Goal: Task Accomplishment & Management: Manage account settings

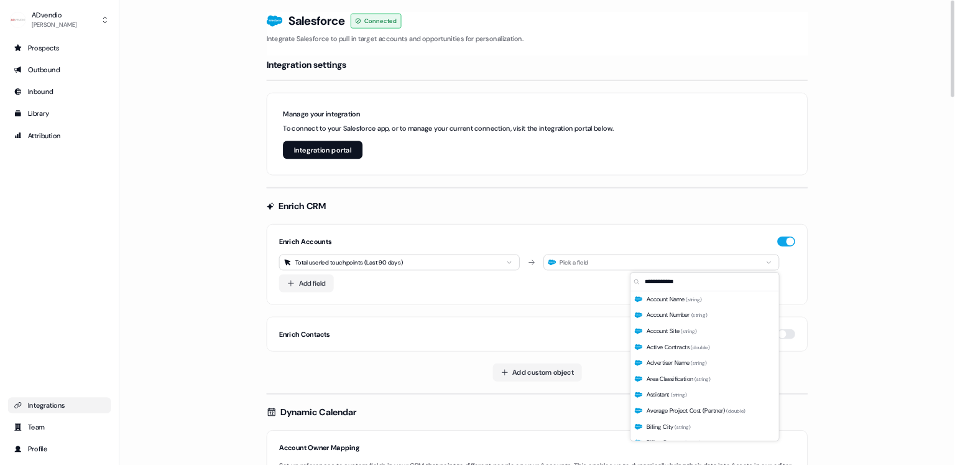
scroll to position [1828, 0]
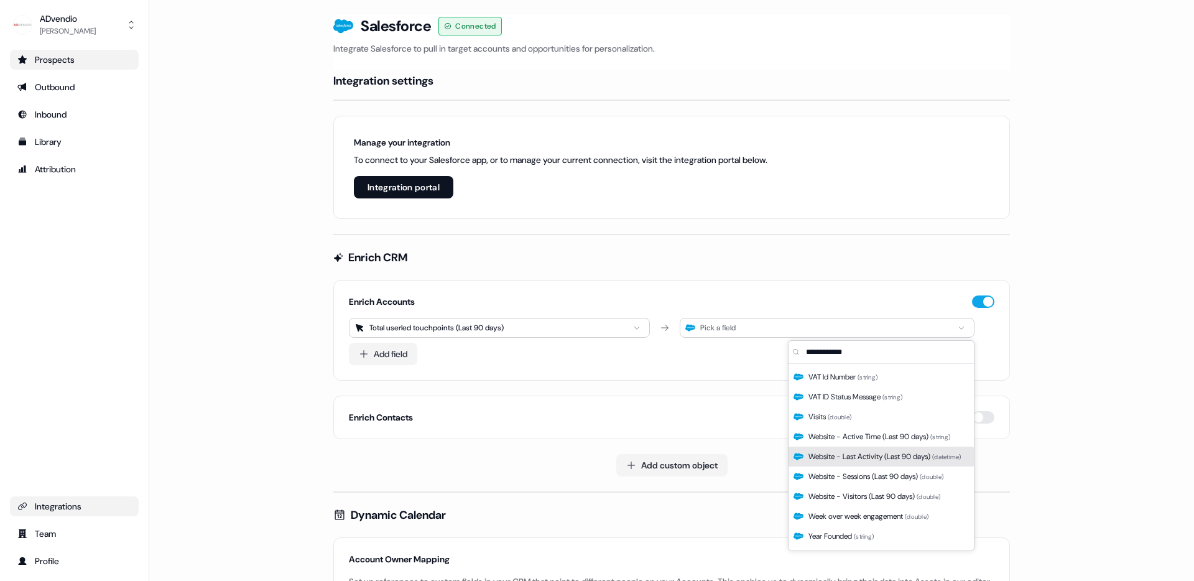
click at [84, 57] on div "Prospects" at bounding box center [74, 59] width 114 height 12
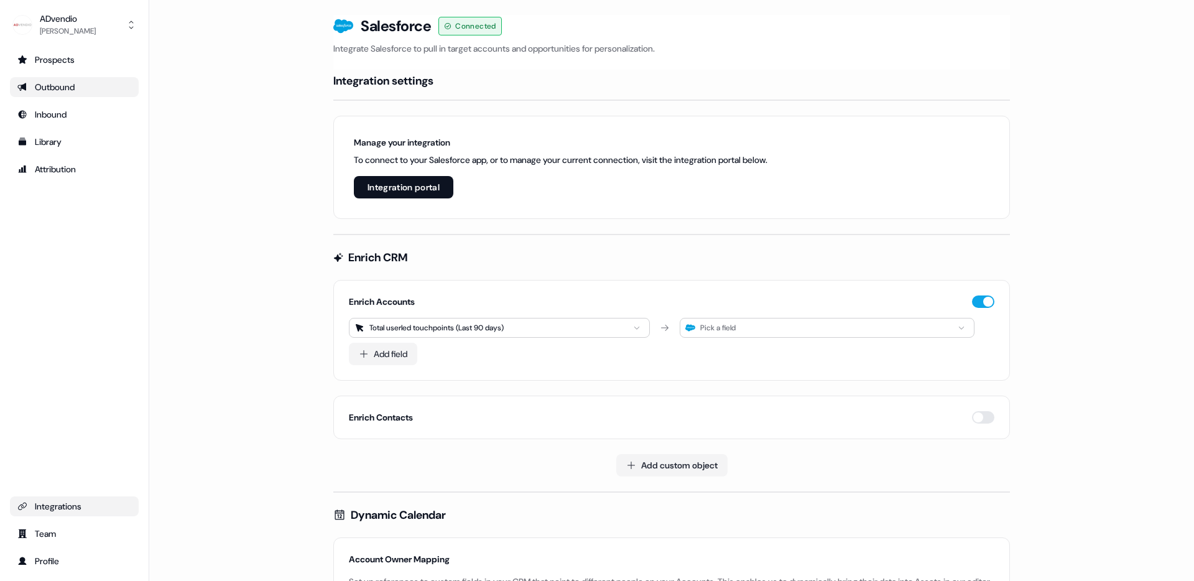
click at [81, 95] on link "Outbound" at bounding box center [74, 87] width 129 height 20
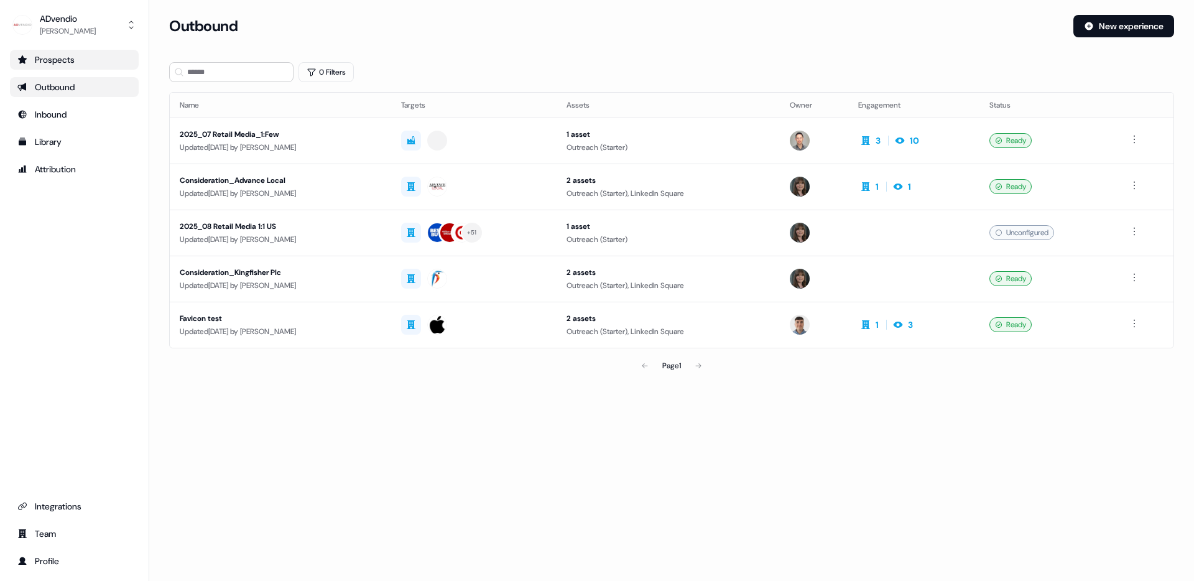
click at [77, 59] on div "Prospects" at bounding box center [74, 59] width 114 height 12
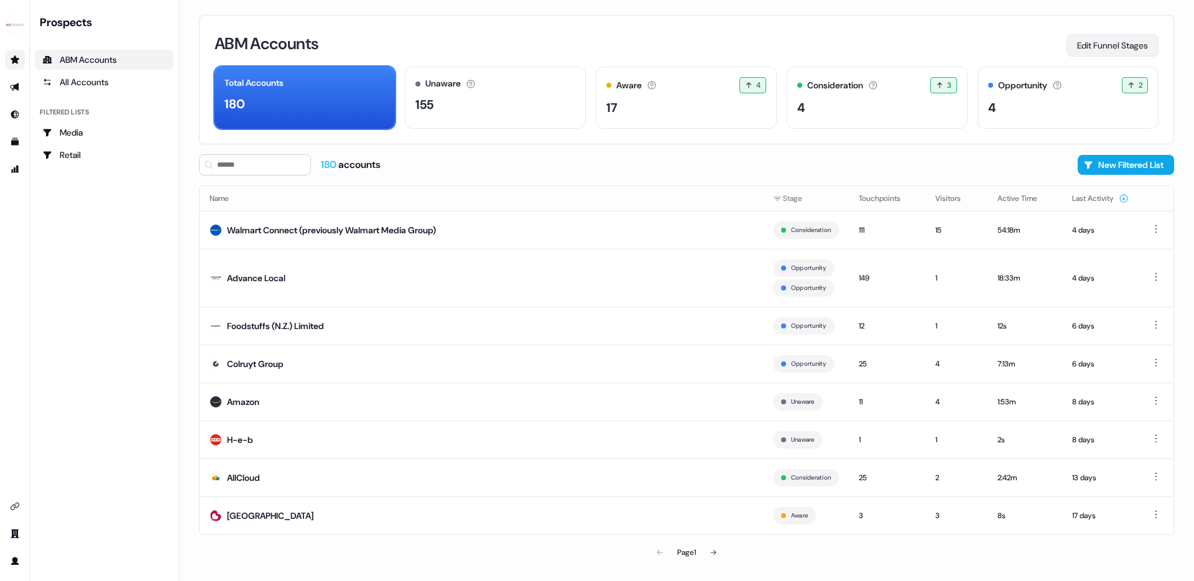
click at [1102, 42] on button "Edit Funnel Stages" at bounding box center [1113, 45] width 92 height 22
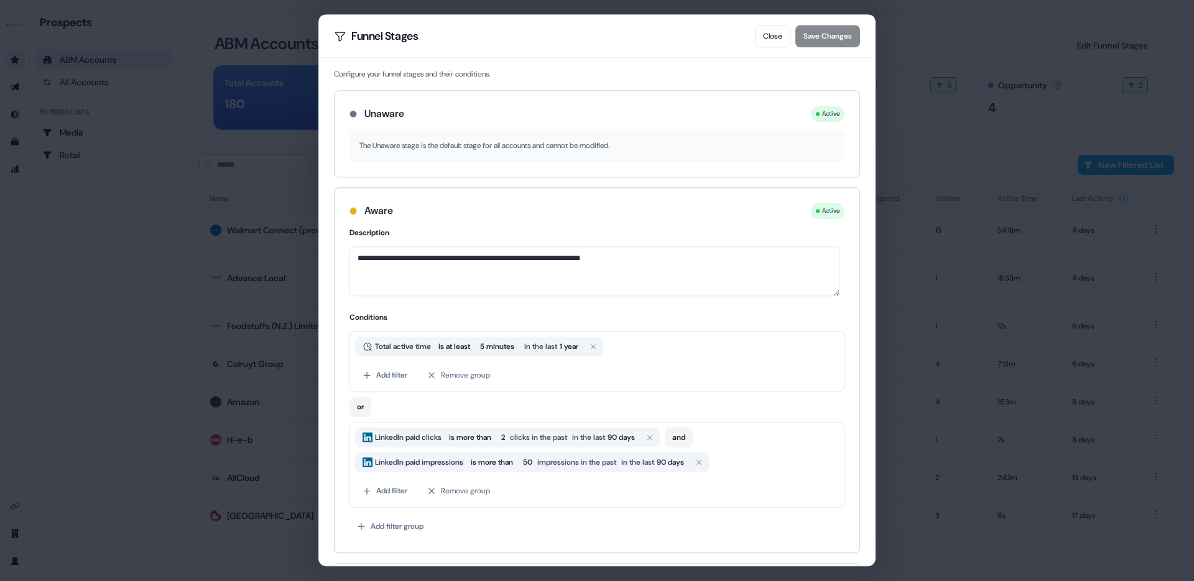
click at [588, 146] on p "The Unaware stage is the default stage for all accounts and cannot be modified." at bounding box center [596, 145] width 475 height 12
click at [660, 264] on textarea "**********" at bounding box center [595, 271] width 491 height 50
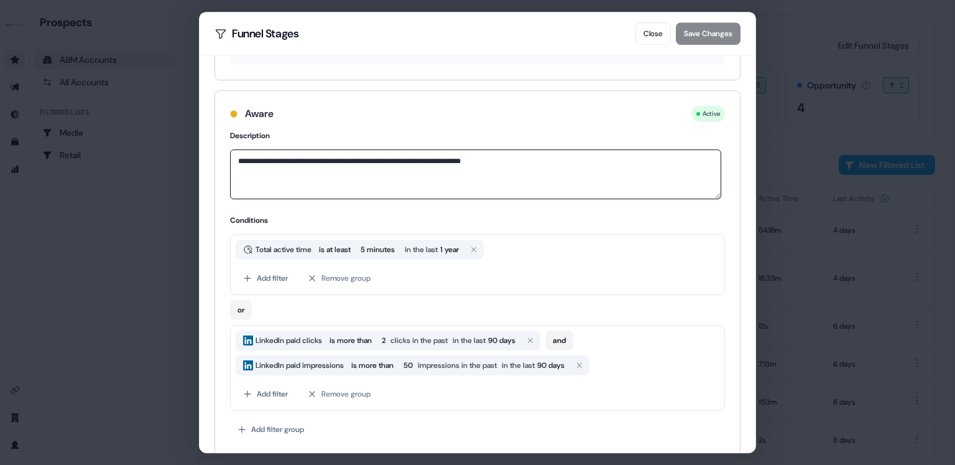
scroll to position [111, 0]
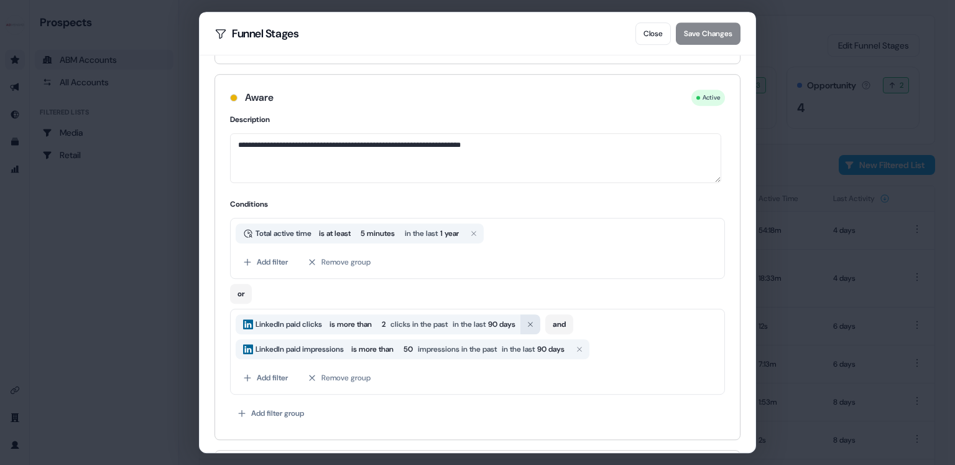
click at [534, 323] on icon "button" at bounding box center [530, 323] width 7 height 7
click at [535, 343] on span "in the last" at bounding box center [518, 349] width 33 height 12
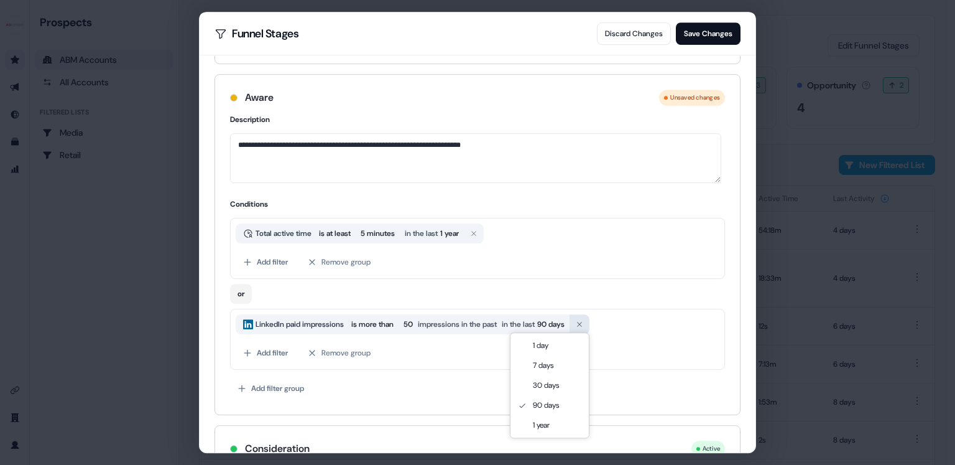
click at [590, 323] on button "button" at bounding box center [580, 324] width 20 height 20
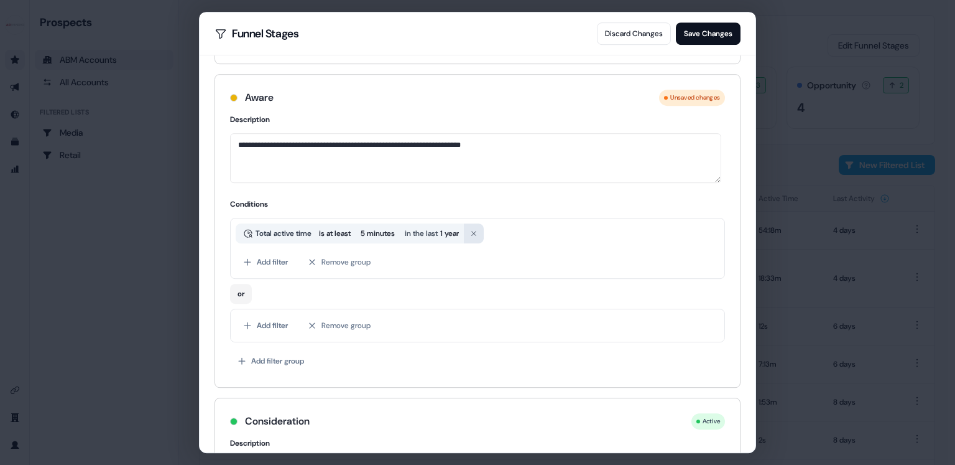
click at [478, 232] on icon "button" at bounding box center [473, 232] width 7 height 7
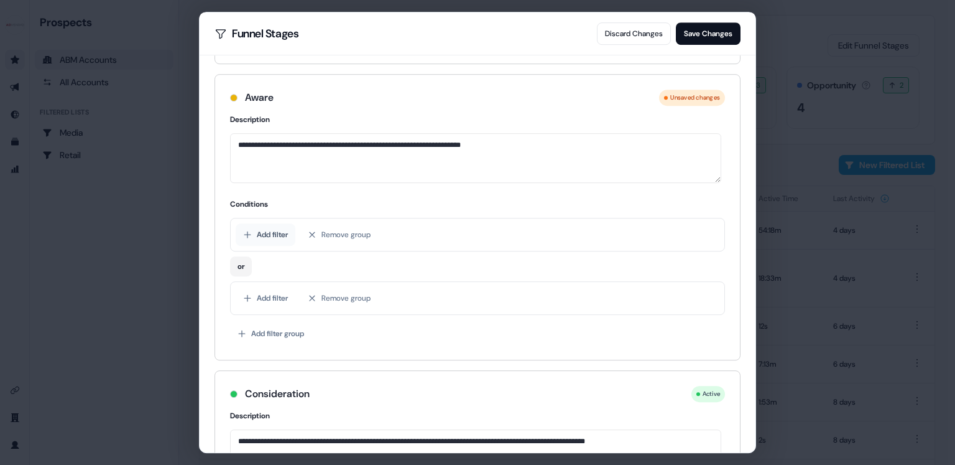
click at [268, 227] on button "Add filter" at bounding box center [266, 234] width 60 height 22
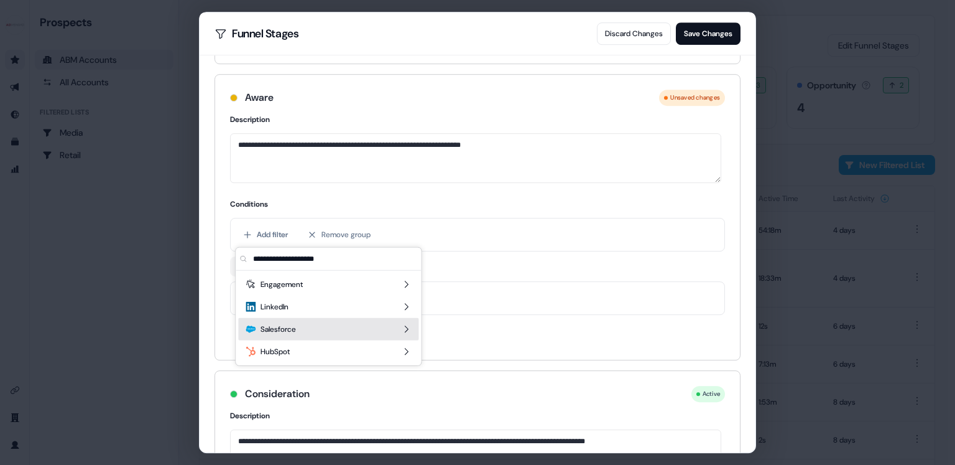
click at [411, 329] on div "Salesforce" at bounding box center [328, 329] width 180 height 22
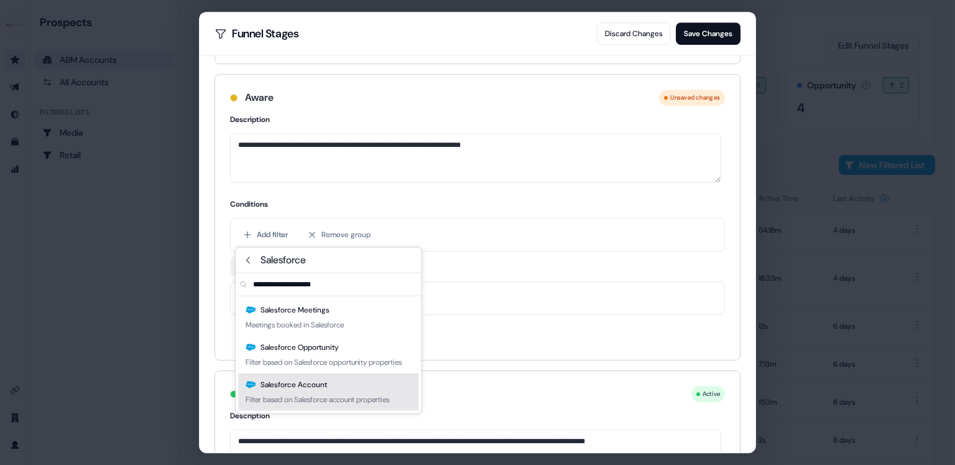
click at [333, 405] on div "Filter based on Salesforce account properties" at bounding box center [318, 399] width 144 height 12
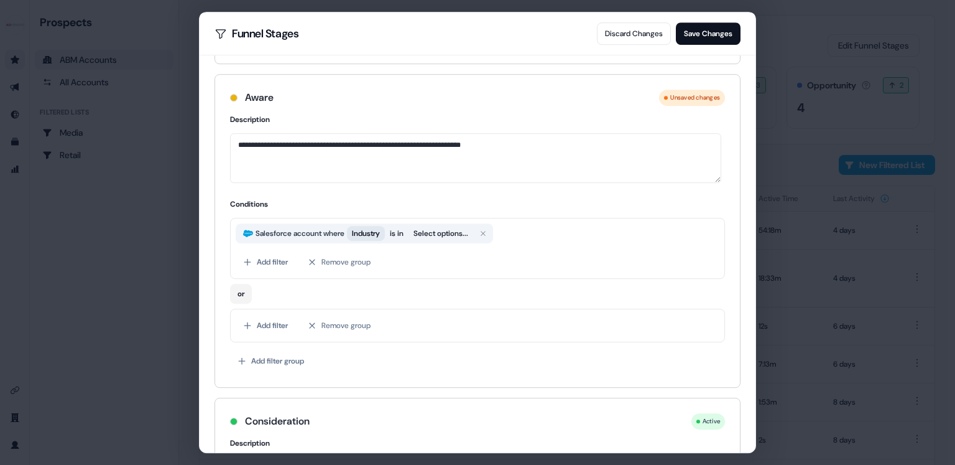
scroll to position [112, 0]
click at [378, 234] on span "Industry" at bounding box center [366, 234] width 28 height 12
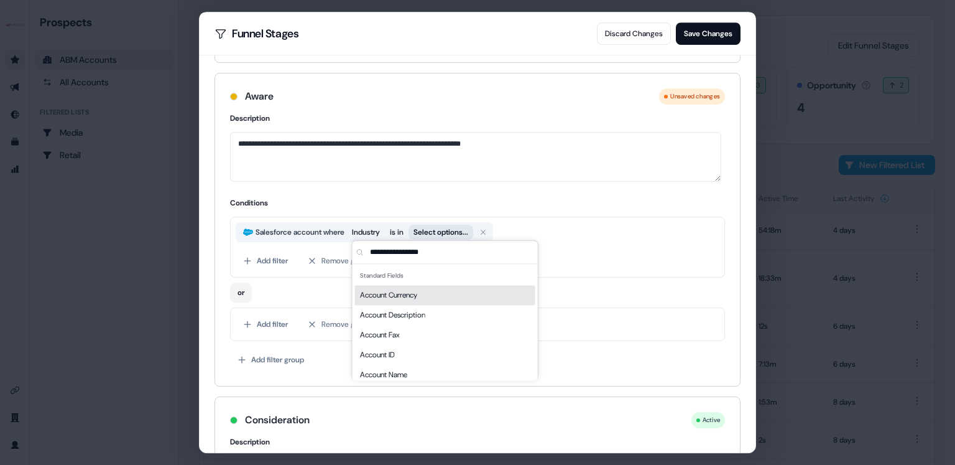
click at [454, 229] on button "Select options..." at bounding box center [441, 232] width 65 height 15
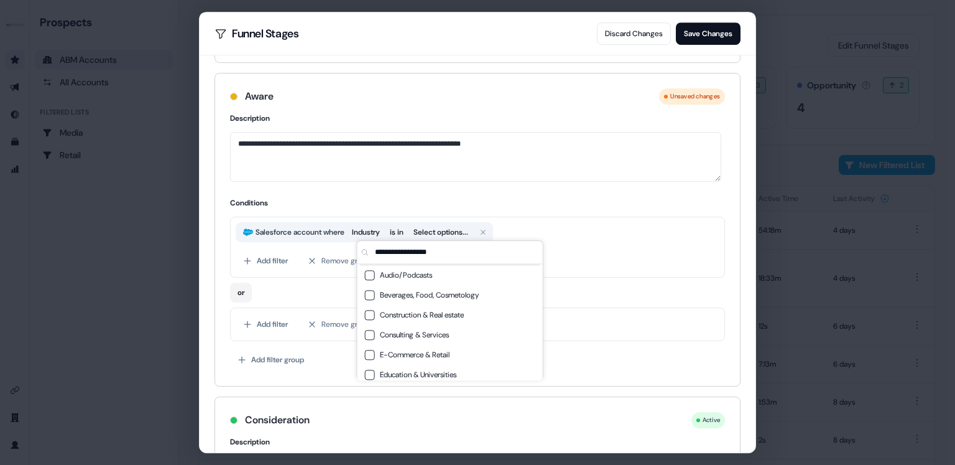
scroll to position [50, 0]
click at [368, 346] on button "Suggestions" at bounding box center [370, 346] width 10 height 10
click at [308, 294] on div "or" at bounding box center [477, 289] width 495 height 25
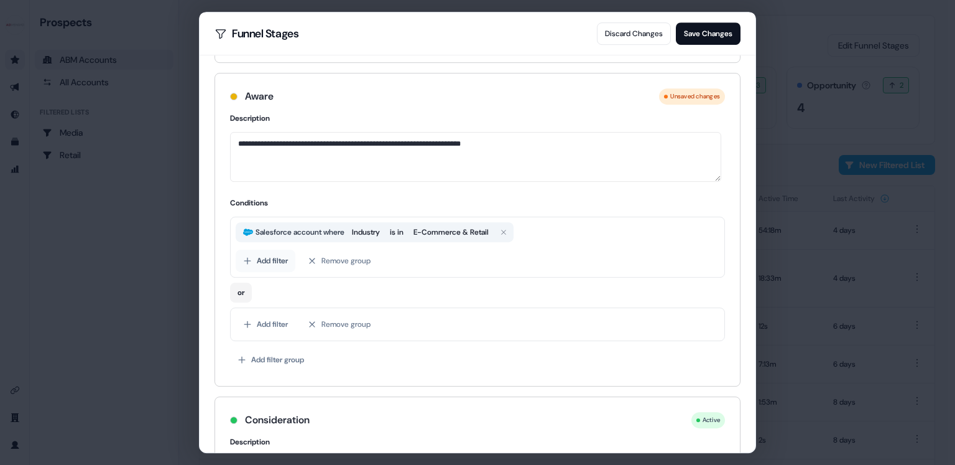
click at [256, 259] on button "Add filter" at bounding box center [266, 260] width 60 height 22
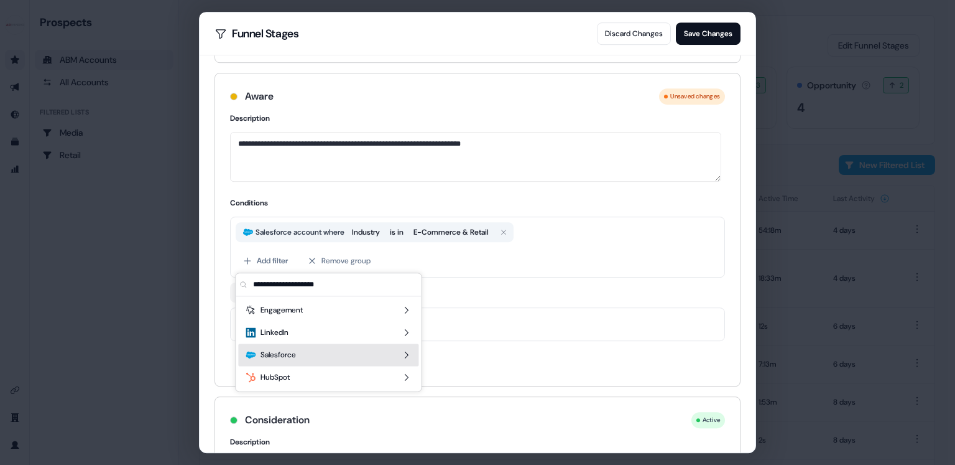
click at [359, 353] on div "Salesforce" at bounding box center [328, 354] width 180 height 22
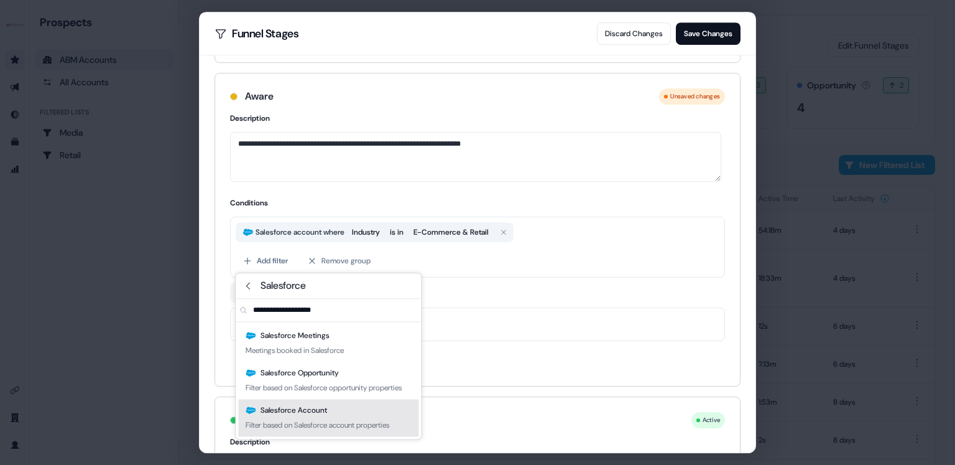
click at [333, 420] on div "Salesforce Account Filter based on Salesforce account properties" at bounding box center [328, 417] width 180 height 37
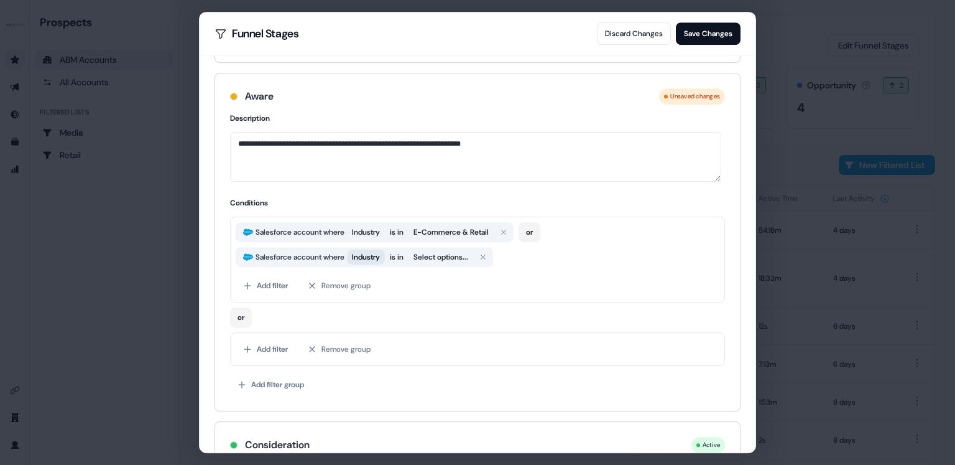
click at [380, 258] on span "Industry" at bounding box center [366, 257] width 28 height 12
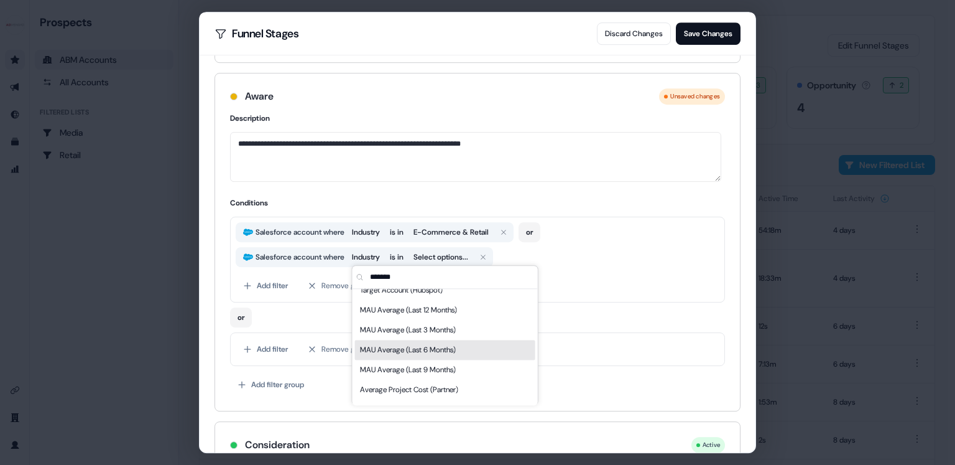
scroll to position [0, 0]
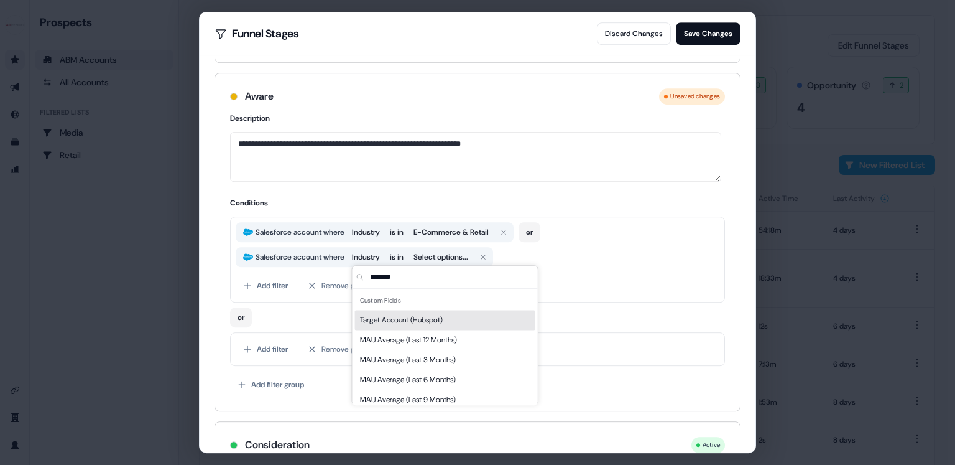
click at [382, 281] on input "******" at bounding box center [453, 277] width 170 height 22
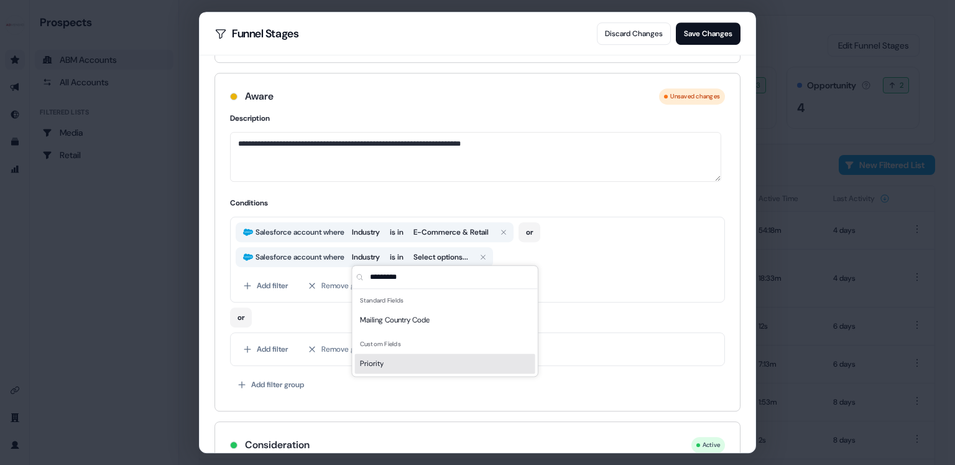
type input "********"
click at [372, 358] on span "Priority" at bounding box center [372, 363] width 24 height 12
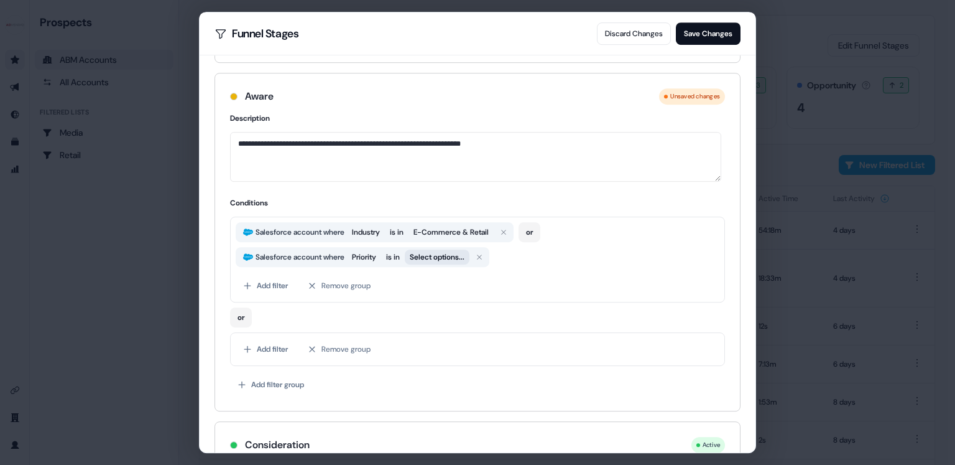
click at [451, 249] on button "Select options..." at bounding box center [437, 256] width 65 height 15
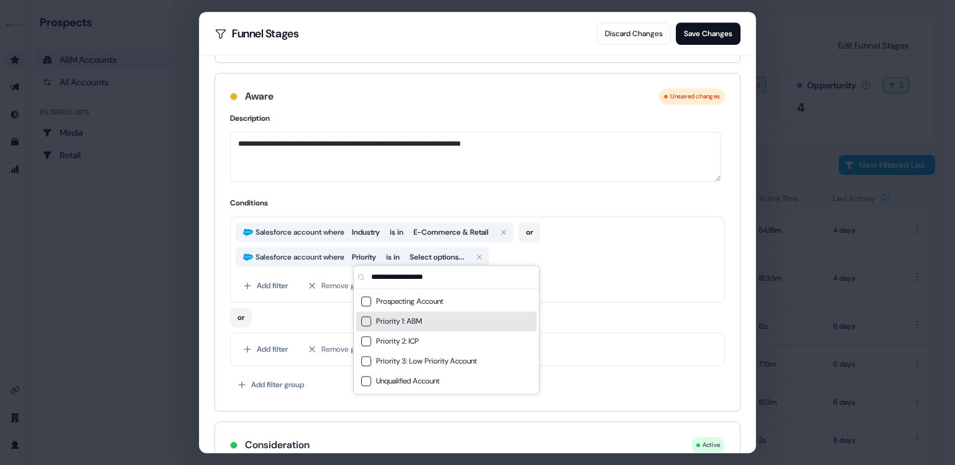
click at [363, 320] on button "Suggestions" at bounding box center [366, 321] width 10 height 10
click at [578, 266] on div "Salesforce account where Industry is in E-Commerce & Retail or Salesforce accou…" at bounding box center [477, 259] width 495 height 86
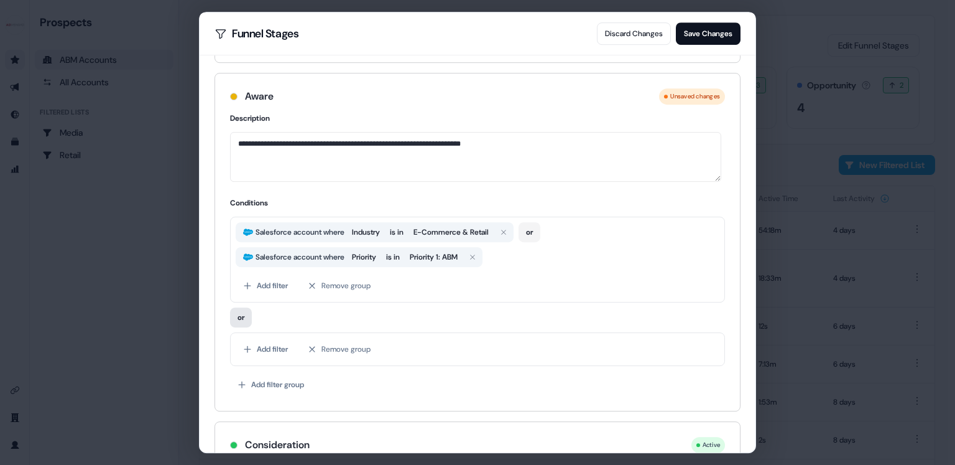
click at [238, 318] on button "or" at bounding box center [241, 317] width 22 height 20
click at [272, 350] on button "Add filter" at bounding box center [266, 349] width 60 height 22
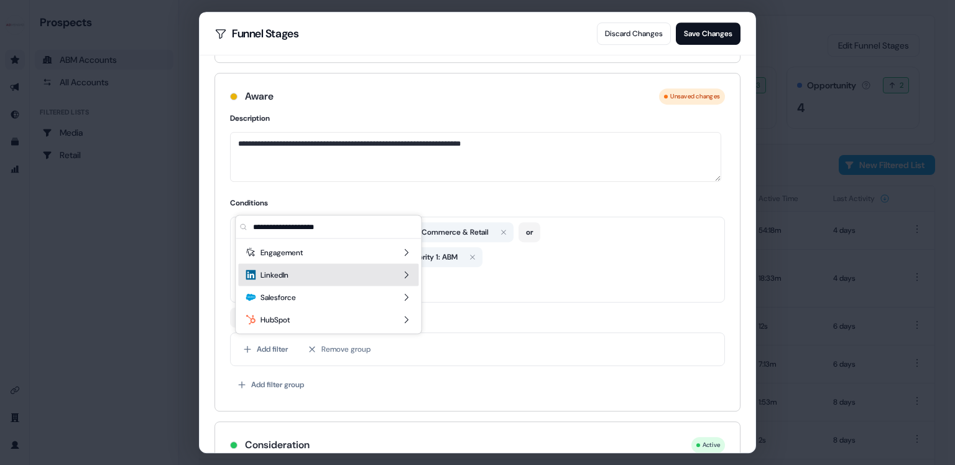
click at [289, 269] on span "LinkedIn" at bounding box center [275, 275] width 28 height 12
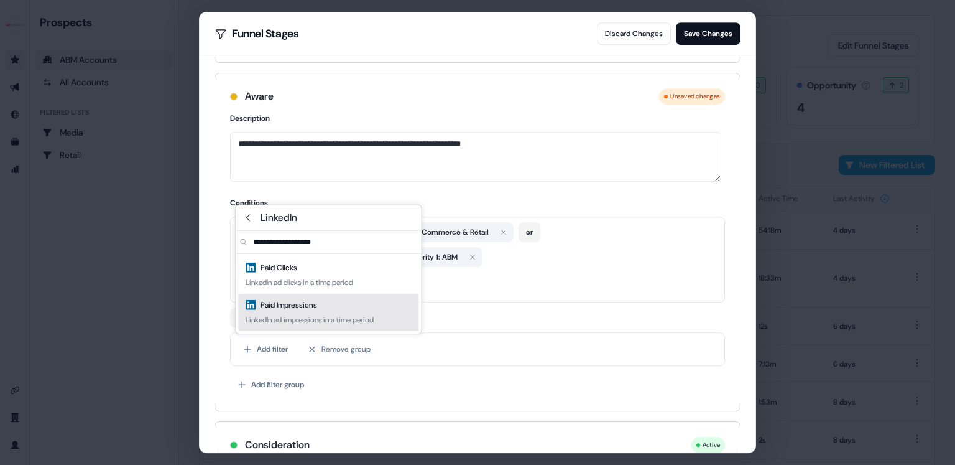
click at [317, 320] on div "LinkedIn ad impressions in a time period" at bounding box center [310, 319] width 128 height 12
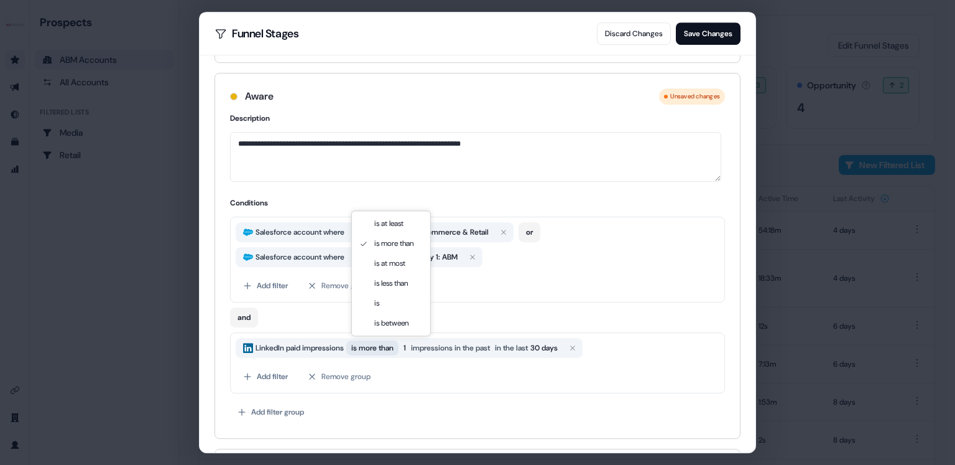
click at [399, 346] on button "is more than" at bounding box center [372, 347] width 52 height 15
click at [411, 346] on span "1" at bounding box center [405, 347] width 12 height 15
click at [389, 365] on div "Add filter Remove group" at bounding box center [478, 376] width 484 height 22
click at [393, 349] on span "is more than" at bounding box center [372, 347] width 42 height 12
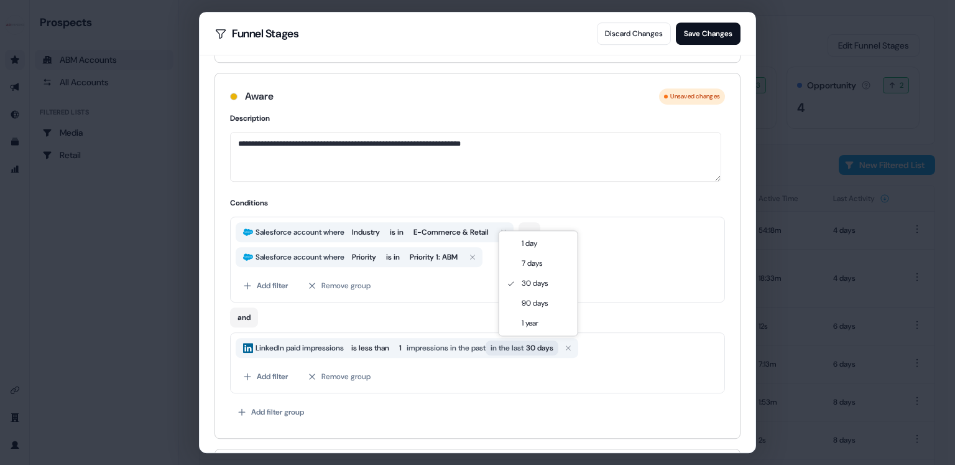
click at [549, 345] on span "30 days" at bounding box center [539, 347] width 27 height 12
click at [388, 351] on span "is less than" at bounding box center [370, 347] width 38 height 12
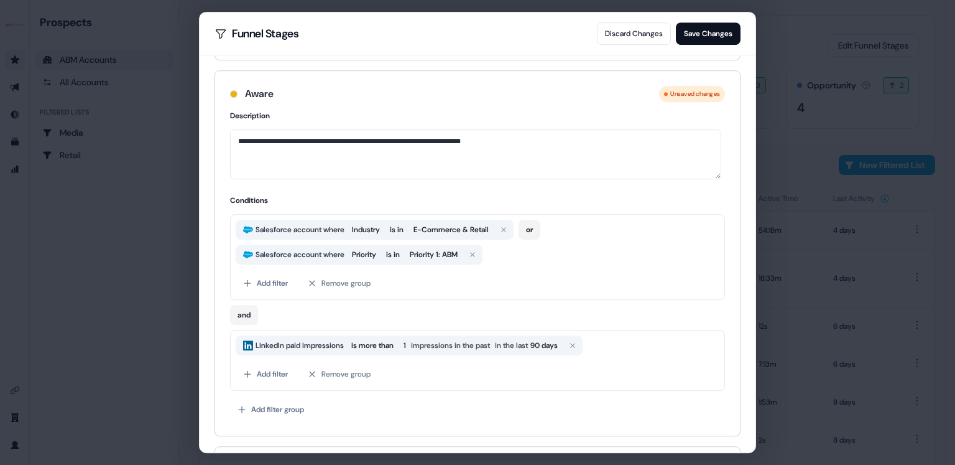
scroll to position [109, 0]
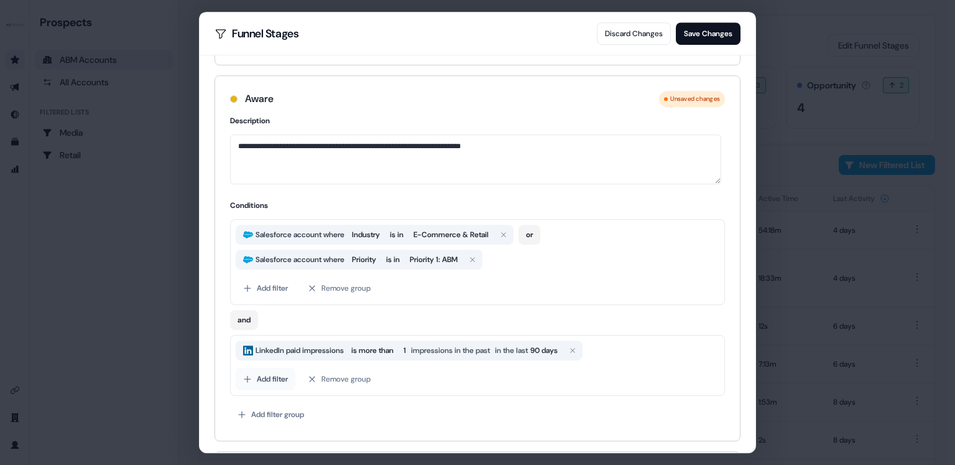
click at [260, 376] on button "Add filter" at bounding box center [266, 379] width 60 height 22
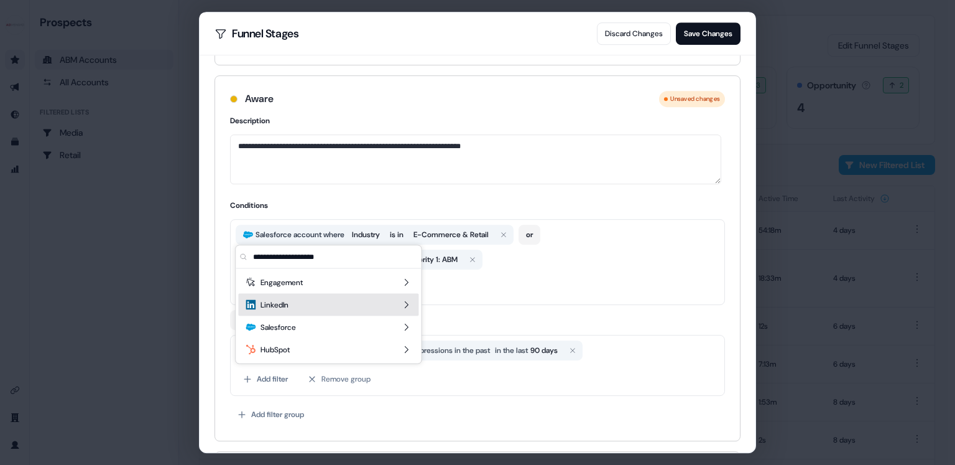
click at [361, 299] on div "LinkedIn" at bounding box center [328, 305] width 180 height 22
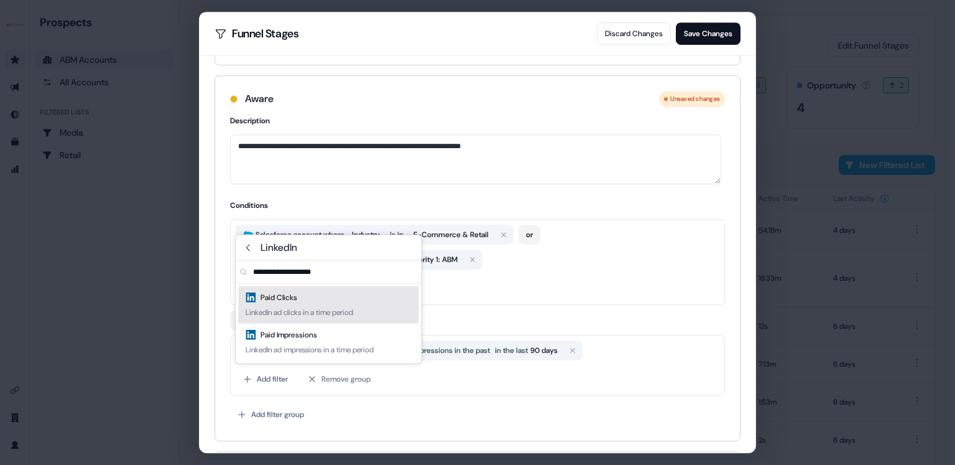
click at [328, 308] on div "LinkedIn ad clicks in a time period" at bounding box center [300, 312] width 108 height 12
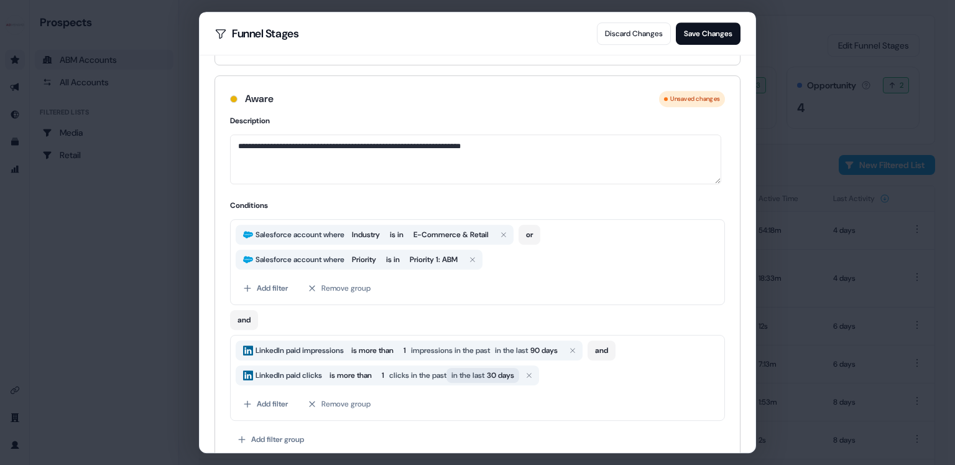
click at [514, 374] on span "30 days" at bounding box center [500, 375] width 27 height 12
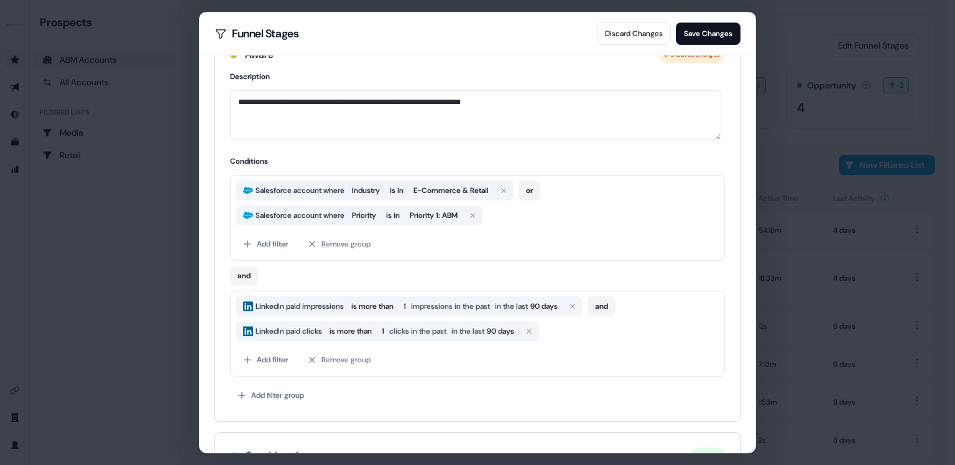
scroll to position [172, 0]
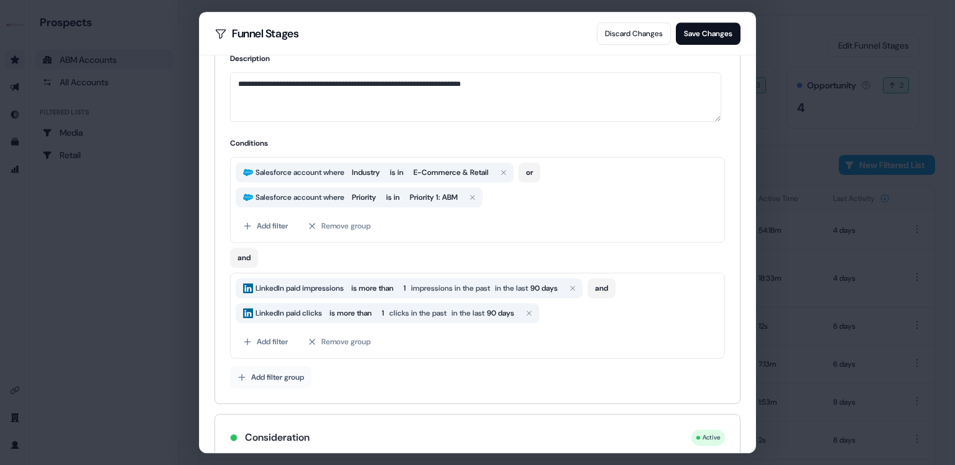
click at [272, 373] on button "Add filter group" at bounding box center [270, 377] width 81 height 22
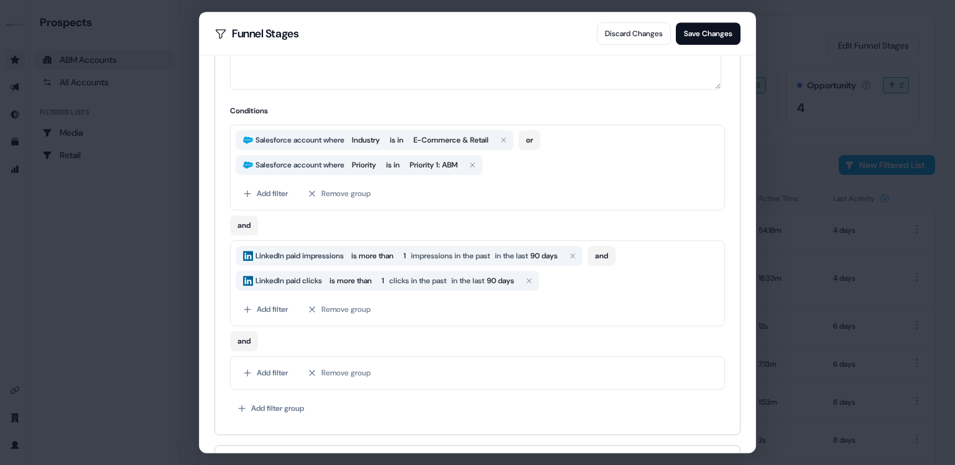
scroll to position [237, 0]
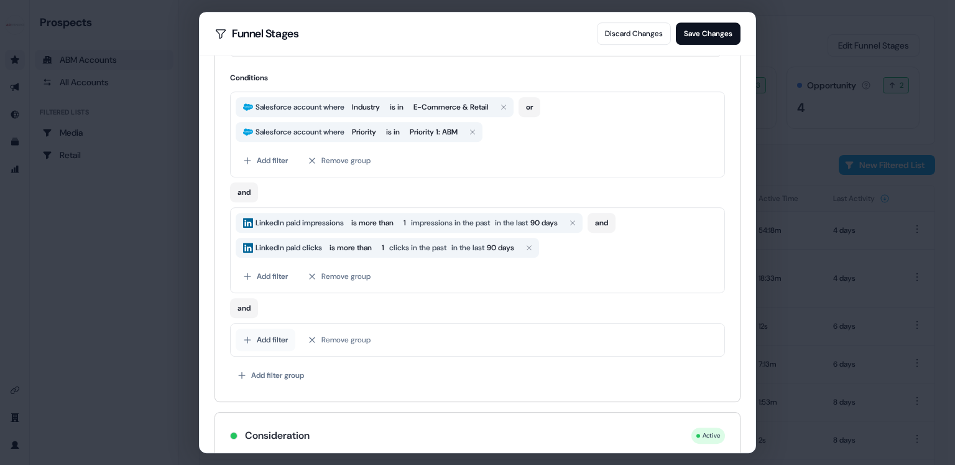
click at [274, 336] on button "Add filter" at bounding box center [266, 339] width 60 height 22
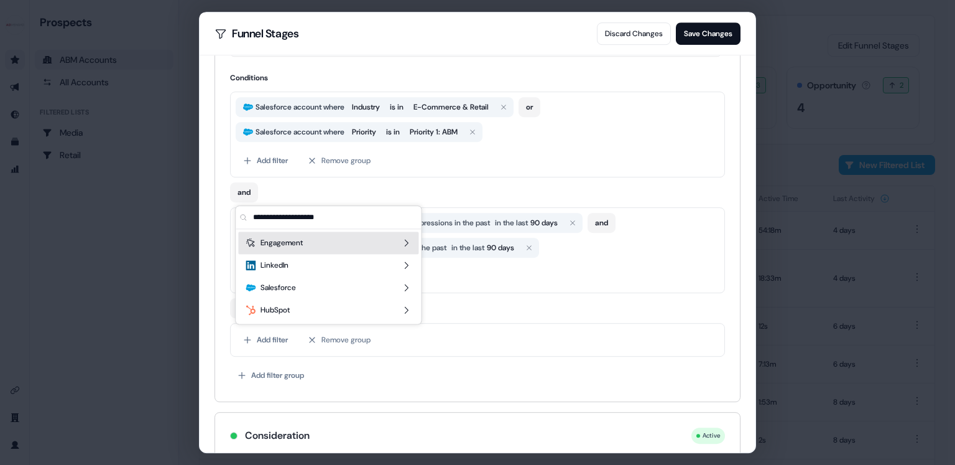
click at [398, 247] on div "Engagement" at bounding box center [328, 242] width 180 height 22
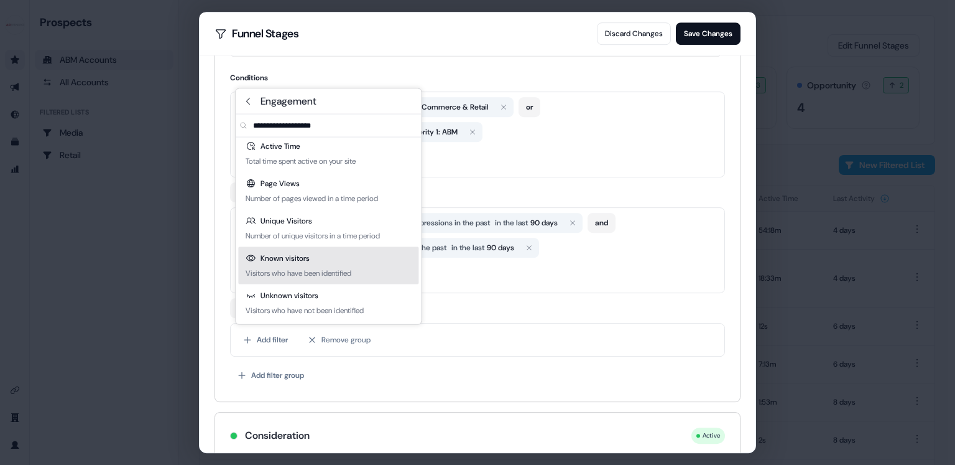
scroll to position [0, 0]
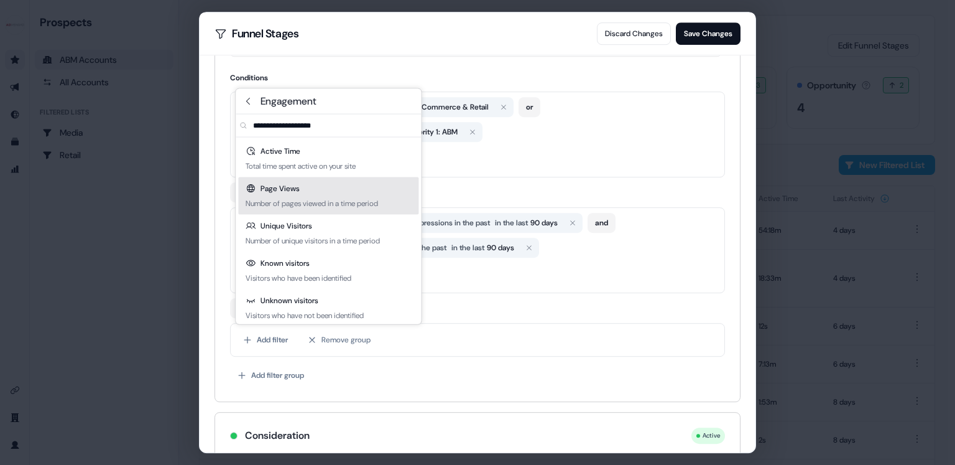
click at [313, 194] on div "Page Views Number of pages viewed in a time period" at bounding box center [328, 195] width 180 height 37
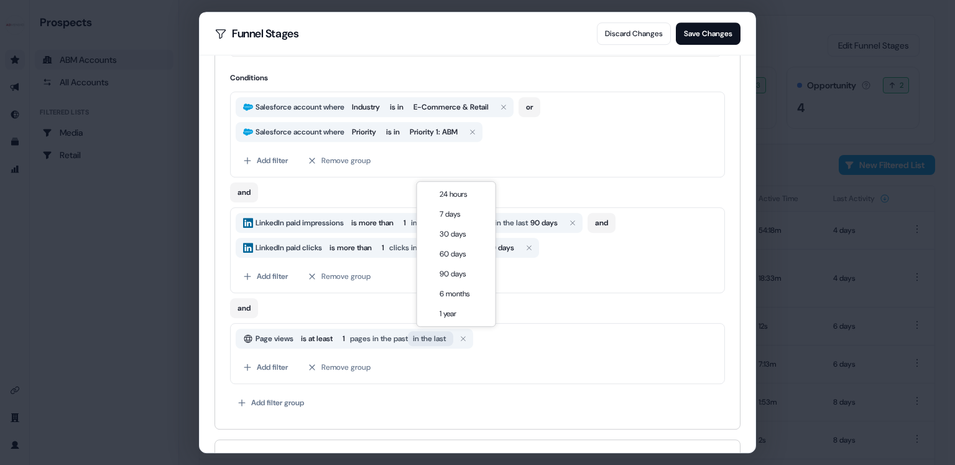
click at [446, 339] on span "in the last" at bounding box center [429, 338] width 33 height 12
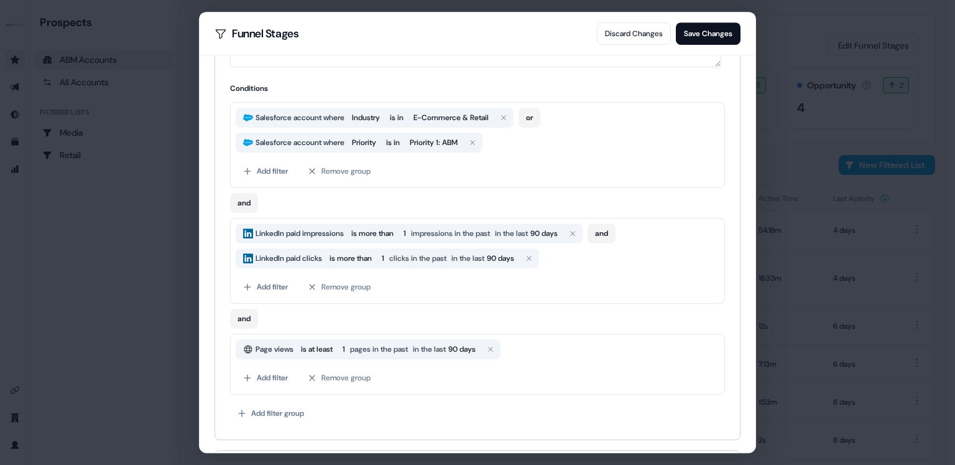
scroll to position [223, 0]
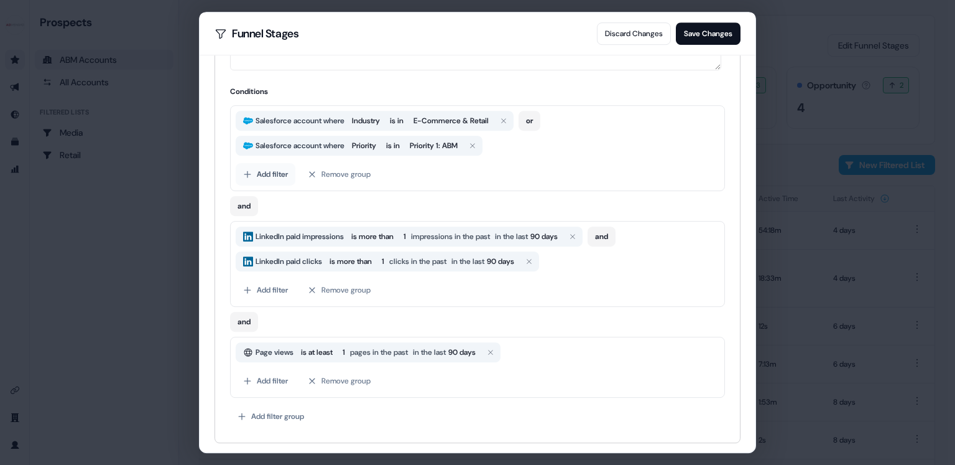
click at [265, 173] on button "Add filter" at bounding box center [266, 174] width 60 height 22
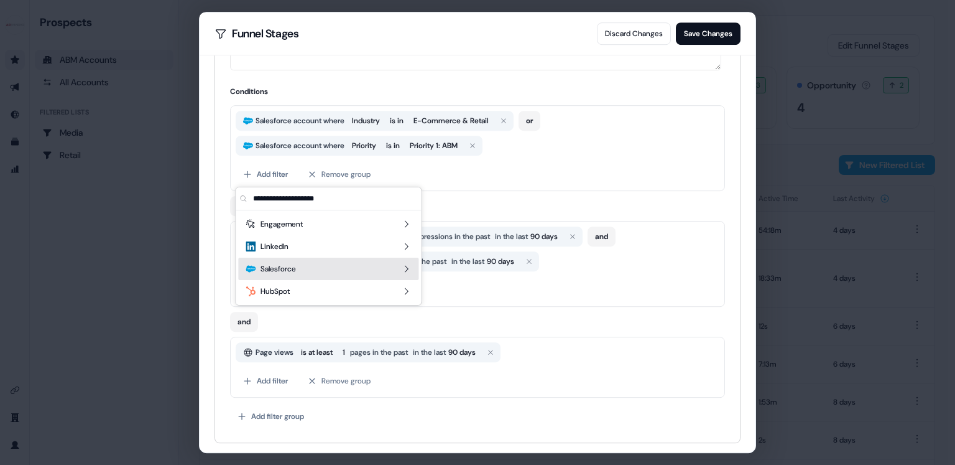
click at [402, 267] on icon "Suggestions" at bounding box center [406, 269] width 10 height 10
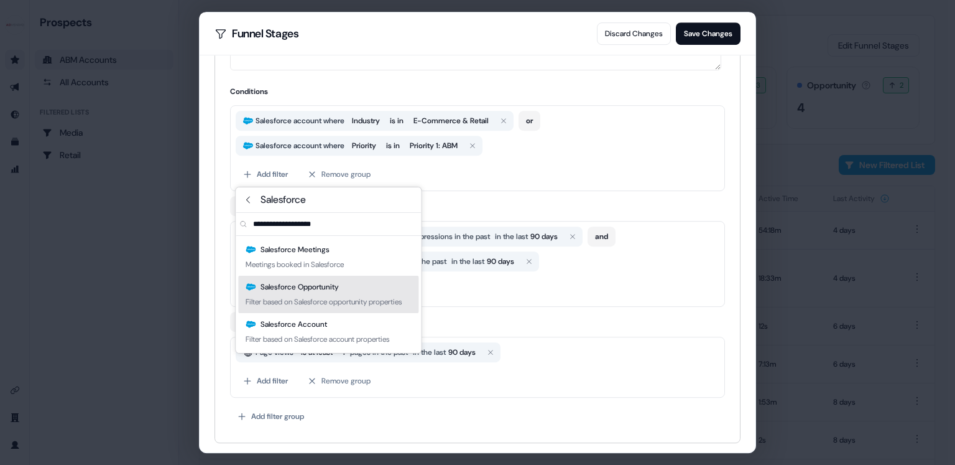
click at [347, 306] on div "Filter based on Salesforce opportunity properties" at bounding box center [324, 301] width 156 height 12
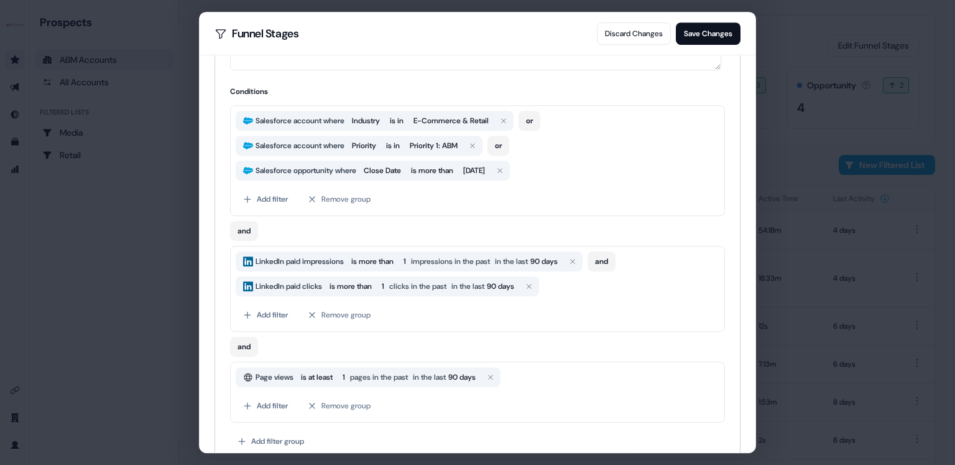
click at [325, 169] on span "Salesforce opportunity where" at bounding box center [306, 170] width 106 height 12
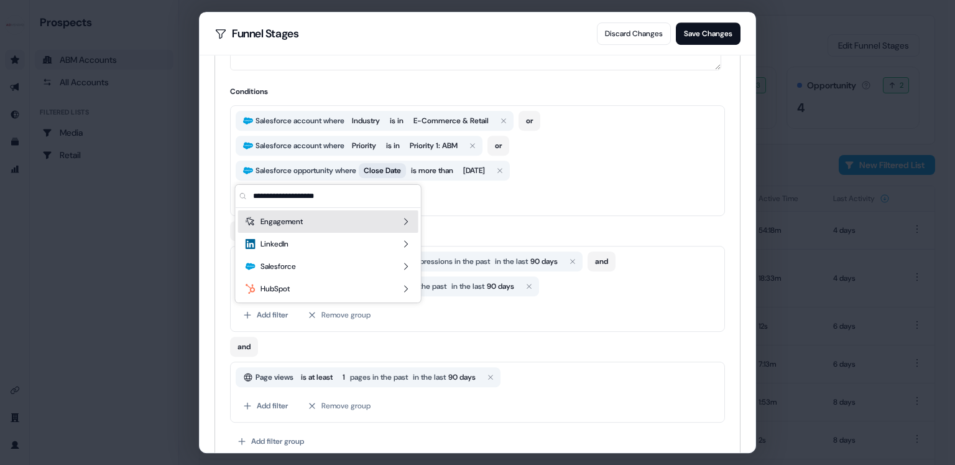
click at [389, 169] on span "Close Date" at bounding box center [382, 170] width 37 height 12
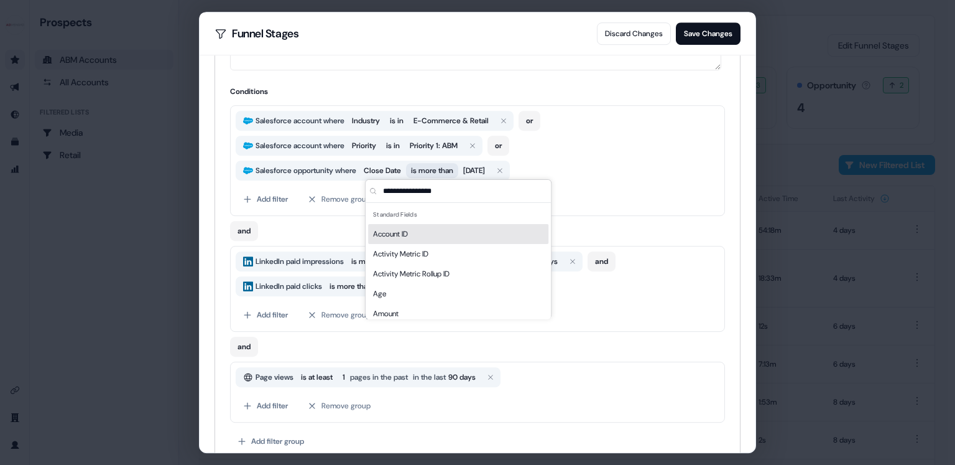
click at [422, 169] on span "is more than" at bounding box center [432, 170] width 42 height 12
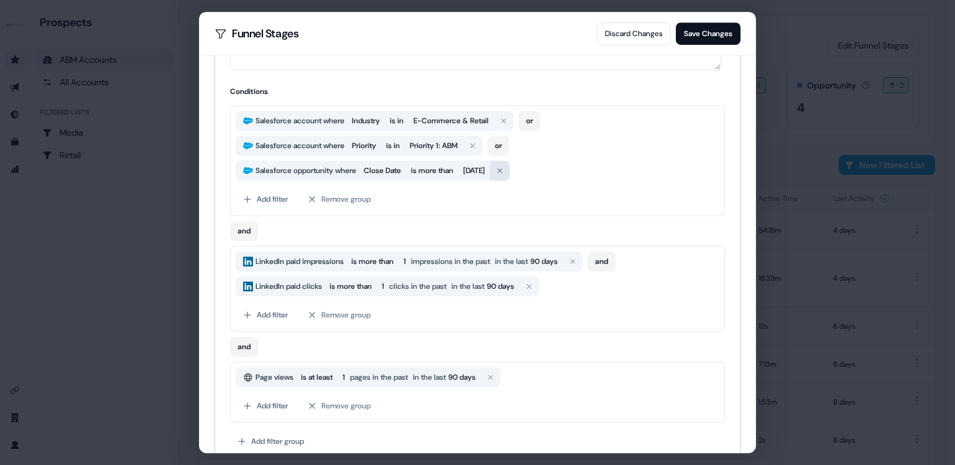
click at [510, 166] on button "button" at bounding box center [500, 170] width 20 height 20
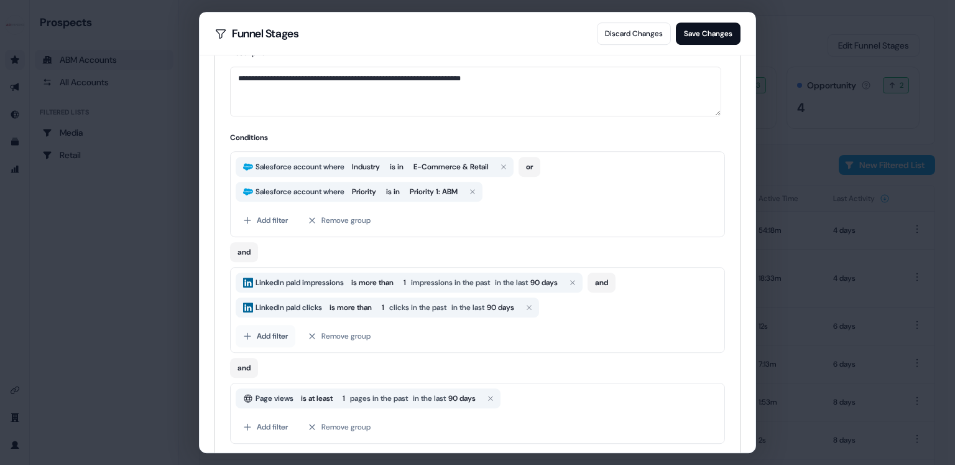
scroll to position [130, 0]
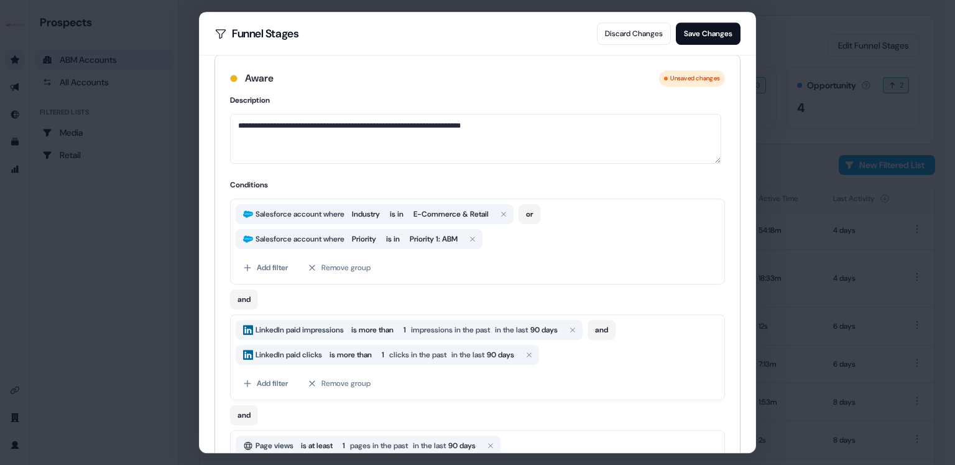
click at [280, 129] on textarea "**********" at bounding box center [475, 139] width 491 height 50
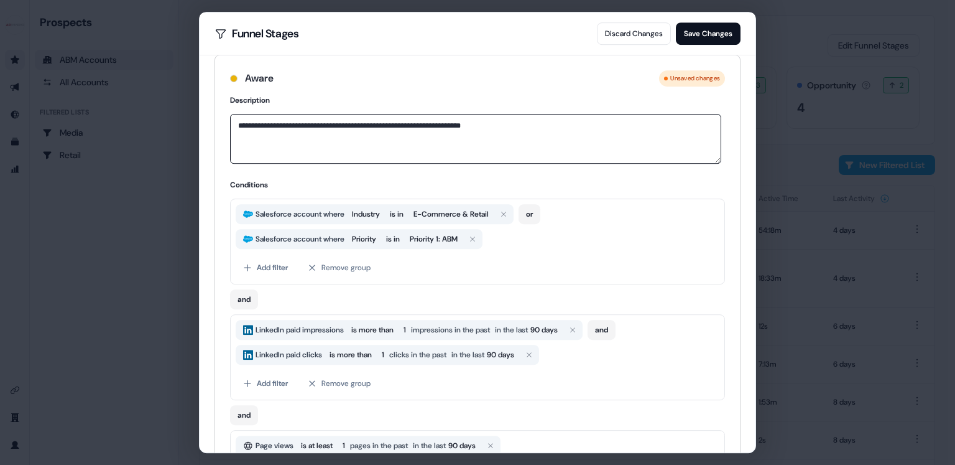
click at [280, 129] on textarea "**********" at bounding box center [475, 139] width 491 height 50
paste textarea "******"
drag, startPoint x: 274, startPoint y: 123, endPoint x: 225, endPoint y: 125, distance: 49.8
click at [225, 125] on div "**********" at bounding box center [477, 315] width 525 height 442
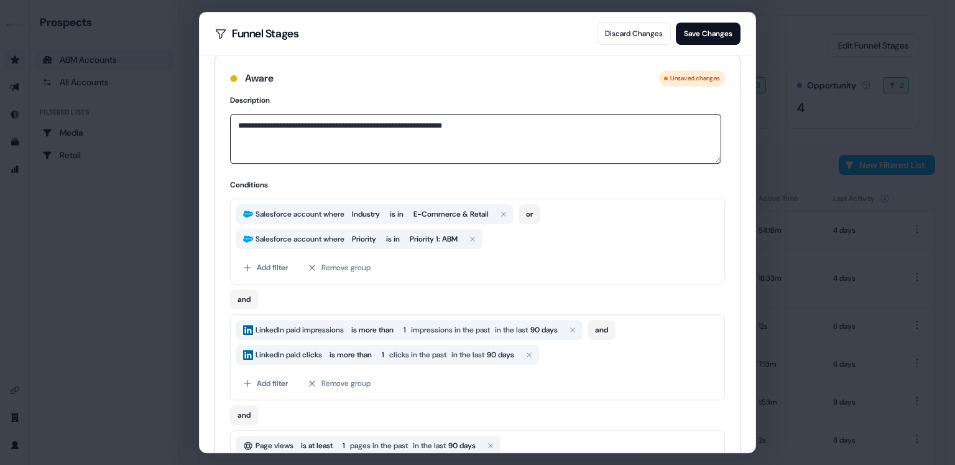
type textarea "**********"
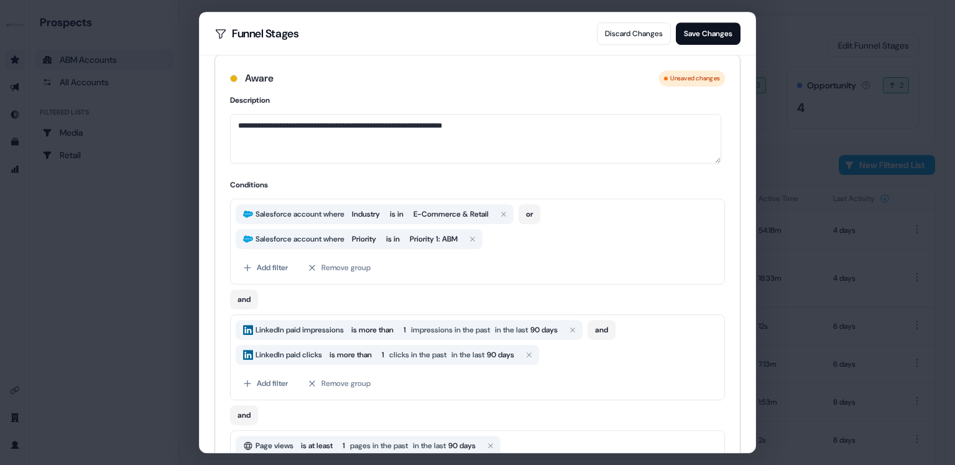
click at [337, 179] on h4 "Conditions" at bounding box center [477, 184] width 495 height 12
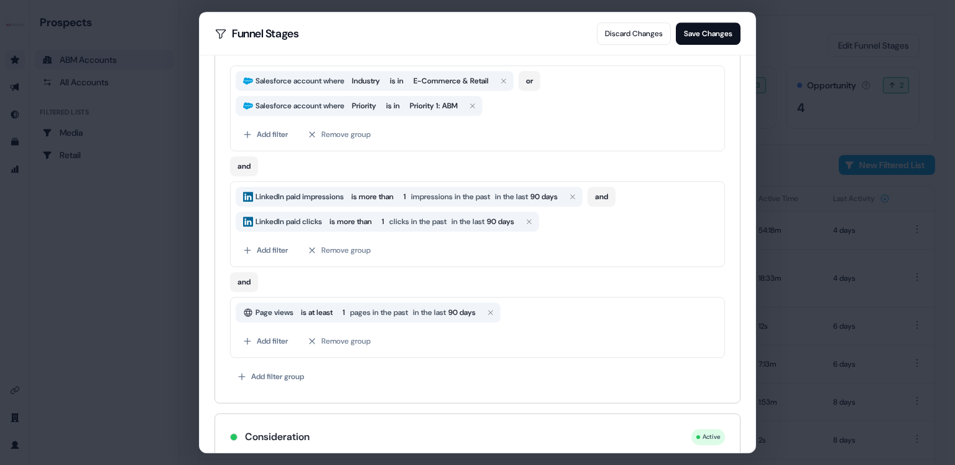
scroll to position [243, 0]
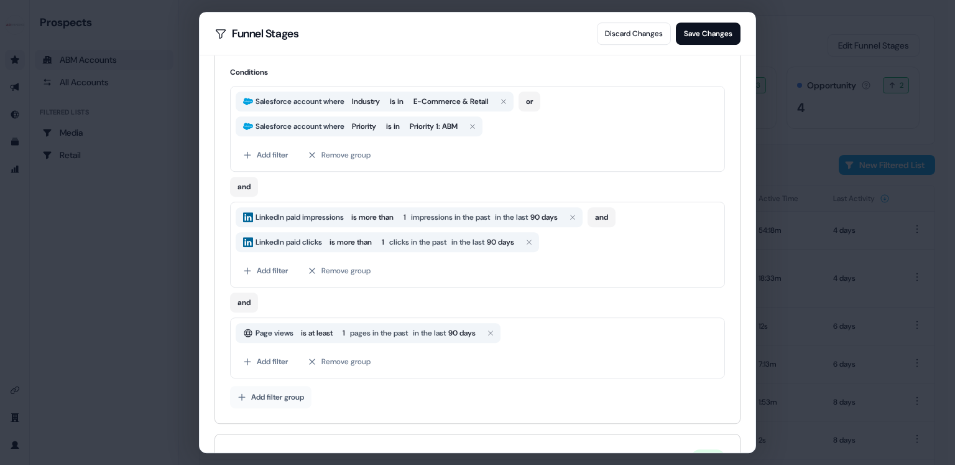
click at [271, 392] on button "Add filter group" at bounding box center [270, 397] width 81 height 22
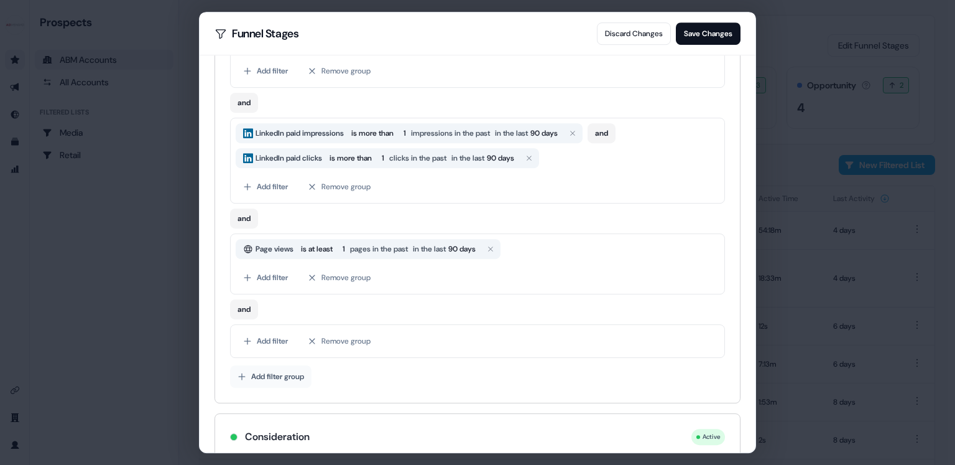
scroll to position [371, 0]
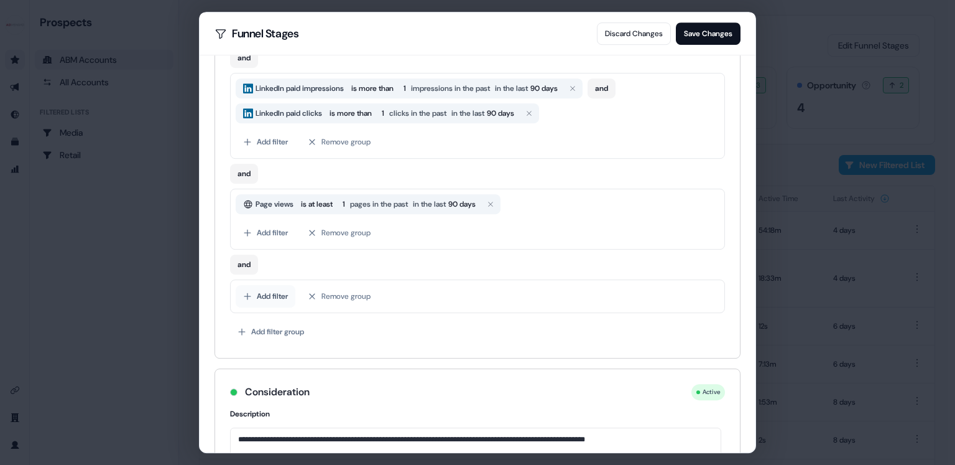
click at [266, 295] on button "Add filter" at bounding box center [266, 296] width 60 height 22
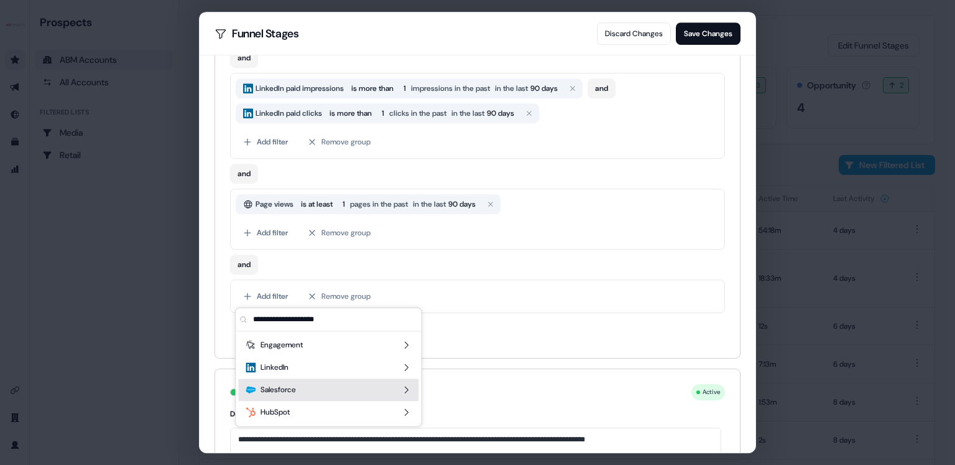
click at [339, 386] on div "Salesforce" at bounding box center [328, 389] width 180 height 22
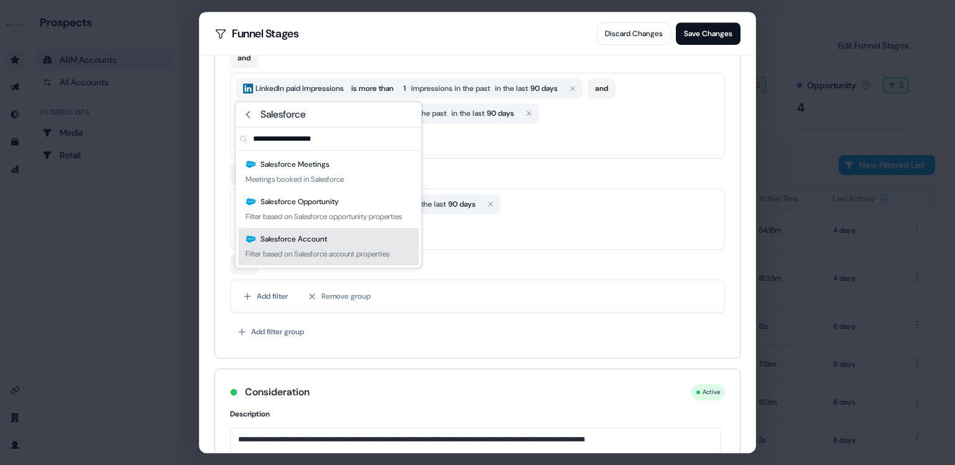
click at [380, 248] on div "Salesforce Account Filter based on Salesforce account properties" at bounding box center [328, 246] width 180 height 37
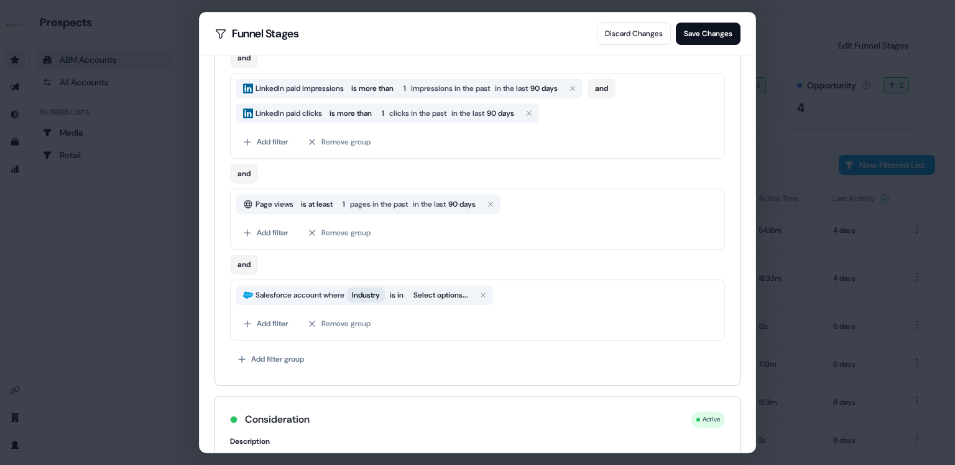
click at [374, 297] on span "Industry" at bounding box center [366, 295] width 28 height 12
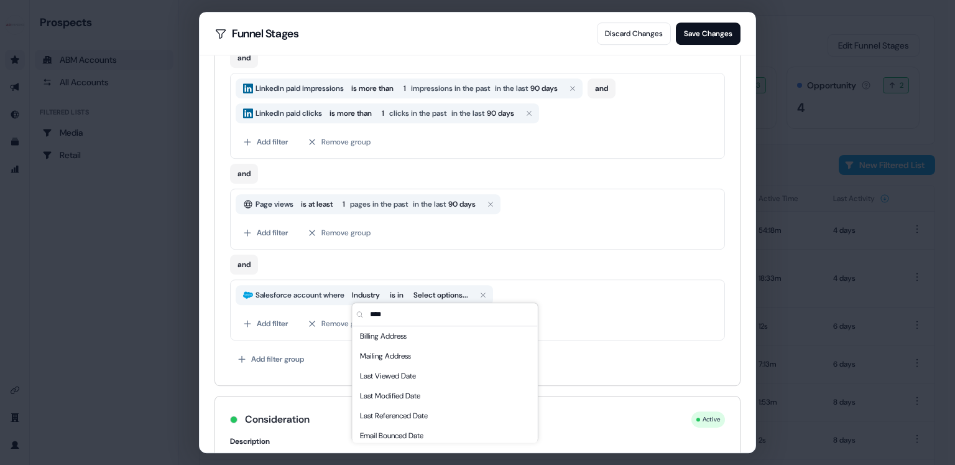
click at [379, 312] on input "****" at bounding box center [453, 314] width 170 height 22
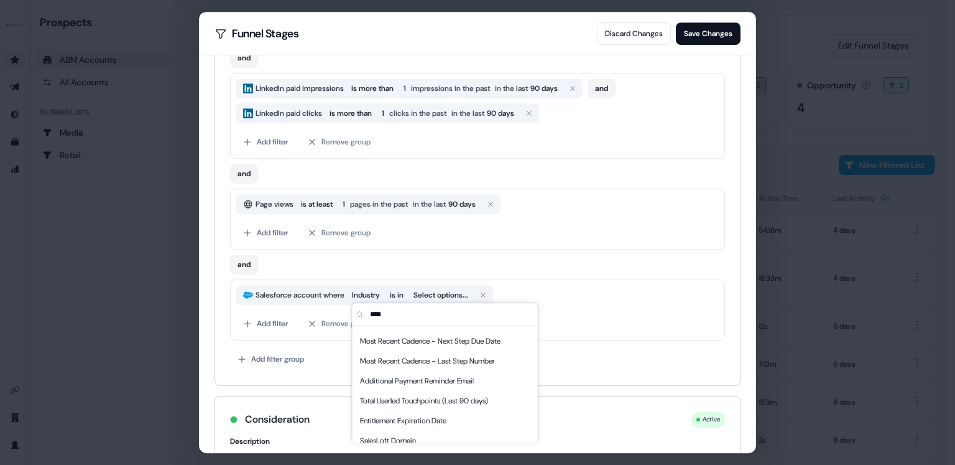
scroll to position [637, 0]
type input "****"
click at [411, 394] on span "Total Userled Touchpoints (Last 90 days)" at bounding box center [424, 400] width 128 height 12
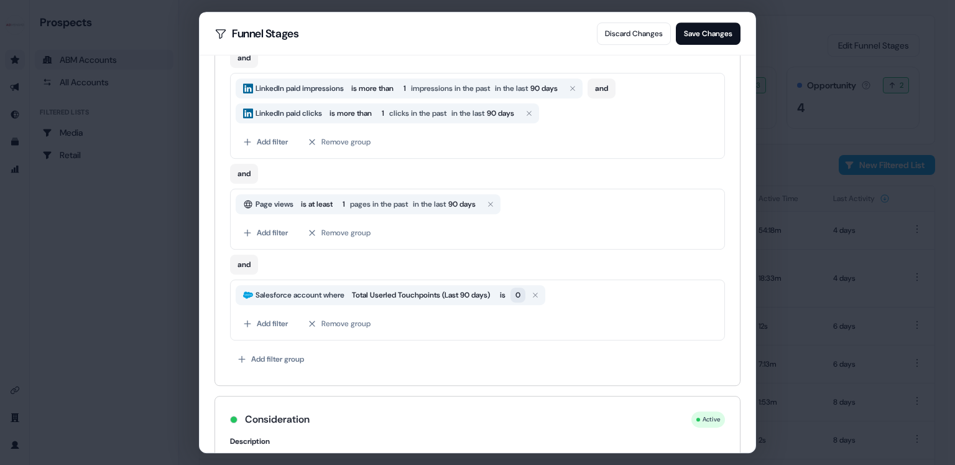
click at [526, 294] on span "0" at bounding box center [518, 294] width 15 height 15
type input "*"
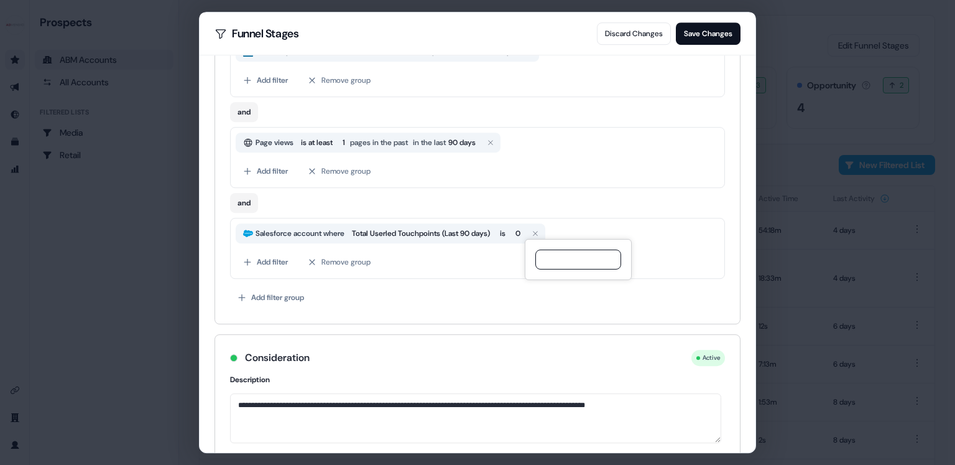
scroll to position [435, 0]
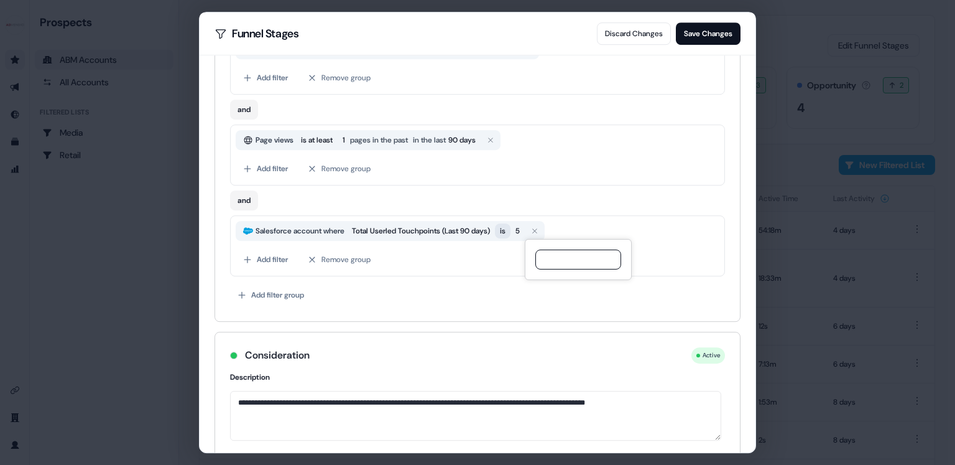
type input "*"
click at [506, 228] on span "is" at bounding box center [503, 231] width 6 height 12
click at [532, 276] on div "Salesforce account where Industry is in E-Commerce & Retail or Salesforce accou…" at bounding box center [477, 99] width 495 height 413
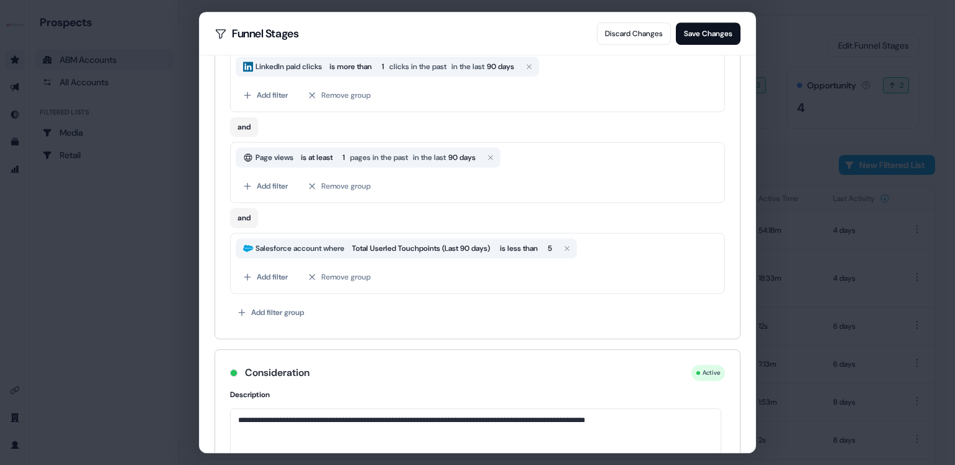
scroll to position [432, 0]
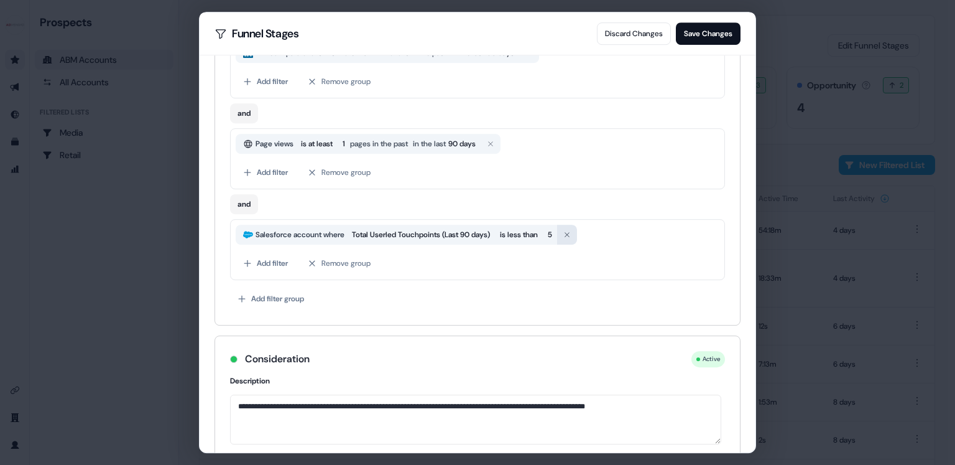
click at [571, 231] on icon "button" at bounding box center [566, 234] width 7 height 7
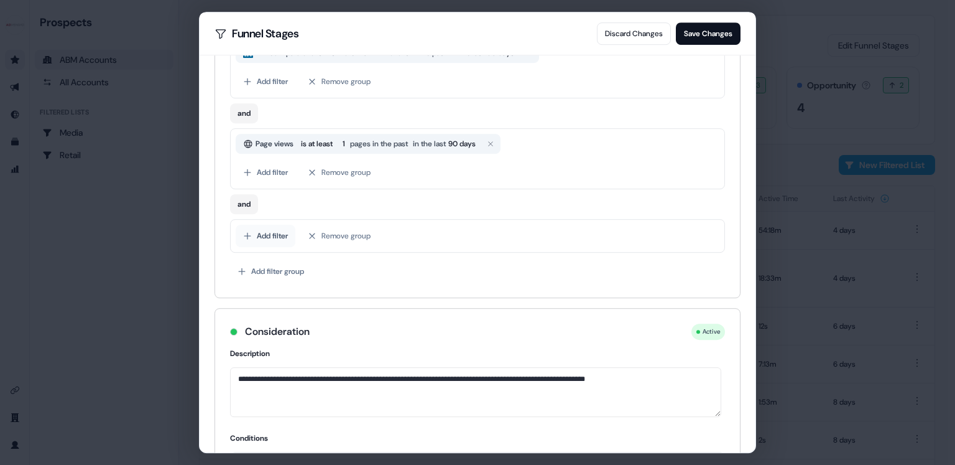
click at [267, 234] on button "Add filter" at bounding box center [266, 236] width 60 height 22
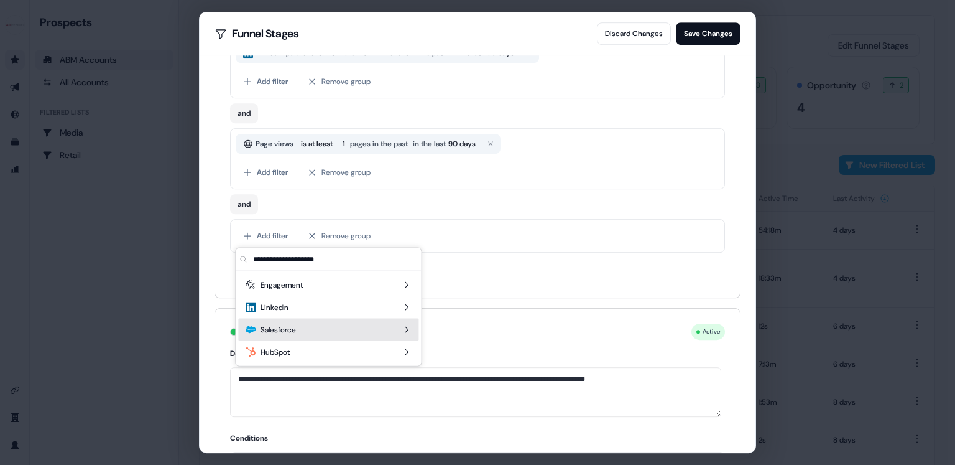
click at [409, 328] on icon "Suggestions" at bounding box center [406, 330] width 10 height 10
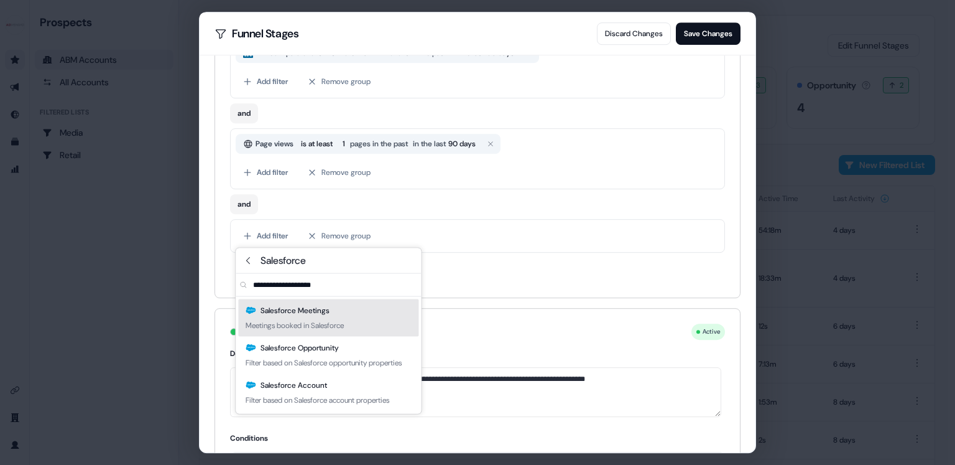
click at [468, 279] on div "Add filter group" at bounding box center [477, 271] width 495 height 22
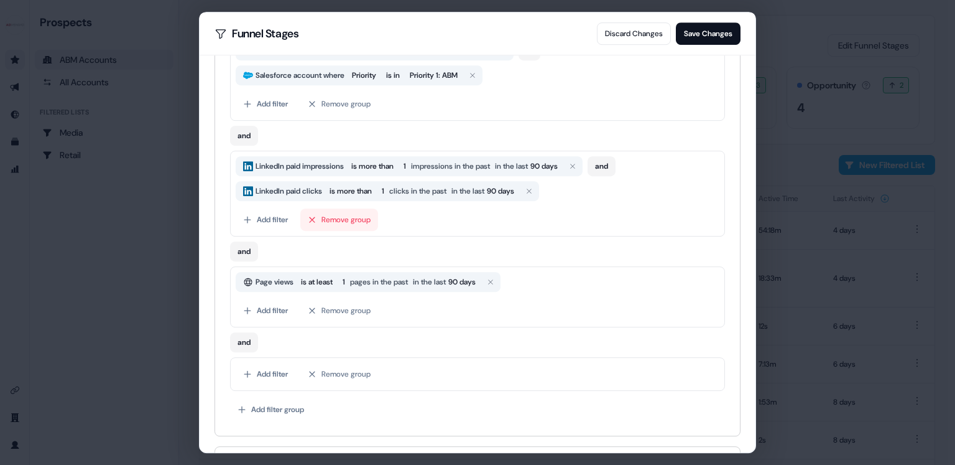
scroll to position [242, 0]
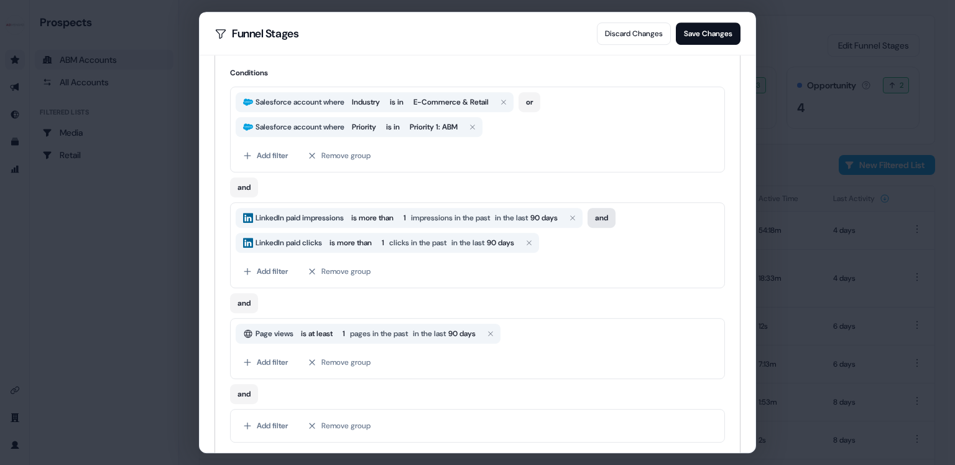
click at [616, 221] on button "and" at bounding box center [602, 218] width 28 height 20
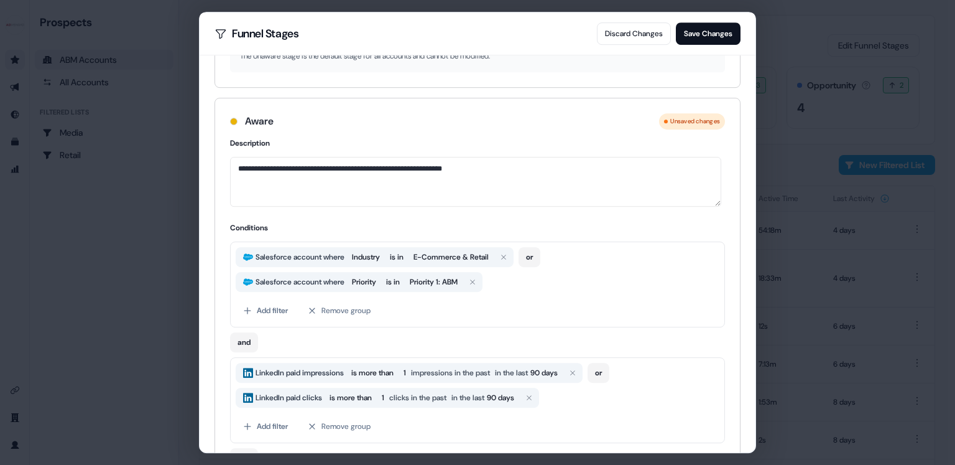
scroll to position [0, 0]
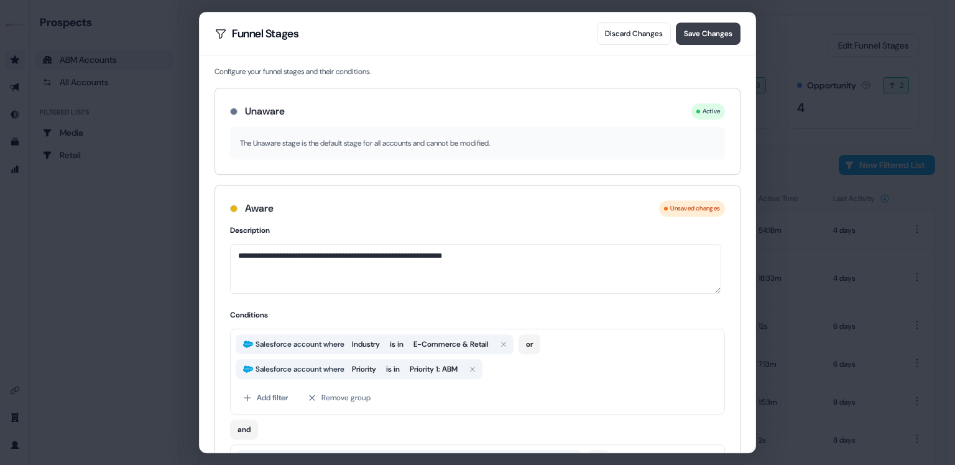
click at [703, 35] on button "Save Changes" at bounding box center [708, 33] width 65 height 22
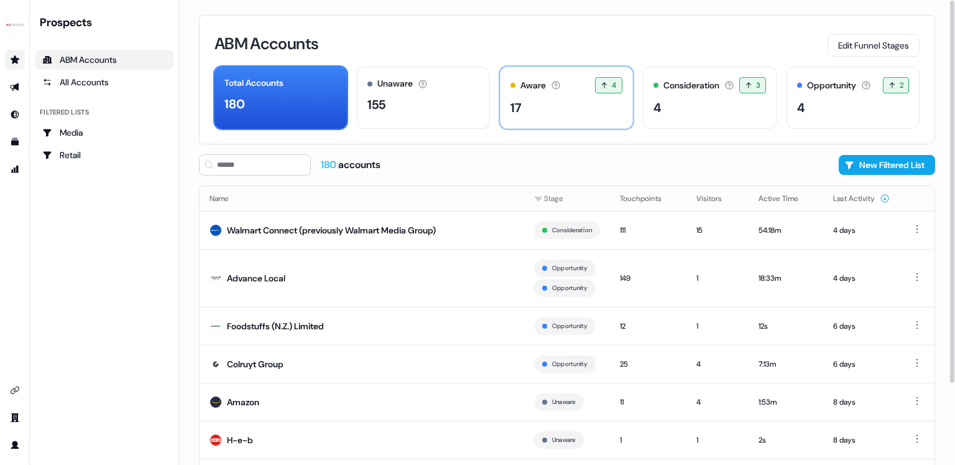
click at [550, 114] on div "17" at bounding box center [567, 107] width 112 height 19
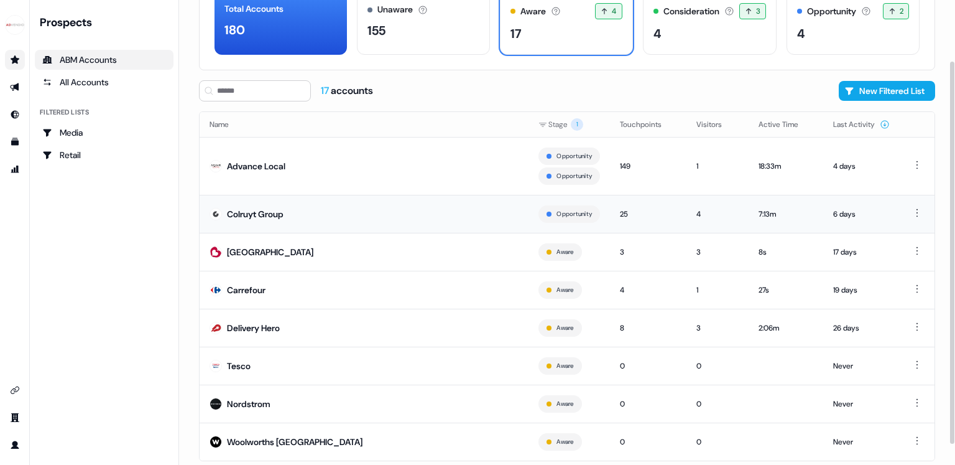
scroll to position [100, 0]
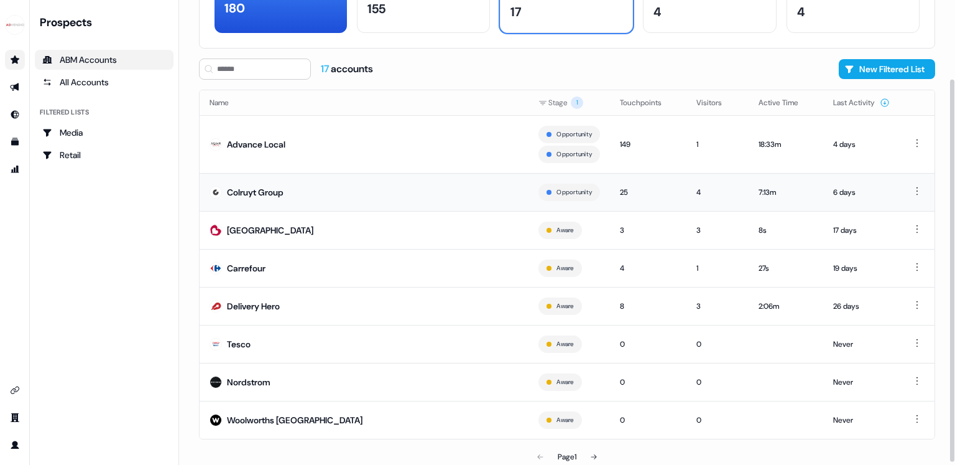
click at [362, 192] on td "Colruyt Group" at bounding box center [364, 192] width 329 height 38
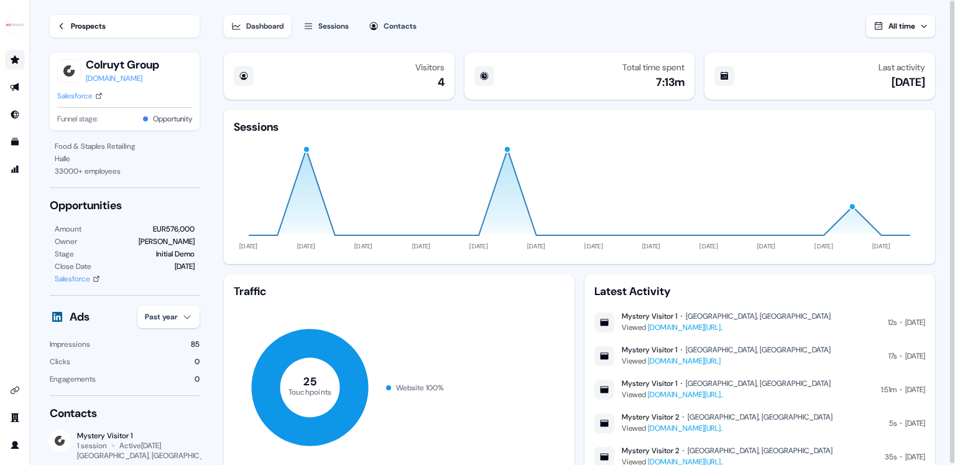
scroll to position [46, 0]
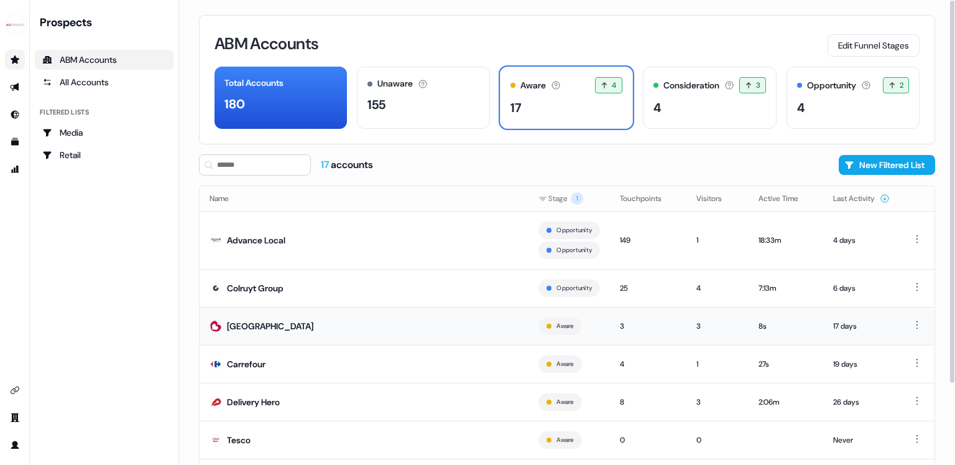
click at [262, 322] on div "[GEOGRAPHIC_DATA]" at bounding box center [270, 326] width 86 height 12
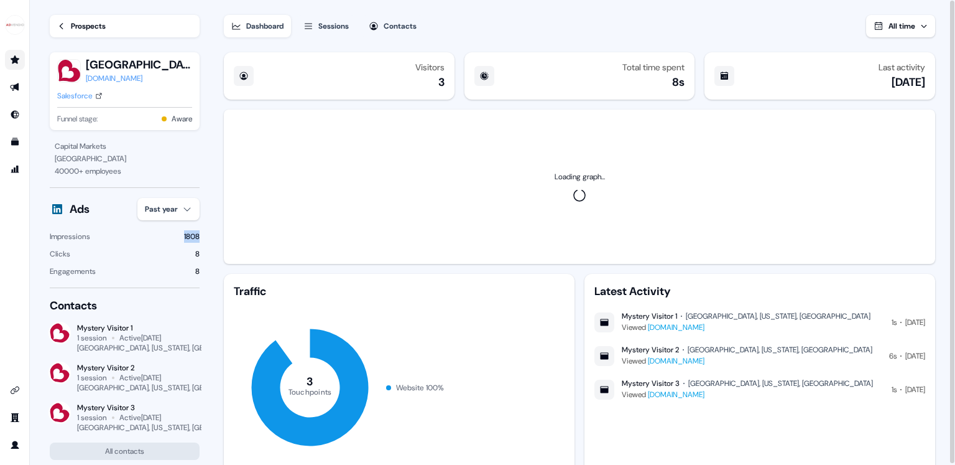
drag, startPoint x: 178, startPoint y: 234, endPoint x: 209, endPoint y: 251, distance: 34.5
click at [210, 235] on section "Loading... Prospects Burlington burlington.com Salesforce Funnel stage: Aware C…" at bounding box center [492, 233] width 925 height 466
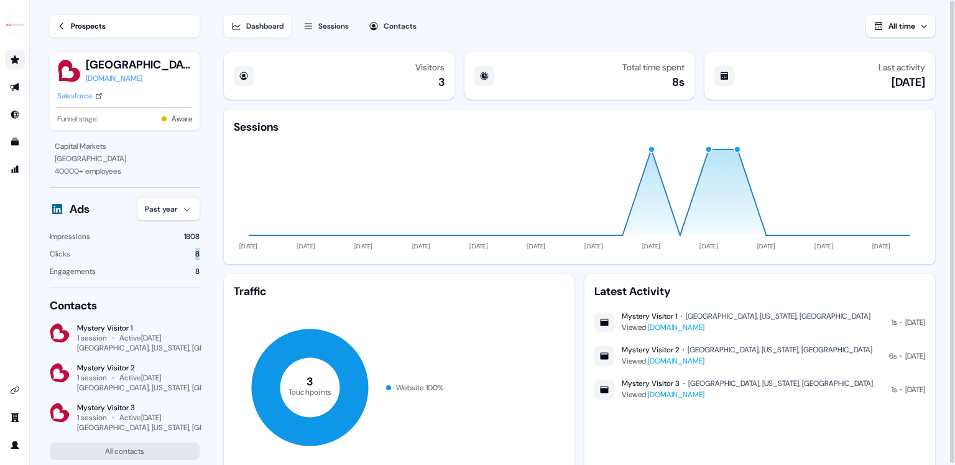
drag, startPoint x: 208, startPoint y: 257, endPoint x: 189, endPoint y: 259, distance: 19.3
click at [189, 259] on section "Loading... Prospects Burlington burlington.com Salesforce Funnel stage: Aware C…" at bounding box center [492, 233] width 925 height 466
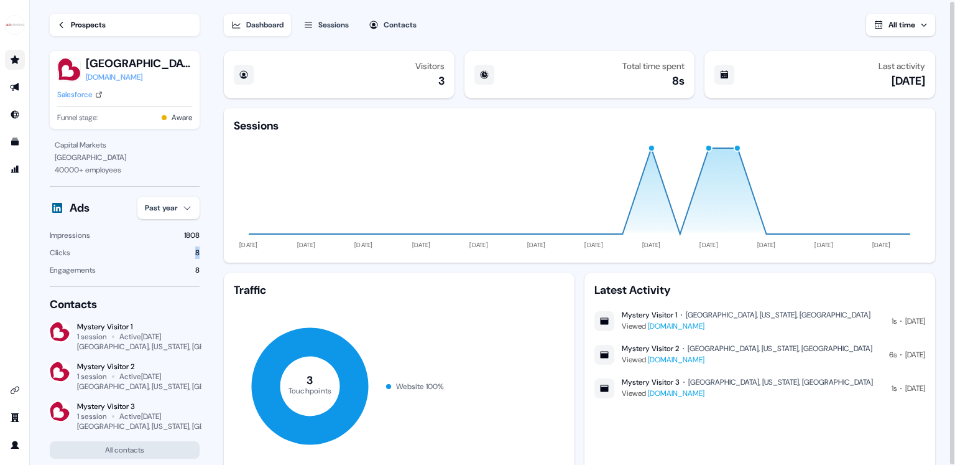
click at [119, 30] on link "Prospects" at bounding box center [125, 25] width 150 height 22
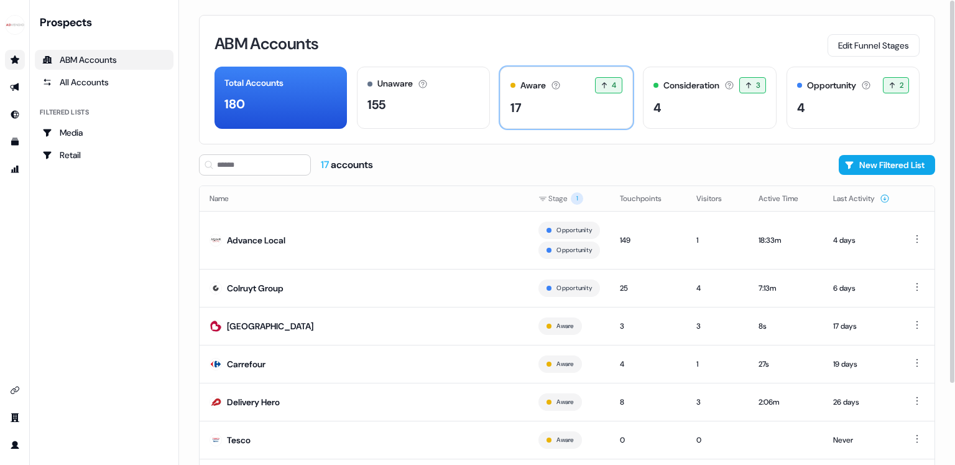
click at [593, 113] on div "17" at bounding box center [567, 107] width 112 height 19
click at [710, 113] on div "4" at bounding box center [710, 107] width 113 height 19
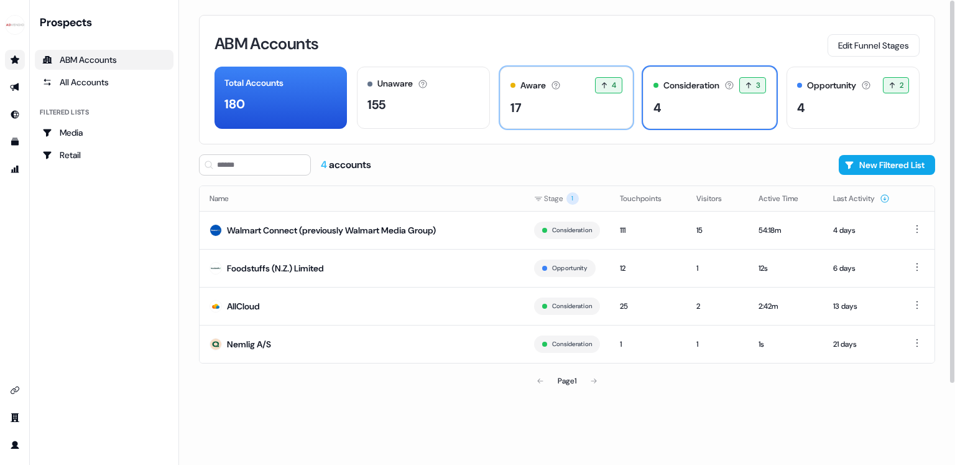
click at [596, 109] on div "17" at bounding box center [567, 107] width 112 height 19
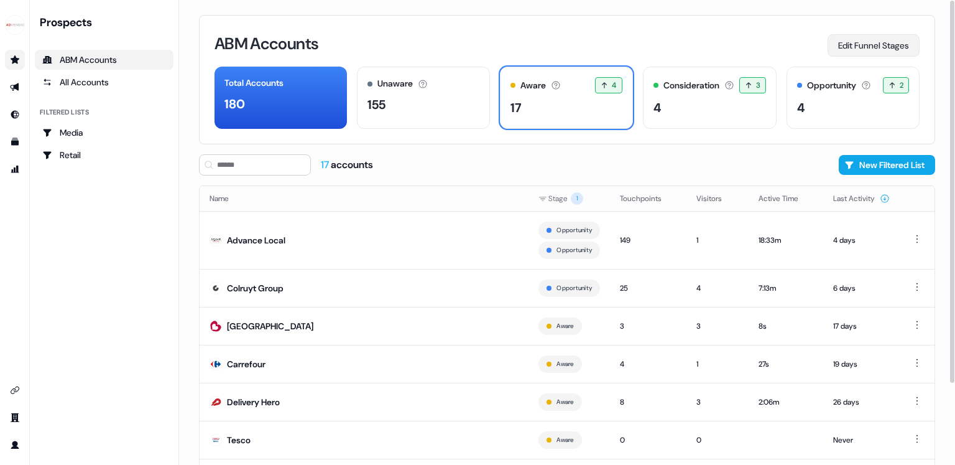
click at [872, 46] on button "Edit Funnel Stages" at bounding box center [874, 45] width 92 height 22
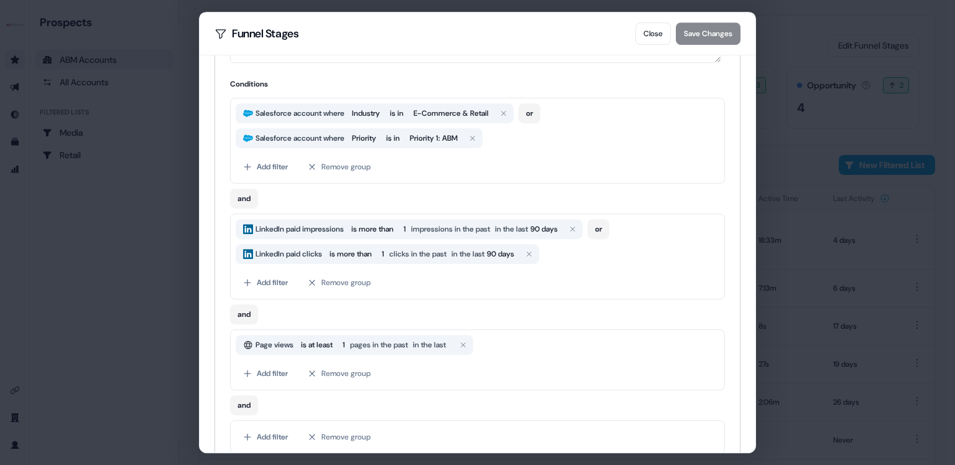
scroll to position [261, 0]
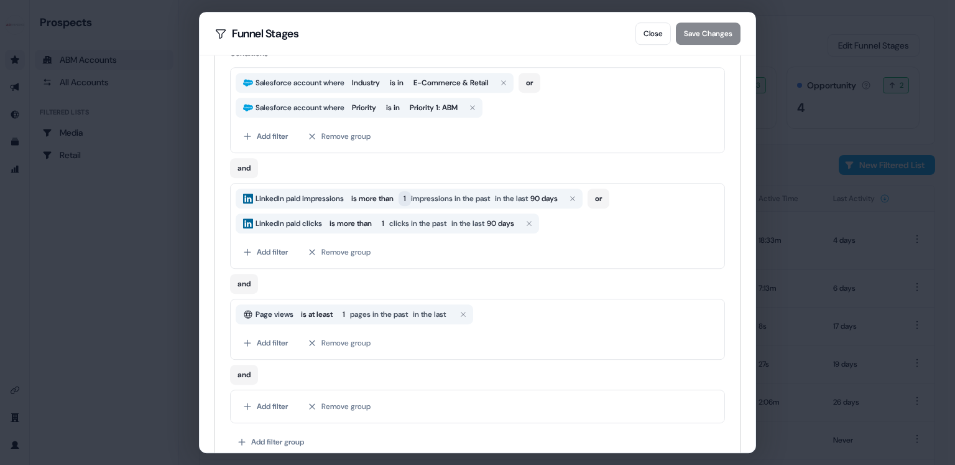
click at [406, 199] on span "1" at bounding box center [405, 198] width 2 height 12
click at [449, 234] on input "*" at bounding box center [460, 228] width 86 height 20
click at [362, 198] on span "is more than" at bounding box center [372, 198] width 42 height 12
click at [407, 198] on span "1" at bounding box center [400, 198] width 12 height 15
click at [437, 224] on input "*" at bounding box center [455, 228] width 86 height 20
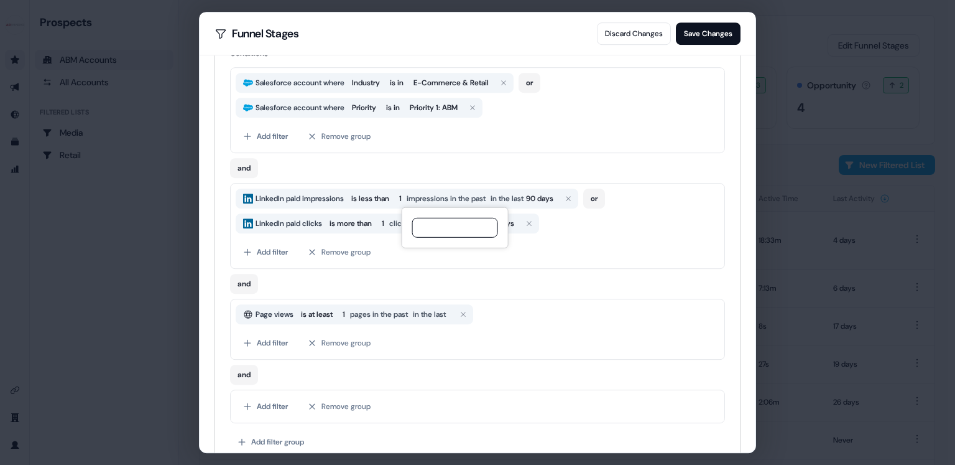
click at [437, 224] on input "*" at bounding box center [455, 228] width 86 height 20
type input "***"
click at [406, 253] on div "Add filter Remove group" at bounding box center [478, 252] width 484 height 22
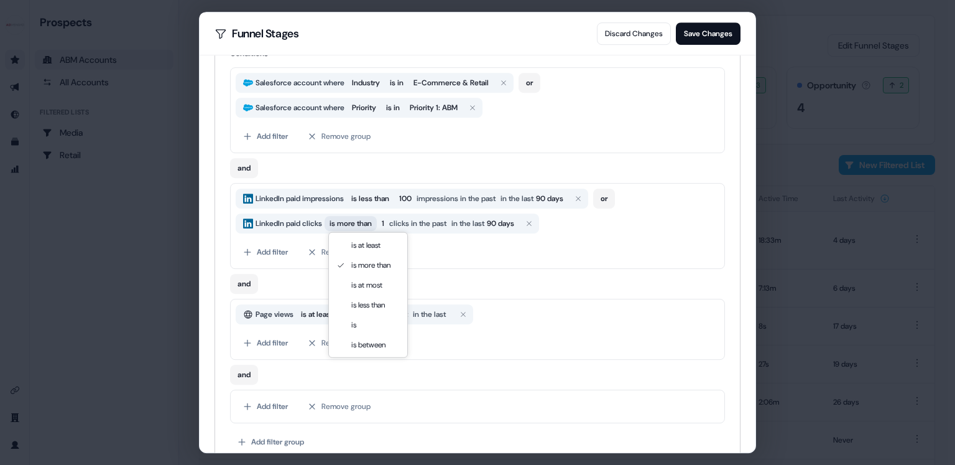
click at [364, 219] on span "is more than" at bounding box center [351, 223] width 42 height 12
click at [402, 221] on span "1" at bounding box center [400, 223] width 2 height 12
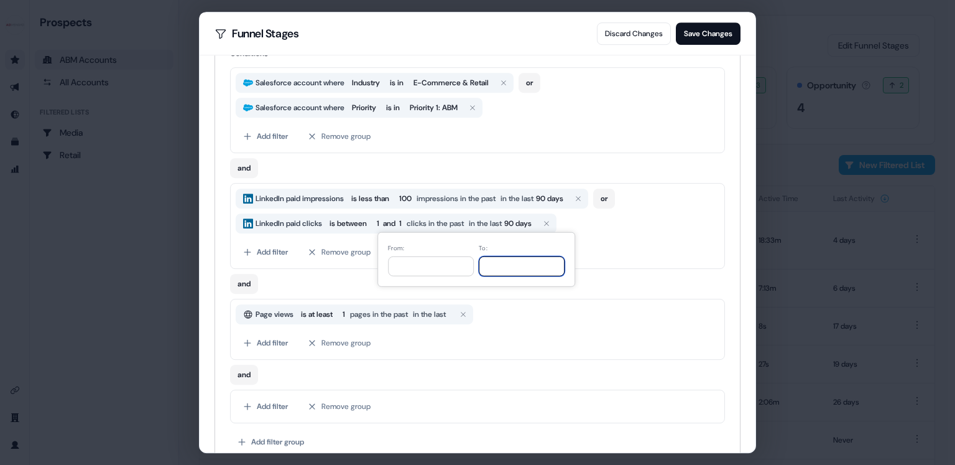
drag, startPoint x: 503, startPoint y: 271, endPoint x: 489, endPoint y: 271, distance: 13.1
click at [489, 271] on input "*" at bounding box center [522, 266] width 86 height 20
type input "*"
click at [629, 260] on div "Add filter Remove group" at bounding box center [478, 252] width 484 height 22
click at [698, 34] on button "Save Changes" at bounding box center [708, 33] width 65 height 22
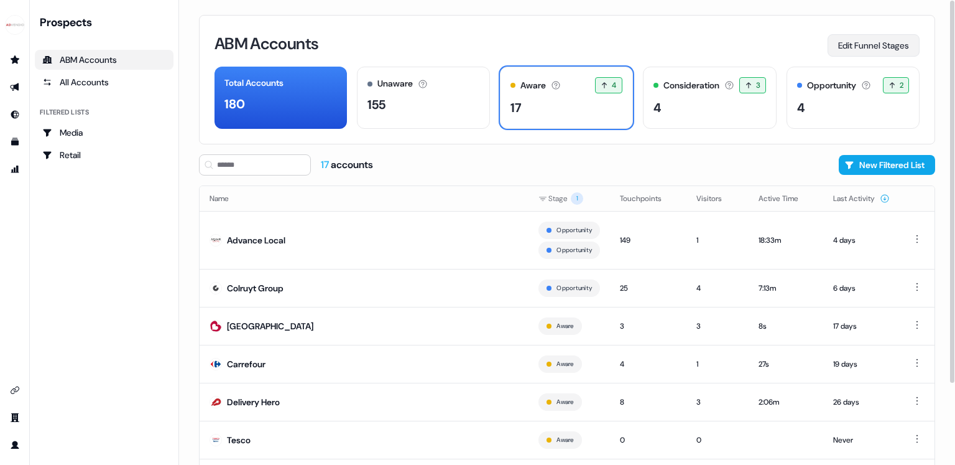
click at [864, 44] on button "Edit Funnel Stages" at bounding box center [874, 45] width 92 height 22
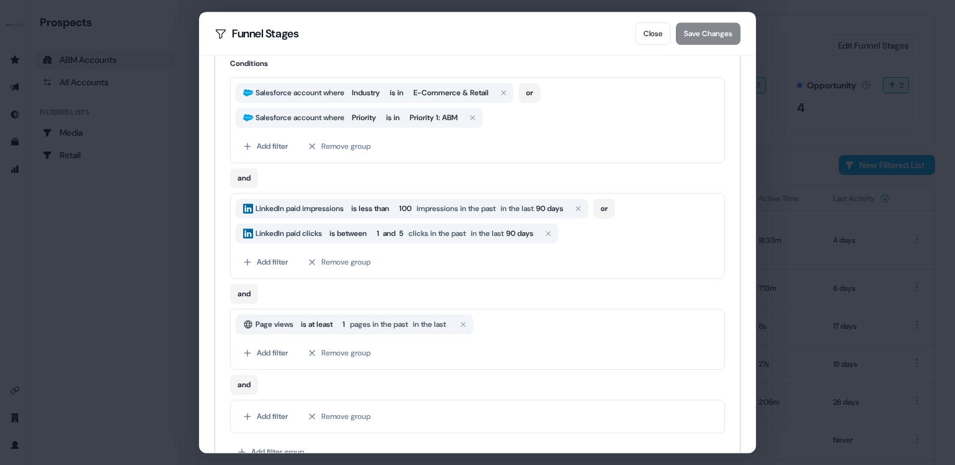
scroll to position [255, 0]
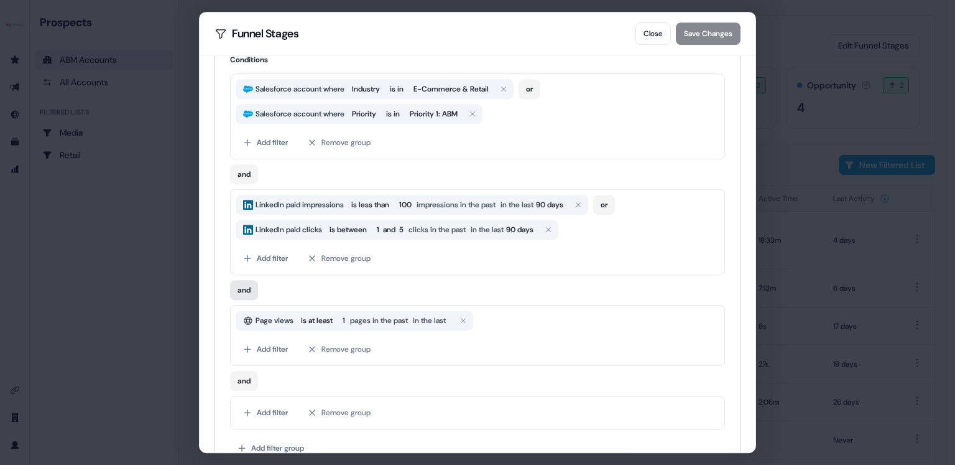
click at [249, 290] on button "and" at bounding box center [244, 290] width 28 height 20
click at [249, 290] on button "or" at bounding box center [241, 290] width 22 height 20
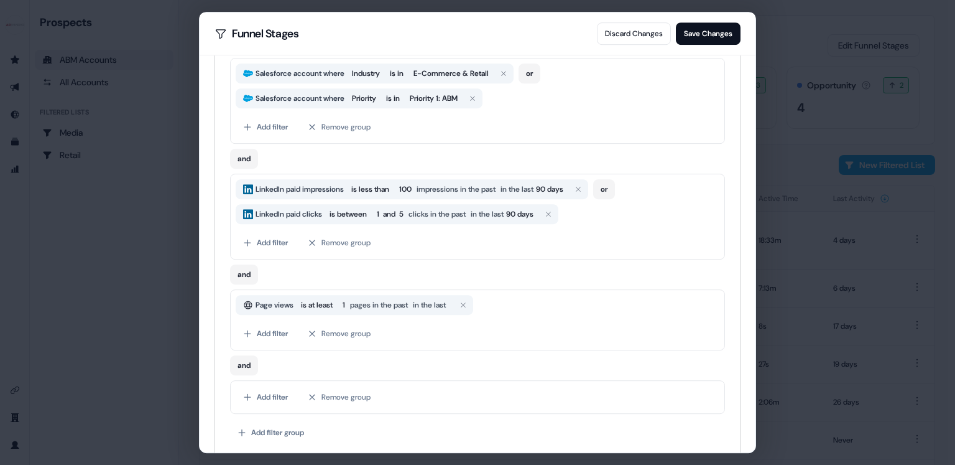
scroll to position [214, 0]
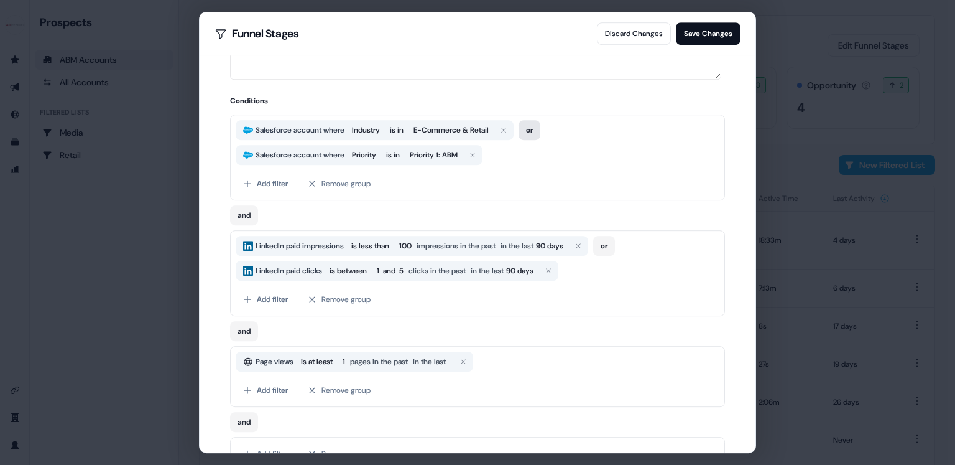
click at [540, 123] on button "or" at bounding box center [530, 130] width 22 height 20
click at [718, 27] on button "Save Changes" at bounding box center [708, 33] width 65 height 22
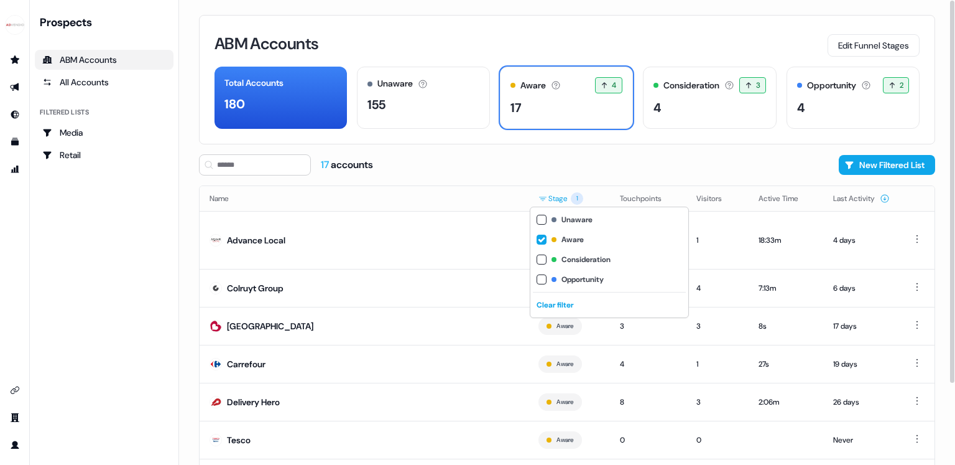
click at [567, 193] on html "For the best experience switch devices to a bigger screen. Go to Userled.io Pro…" at bounding box center [477, 232] width 955 height 465
click at [540, 236] on button "button" at bounding box center [542, 239] width 10 height 10
click at [472, 170] on html "For the best experience switch devices to a bigger screen. Go to Userled.io Pro…" at bounding box center [477, 232] width 955 height 465
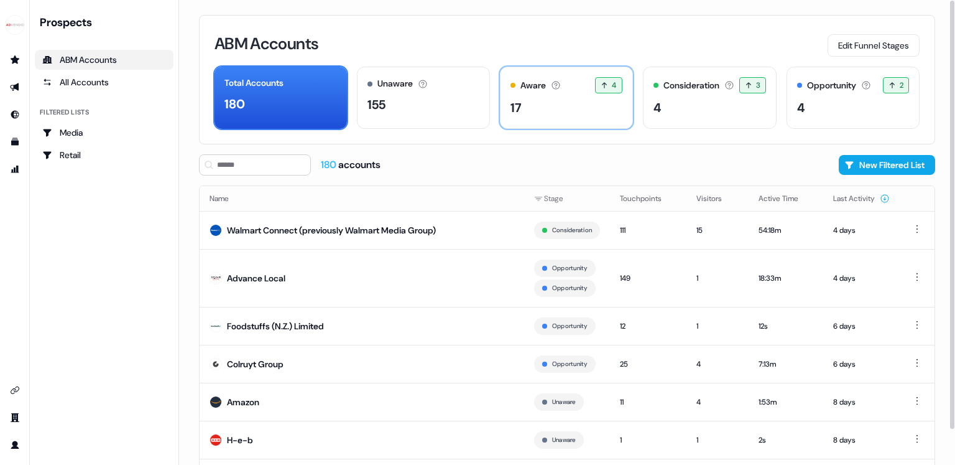
click at [519, 123] on div "Aware The account has shown light engagement, but no buying signals yet. 4 4 ac…" at bounding box center [566, 98] width 133 height 62
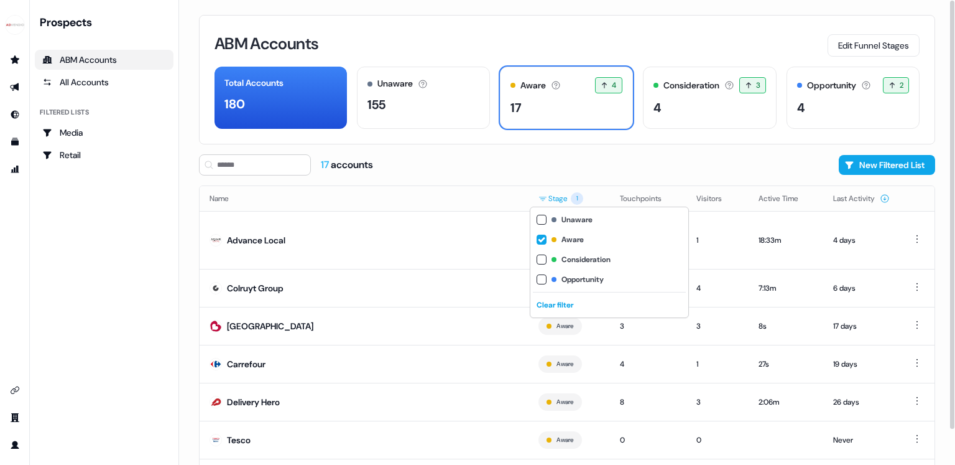
click at [568, 201] on html "For the best experience switch devices to a bigger screen. Go to Userled.io Pro…" at bounding box center [477, 232] width 955 height 465
click at [469, 166] on html "For the best experience switch devices to a bigger screen. Go to Userled.io Pro…" at bounding box center [477, 232] width 955 height 465
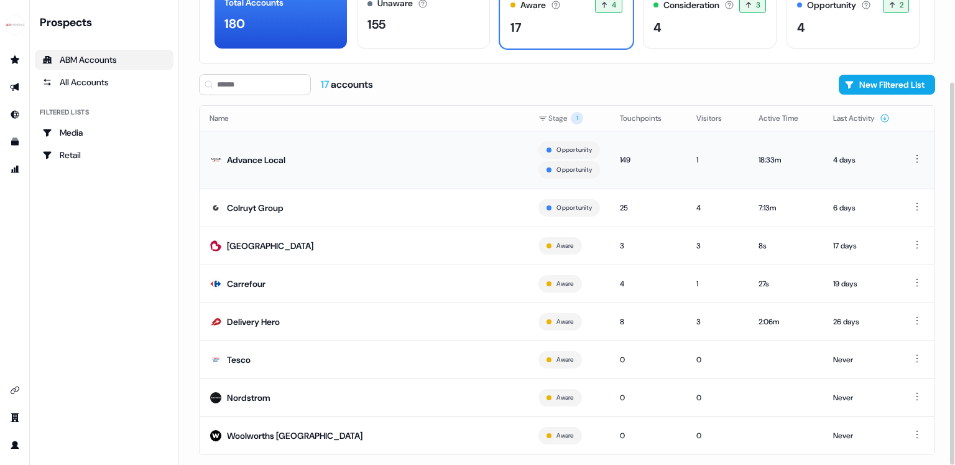
scroll to position [100, 0]
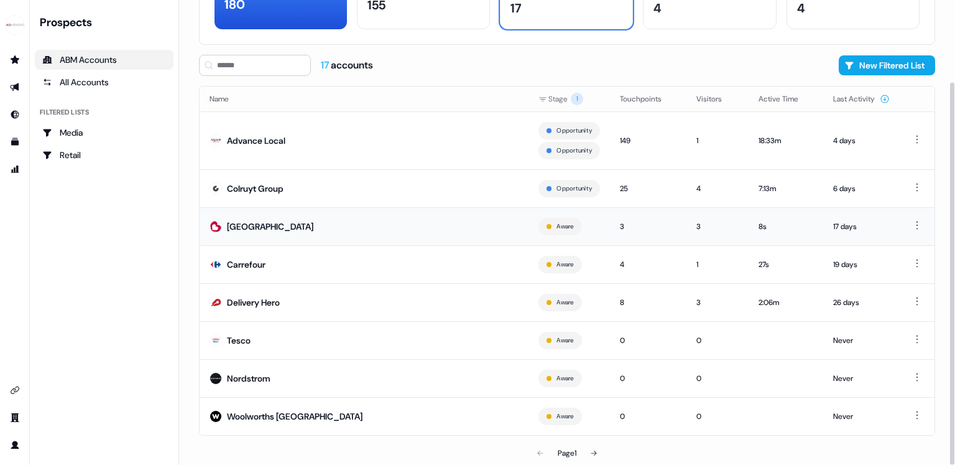
click at [626, 237] on td "3" at bounding box center [648, 226] width 76 height 38
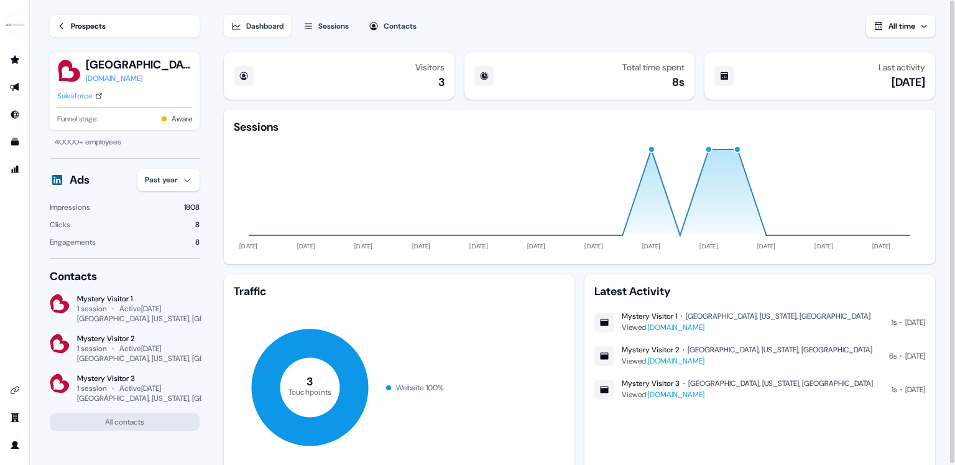
click at [67, 30] on link "Prospects" at bounding box center [125, 26] width 150 height 22
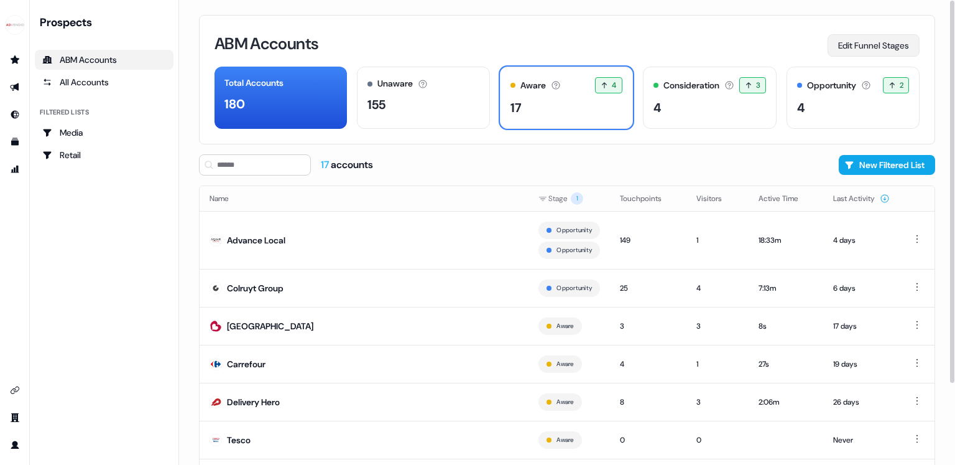
click at [859, 43] on button "Edit Funnel Stages" at bounding box center [874, 45] width 92 height 22
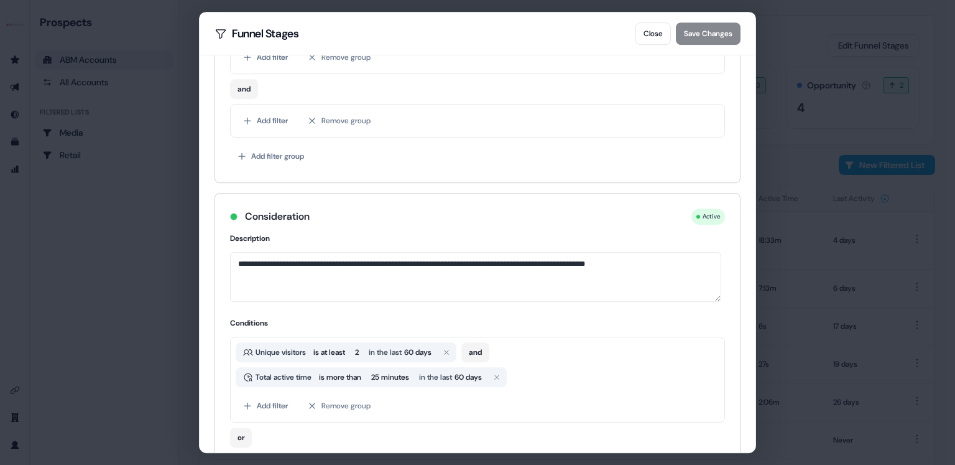
scroll to position [550, 0]
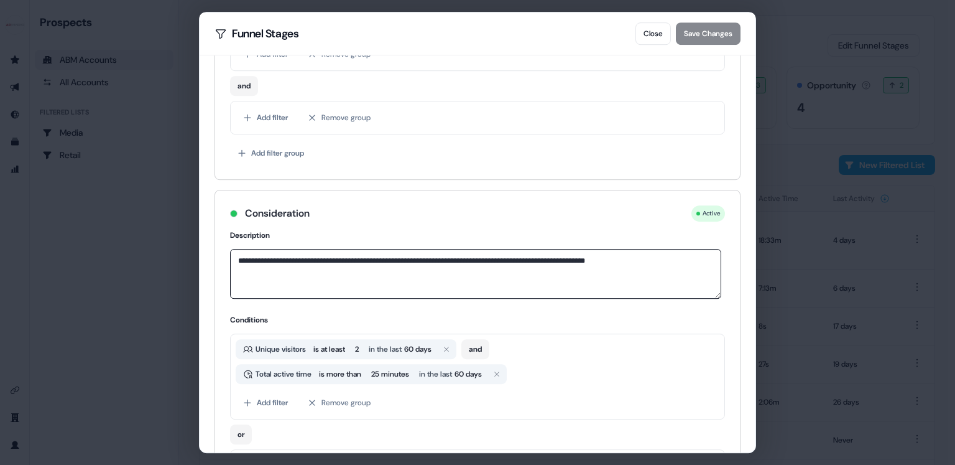
click at [316, 262] on textarea "**********" at bounding box center [475, 274] width 491 height 50
paste textarea
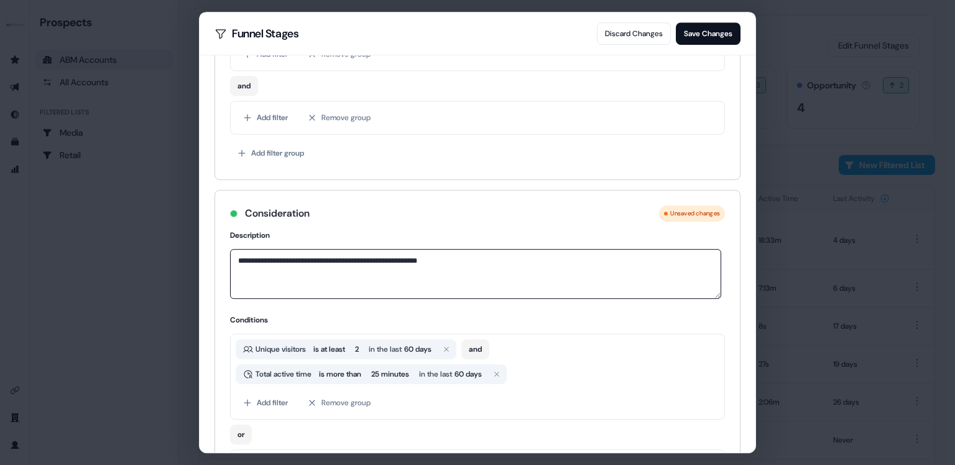
type textarea "**********"
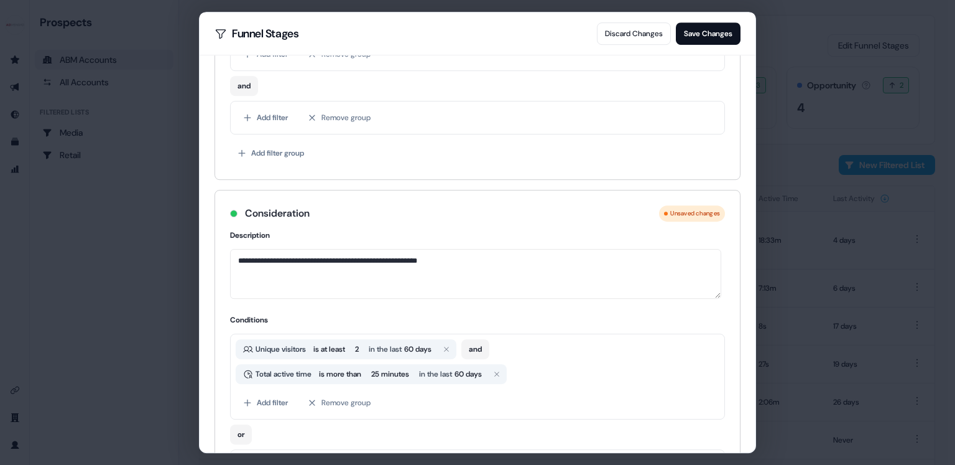
click at [366, 239] on h4 "Description" at bounding box center [477, 235] width 495 height 12
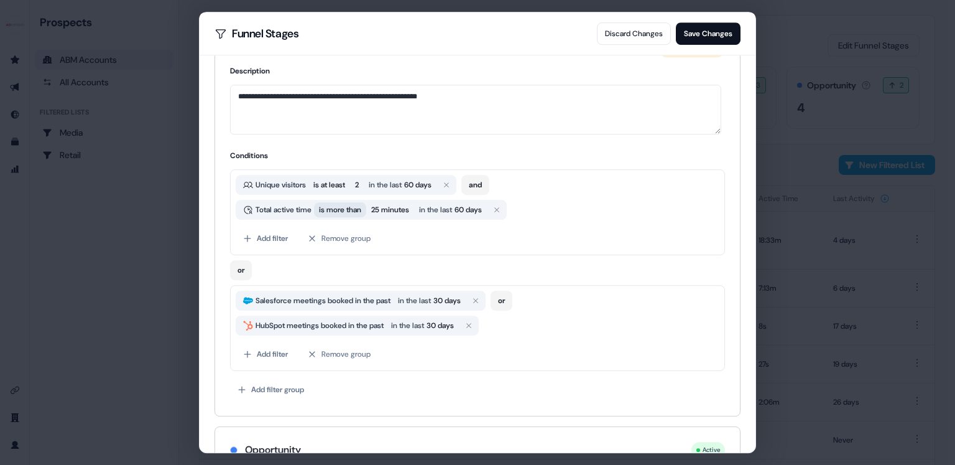
scroll to position [716, 0]
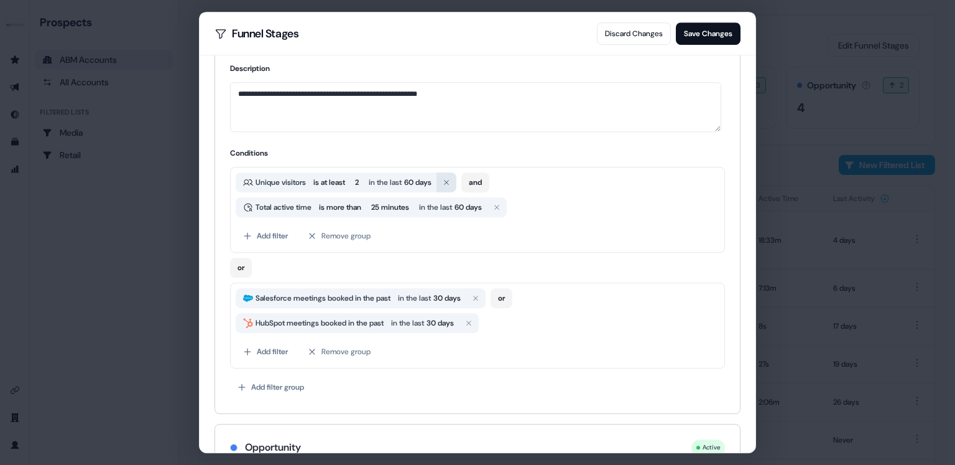
click at [456, 182] on button "button" at bounding box center [447, 182] width 20 height 20
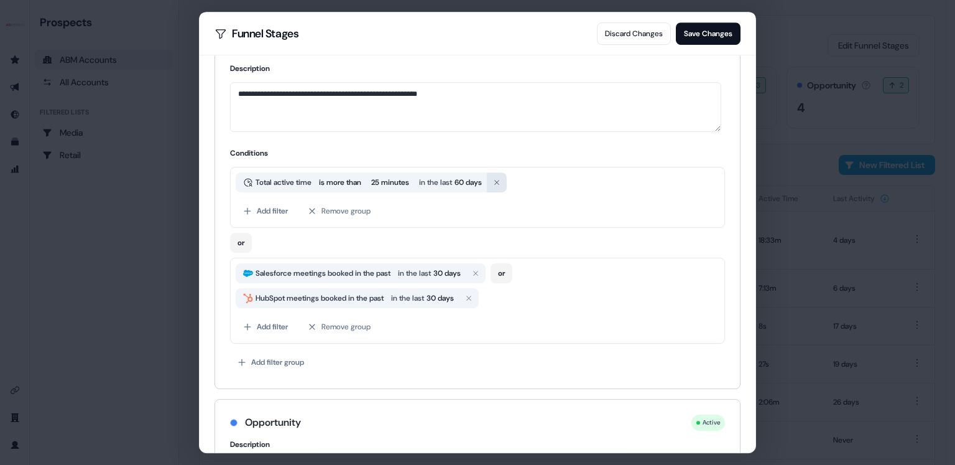
click at [499, 180] on icon "button" at bounding box center [496, 182] width 5 height 5
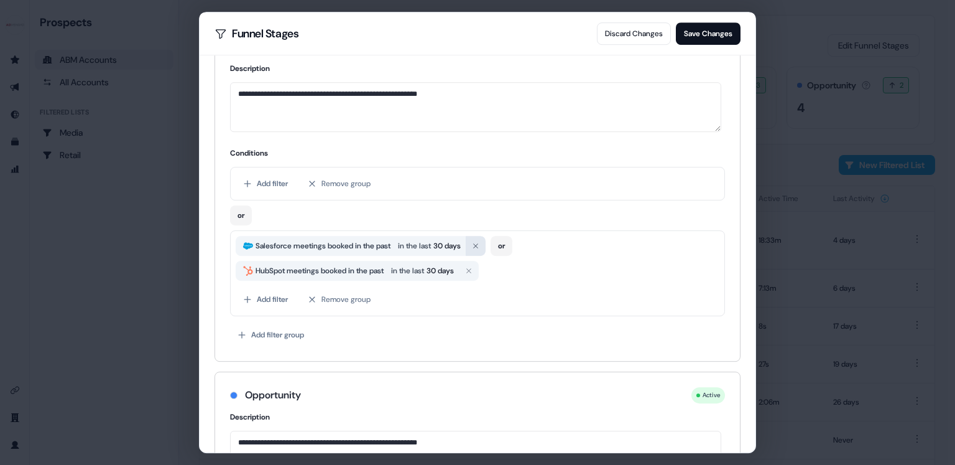
click at [480, 242] on icon "button" at bounding box center [475, 245] width 7 height 7
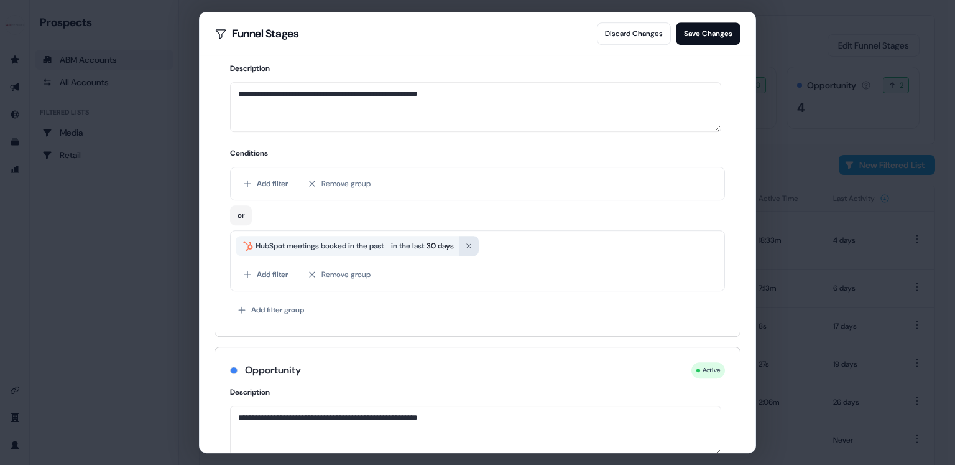
click at [473, 244] on icon "button" at bounding box center [468, 245] width 7 height 7
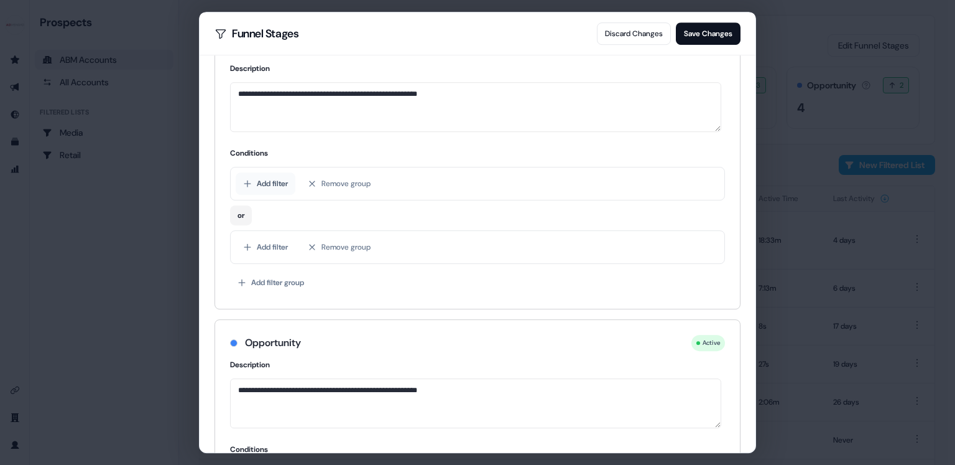
click at [266, 184] on button "Add filter" at bounding box center [266, 183] width 60 height 22
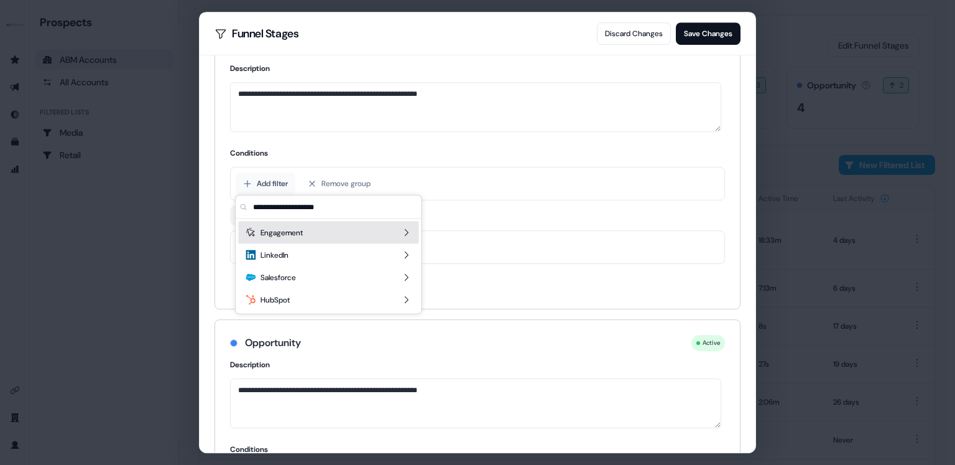
scroll to position [713, 0]
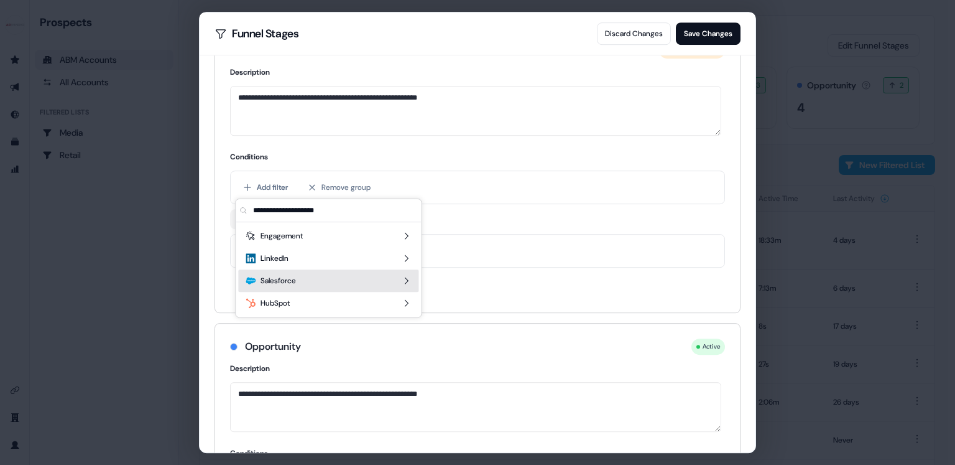
click at [410, 279] on icon "Suggestions" at bounding box center [406, 281] width 10 height 10
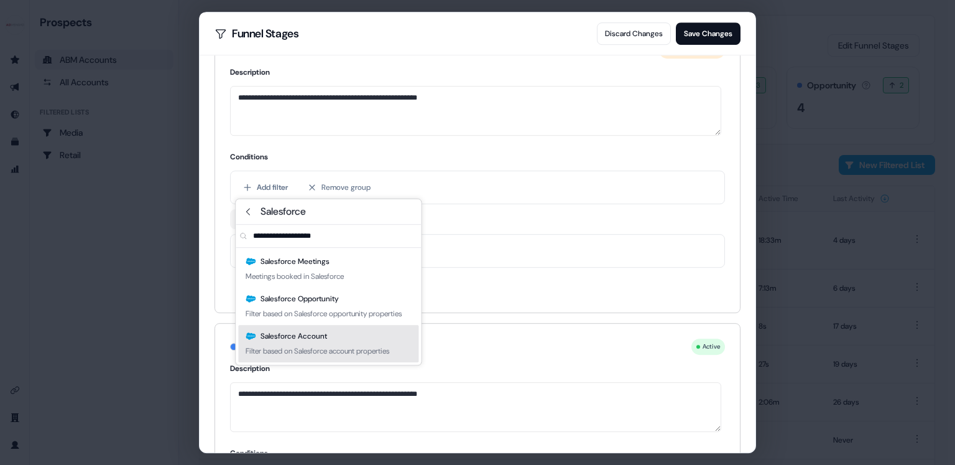
click at [371, 346] on div "Salesforce Account Filter based on Salesforce account properties" at bounding box center [328, 343] width 180 height 37
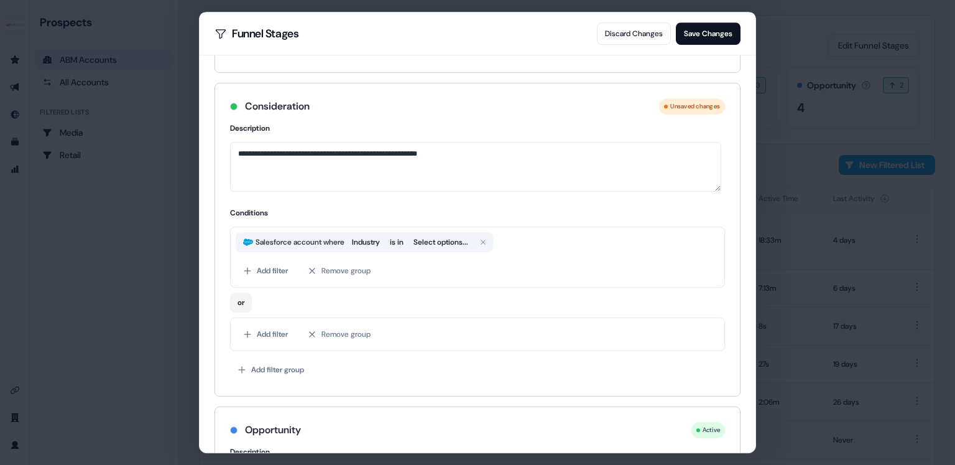
scroll to position [664, 0]
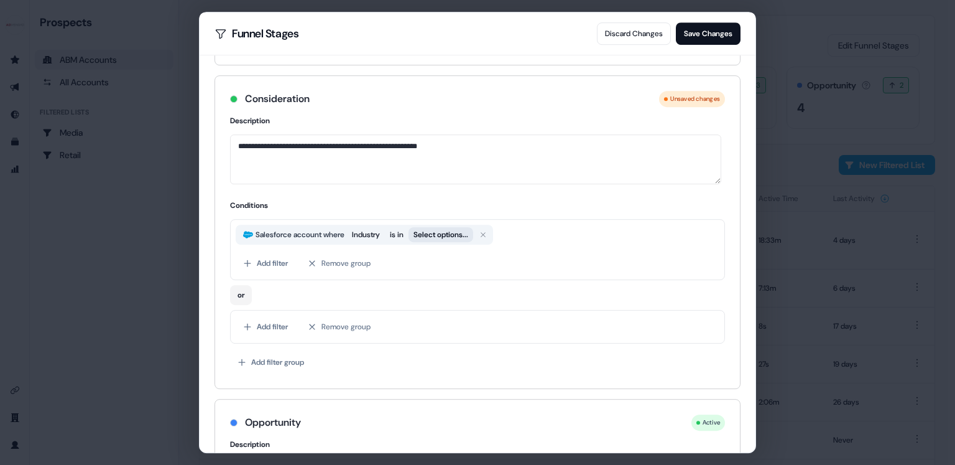
click at [453, 236] on button "Select options..." at bounding box center [441, 234] width 65 height 15
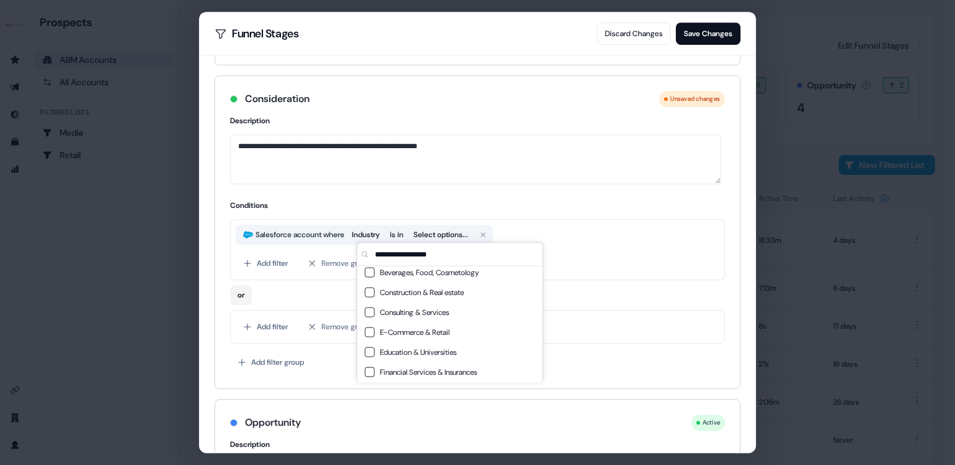
scroll to position [123, 0]
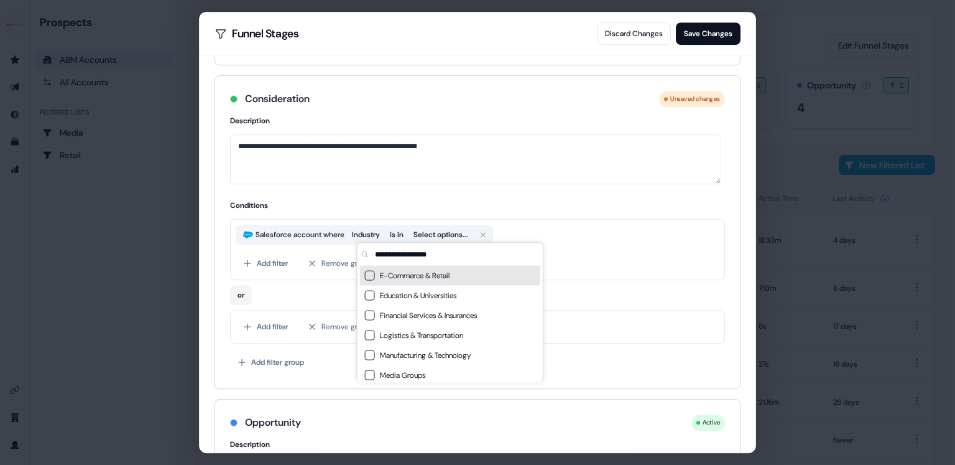
click at [417, 274] on span "E-Commerce & Retail" at bounding box center [457, 275] width 155 height 12
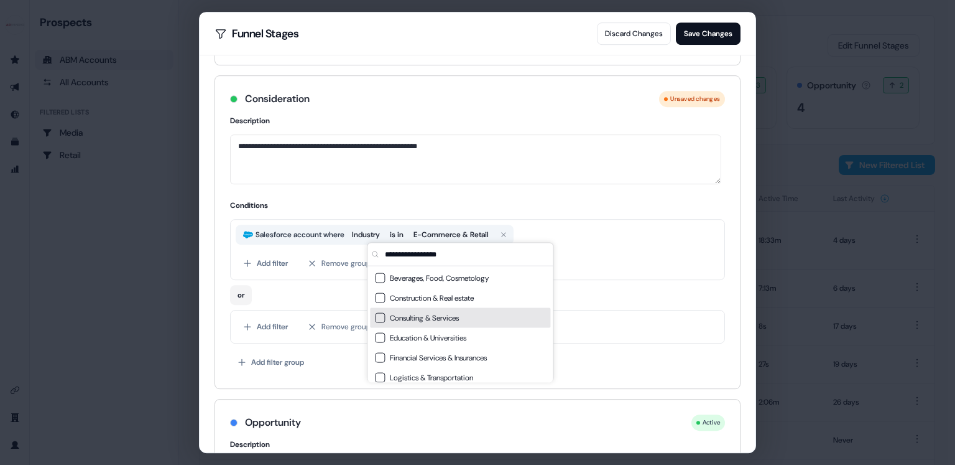
scroll to position [165, 0]
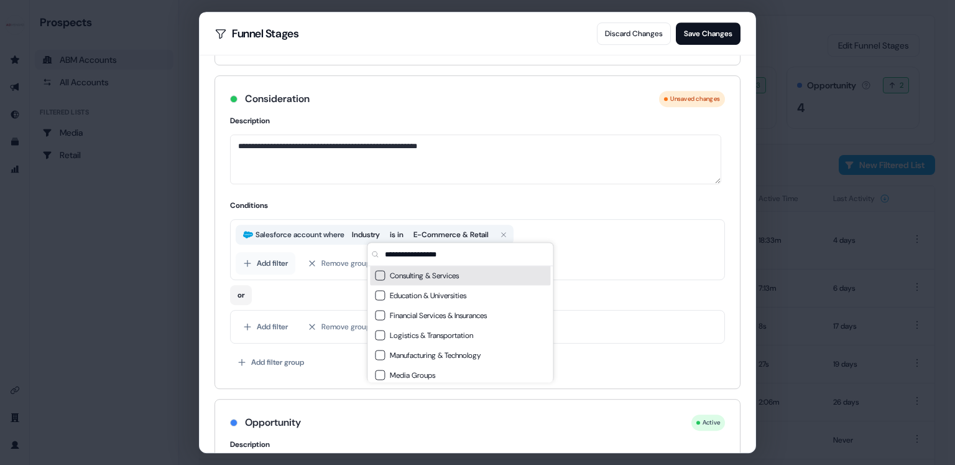
click at [269, 267] on button "Add filter" at bounding box center [266, 263] width 60 height 22
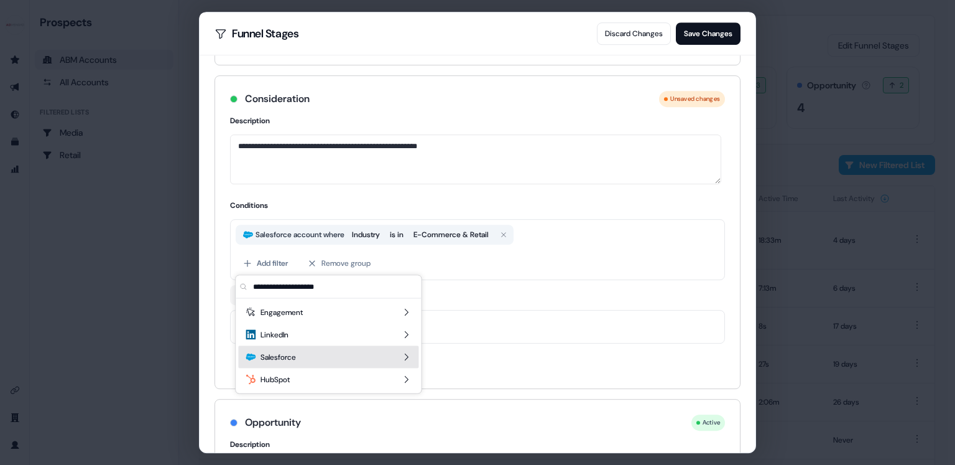
click at [407, 356] on icon "Suggestions" at bounding box center [407, 356] width 4 height 7
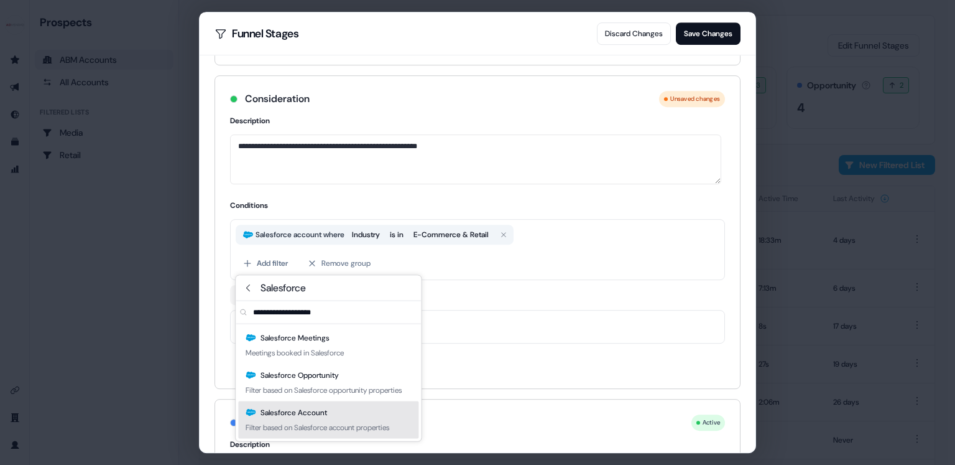
click at [384, 423] on div "Salesforce Account Filter based on Salesforce account properties" at bounding box center [328, 419] width 180 height 37
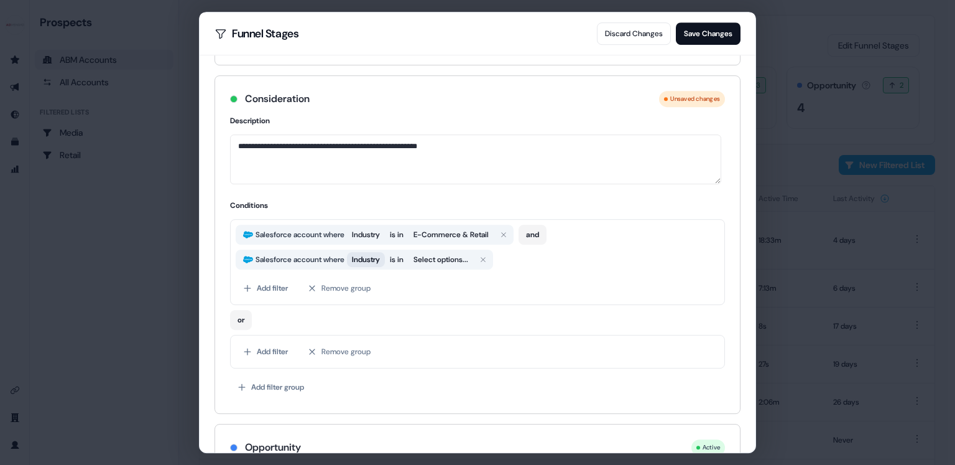
click at [364, 259] on span "Industry" at bounding box center [366, 259] width 28 height 12
type input "********"
click at [396, 406] on div "Priority" at bounding box center [445, 406] width 180 height 20
click at [453, 259] on button "Select options..." at bounding box center [437, 259] width 65 height 15
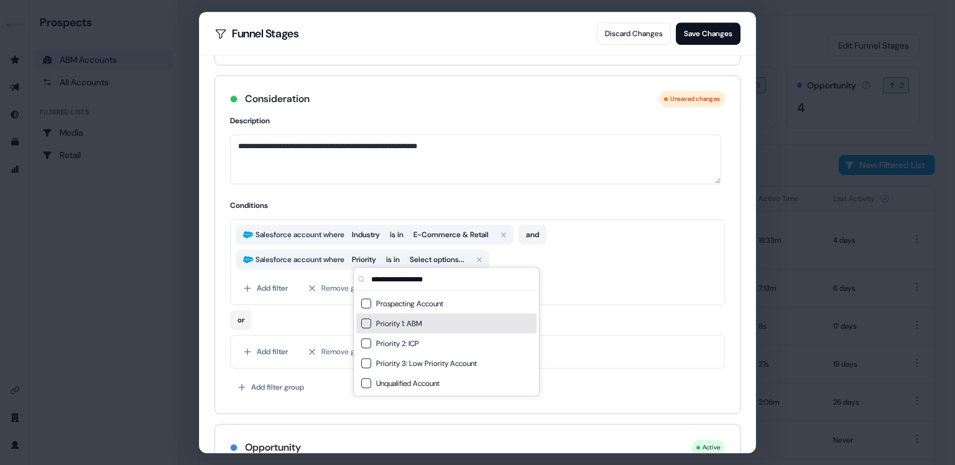
click at [438, 322] on span "Priority 1: ABM" at bounding box center [453, 323] width 155 height 12
click at [623, 310] on div "or" at bounding box center [477, 317] width 495 height 25
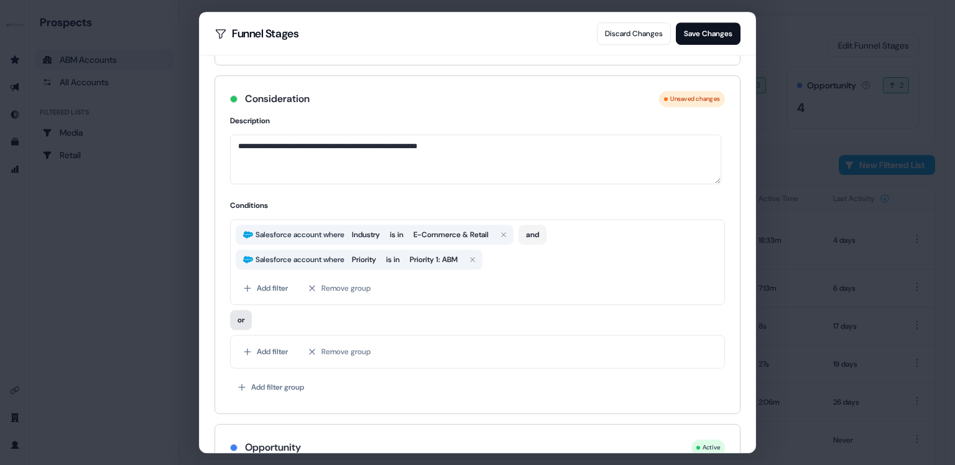
click at [241, 320] on button "or" at bounding box center [241, 320] width 22 height 20
click at [274, 345] on button "Add filter" at bounding box center [266, 351] width 60 height 22
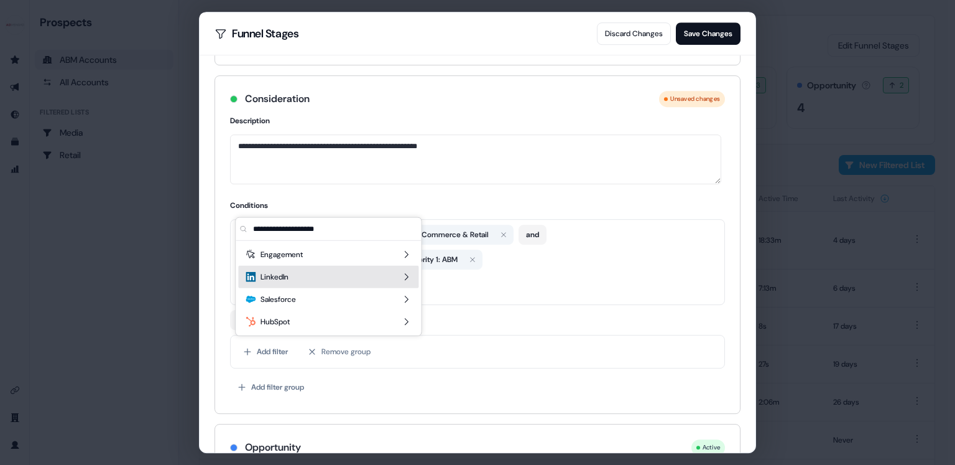
click at [406, 281] on div "LinkedIn" at bounding box center [328, 277] width 180 height 22
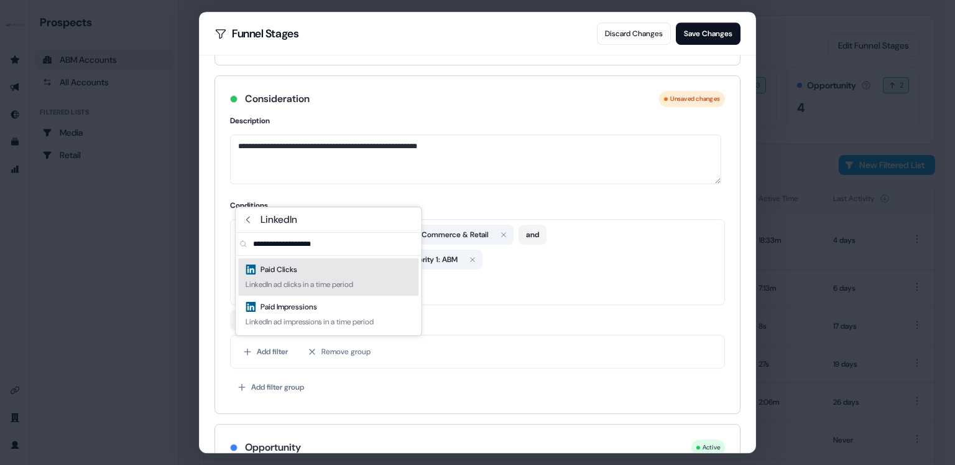
click at [335, 278] on div "LinkedIn ad clicks in a time period" at bounding box center [300, 284] width 108 height 12
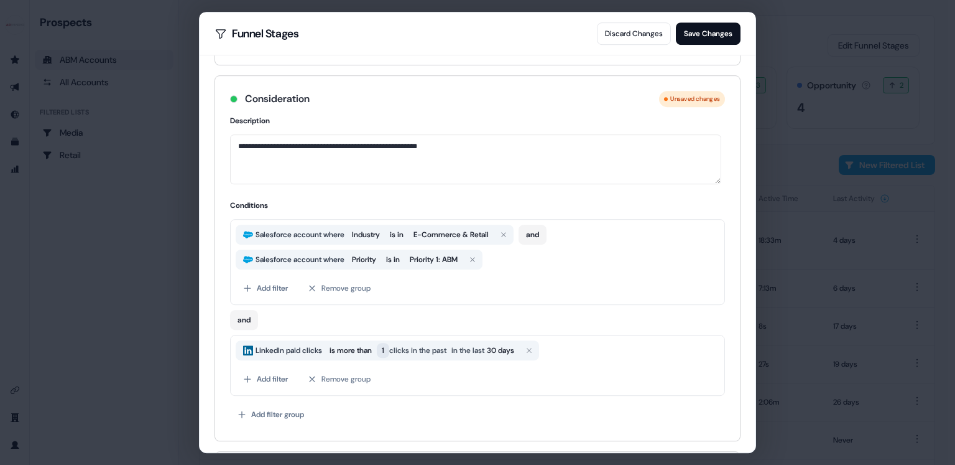
click at [389, 347] on span "1" at bounding box center [383, 350] width 12 height 15
drag, startPoint x: 425, startPoint y: 382, endPoint x: 391, endPoint y: 382, distance: 34.2
click at [391, 382] on div "*" at bounding box center [436, 378] width 107 height 41
type input "*"
click at [516, 350] on span "30 days" at bounding box center [501, 350] width 27 height 12
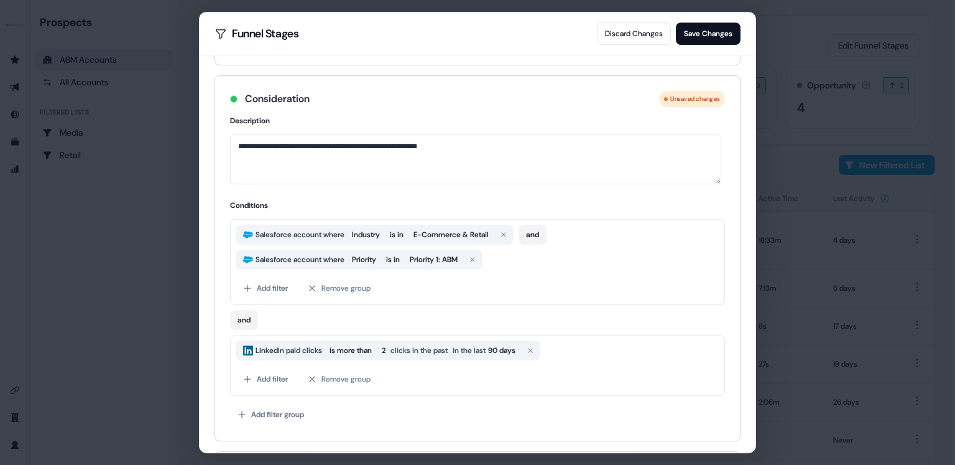
click at [590, 376] on div "Add filter Remove group" at bounding box center [478, 379] width 484 height 22
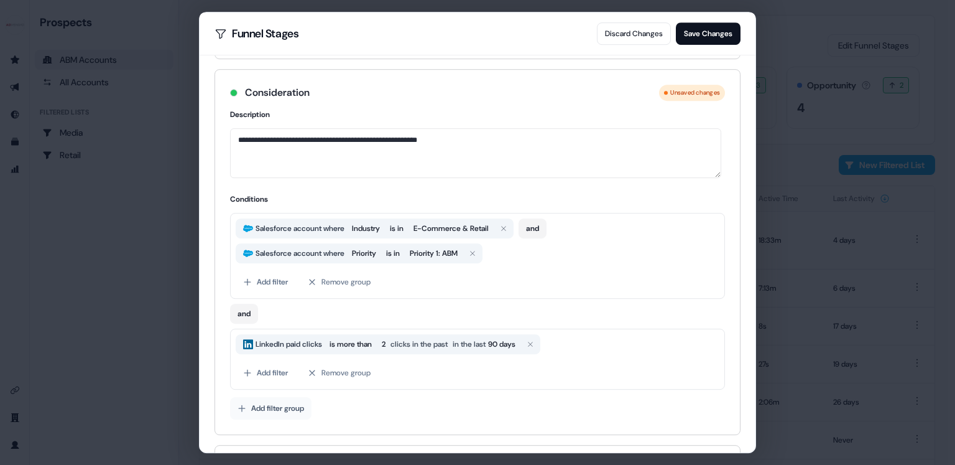
click at [283, 401] on button "Add filter group" at bounding box center [270, 408] width 81 height 22
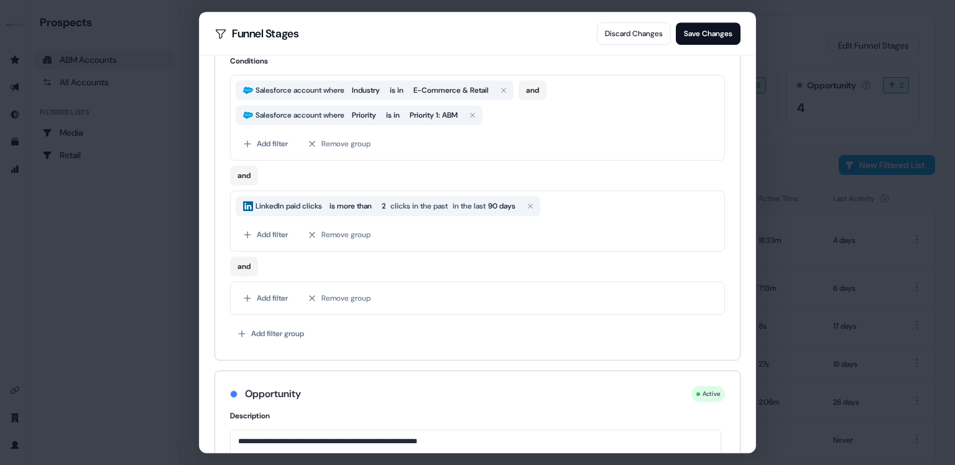
scroll to position [827, 0]
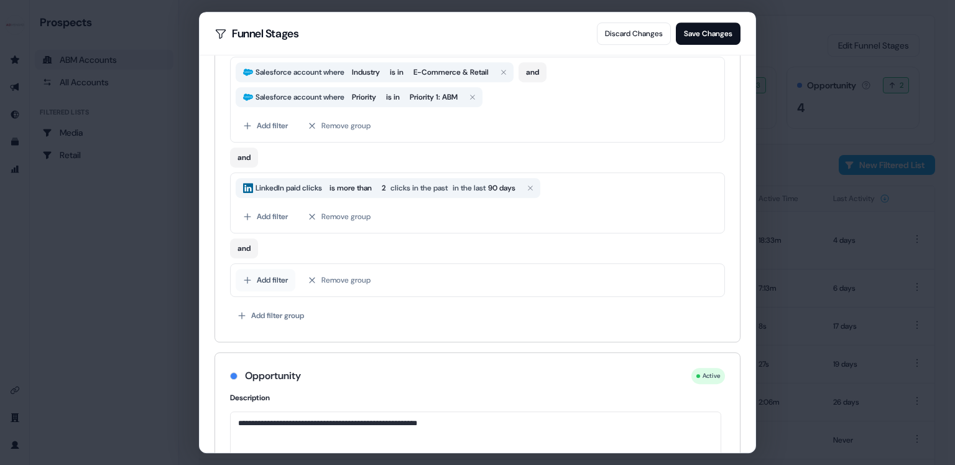
click at [275, 273] on button "Add filter" at bounding box center [266, 280] width 60 height 22
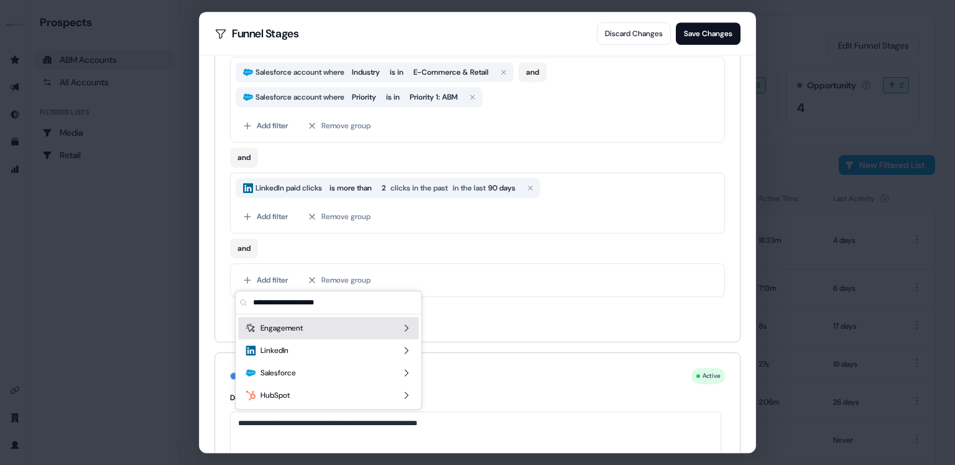
click at [408, 331] on icon "Suggestions" at bounding box center [406, 328] width 10 height 10
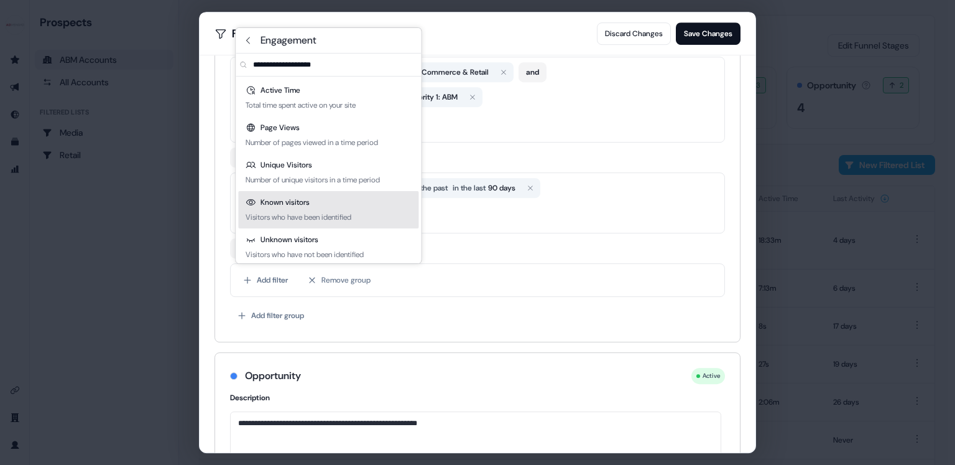
scroll to position [5, 0]
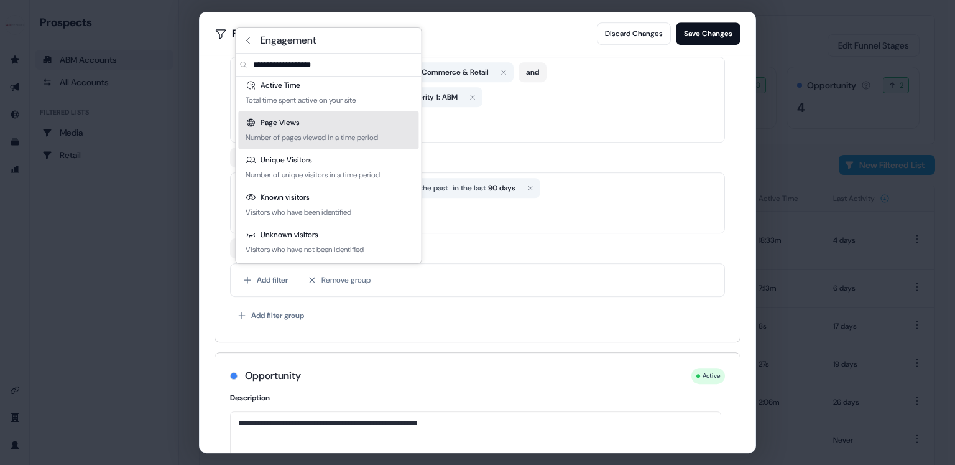
click at [307, 123] on div "Page Views Number of pages viewed in a time period" at bounding box center [328, 129] width 180 height 37
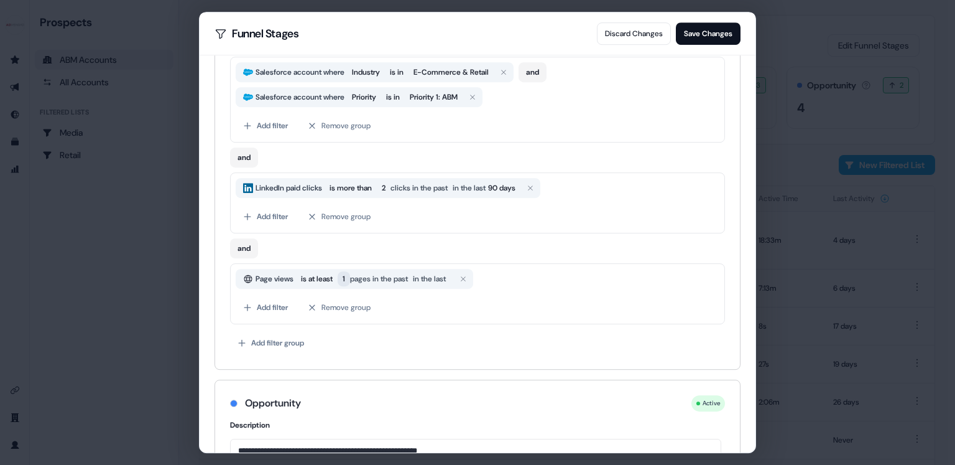
click at [345, 275] on span "1" at bounding box center [344, 278] width 2 height 12
type input "*"
click at [443, 279] on span "in the last" at bounding box center [431, 280] width 33 height 12
click at [491, 316] on div "Add filter Remove group" at bounding box center [478, 308] width 484 height 22
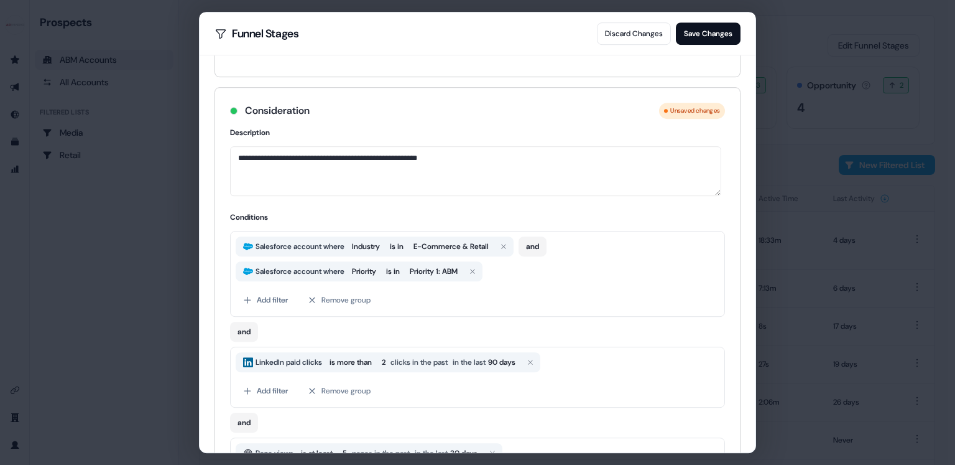
scroll to position [638, 0]
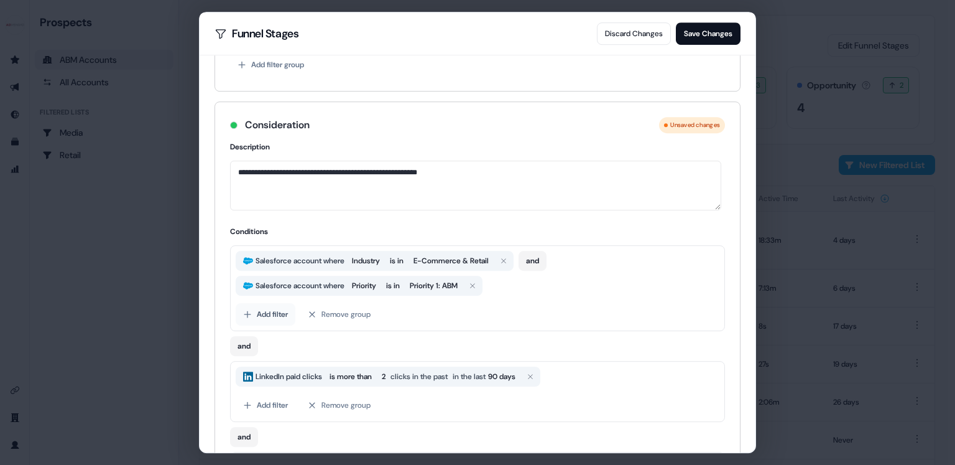
click at [272, 312] on button "Add filter" at bounding box center [266, 314] width 60 height 22
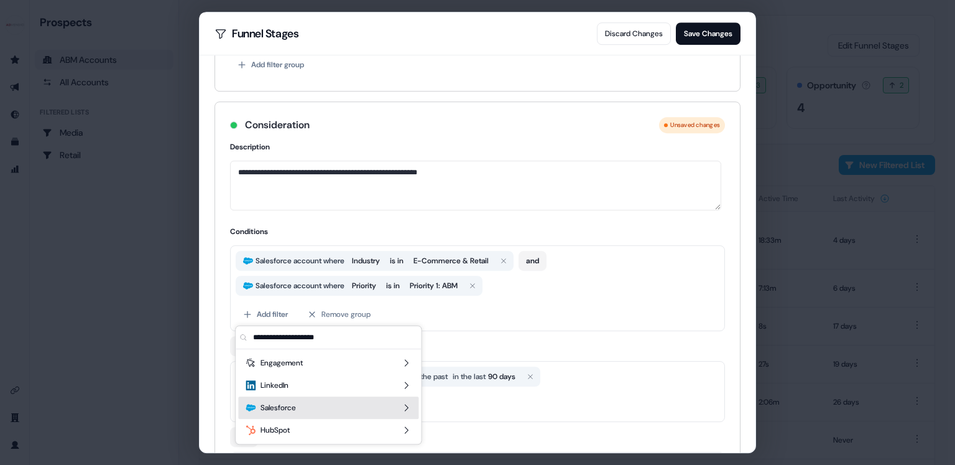
click at [410, 410] on icon "Suggestions" at bounding box center [406, 407] width 10 height 10
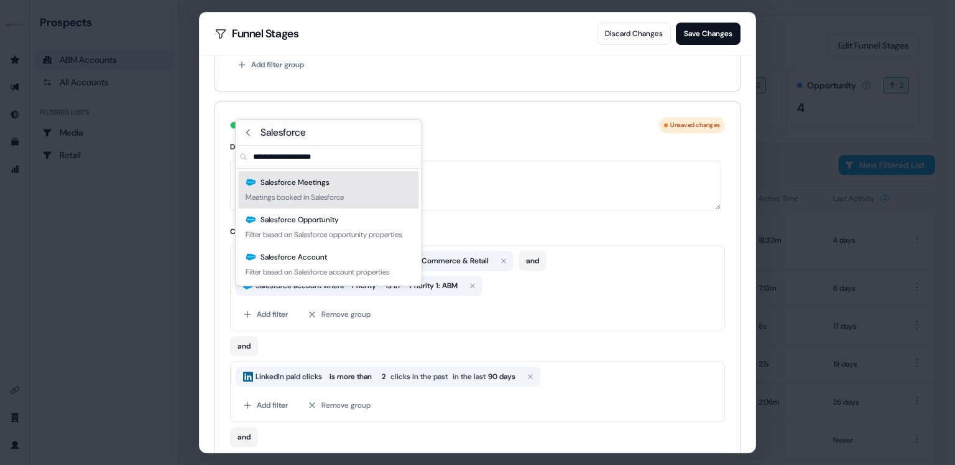
click at [272, 205] on div "Salesforce Meetings Meetings booked in Salesforce" at bounding box center [328, 189] width 180 height 37
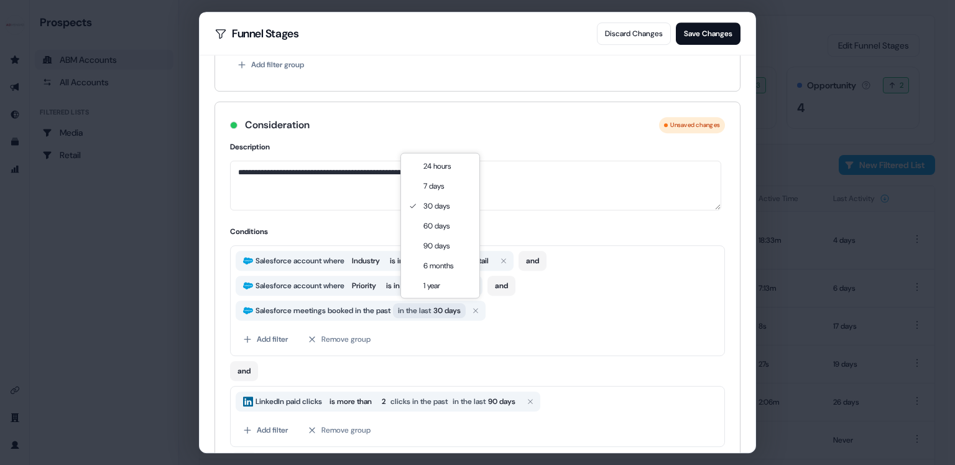
click at [461, 312] on span "30 days" at bounding box center [446, 310] width 27 height 12
click at [608, 334] on div "Add filter Remove group" at bounding box center [478, 339] width 484 height 22
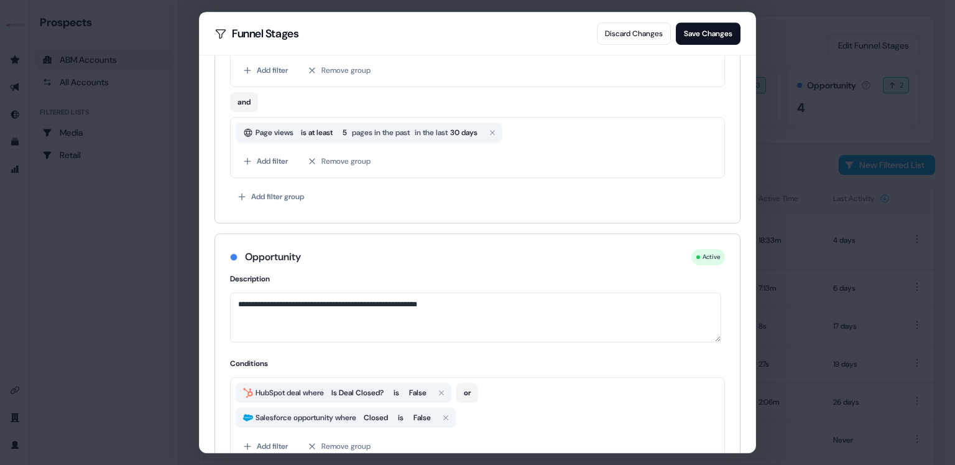
scroll to position [1014, 0]
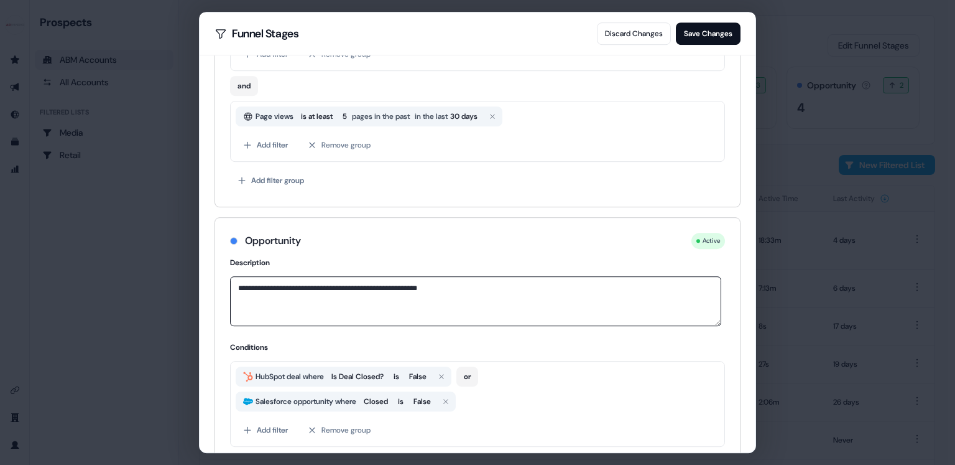
click at [320, 286] on textarea "**********" at bounding box center [475, 301] width 491 height 50
paste textarea "**********"
drag, startPoint x: 276, startPoint y: 287, endPoint x: 213, endPoint y: 285, distance: 63.4
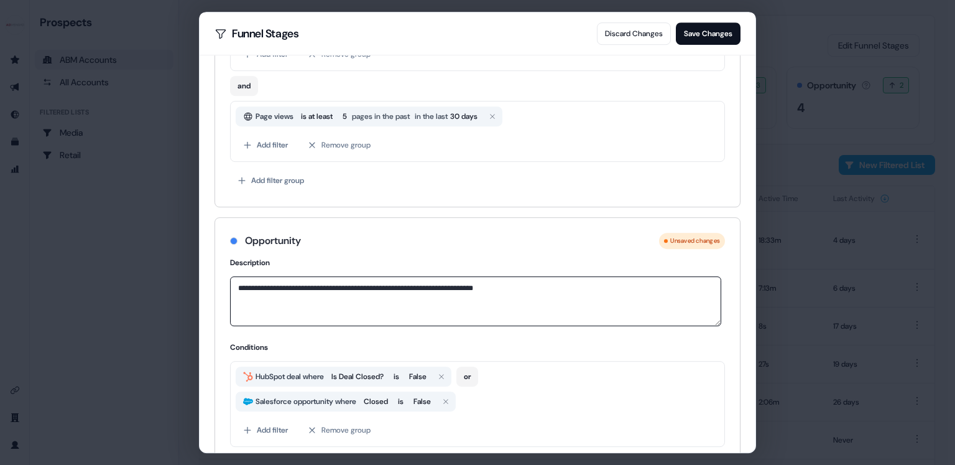
click at [213, 285] on div "**********" at bounding box center [478, 253] width 556 height 397
click at [272, 284] on textarea "**********" at bounding box center [475, 301] width 491 height 50
drag, startPoint x: 274, startPoint y: 283, endPoint x: 216, endPoint y: 283, distance: 57.8
click at [216, 283] on div "**********" at bounding box center [477, 373] width 525 height 235
type textarea "**********"
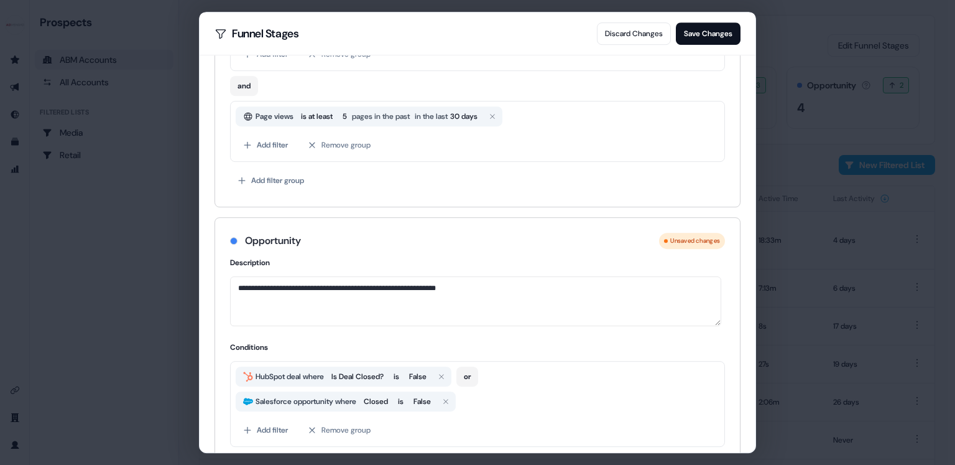
drag, startPoint x: 301, startPoint y: 335, endPoint x: 295, endPoint y: 330, distance: 7.5
click at [301, 335] on div "**********" at bounding box center [477, 373] width 525 height 235
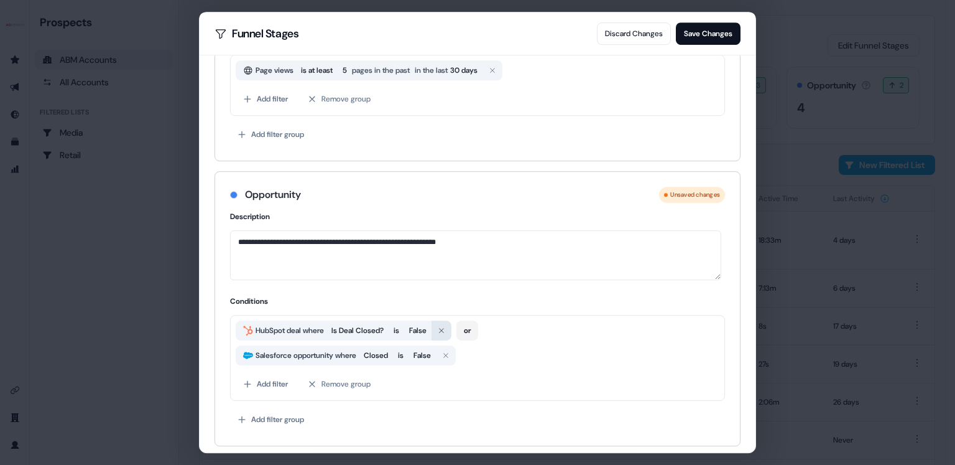
click at [445, 329] on icon "button" at bounding box center [441, 330] width 7 height 7
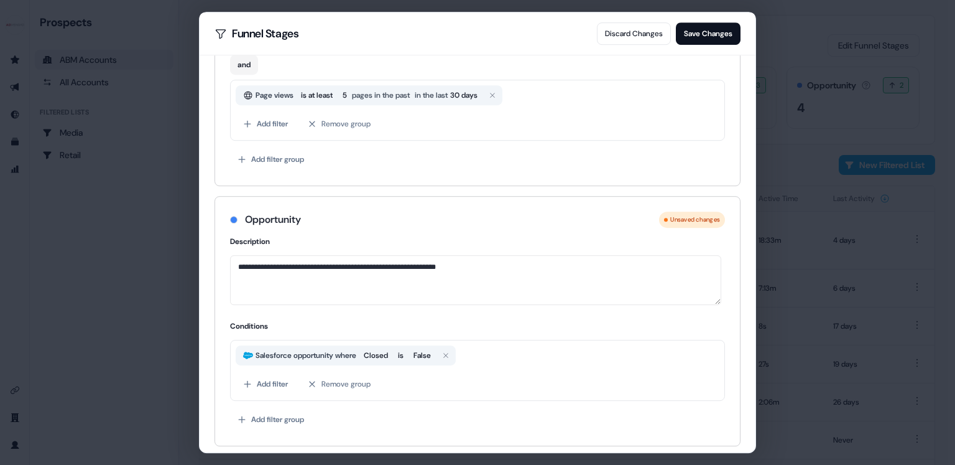
click at [327, 351] on span "Salesforce opportunity where" at bounding box center [306, 355] width 106 height 12
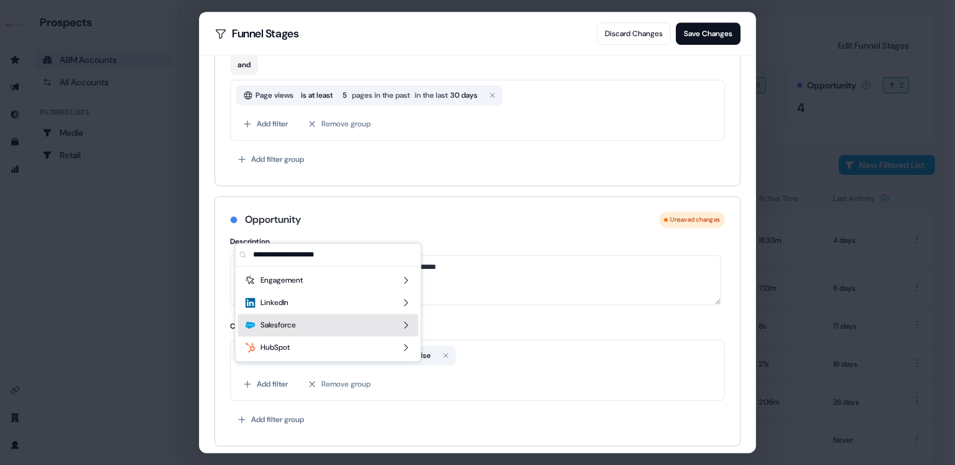
click at [359, 328] on div "Salesforce" at bounding box center [328, 324] width 180 height 22
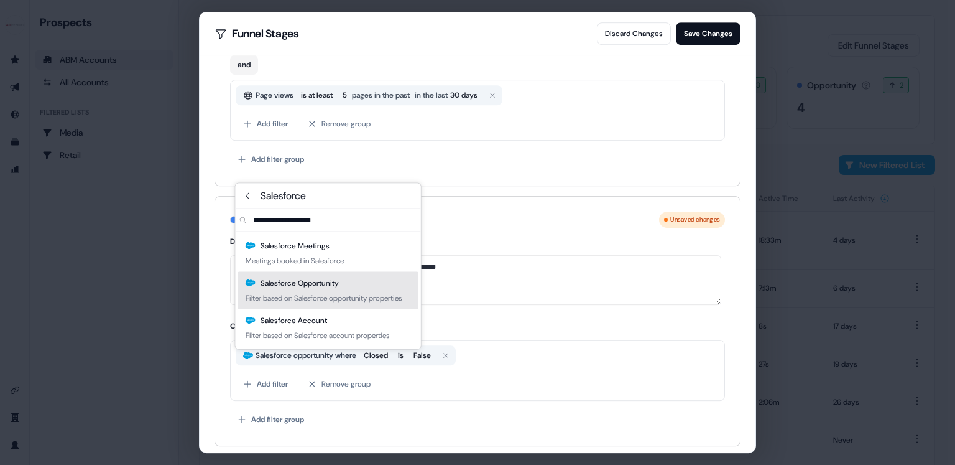
click at [364, 295] on div "Filter based on Salesforce opportunity properties" at bounding box center [324, 298] width 156 height 12
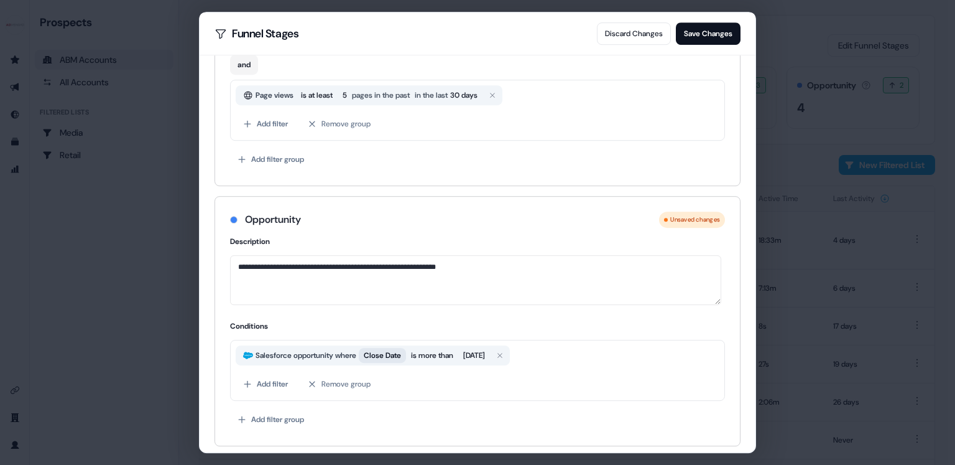
click at [388, 353] on span "Close Date" at bounding box center [382, 355] width 37 height 12
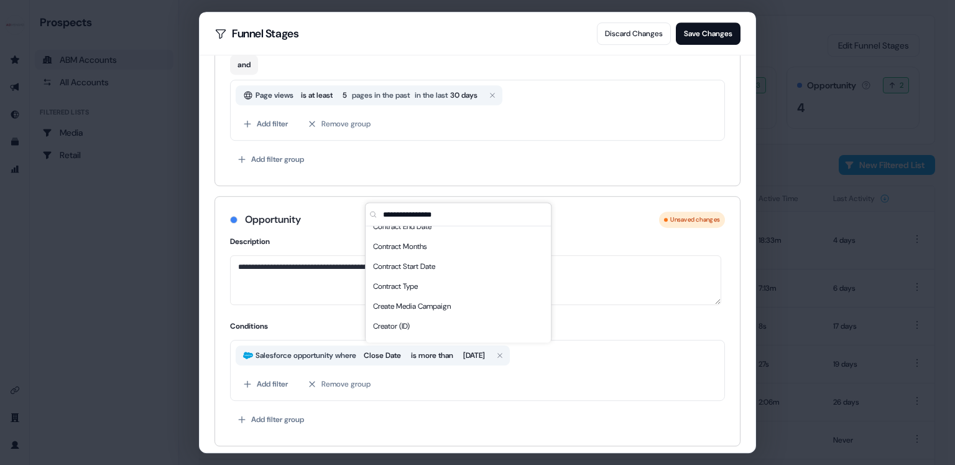
scroll to position [1648, 0]
type input "****"
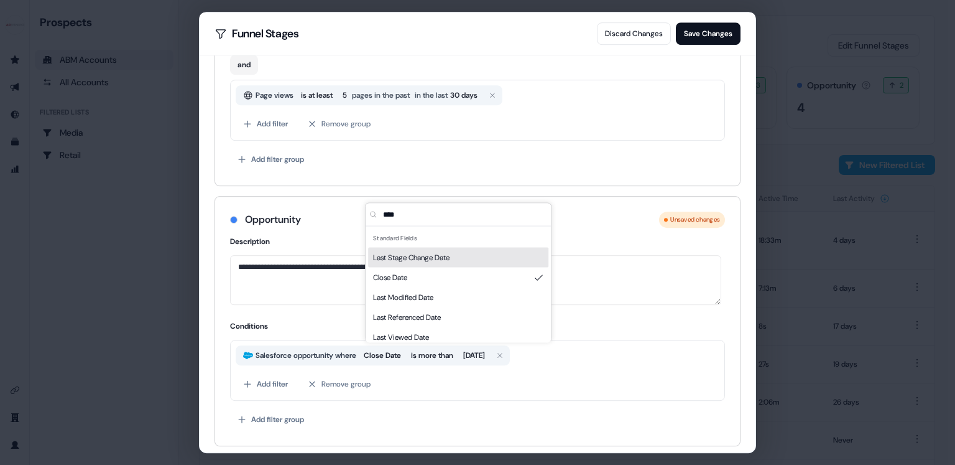
click at [404, 213] on input "****" at bounding box center [466, 214] width 170 height 22
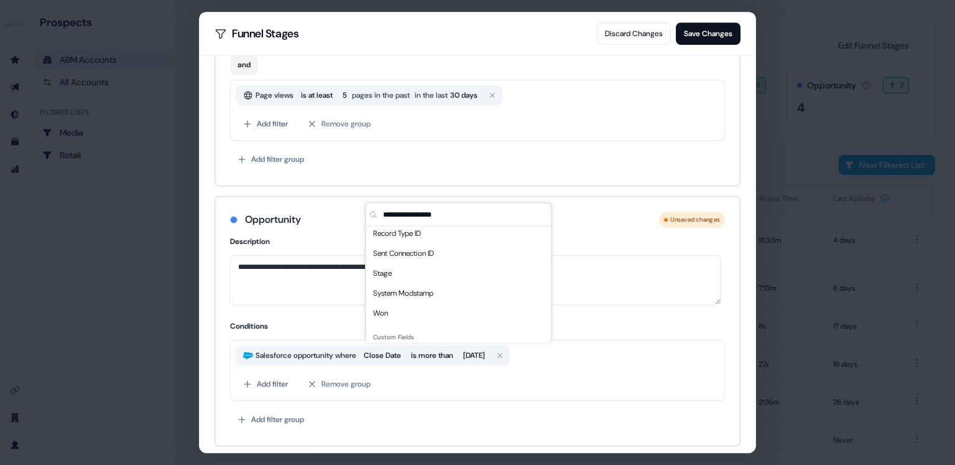
scroll to position [1011, 0]
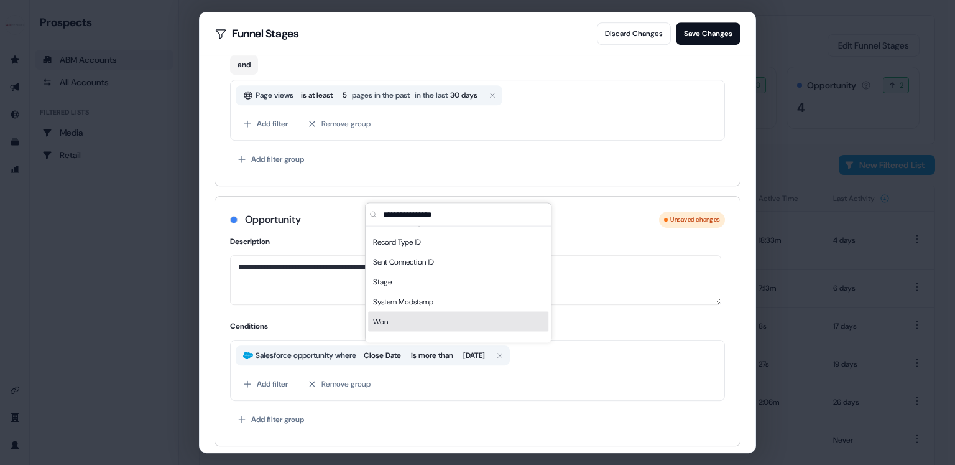
drag, startPoint x: 390, startPoint y: 356, endPoint x: 363, endPoint y: 351, distance: 27.9
click at [389, 356] on span "Close Date" at bounding box center [382, 355] width 37 height 12
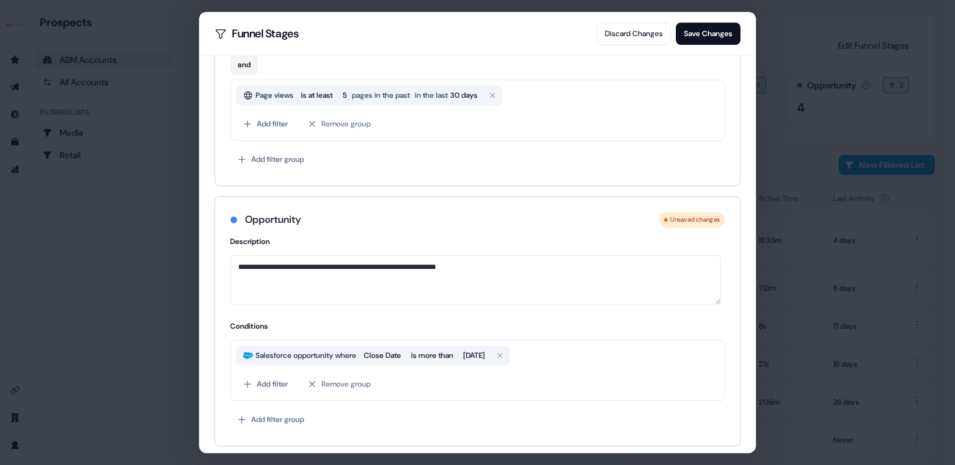
click at [351, 351] on span "Salesforce opportunity where" at bounding box center [306, 355] width 106 height 12
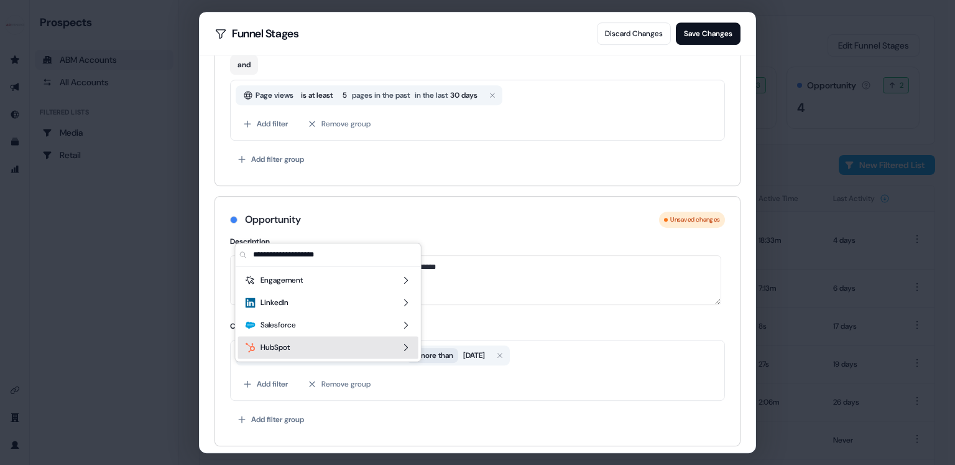
click at [431, 351] on span "is more than" at bounding box center [432, 355] width 42 height 12
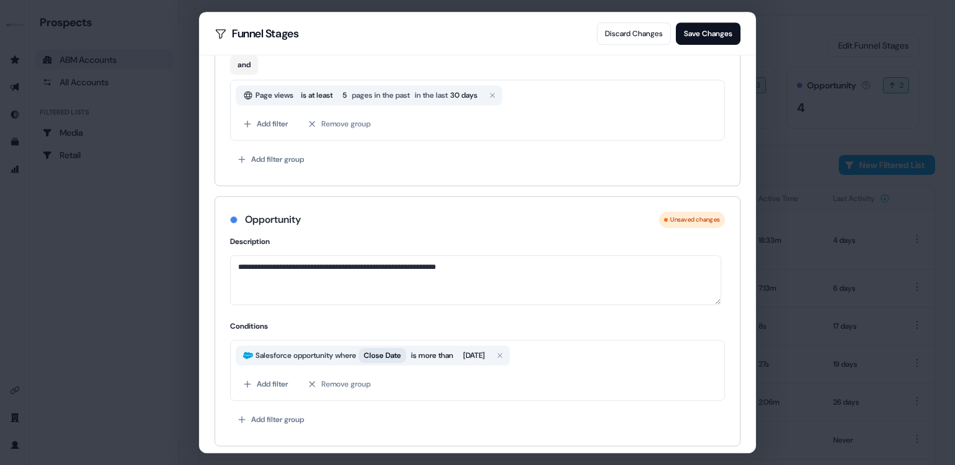
click at [390, 349] on span "Close Date" at bounding box center [382, 355] width 37 height 12
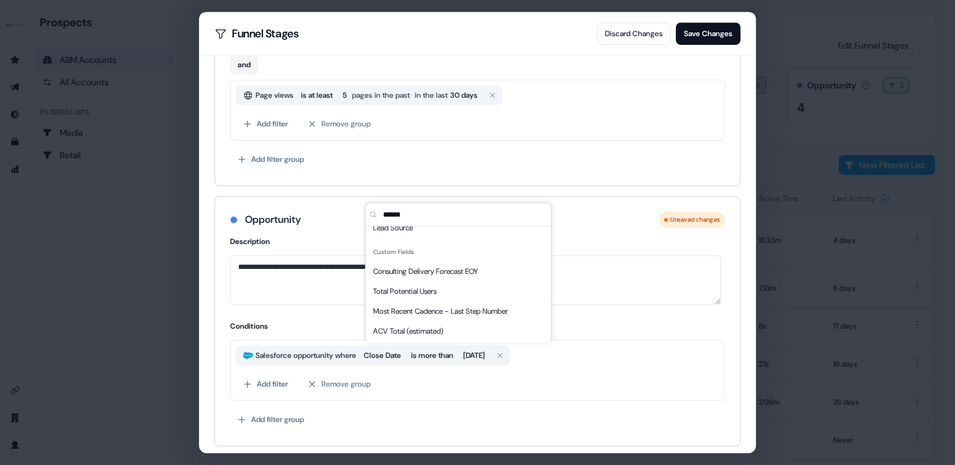
scroll to position [50, 0]
type input "******"
click at [394, 231] on span "Closed" at bounding box center [384, 227] width 22 height 12
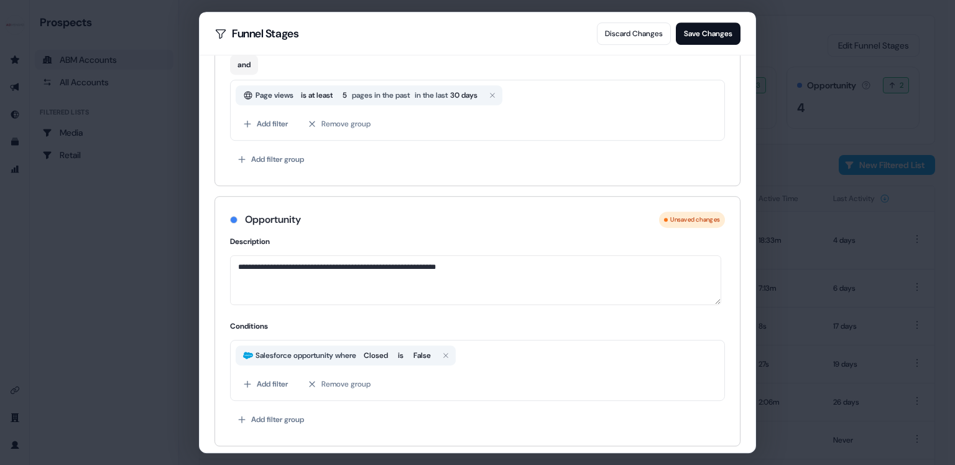
click at [535, 373] on div "Add filter Remove group" at bounding box center [478, 384] width 484 height 22
click at [273, 376] on button "Add filter" at bounding box center [266, 384] width 60 height 22
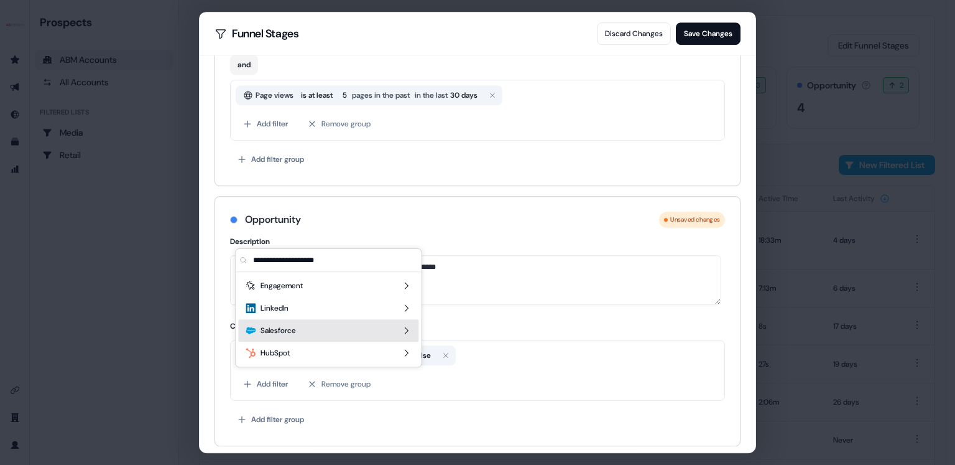
click at [305, 330] on div "Salesforce" at bounding box center [328, 330] width 180 height 22
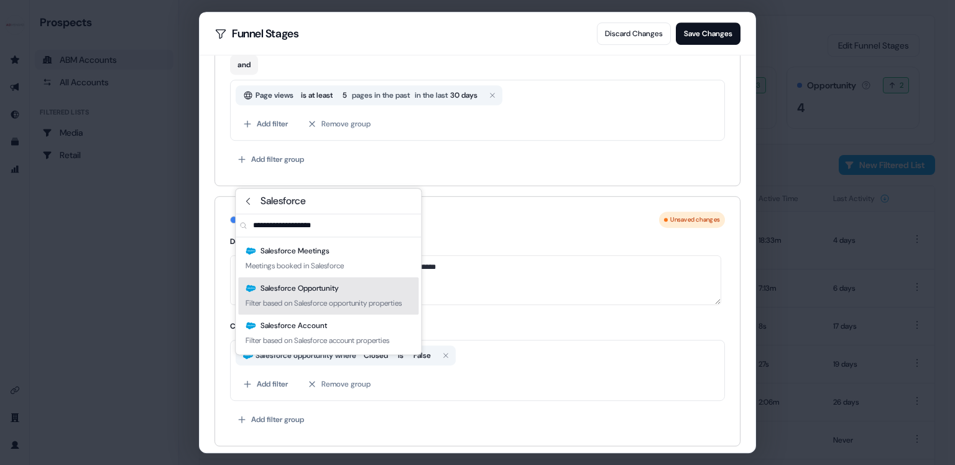
click at [338, 297] on div "Filter based on Salesforce opportunity properties" at bounding box center [324, 303] width 156 height 12
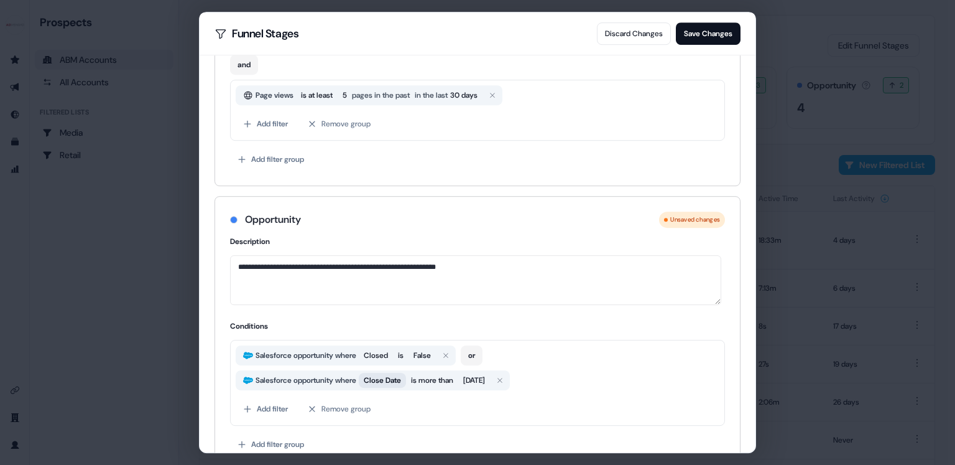
click at [393, 378] on span "Close Date" at bounding box center [382, 380] width 37 height 12
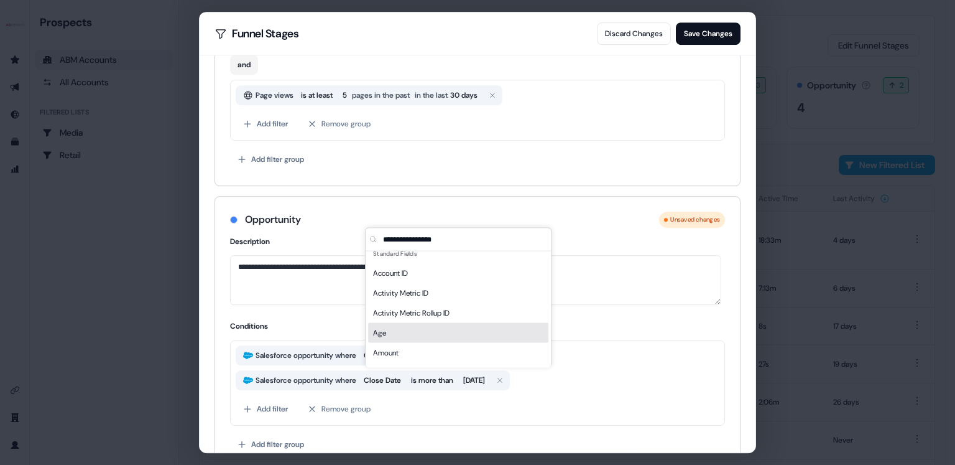
scroll to position [12, 0]
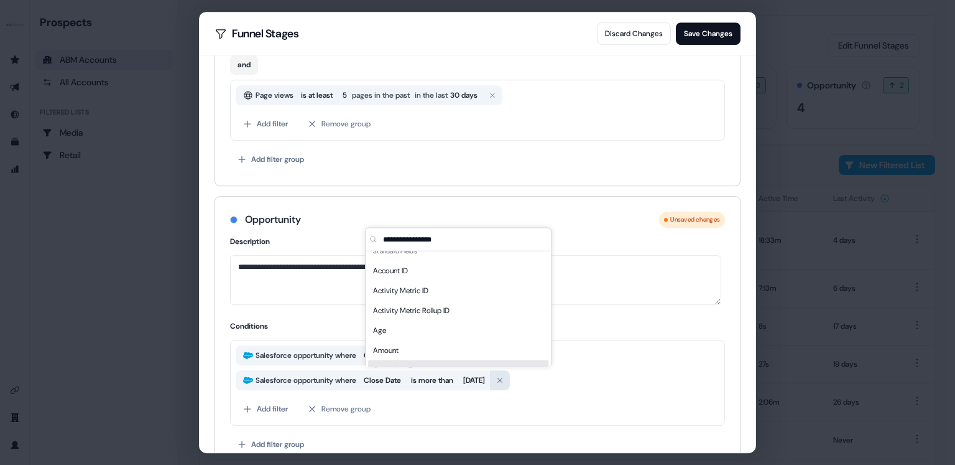
click at [504, 378] on icon "button" at bounding box center [499, 379] width 7 height 7
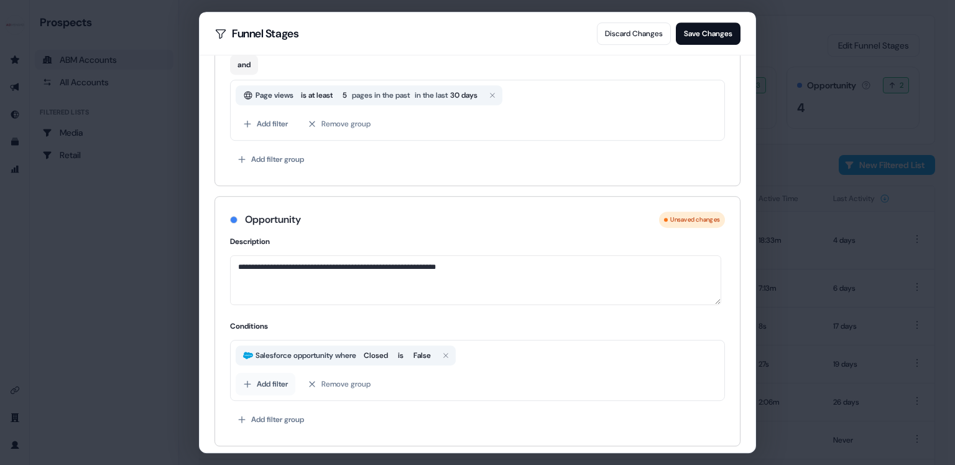
click at [276, 376] on button "Add filter" at bounding box center [266, 384] width 60 height 22
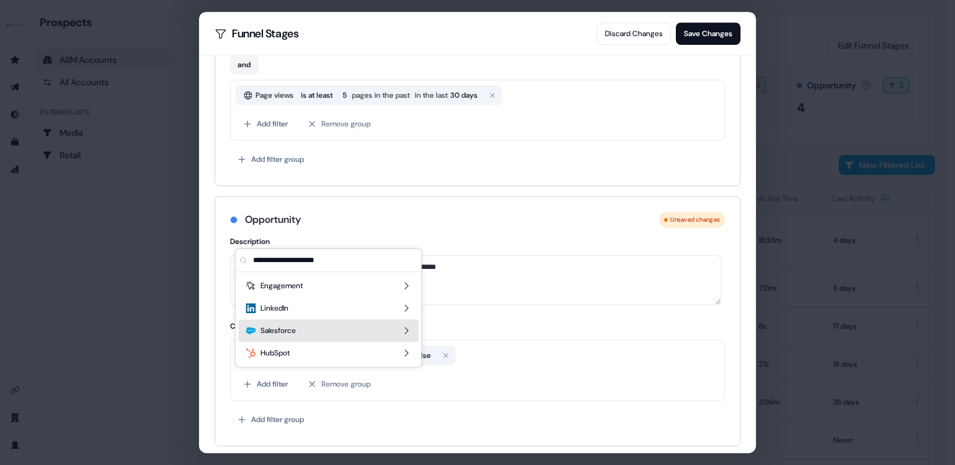
click at [333, 328] on div "Salesforce" at bounding box center [328, 330] width 180 height 22
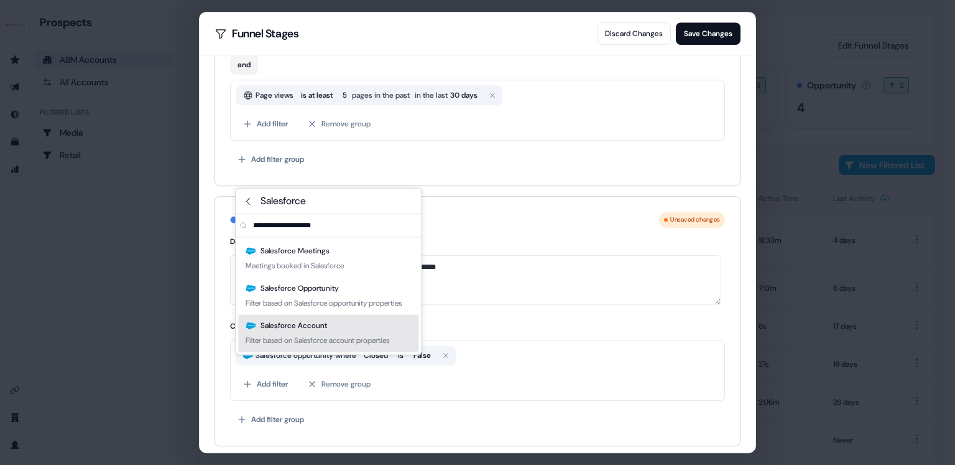
click at [330, 345] on div "Salesforce Account Filter based on Salesforce account properties" at bounding box center [328, 332] width 180 height 37
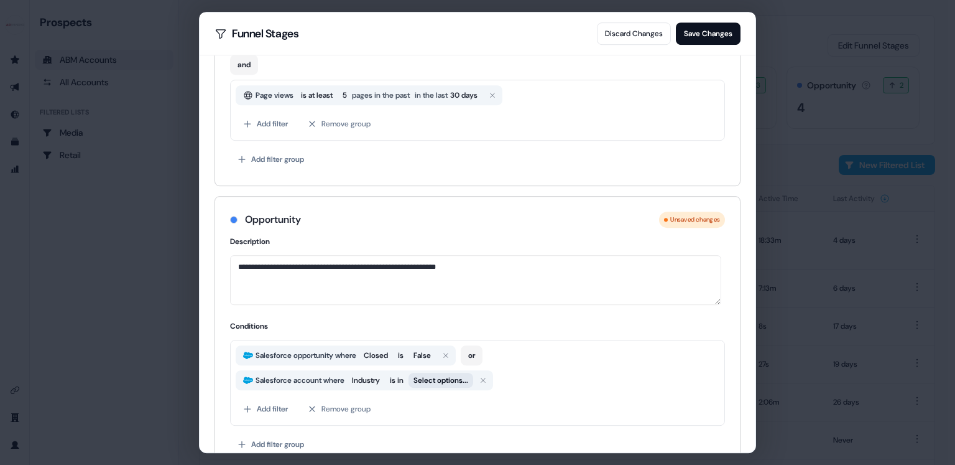
click at [445, 379] on button "Select options..." at bounding box center [441, 380] width 65 height 15
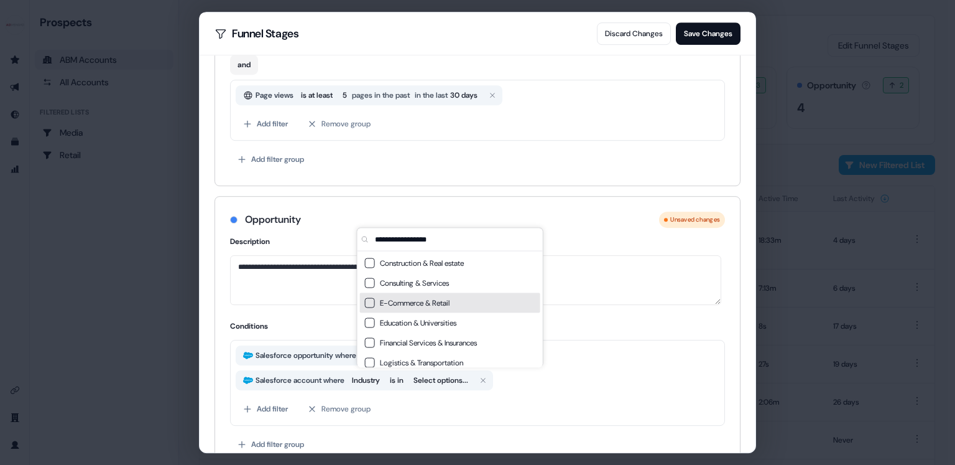
click at [407, 303] on span "E-Commerce & Retail" at bounding box center [457, 303] width 155 height 12
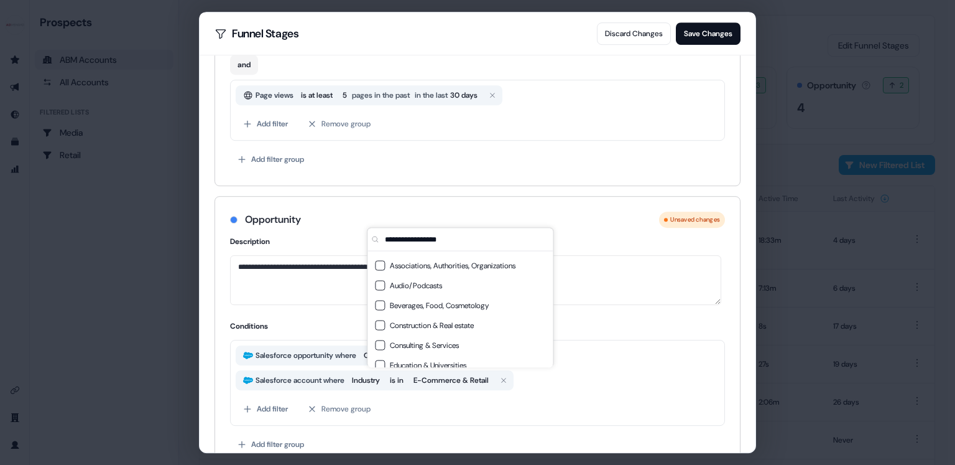
scroll to position [142, 0]
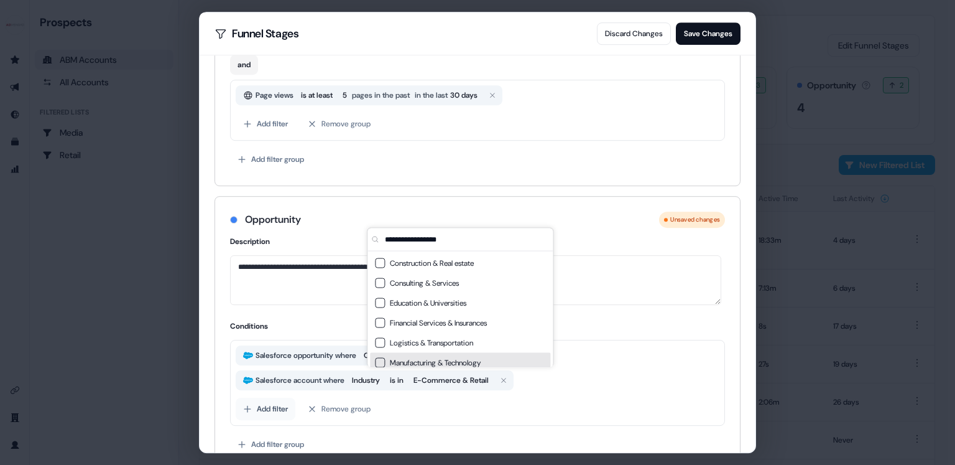
click at [269, 402] on button "Add filter" at bounding box center [266, 408] width 60 height 22
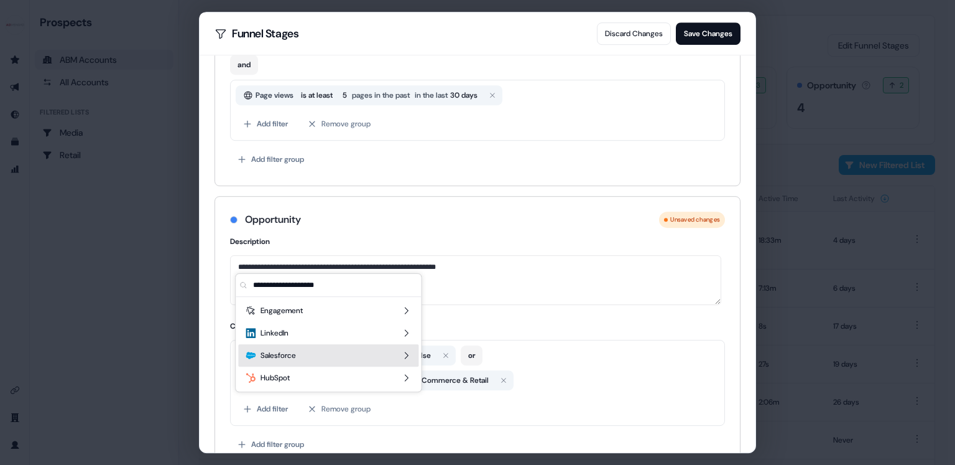
click at [295, 349] on span "Salesforce" at bounding box center [278, 355] width 35 height 12
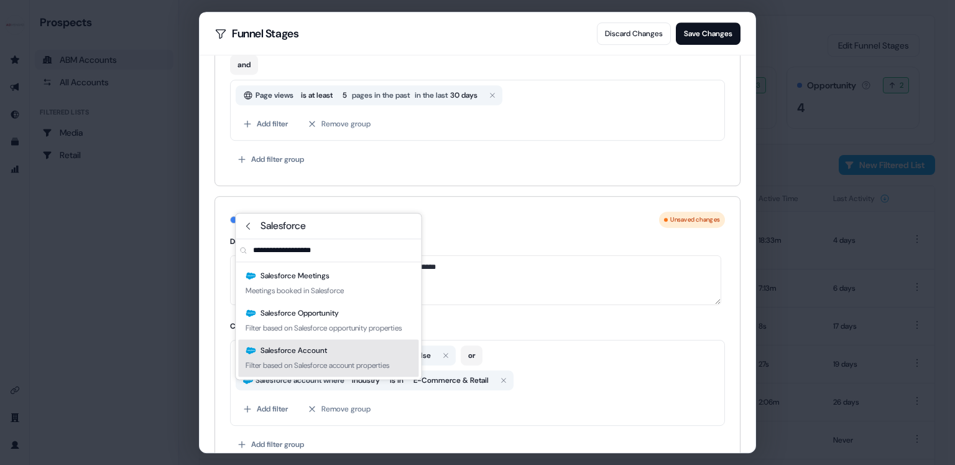
click at [366, 371] on div "Filter based on Salesforce account properties" at bounding box center [318, 365] width 144 height 12
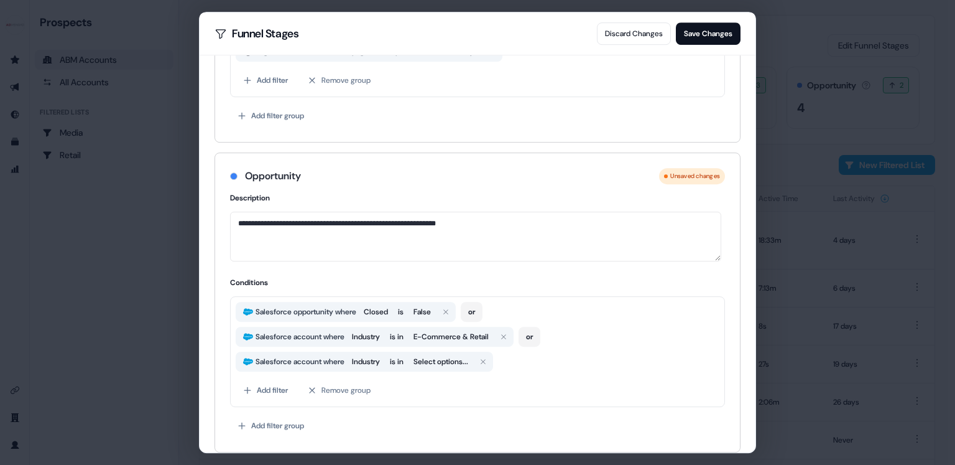
scroll to position [1085, 0]
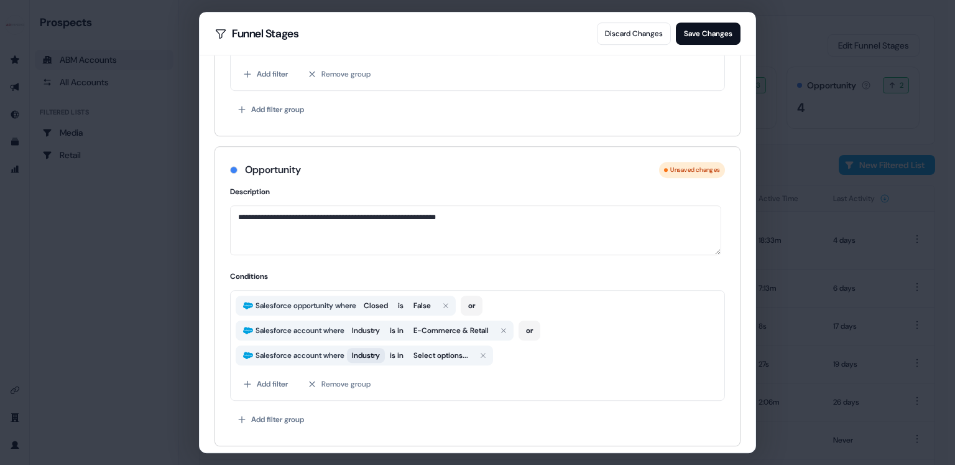
click at [380, 349] on span "Industry" at bounding box center [366, 355] width 28 height 12
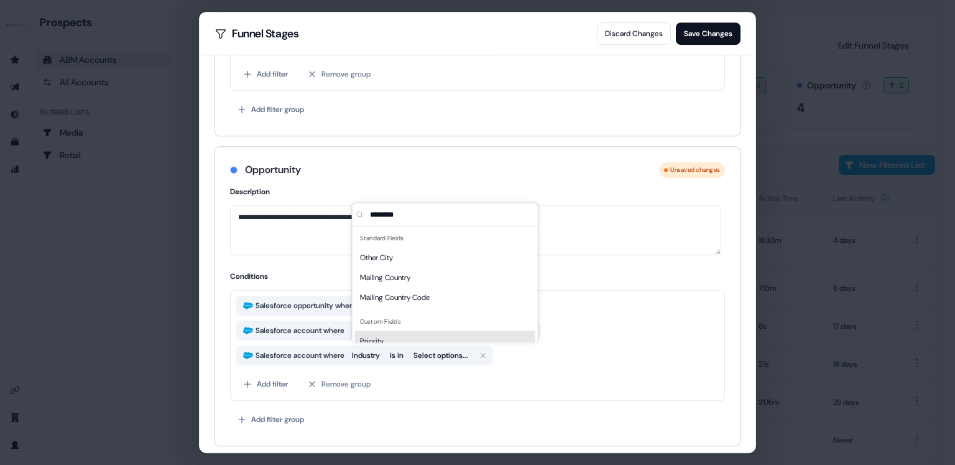
type input "********"
click at [402, 337] on div "Priority" at bounding box center [445, 341] width 180 height 20
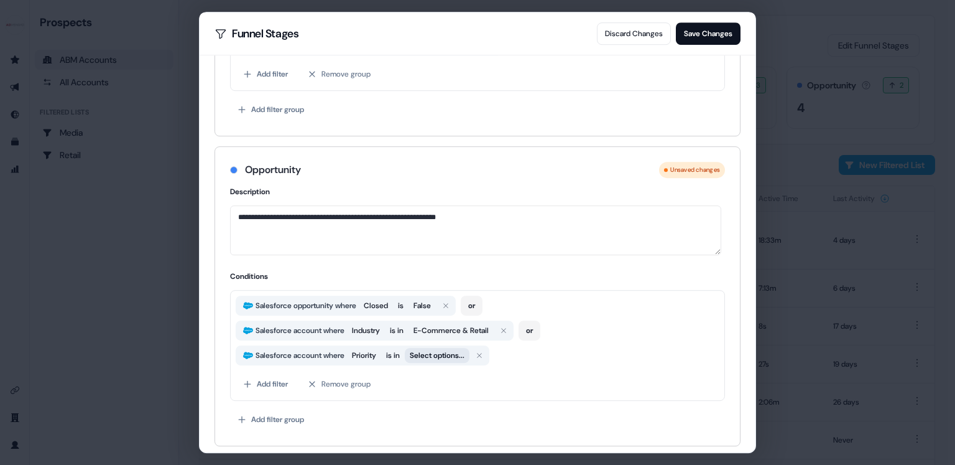
click at [438, 352] on button "Select options..." at bounding box center [437, 355] width 65 height 15
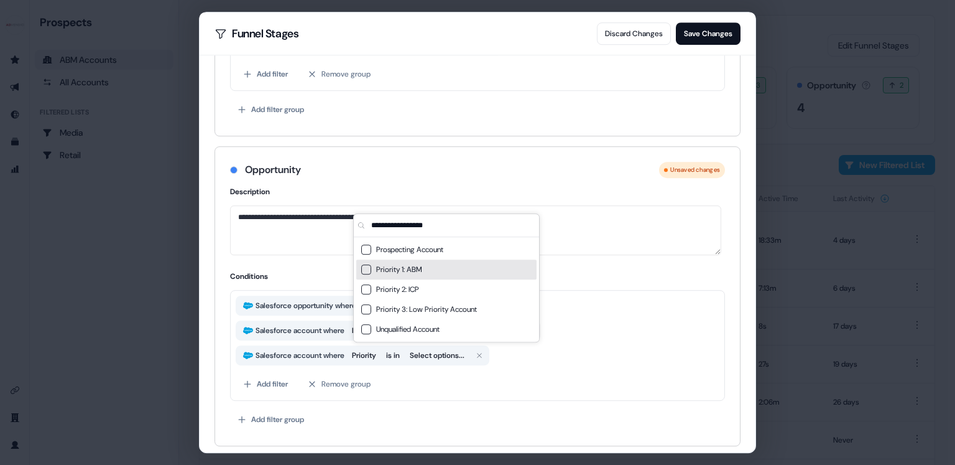
click at [422, 275] on span "Priority 1: ABM" at bounding box center [453, 269] width 155 height 12
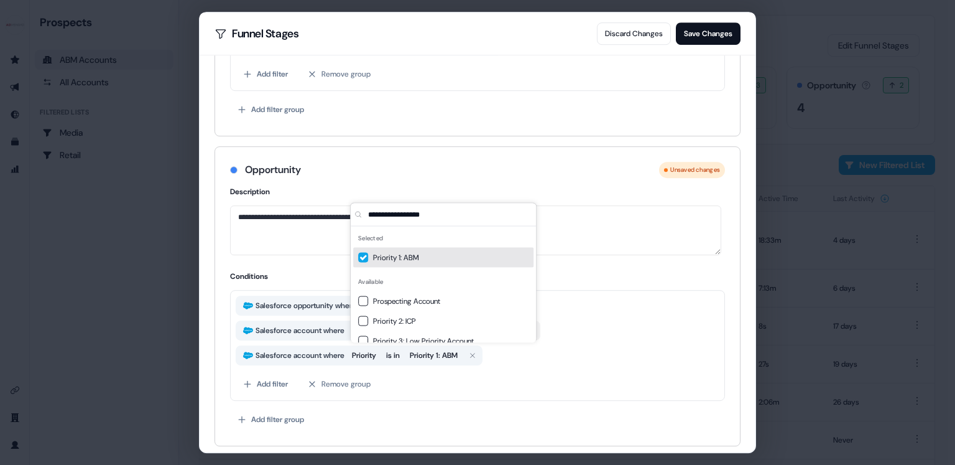
scroll to position [1, 0]
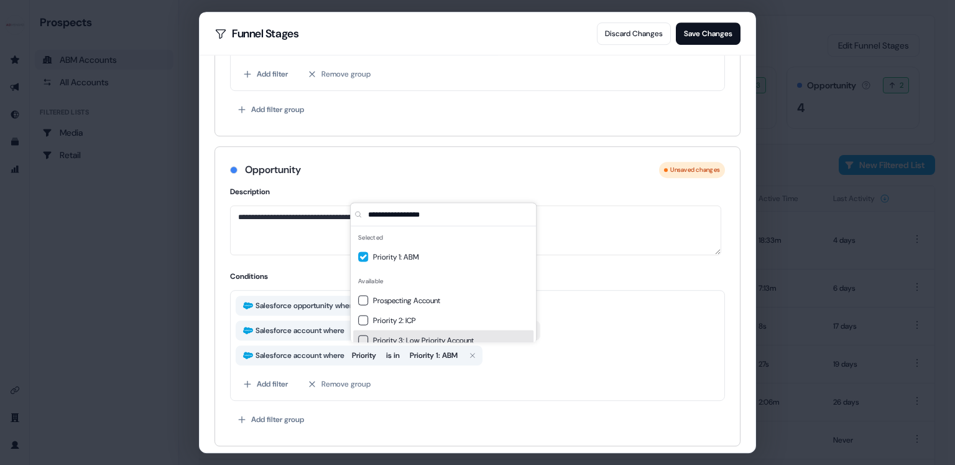
click at [558, 364] on div "Salesforce opportunity where Closed is False or Salesforce account where Indust…" at bounding box center [477, 345] width 495 height 111
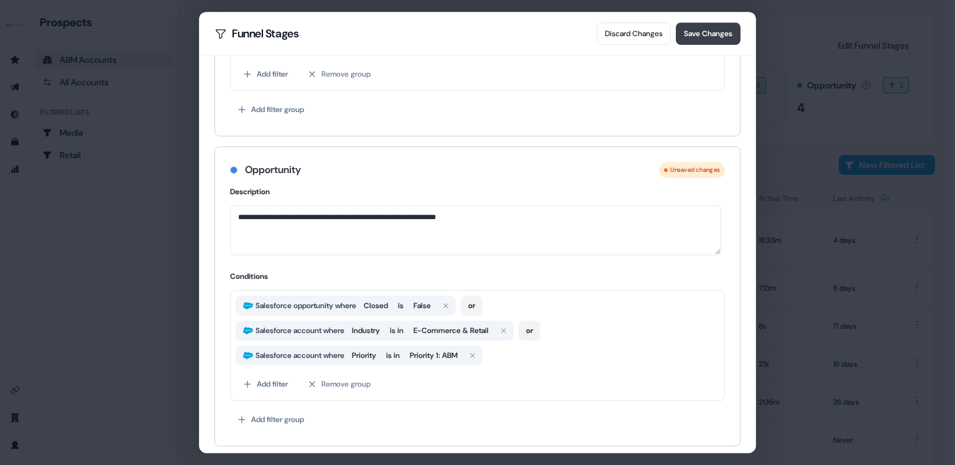
click at [721, 31] on button "Save Changes" at bounding box center [708, 33] width 65 height 22
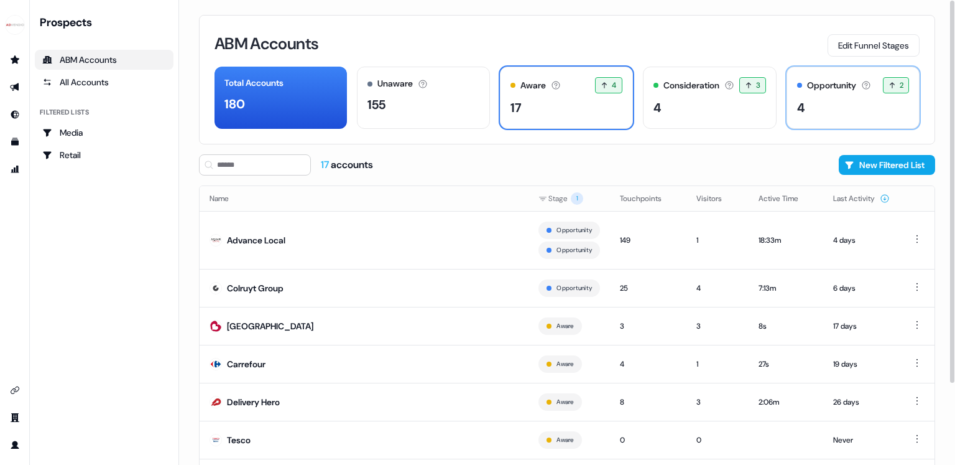
click at [836, 115] on div "4" at bounding box center [853, 107] width 112 height 19
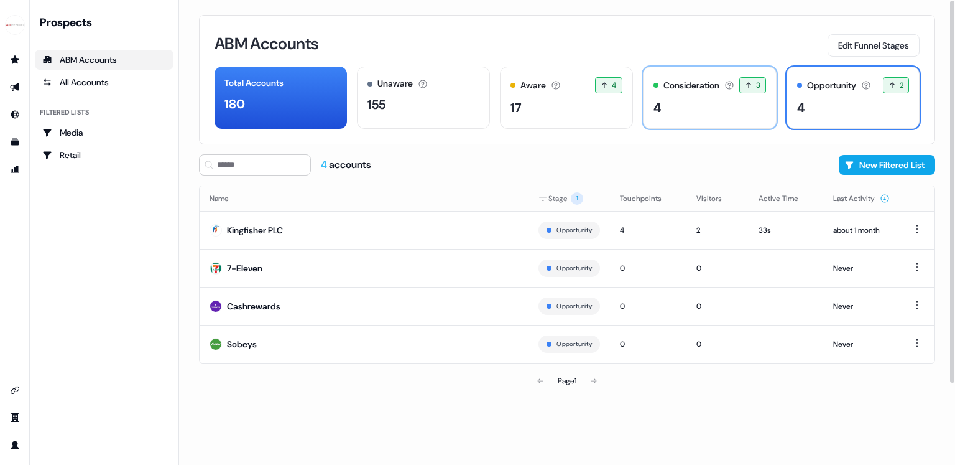
click at [725, 112] on div "4" at bounding box center [710, 107] width 113 height 19
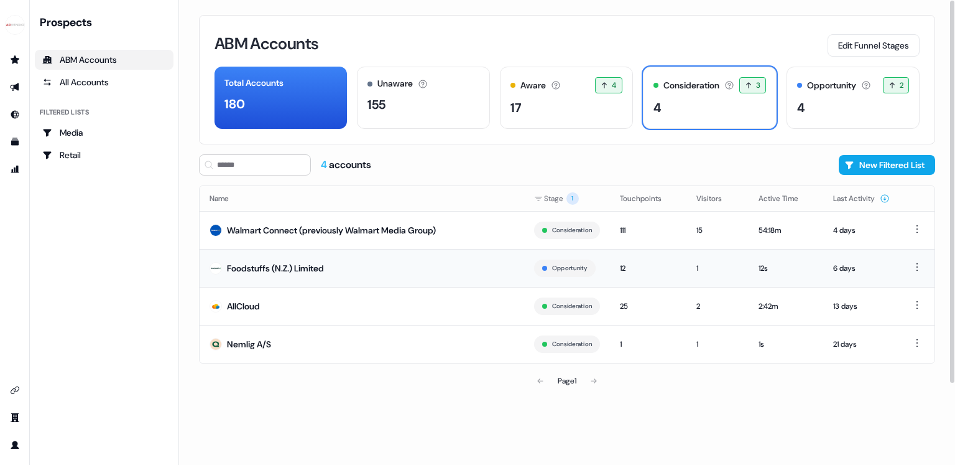
click at [295, 275] on td "Foodstuffs (N.Z.) Limited" at bounding box center [362, 268] width 325 height 38
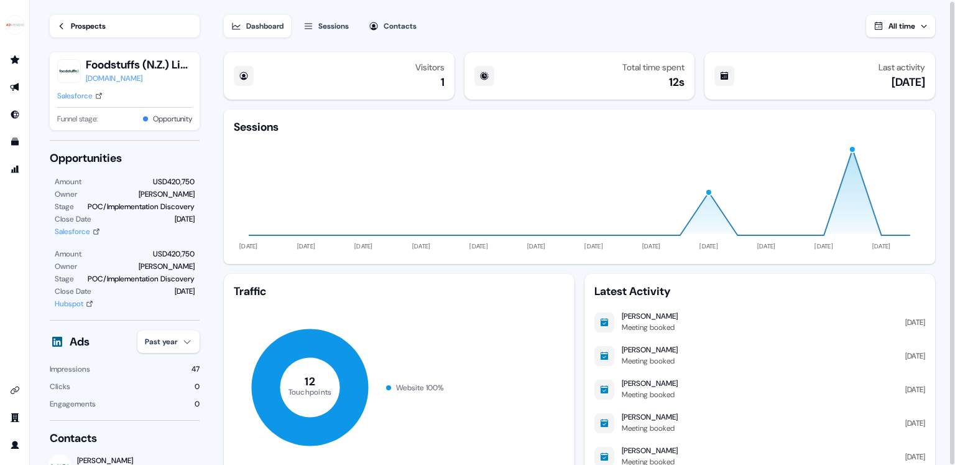
scroll to position [1, 0]
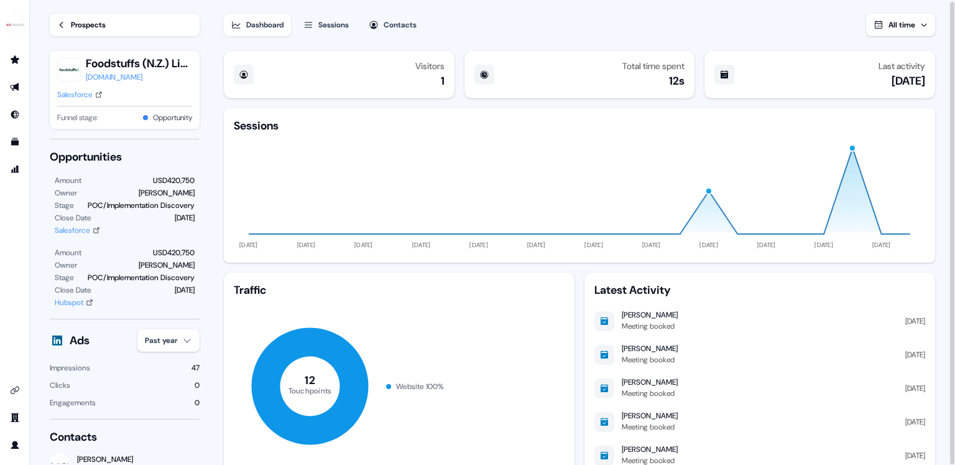
click at [86, 24] on div "Prospects" at bounding box center [88, 25] width 35 height 12
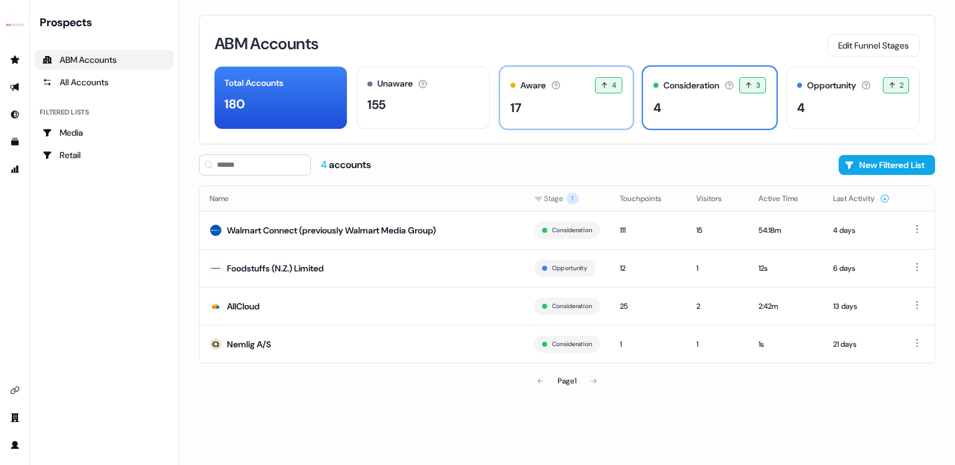
click at [575, 108] on div "17" at bounding box center [567, 107] width 112 height 19
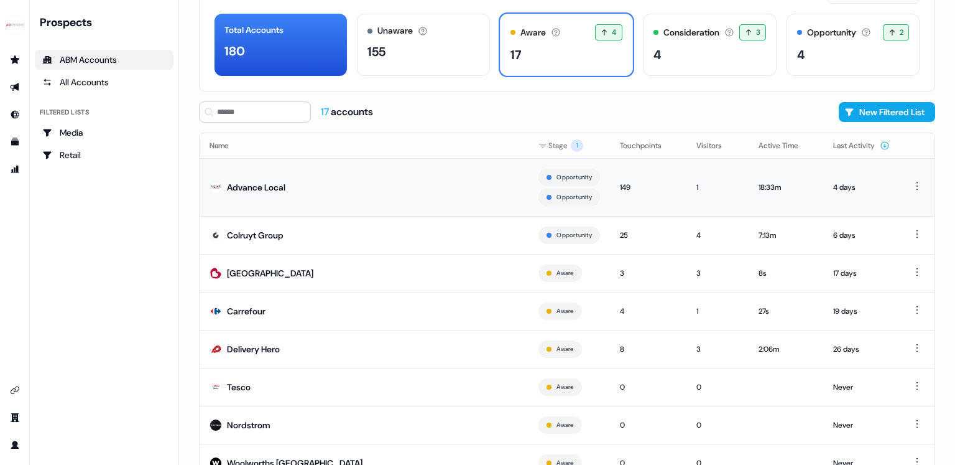
scroll to position [100, 0]
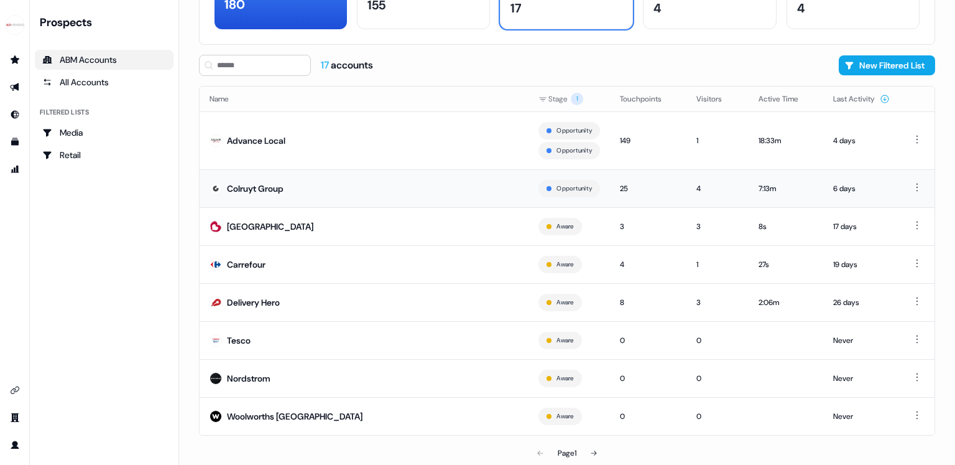
click at [447, 175] on td "Colruyt Group" at bounding box center [364, 188] width 329 height 38
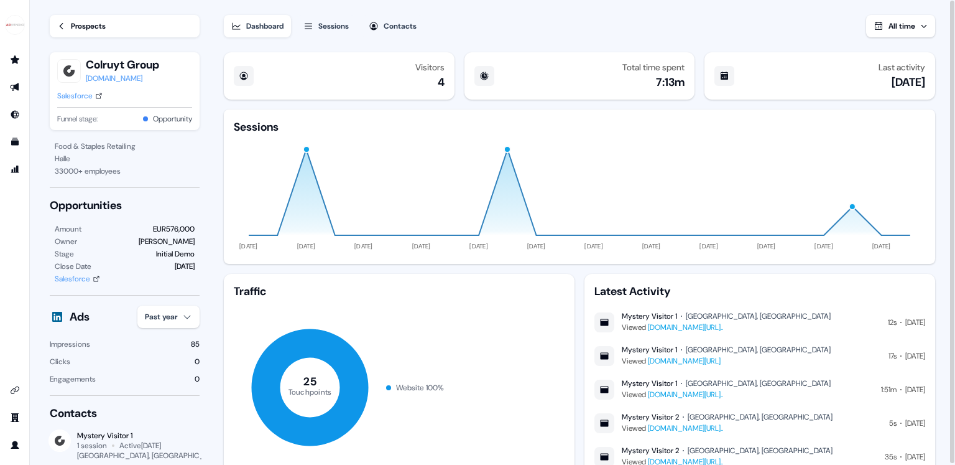
click at [90, 25] on div "Prospects" at bounding box center [88, 26] width 35 height 12
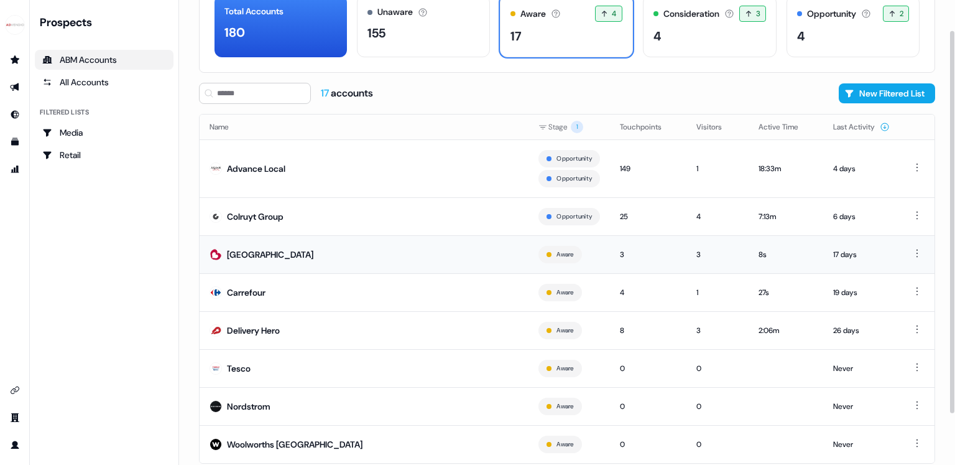
scroll to position [100, 0]
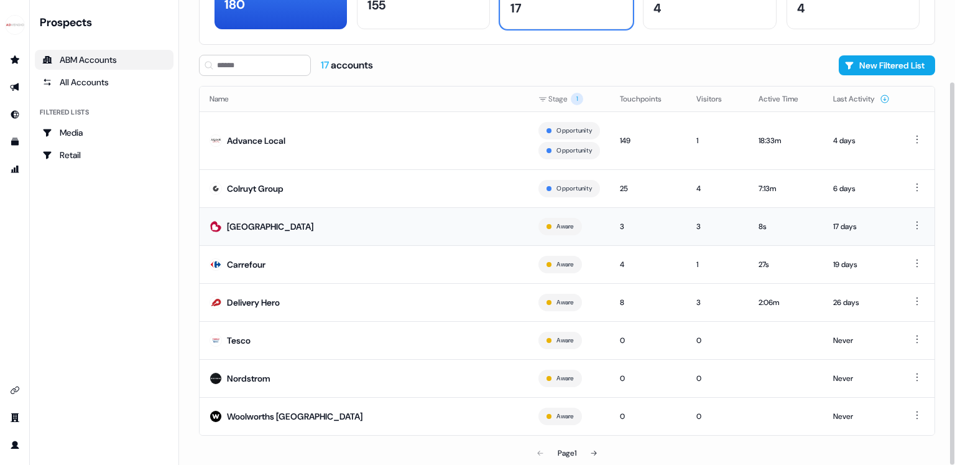
click at [364, 225] on td "[GEOGRAPHIC_DATA]" at bounding box center [364, 226] width 329 height 38
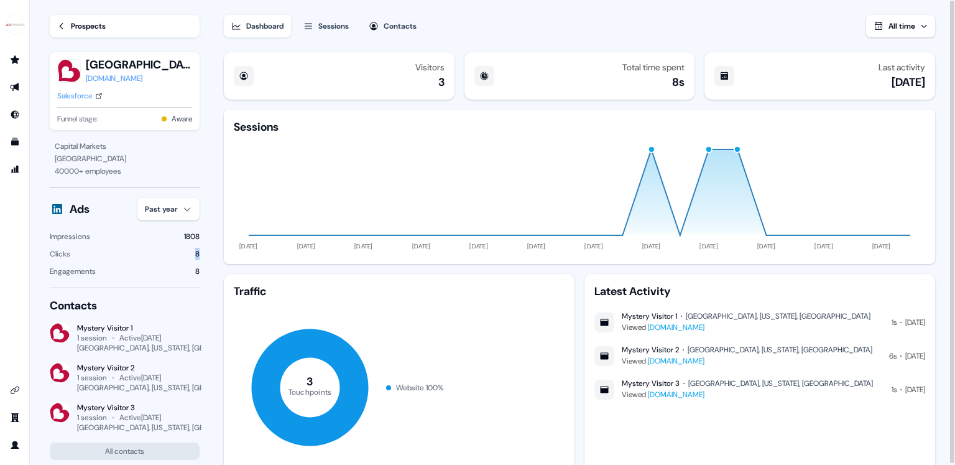
drag, startPoint x: 203, startPoint y: 254, endPoint x: 192, endPoint y: 255, distance: 11.8
click at [192, 255] on section "Loading... Prospects Burlington burlington.com Salesforce Funnel stage: Aware C…" at bounding box center [492, 233] width 925 height 466
click at [113, 27] on link "Prospects" at bounding box center [125, 26] width 150 height 22
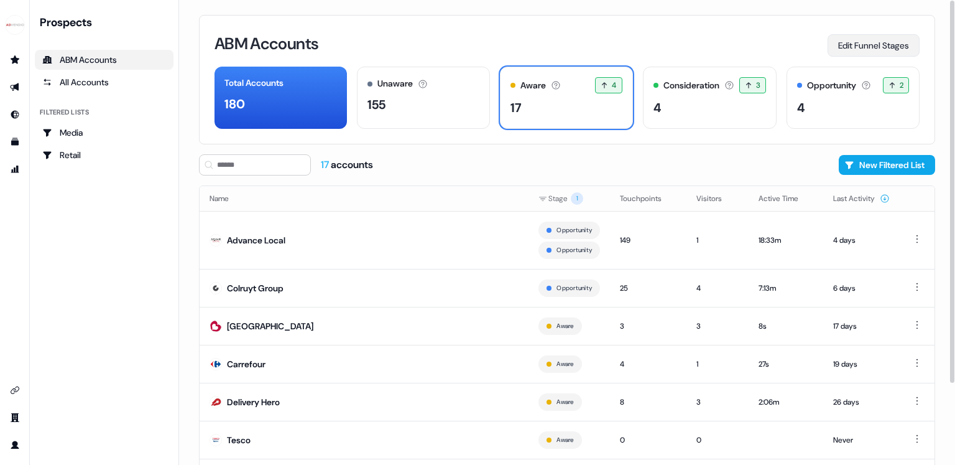
click at [851, 47] on button "Edit Funnel Stages" at bounding box center [874, 45] width 92 height 22
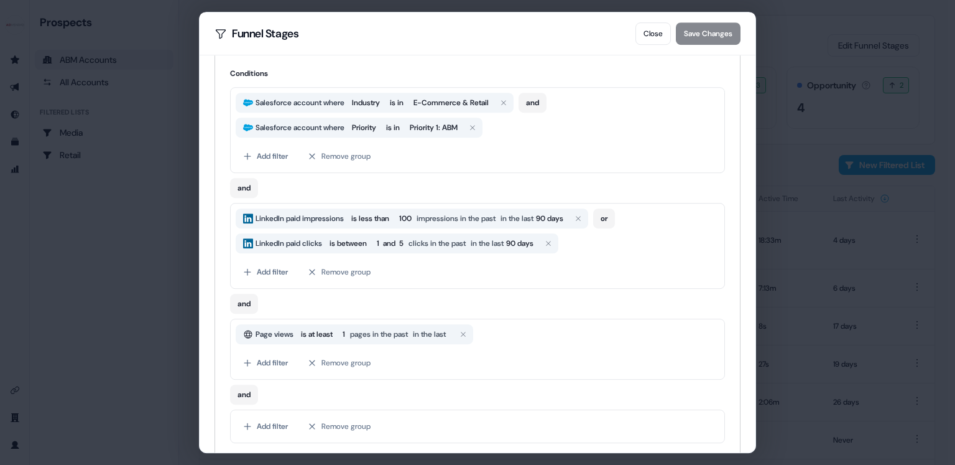
scroll to position [261, 0]
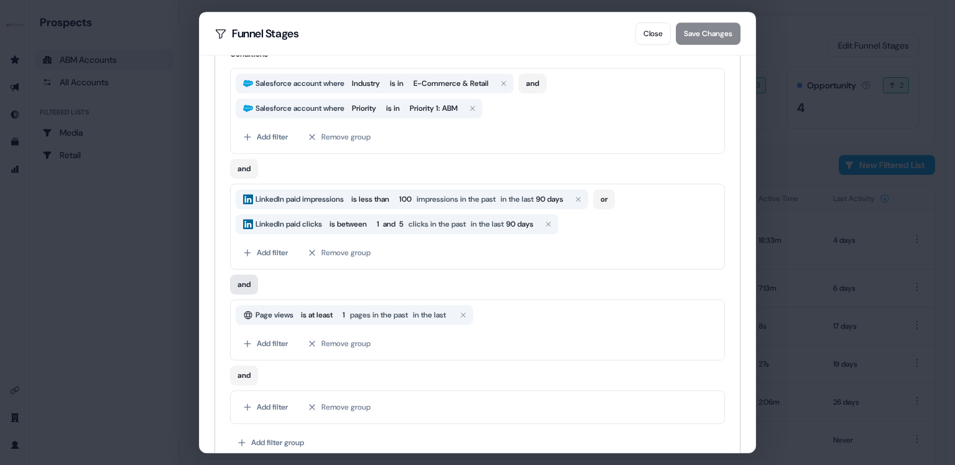
click at [241, 284] on button "and" at bounding box center [244, 284] width 28 height 20
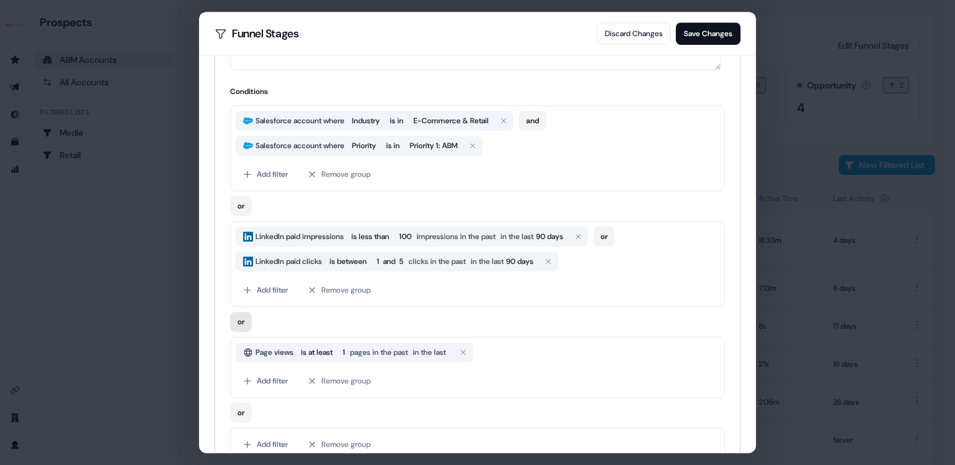
scroll to position [221, 0]
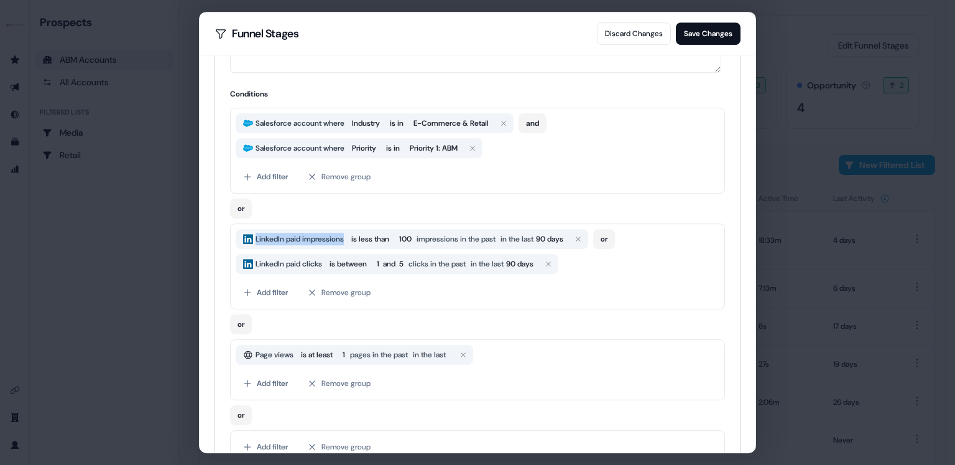
drag, startPoint x: 301, startPoint y: 245, endPoint x: 305, endPoint y: 213, distance: 31.9
click at [305, 213] on div "Salesforce account where Industry is in E-Commerce & Retail and Salesforce acco…" at bounding box center [477, 286] width 495 height 356
click at [266, 213] on div "or" at bounding box center [477, 205] width 495 height 25
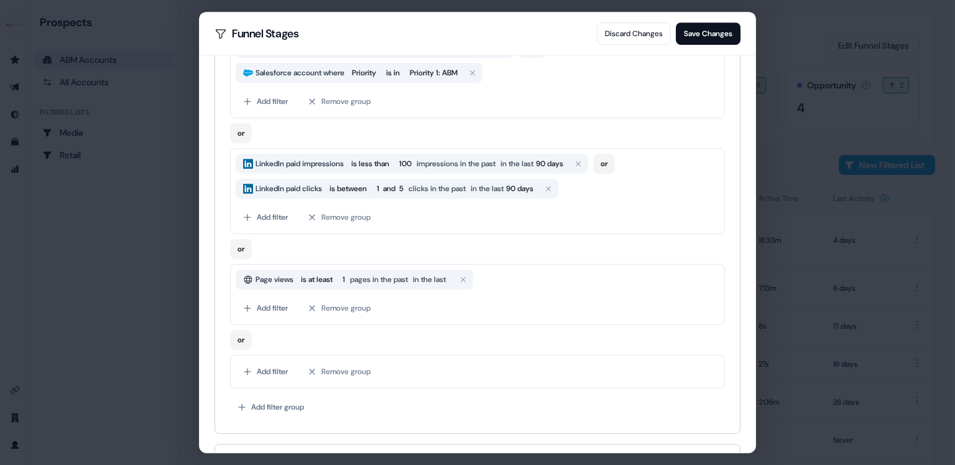
scroll to position [300, 0]
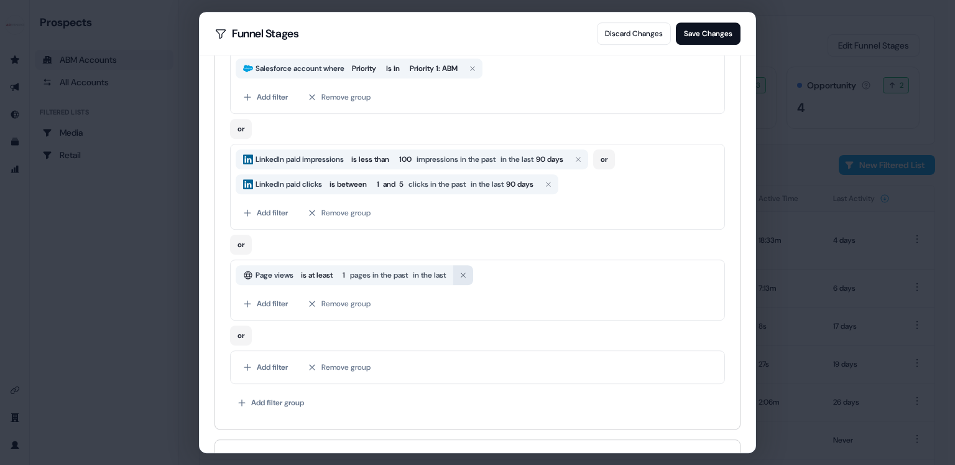
click at [467, 272] on icon "button" at bounding box center [463, 274] width 7 height 7
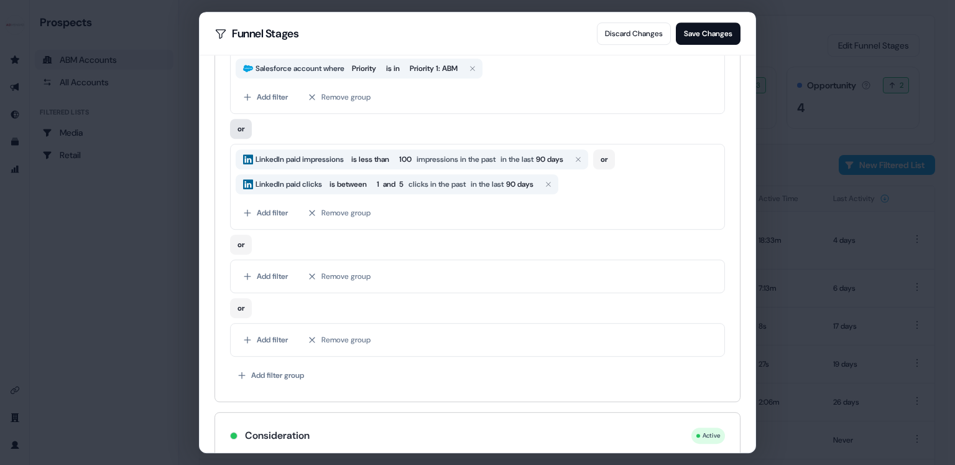
click at [248, 132] on button "or" at bounding box center [241, 129] width 22 height 20
click at [275, 212] on button "Add filter" at bounding box center [266, 213] width 60 height 22
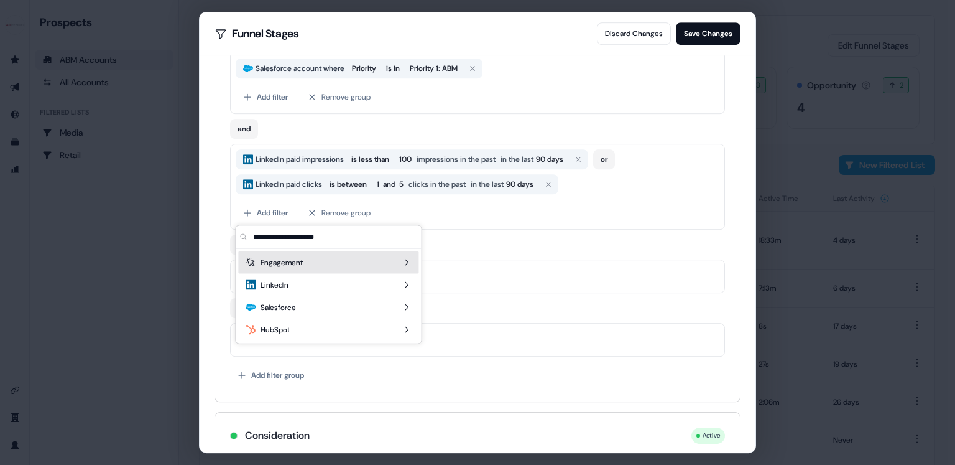
click at [407, 262] on icon "Suggestions" at bounding box center [406, 262] width 10 height 10
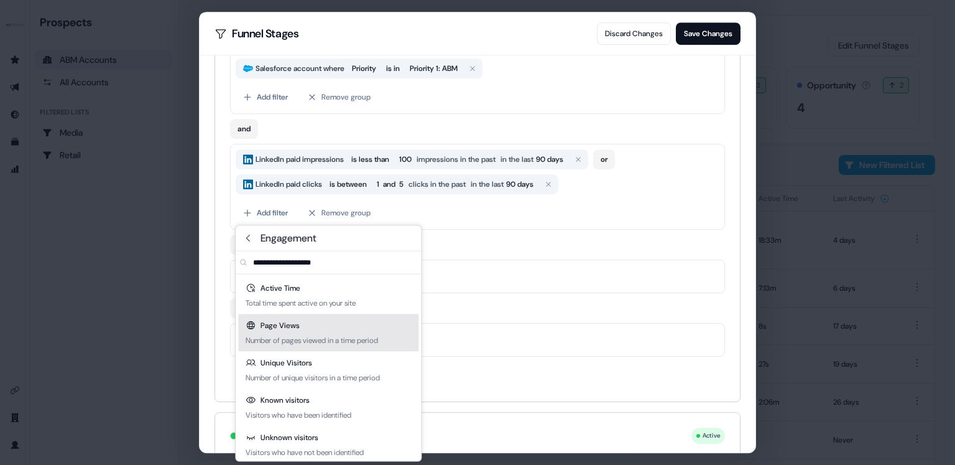
click at [346, 328] on div "Page Views Number of pages viewed in a time period" at bounding box center [328, 332] width 180 height 37
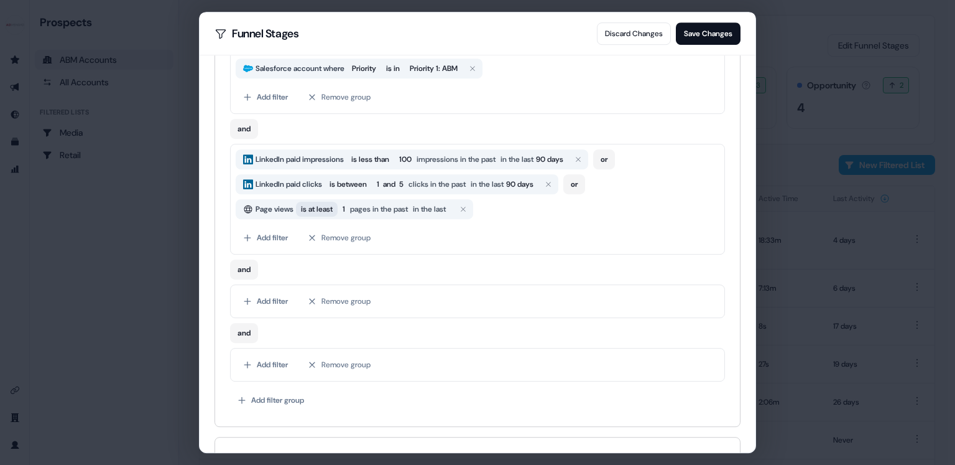
click at [319, 209] on span "is at least" at bounding box center [317, 209] width 32 height 12
click at [356, 208] on span "1" at bounding box center [354, 209] width 2 height 12
click at [526, 236] on div "Add filter Remove group" at bounding box center [478, 237] width 484 height 22
click at [702, 35] on button "Save Changes" at bounding box center [708, 33] width 65 height 22
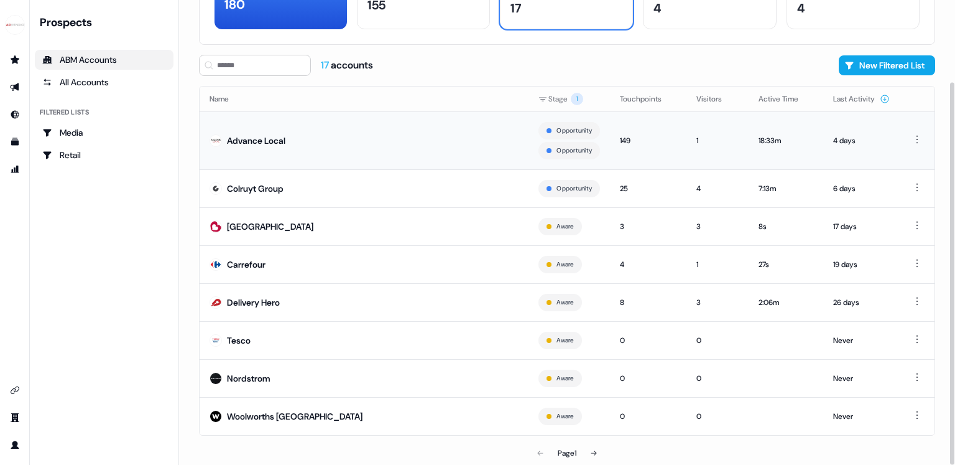
scroll to position [0, 0]
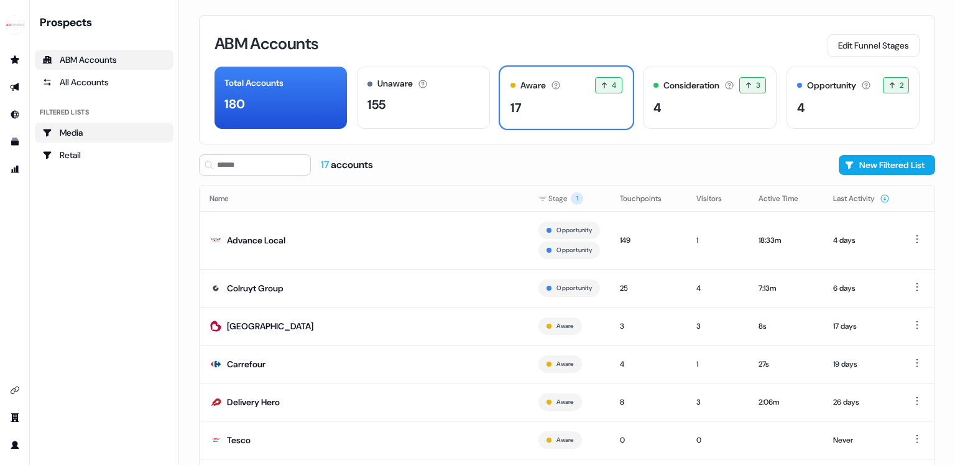
click at [110, 140] on link "Media" at bounding box center [104, 133] width 139 height 20
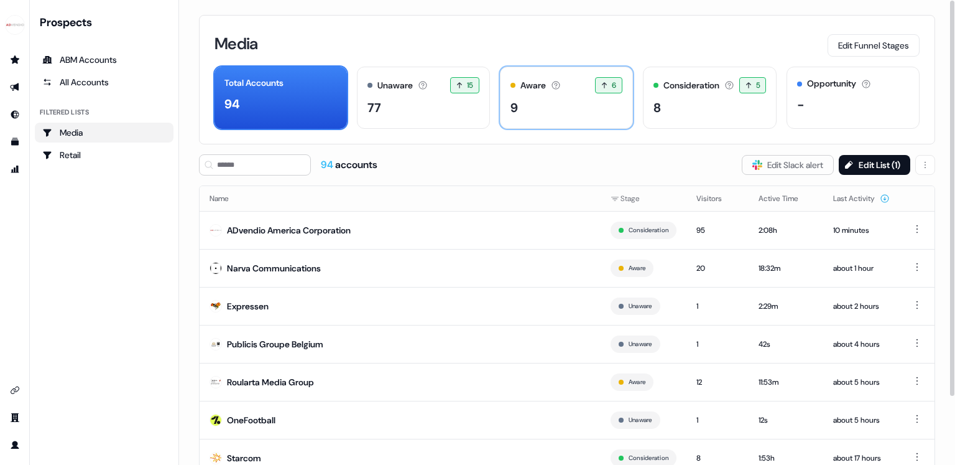
click at [577, 108] on div "9" at bounding box center [567, 107] width 112 height 19
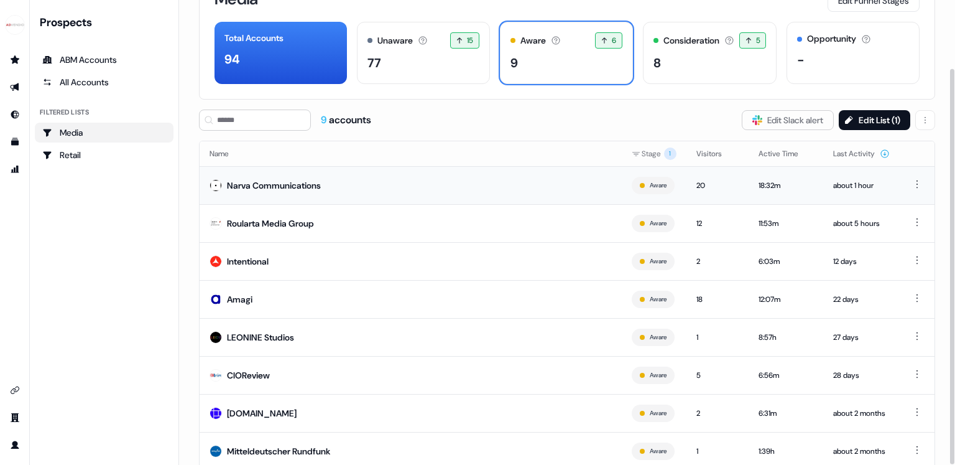
scroll to position [80, 0]
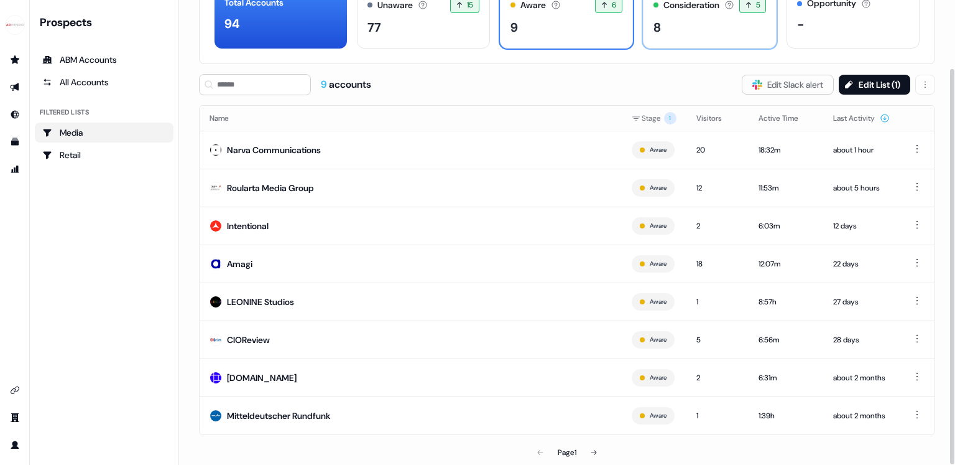
click at [688, 42] on div "Consideration The account is actively engaging or showing buying intent. 5 5 ac…" at bounding box center [710, 17] width 134 height 62
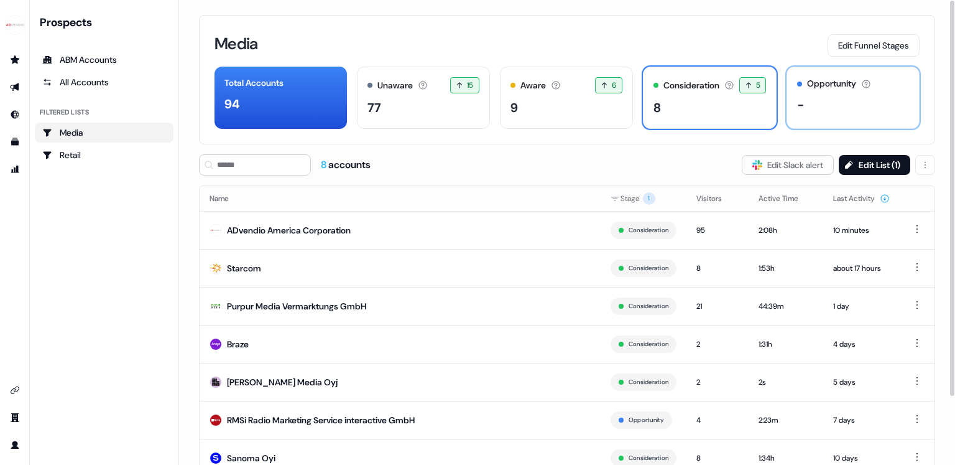
click at [842, 88] on div "Opportunity" at bounding box center [831, 83] width 49 height 13
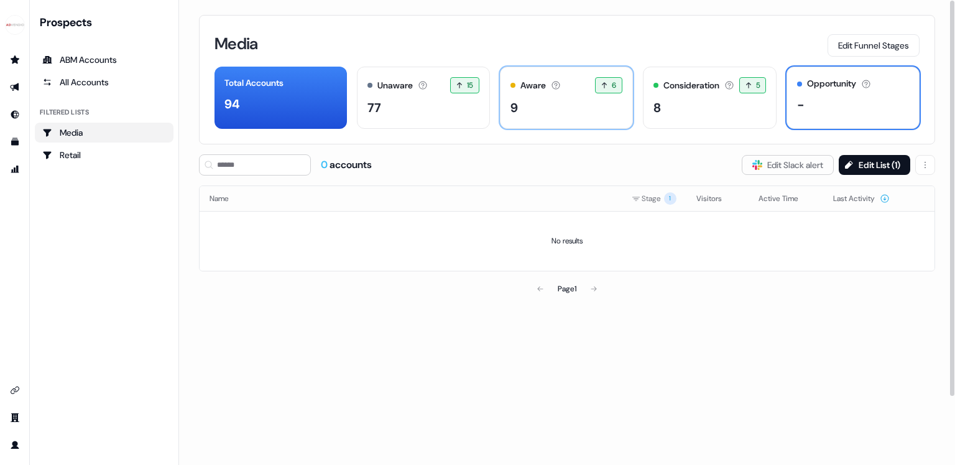
click at [554, 91] on div "Aware The account has shown light engagement, but no buying signals yet. 6 6 ac…" at bounding box center [567, 85] width 112 height 16
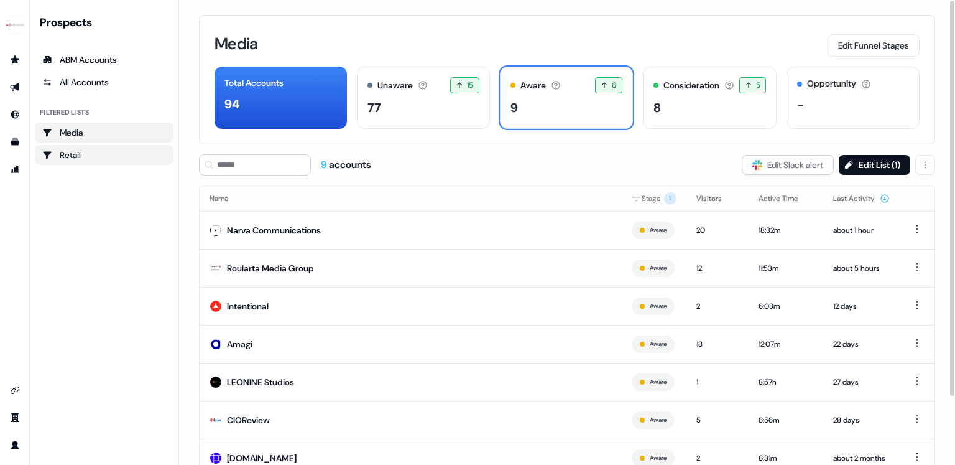
click at [91, 156] on div "Retail" at bounding box center [104, 155] width 124 height 12
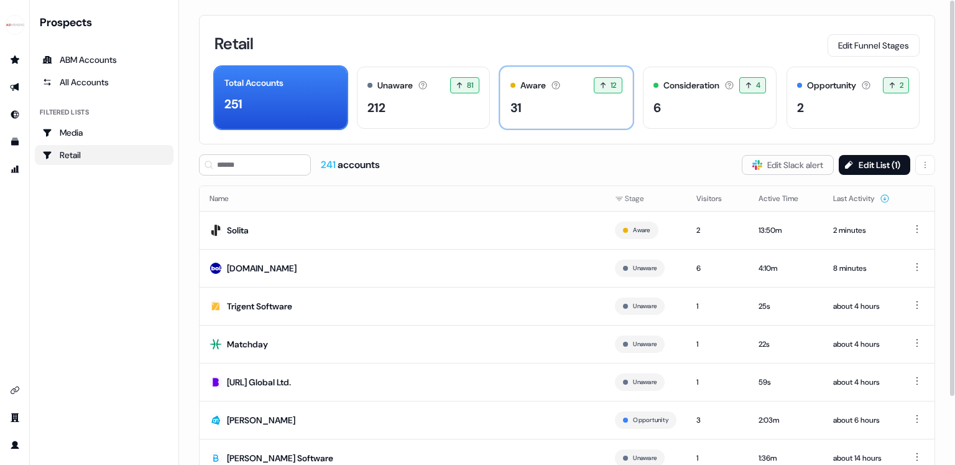
click at [574, 104] on div "31" at bounding box center [567, 107] width 112 height 19
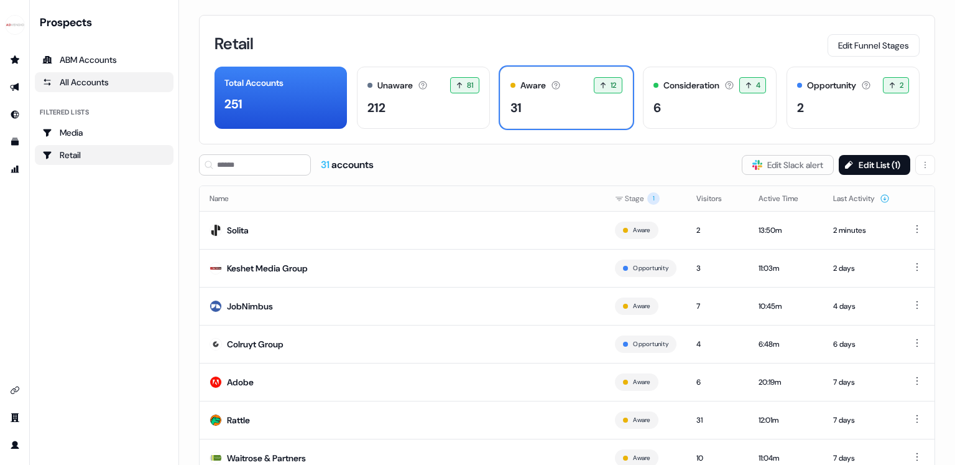
click at [122, 80] on div "All Accounts" at bounding box center [104, 82] width 124 height 12
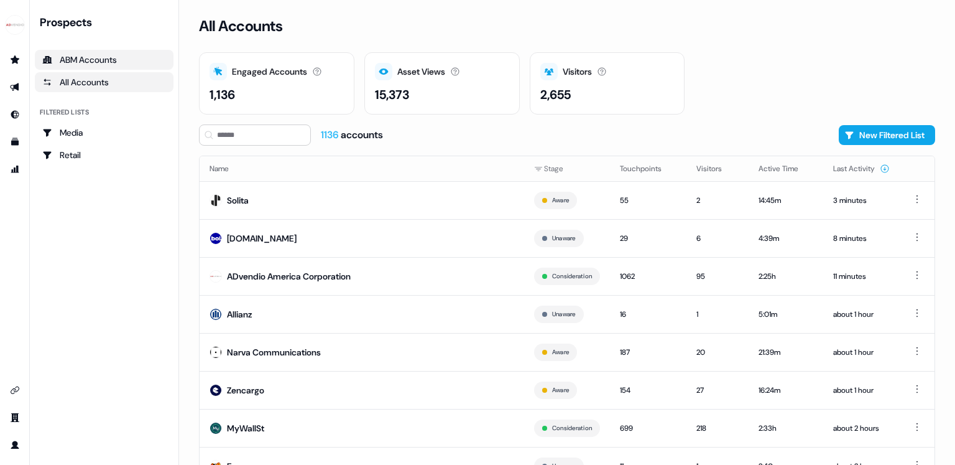
click at [66, 63] on div "ABM Accounts" at bounding box center [104, 59] width 124 height 12
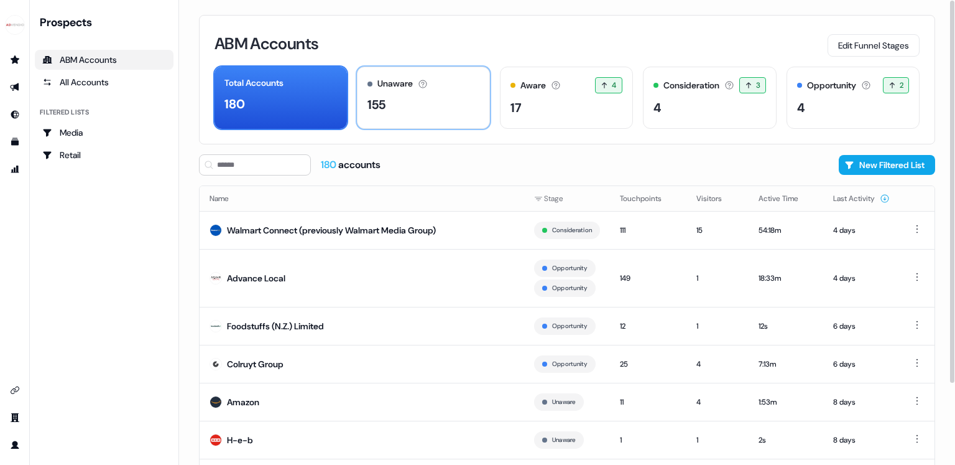
click at [440, 111] on div "155" at bounding box center [424, 104] width 112 height 19
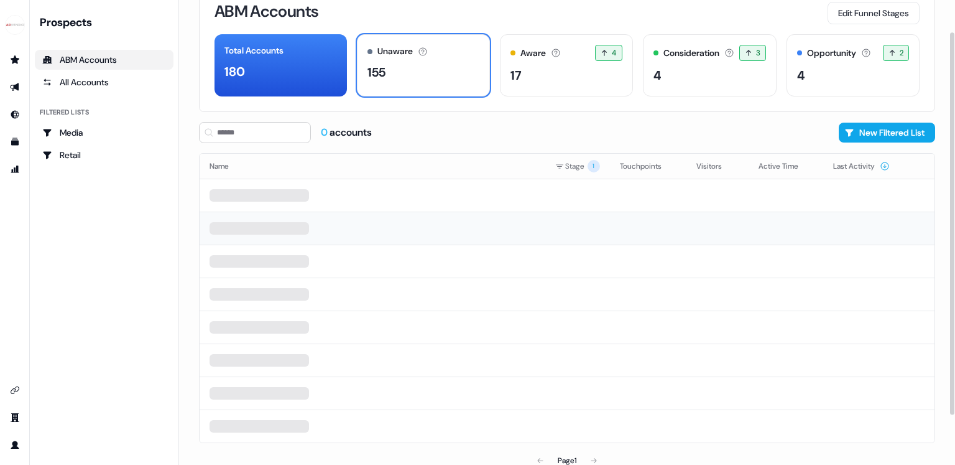
scroll to position [39, 0]
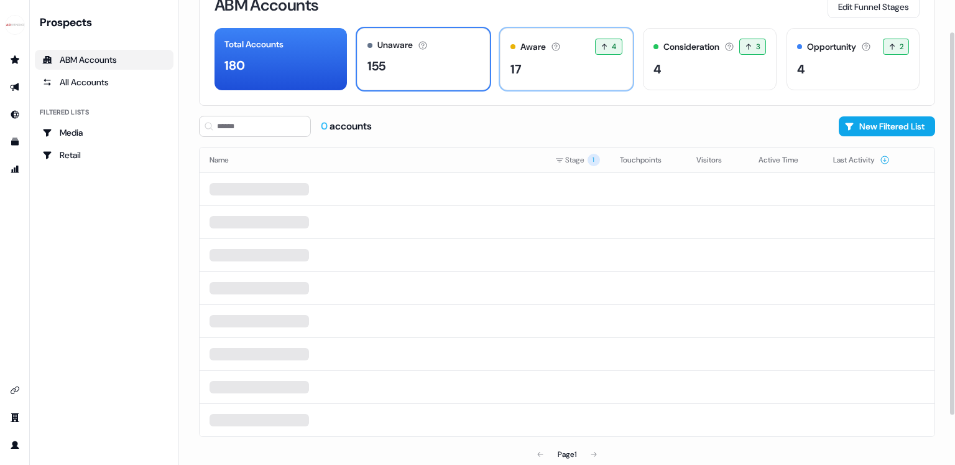
click at [593, 54] on div "Aware The account has shown light engagement, but no buying signals yet. 4 4 ac…" at bounding box center [566, 59] width 133 height 62
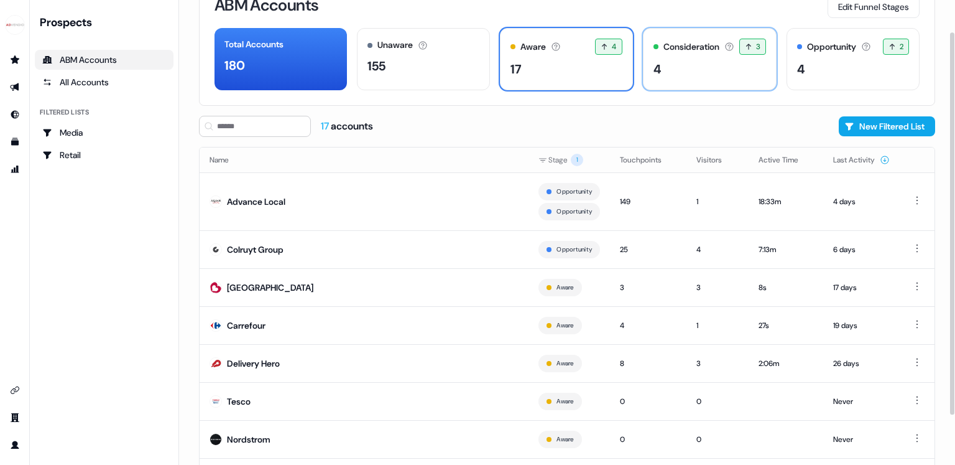
click at [685, 58] on div "Consideration The account is actively engaging or showing buying intent. 3 3 ac…" at bounding box center [710, 59] width 134 height 62
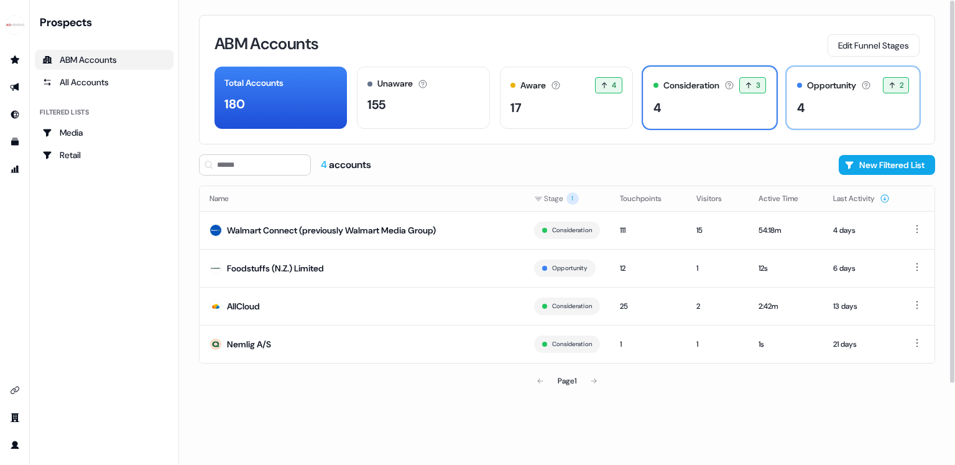
click at [881, 96] on div "Opportunity The account has an open opportunity and is in the sales process. 2 …" at bounding box center [853, 98] width 133 height 62
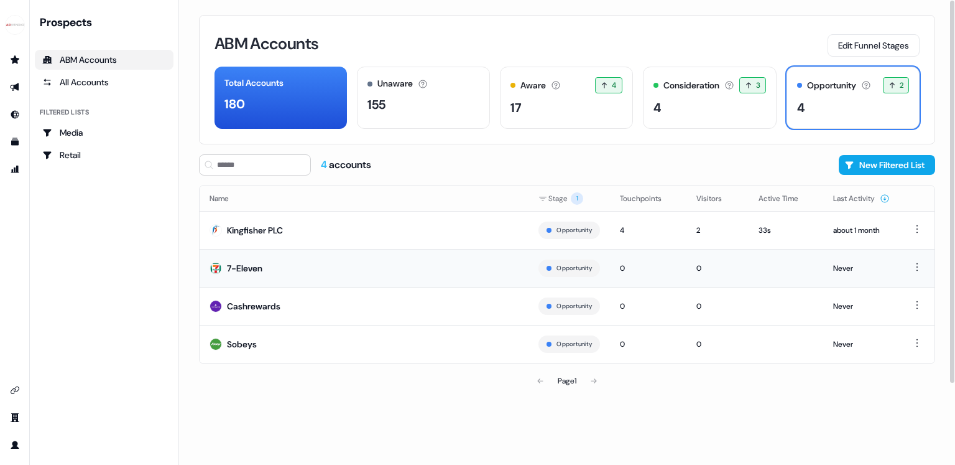
click at [345, 276] on td "7-Eleven" at bounding box center [364, 268] width 329 height 38
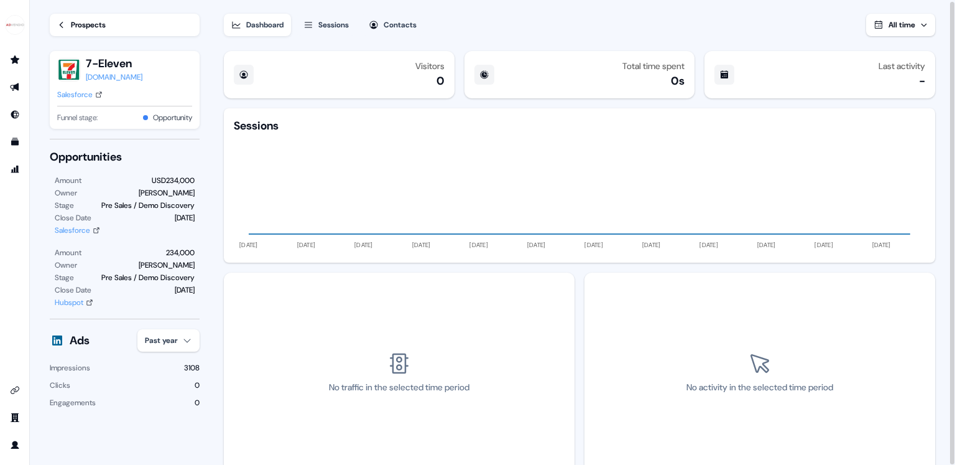
click at [146, 27] on link "Prospects" at bounding box center [125, 25] width 150 height 22
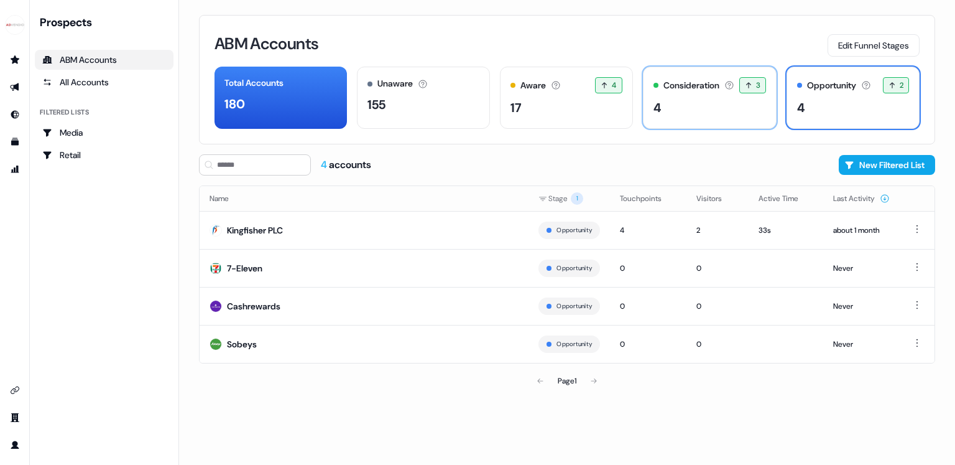
click at [683, 124] on div "Consideration The account is actively engaging or showing buying intent. 3 3 ac…" at bounding box center [710, 98] width 134 height 62
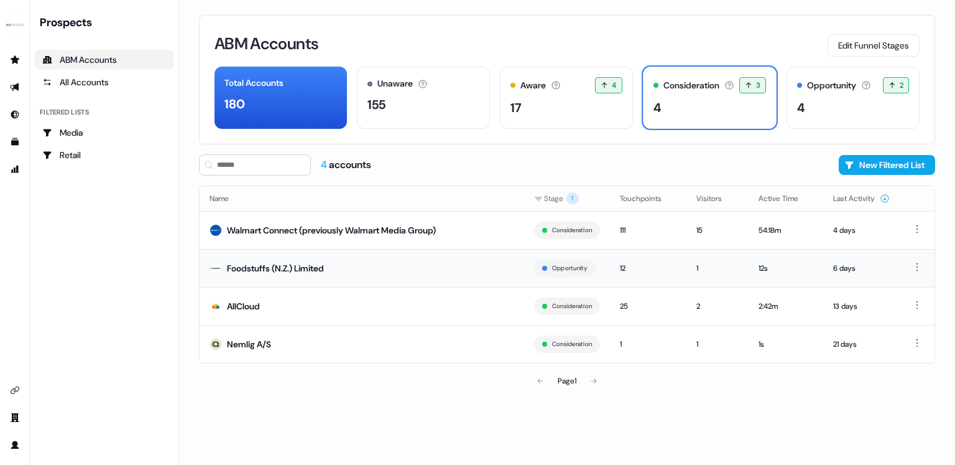
click at [342, 269] on td "Foodstuffs (N.Z.) Limited" at bounding box center [362, 268] width 325 height 38
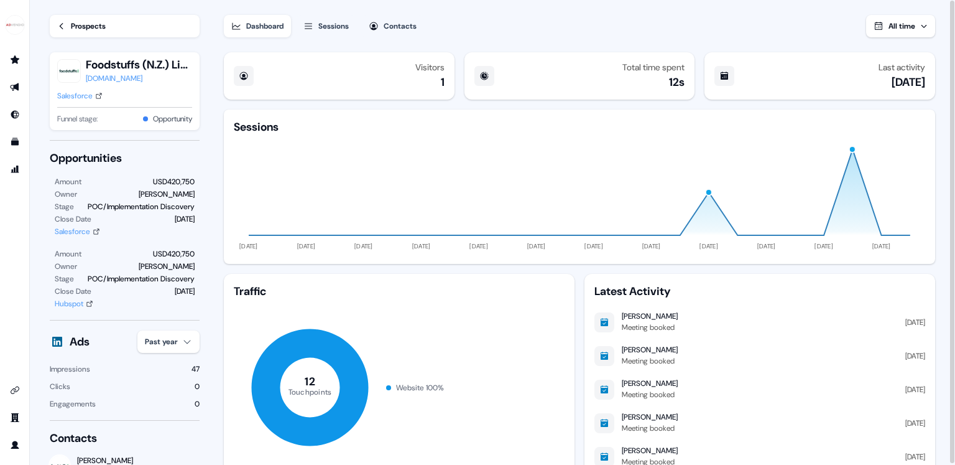
click at [78, 29] on div "Prospects" at bounding box center [88, 26] width 35 height 12
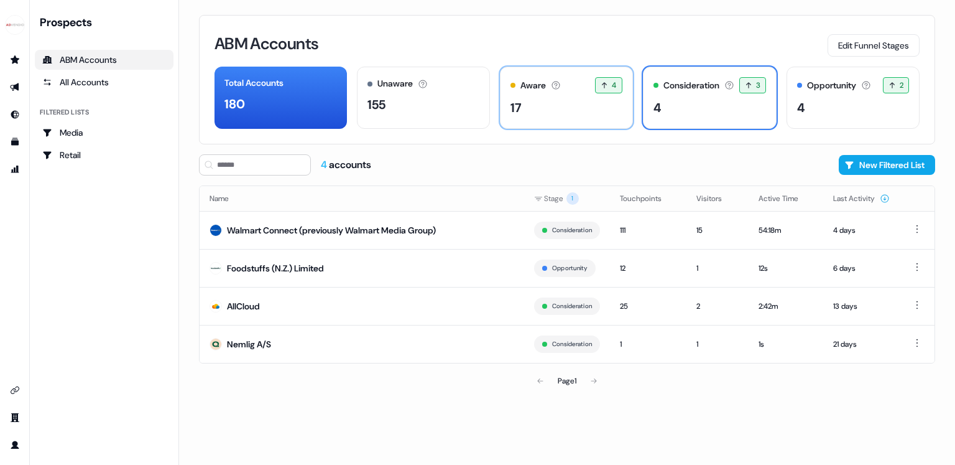
click at [543, 126] on div "Aware The account has shown light engagement, but no buying signals yet. 4 4 ac…" at bounding box center [566, 98] width 133 height 62
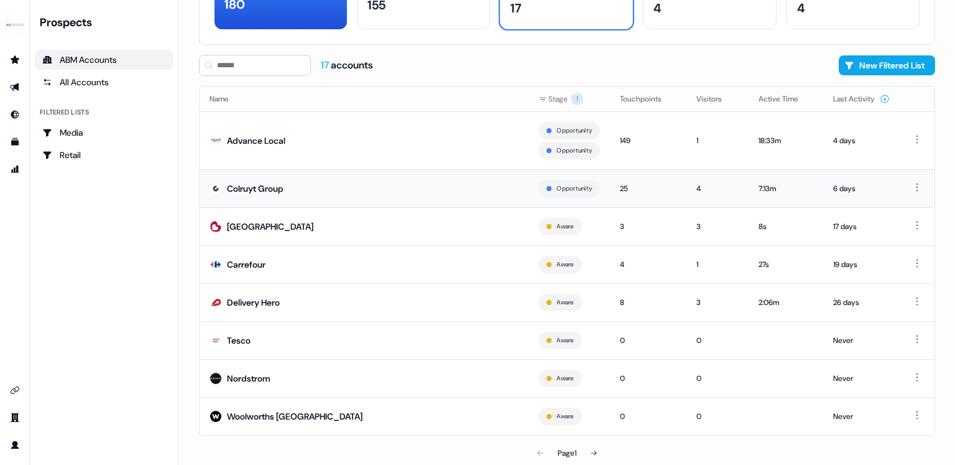
scroll to position [97, 0]
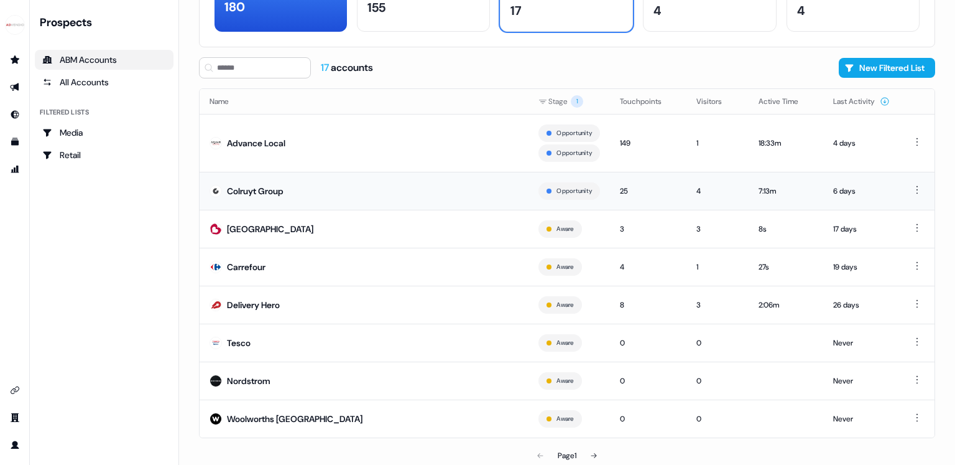
click at [368, 198] on td "Colruyt Group" at bounding box center [364, 191] width 329 height 38
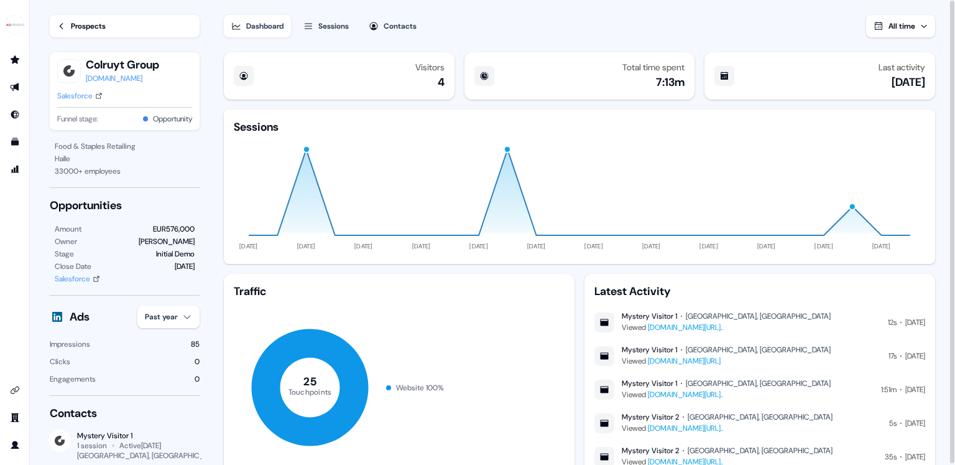
click at [85, 24] on div "Prospects" at bounding box center [88, 26] width 35 height 12
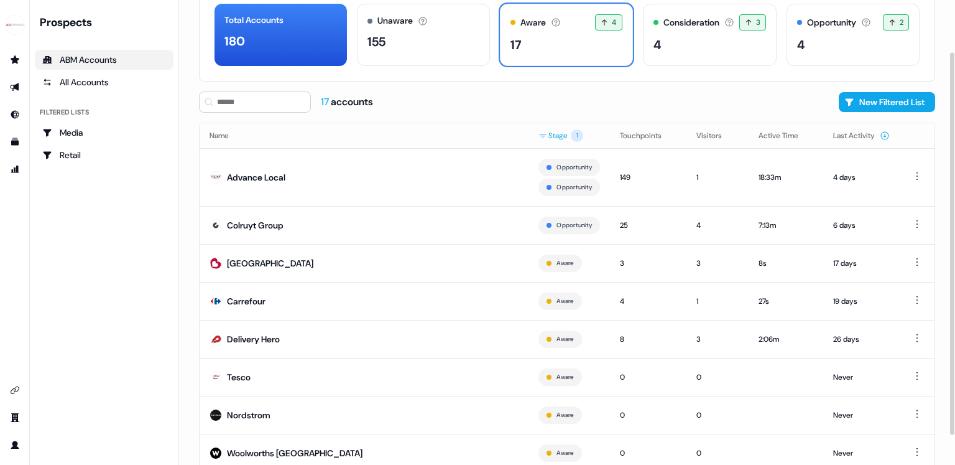
scroll to position [100, 0]
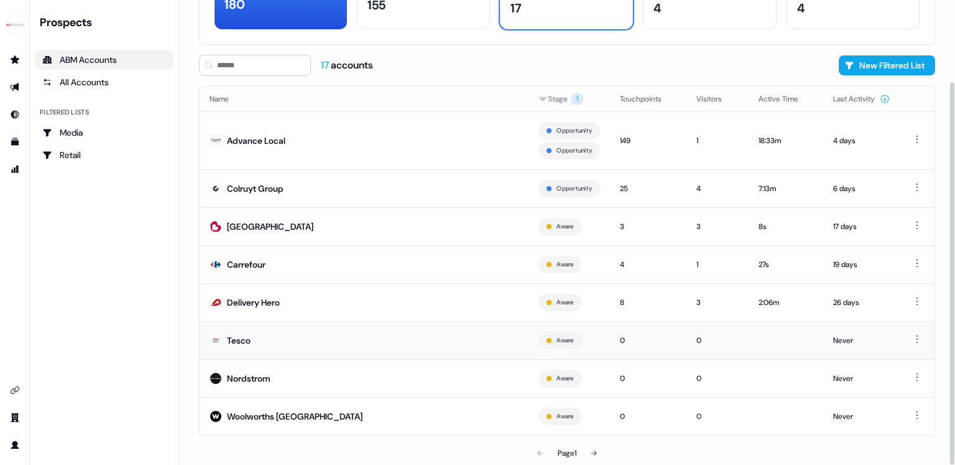
click at [461, 338] on td "Tesco" at bounding box center [364, 340] width 329 height 38
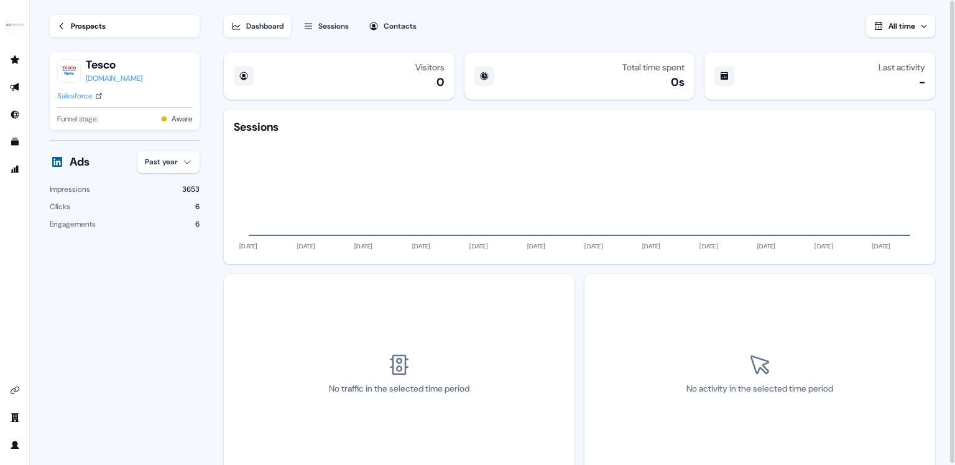
click at [103, 29] on div "Prospects" at bounding box center [88, 26] width 35 height 12
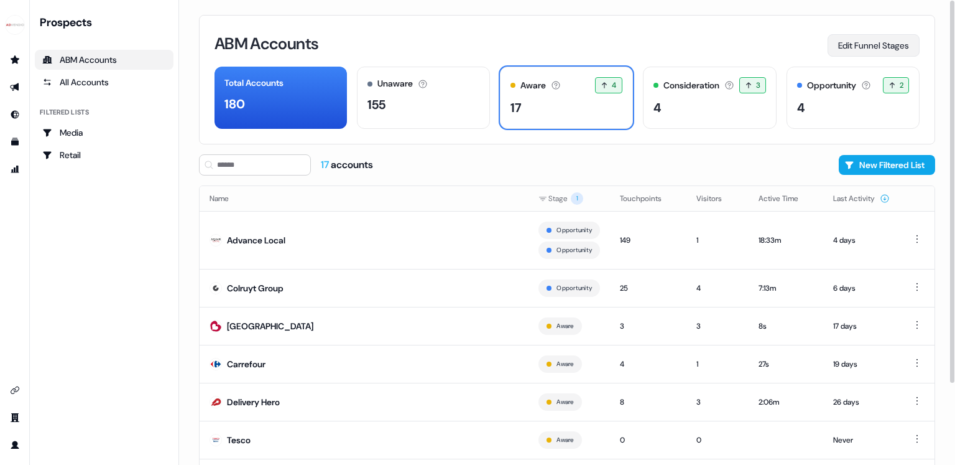
click at [868, 36] on button "Edit Funnel Stages" at bounding box center [874, 45] width 92 height 22
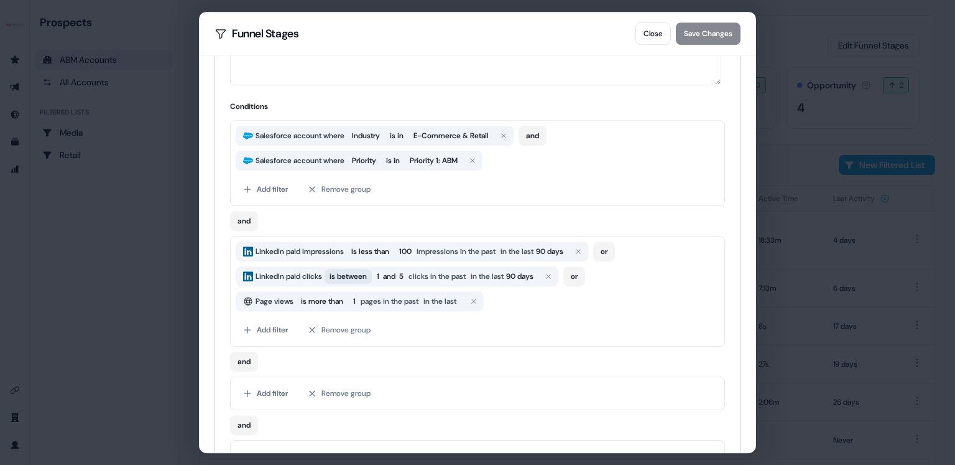
scroll to position [209, 0]
click at [665, 32] on button "Close" at bounding box center [653, 33] width 35 height 22
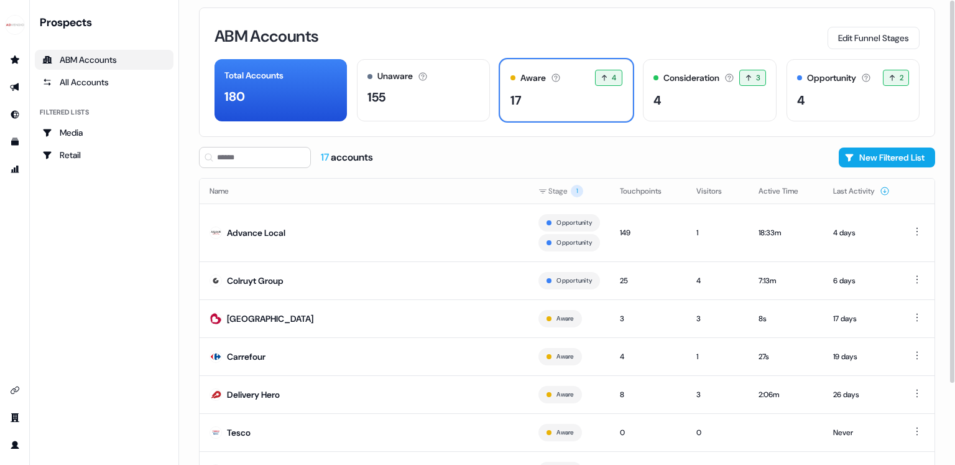
scroll to position [0, 0]
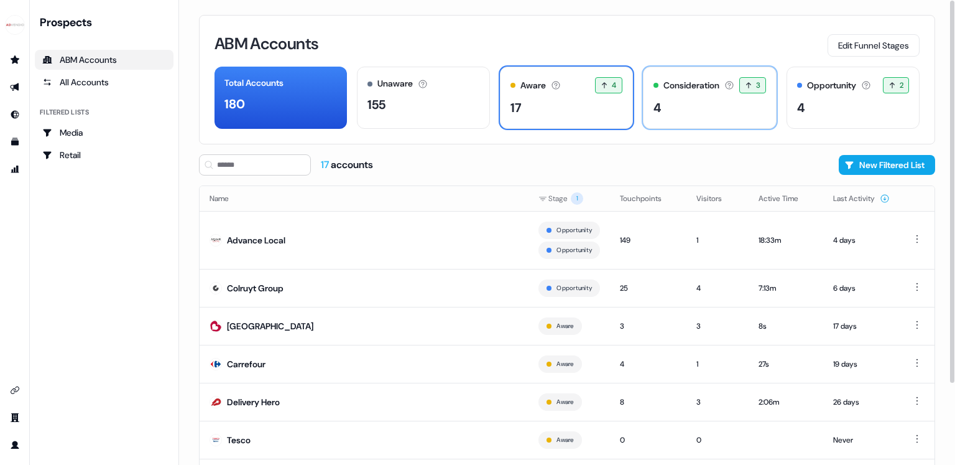
click at [670, 106] on div "4" at bounding box center [710, 107] width 113 height 19
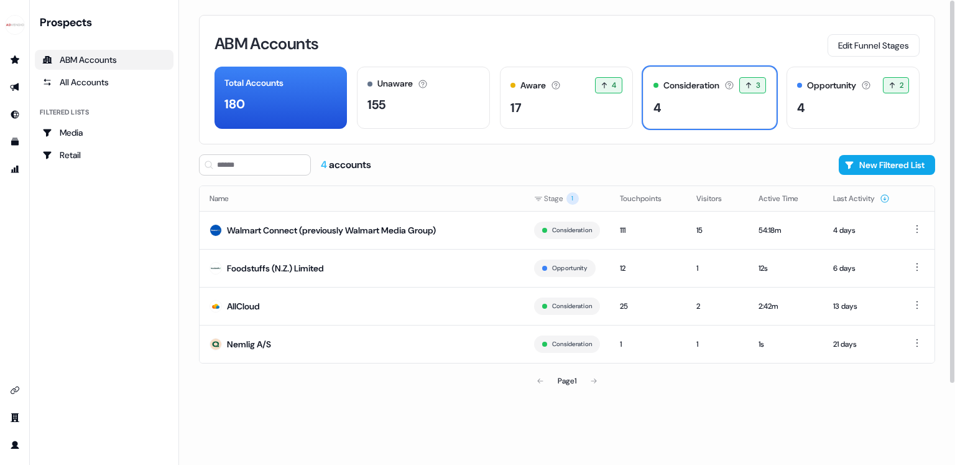
click at [493, 106] on div "Total Accounts 180 Unaware The default stage all accounts start in. 155 Aware T…" at bounding box center [567, 98] width 705 height 62
click at [530, 105] on div "17" at bounding box center [567, 107] width 112 height 19
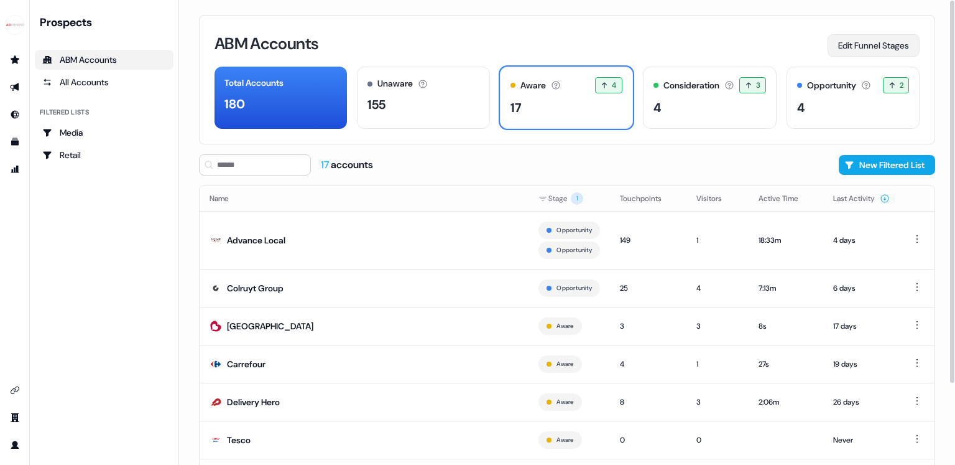
click at [889, 47] on button "Edit Funnel Stages" at bounding box center [874, 45] width 92 height 22
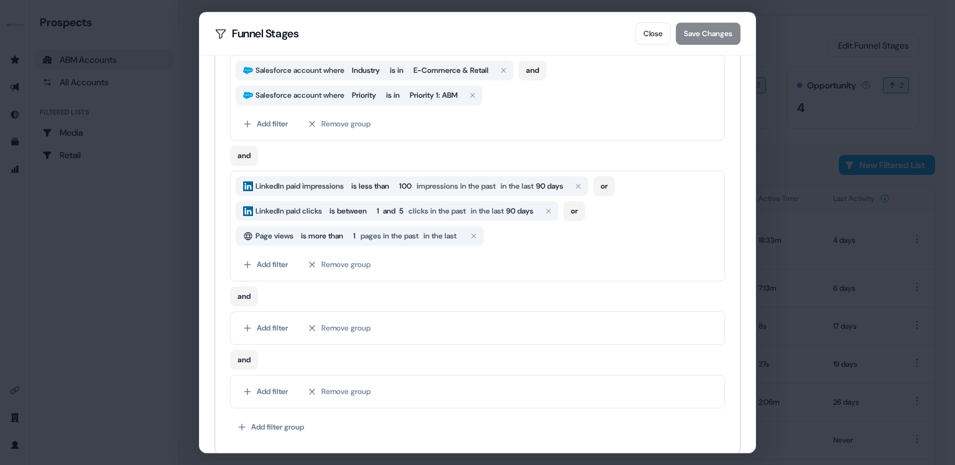
scroll to position [291, 0]
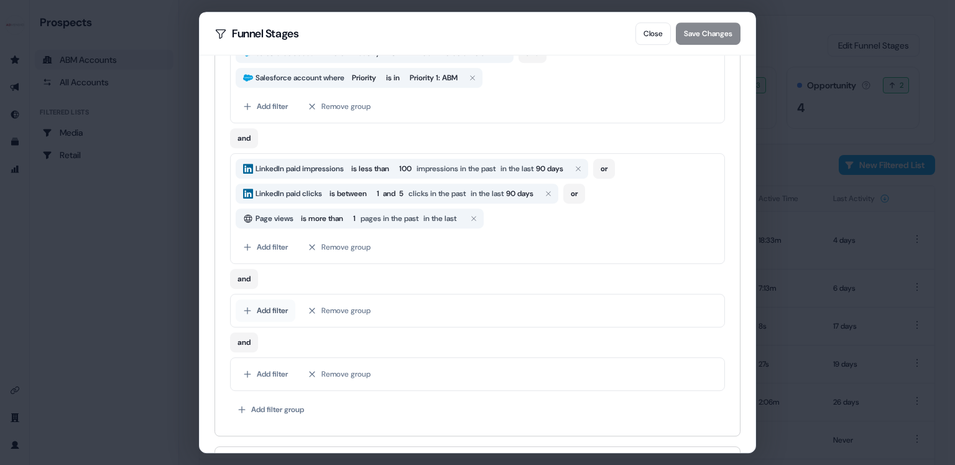
click at [278, 308] on button "Add filter" at bounding box center [266, 310] width 60 height 22
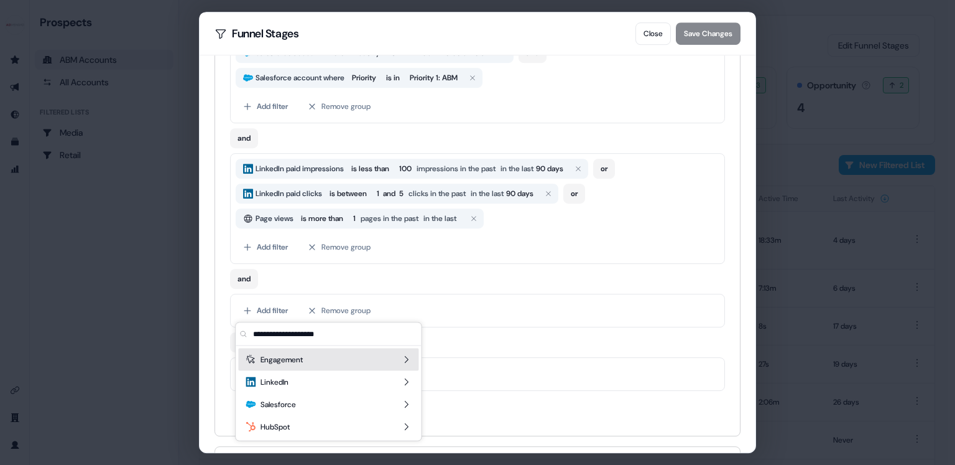
click at [398, 361] on div "Engagement" at bounding box center [328, 359] width 180 height 22
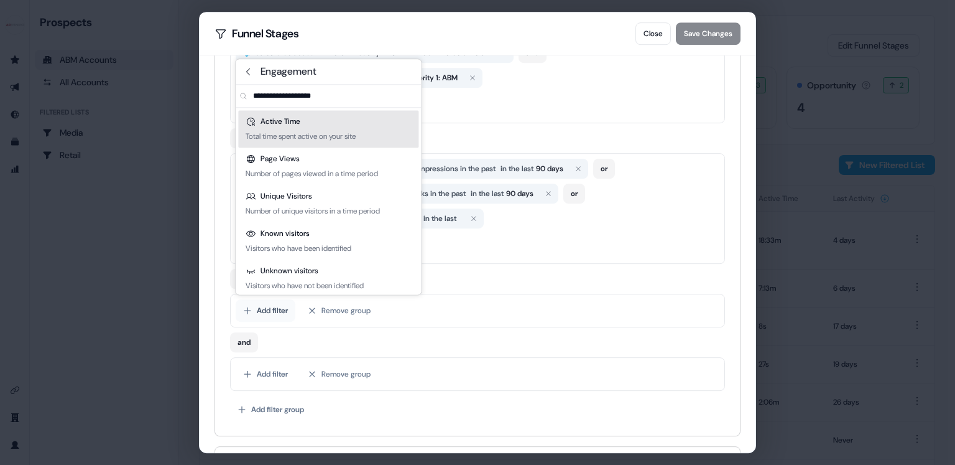
click at [285, 311] on button "Add filter" at bounding box center [266, 310] width 60 height 22
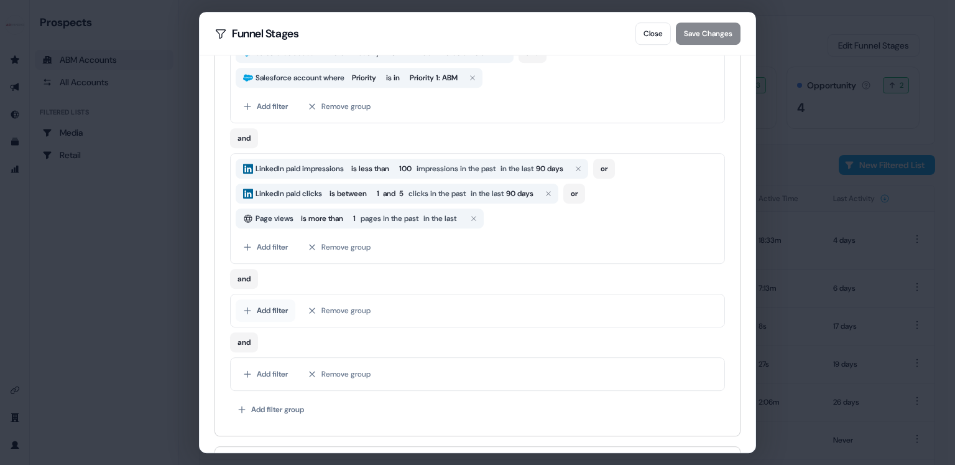
click at [272, 311] on button "Add filter" at bounding box center [266, 310] width 60 height 22
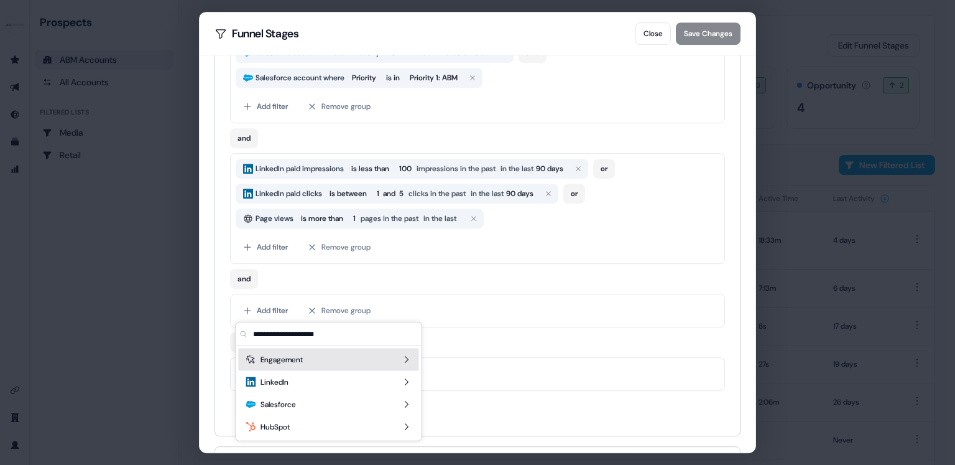
click at [267, 358] on span "Engagement" at bounding box center [282, 359] width 42 height 12
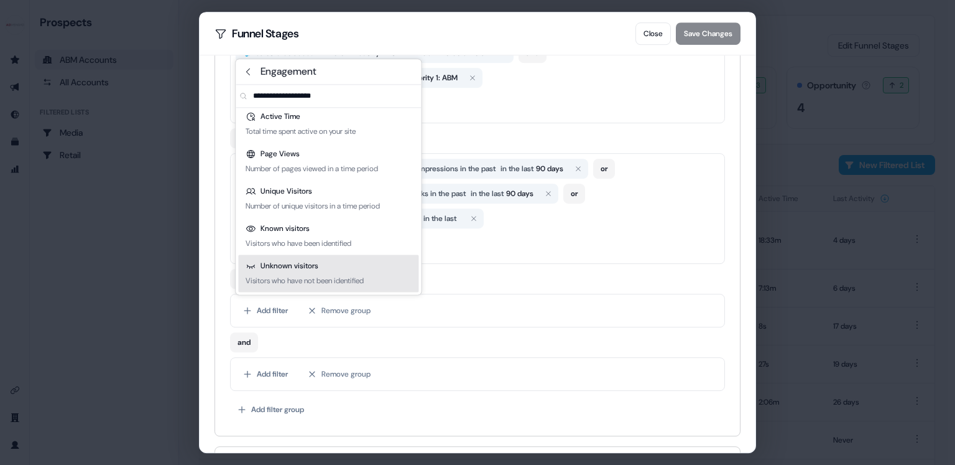
scroll to position [0, 0]
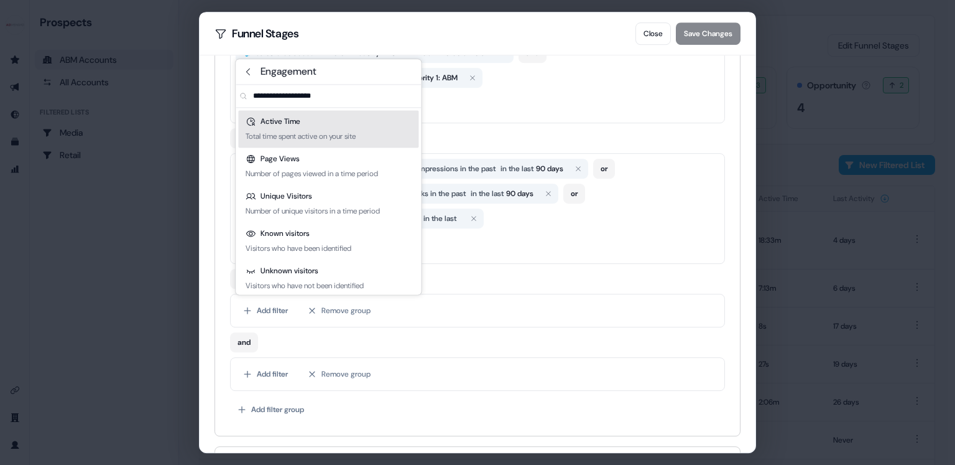
click at [284, 96] on input "text" at bounding box center [336, 96] width 170 height 22
type input "*"
click at [230, 269] on button "and" at bounding box center [244, 279] width 28 height 20
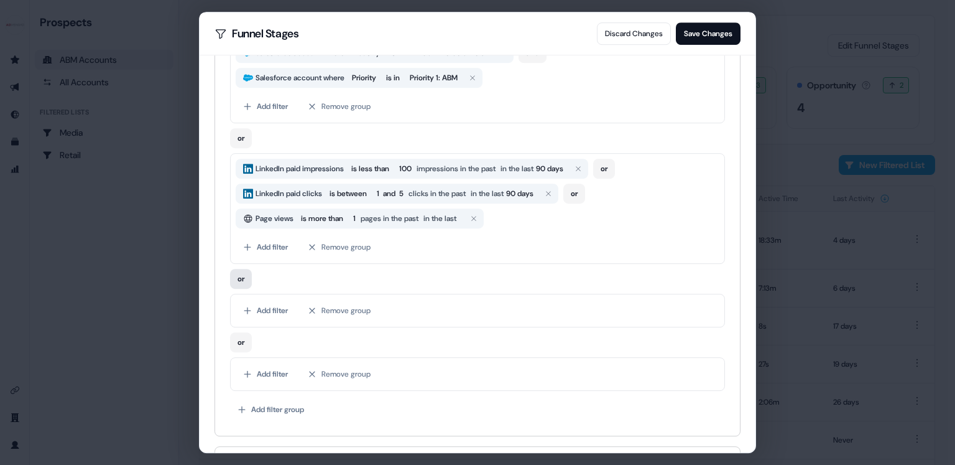
click at [236, 269] on button "or" at bounding box center [241, 279] width 22 height 20
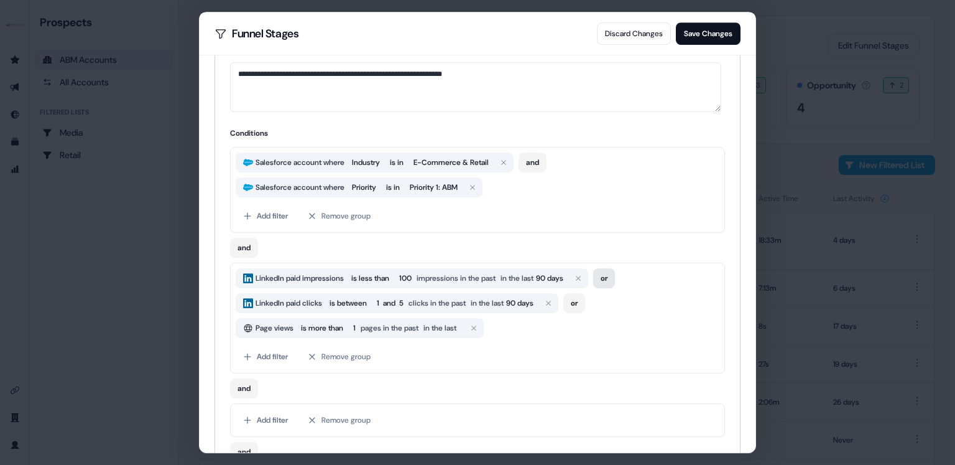
click at [614, 276] on button "or" at bounding box center [604, 278] width 22 height 20
click at [478, 328] on icon "button" at bounding box center [473, 327] width 7 height 7
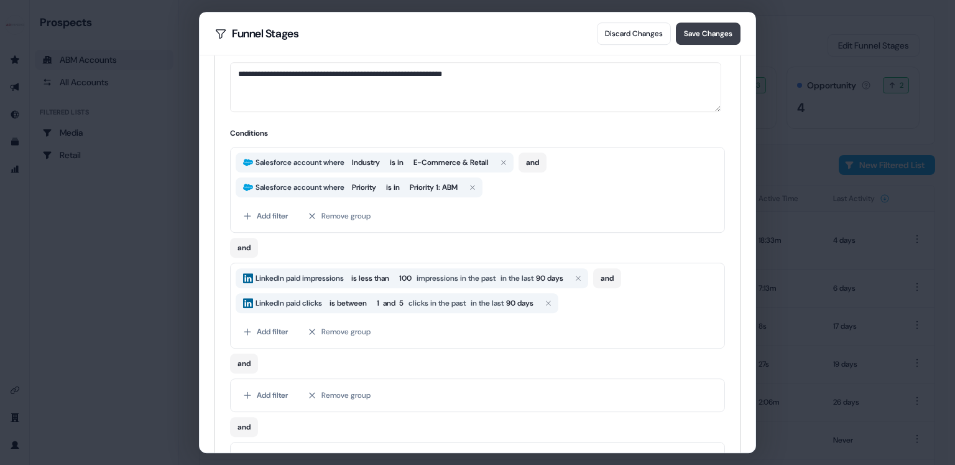
click at [721, 38] on button "Save Changes" at bounding box center [708, 33] width 65 height 22
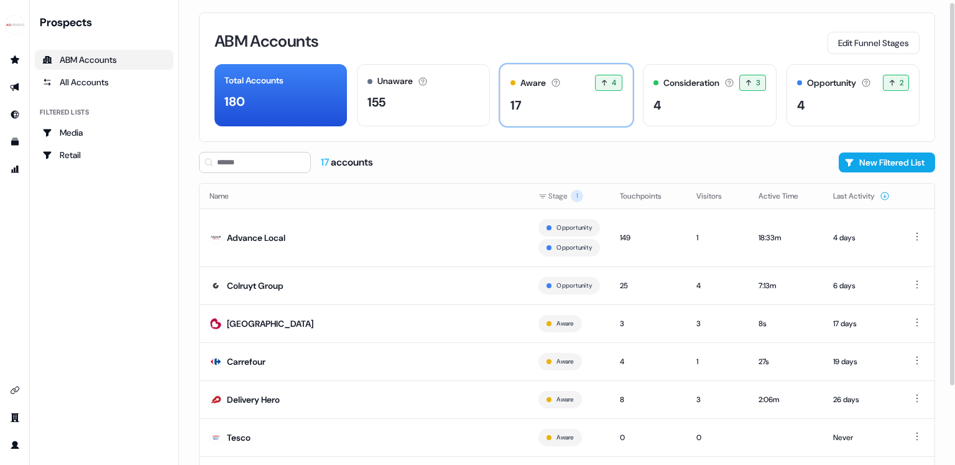
click at [588, 114] on div "Aware The account has shown light engagement, but no buying signals yet. 4 4 ac…" at bounding box center [566, 95] width 133 height 62
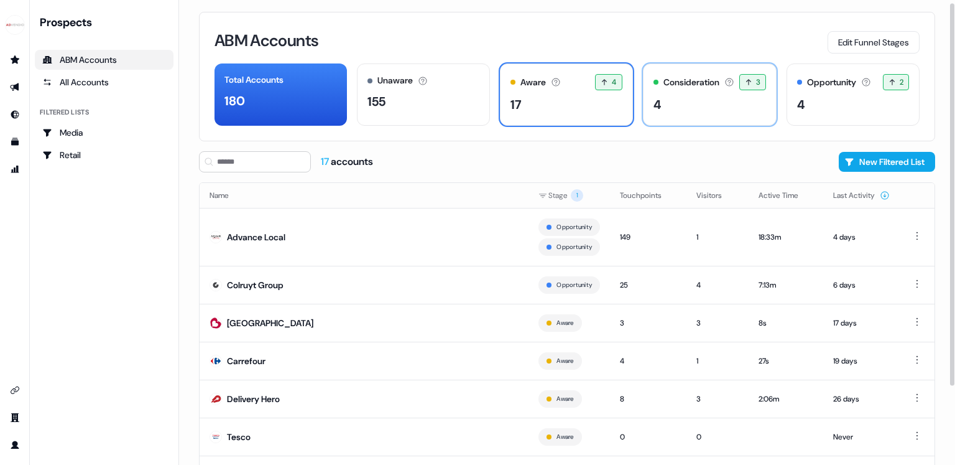
click at [693, 112] on div "Consideration The account is actively engaging or showing buying intent. 3 3 ac…" at bounding box center [710, 94] width 134 height 62
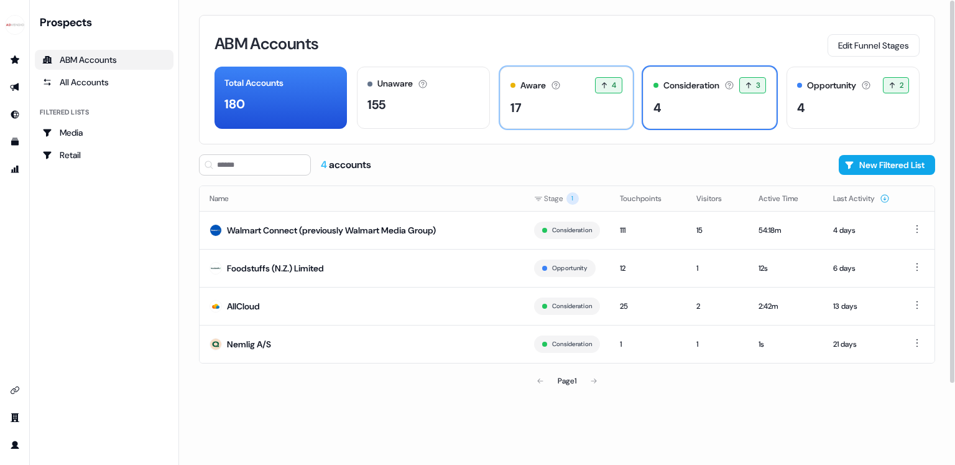
click at [606, 110] on div "17" at bounding box center [567, 107] width 112 height 19
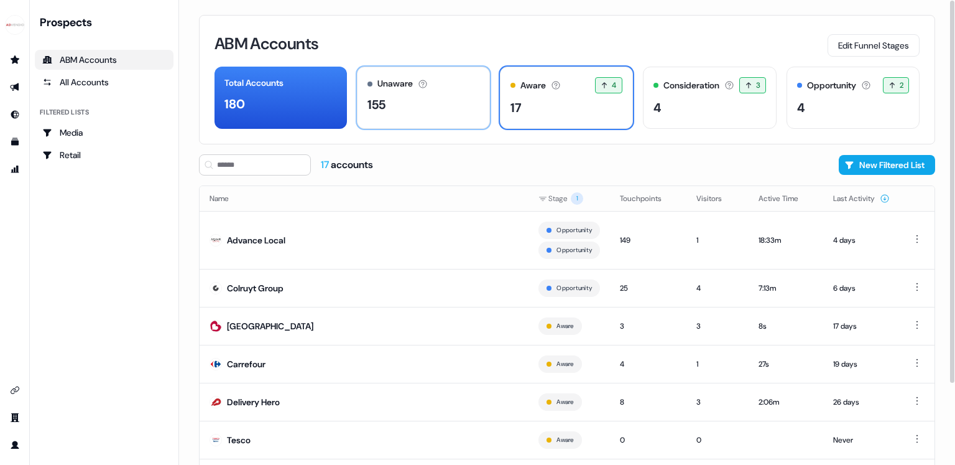
click at [432, 115] on div "Unaware The default stage all accounts start in. 155" at bounding box center [423, 98] width 133 height 62
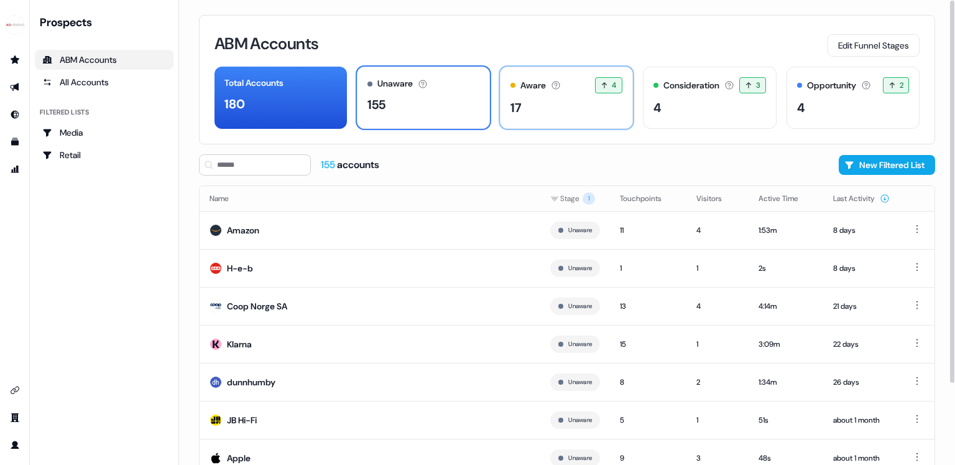
click at [547, 115] on div "17" at bounding box center [567, 107] width 112 height 19
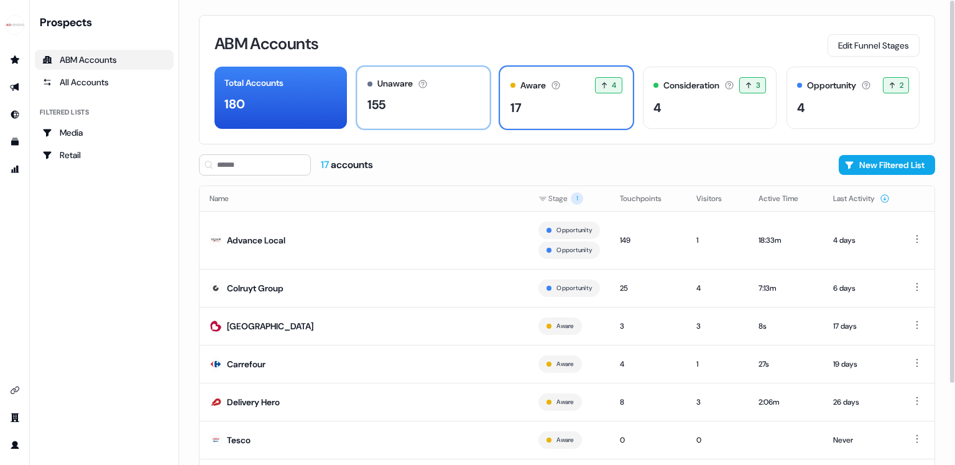
click at [431, 111] on div "155" at bounding box center [424, 104] width 112 height 19
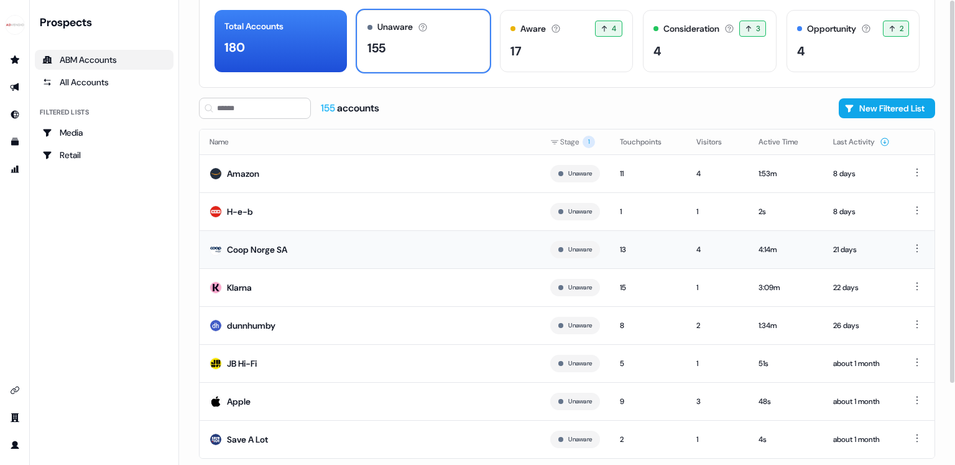
scroll to position [80, 0]
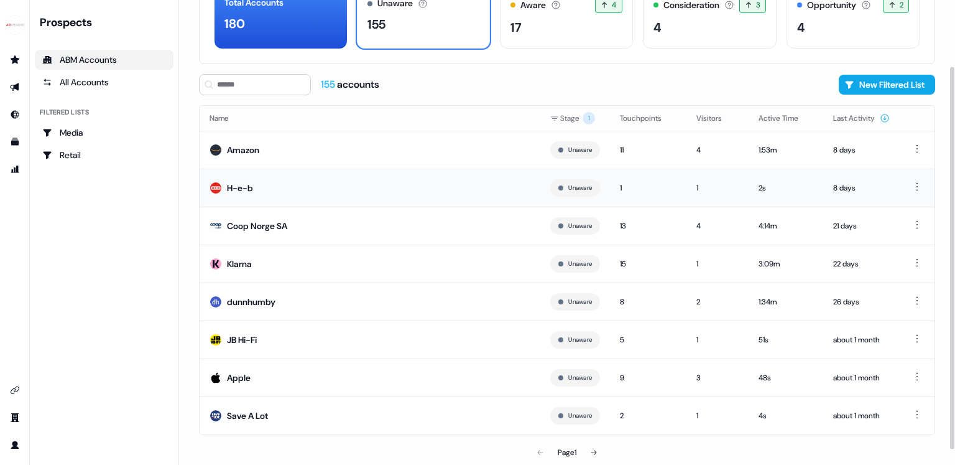
click at [352, 195] on td "H-e-b" at bounding box center [370, 188] width 341 height 38
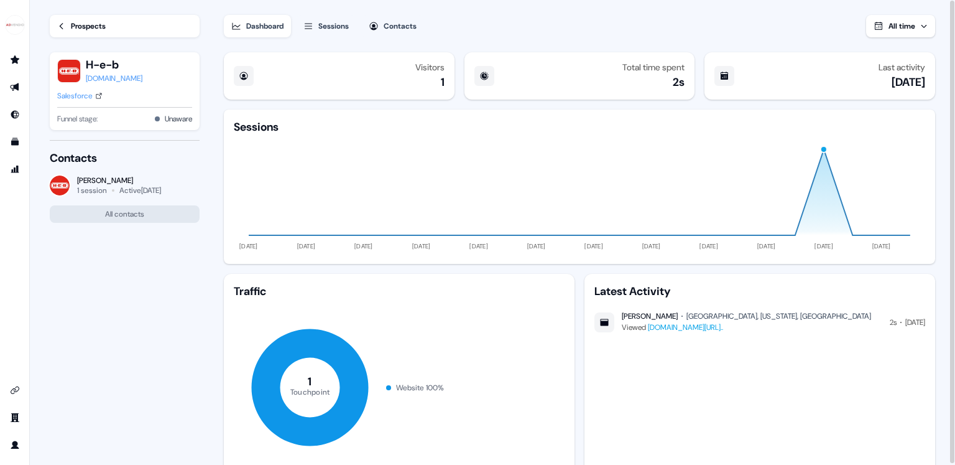
click at [102, 27] on div "Prospects" at bounding box center [88, 26] width 35 height 12
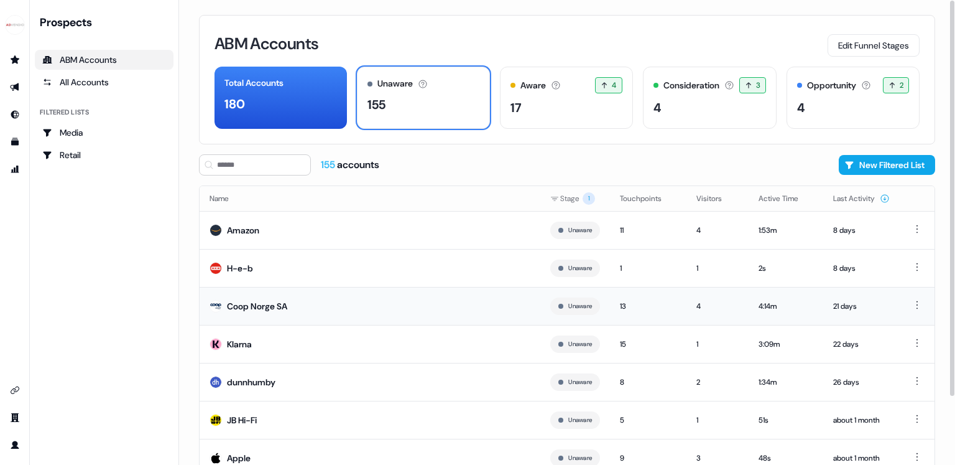
click at [279, 307] on div "Coop Norge SA" at bounding box center [257, 306] width 60 height 12
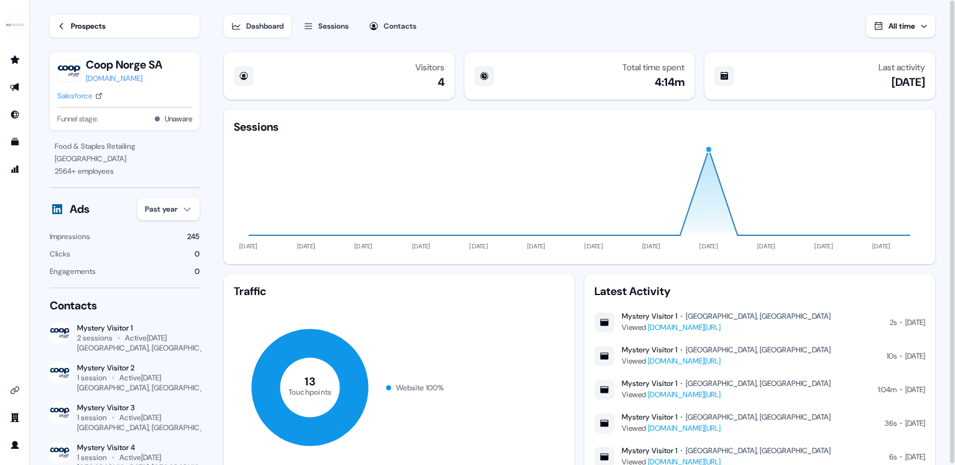
click at [144, 27] on link "Prospects" at bounding box center [125, 26] width 150 height 22
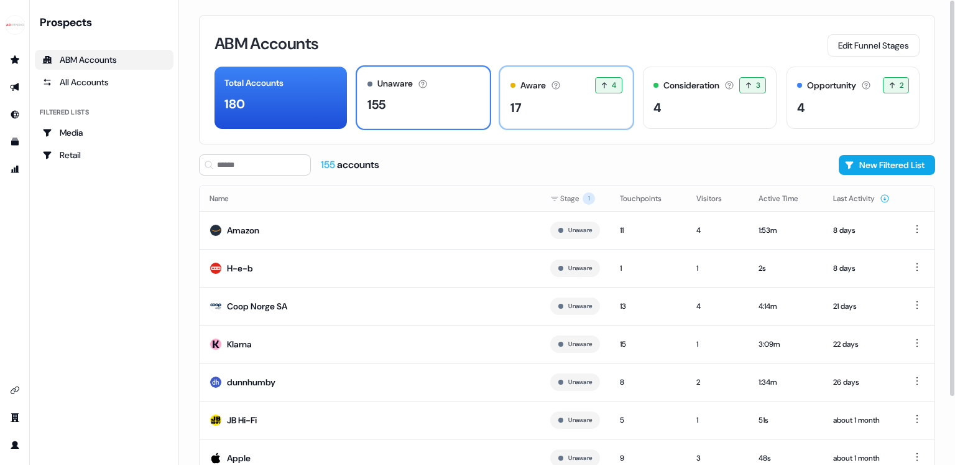
click at [559, 120] on div "Aware The account has shown light engagement, but no buying signals yet. 4 4 ac…" at bounding box center [566, 98] width 133 height 62
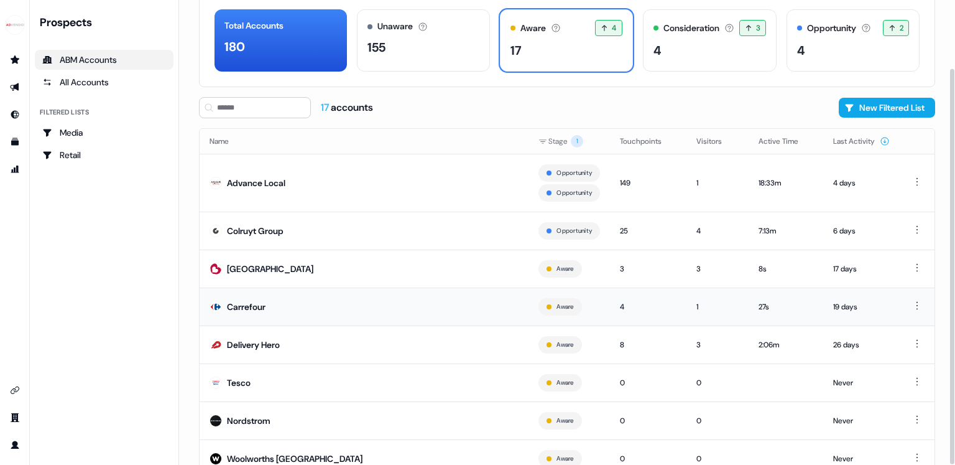
scroll to position [100, 0]
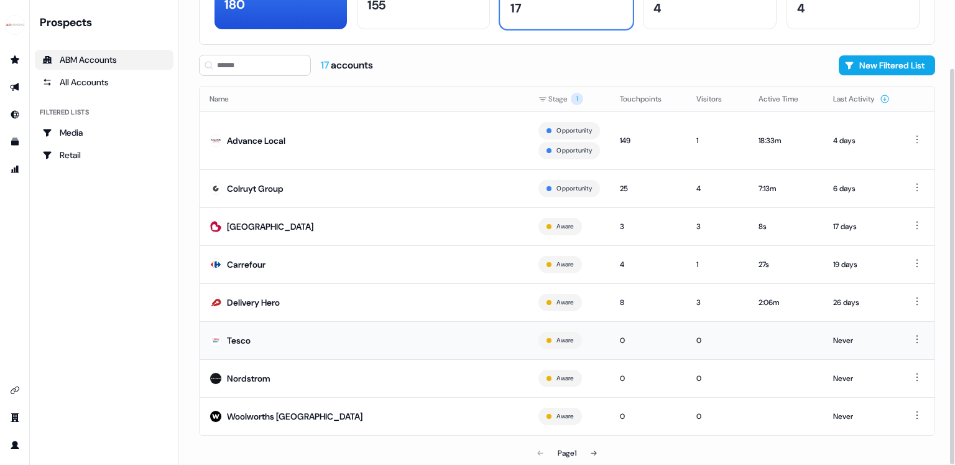
click at [376, 351] on td "Tesco" at bounding box center [364, 340] width 329 height 38
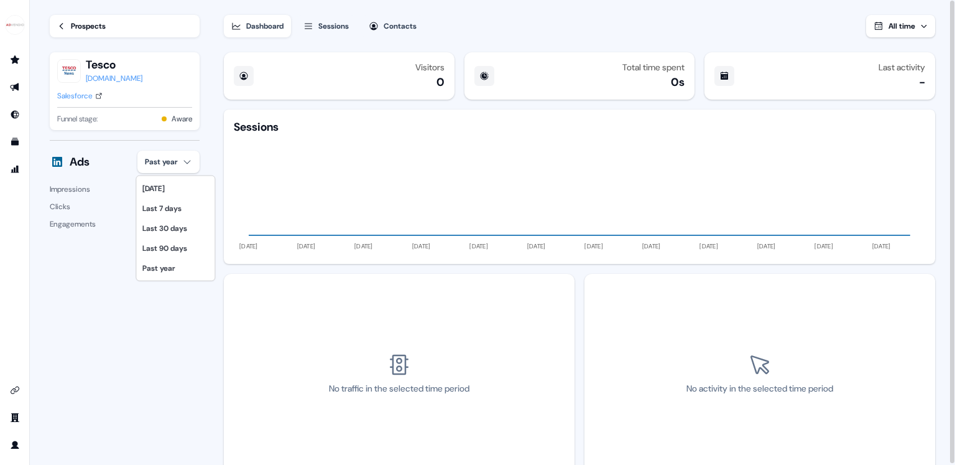
click at [165, 164] on html "For the best experience switch devices to a bigger screen. Go to Userled.io Loa…" at bounding box center [477, 232] width 955 height 465
click at [165, 248] on div "Last 90 days" at bounding box center [175, 248] width 73 height 20
click at [76, 27] on div "Prospects" at bounding box center [88, 26] width 35 height 12
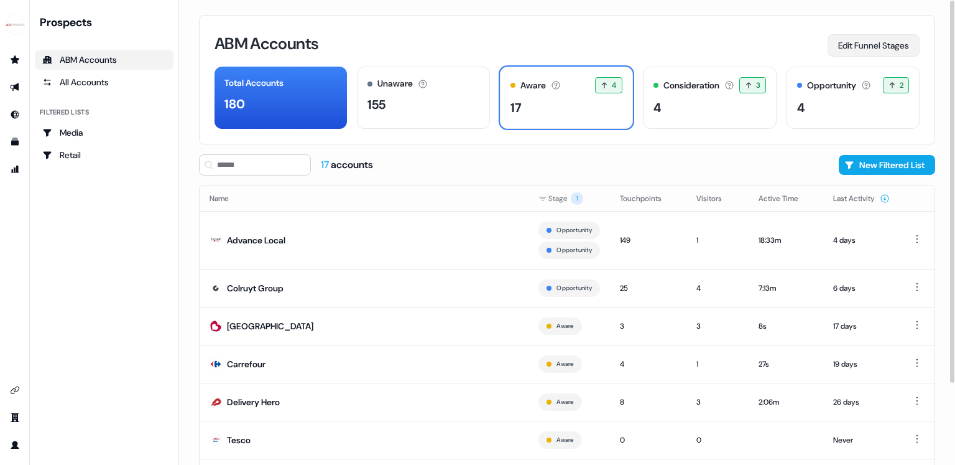
click at [876, 52] on button "Edit Funnel Stages" at bounding box center [874, 45] width 92 height 22
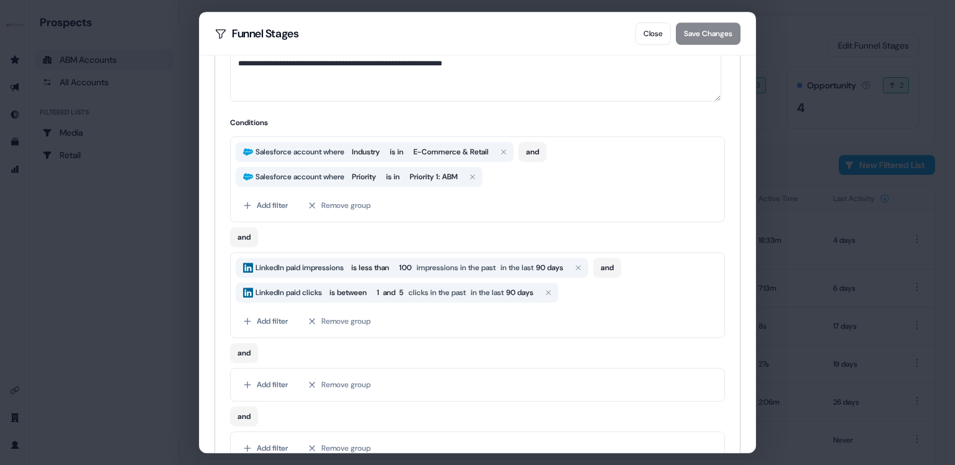
scroll to position [208, 0]
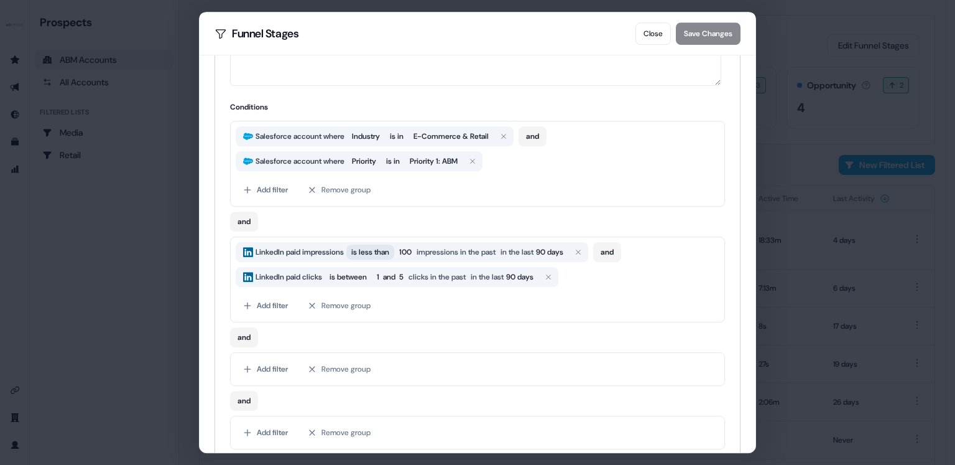
click at [377, 247] on span "is less than" at bounding box center [370, 252] width 38 height 12
click at [328, 366] on button "Remove group" at bounding box center [339, 369] width 78 height 22
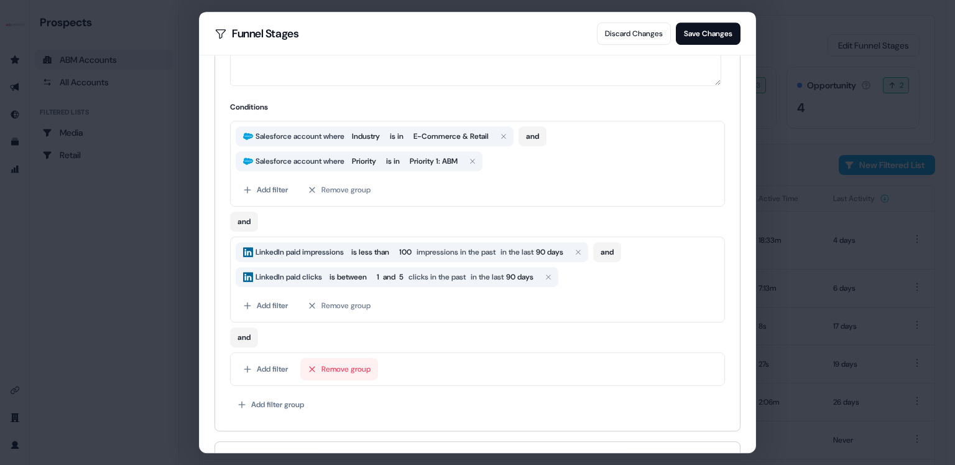
click at [328, 366] on button "Remove group" at bounding box center [339, 369] width 78 height 22
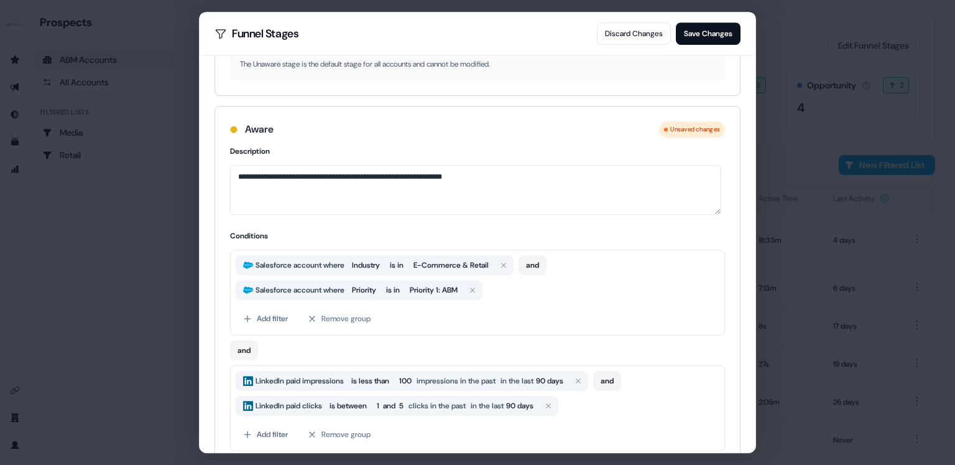
scroll to position [0, 0]
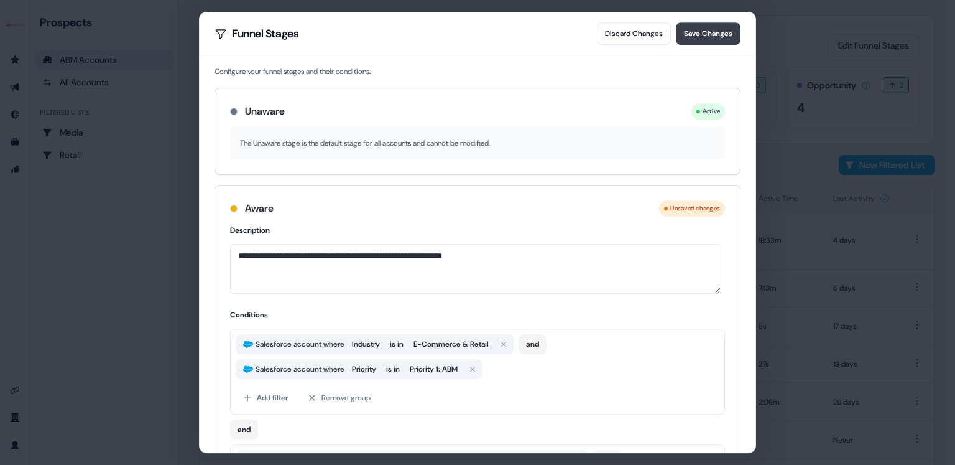
click at [725, 33] on button "Save Changes" at bounding box center [708, 33] width 65 height 22
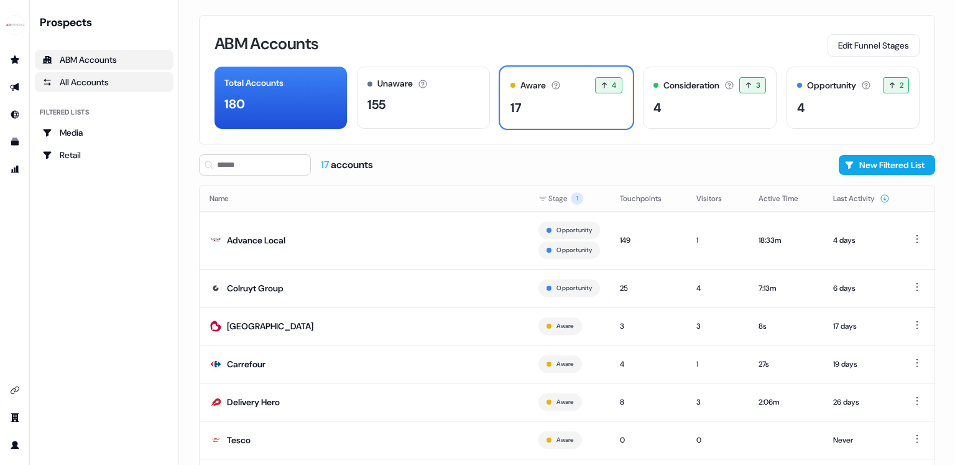
click at [73, 83] on div "All Accounts" at bounding box center [104, 82] width 124 height 12
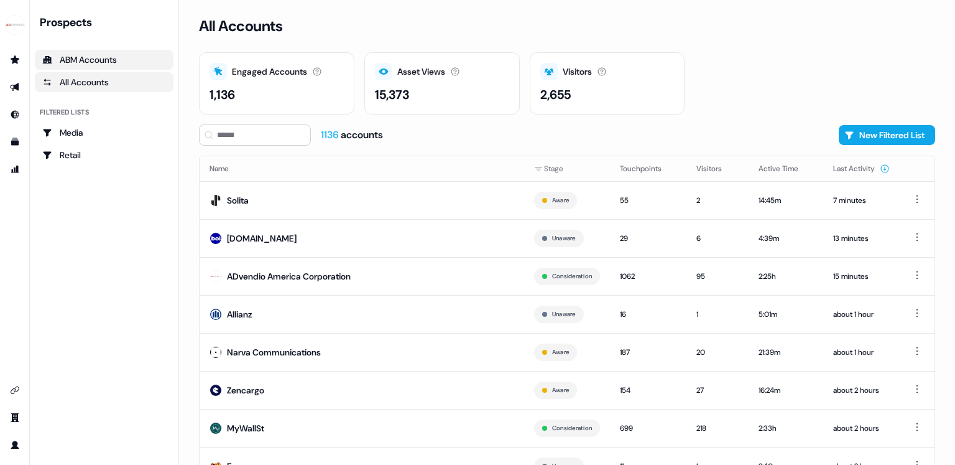
click at [81, 68] on link "ABM Accounts" at bounding box center [104, 60] width 139 height 20
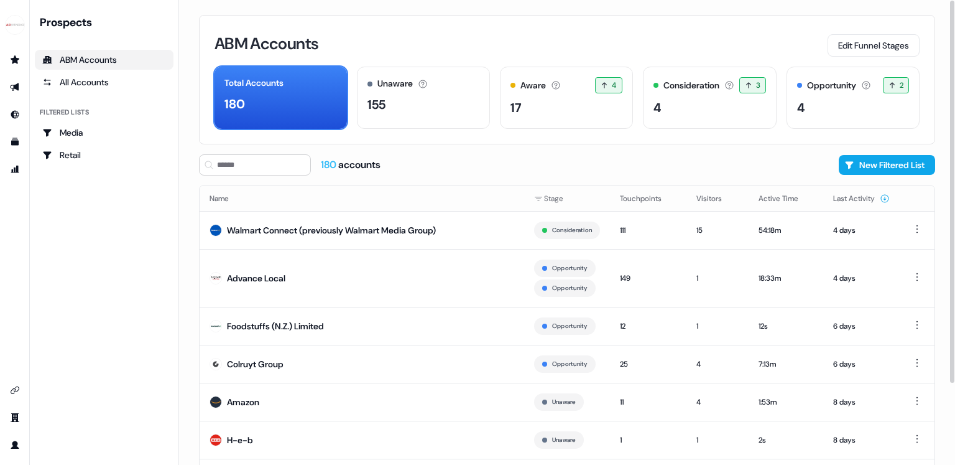
click at [404, 131] on div "ABM Accounts Edit Funnel Stages Total Accounts 180 Unaware The default stage al…" at bounding box center [567, 79] width 736 height 129
click at [588, 111] on div "17" at bounding box center [567, 107] width 112 height 19
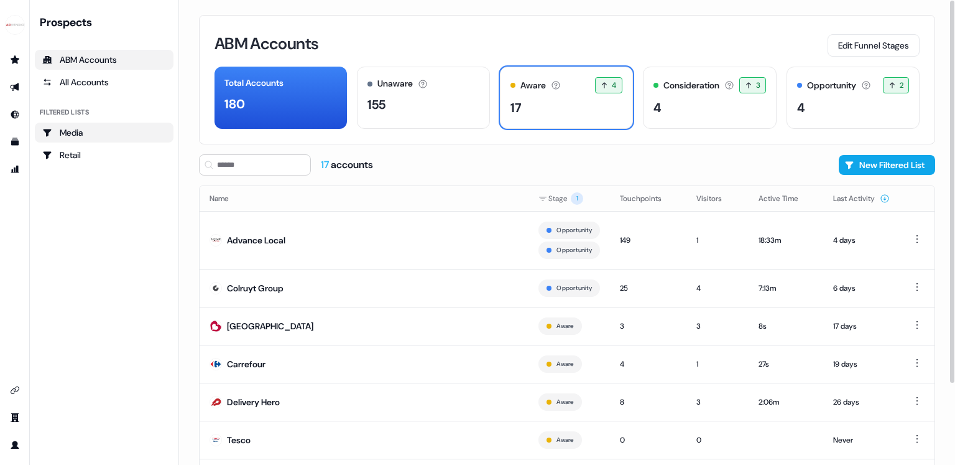
click at [99, 134] on div "Media" at bounding box center [104, 132] width 124 height 12
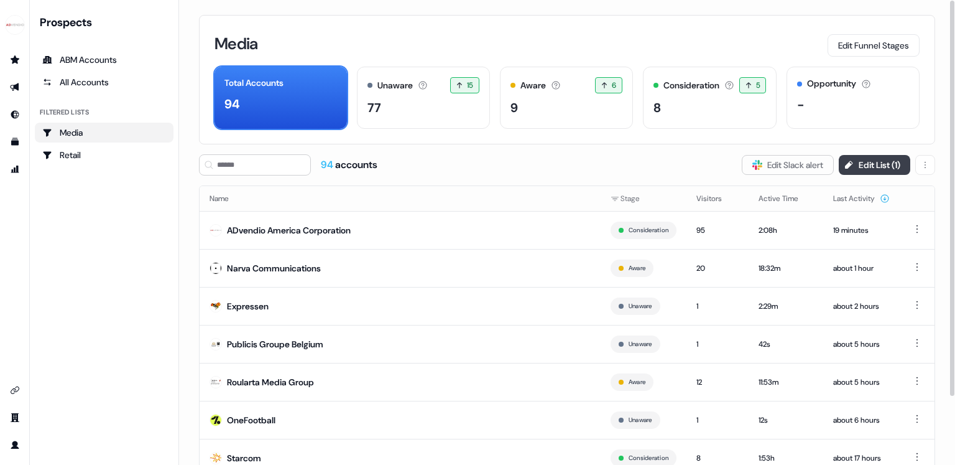
click at [877, 157] on button "Edit List ( 1 )" at bounding box center [875, 165] width 72 height 20
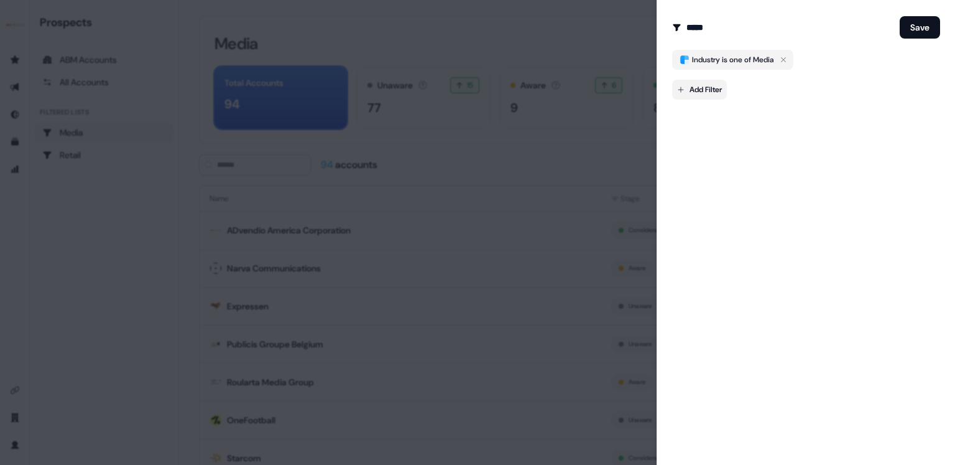
click at [687, 85] on body "For the best experience switch devices to a bigger screen. Go to Userled.io Pro…" at bounding box center [477, 232] width 955 height 465
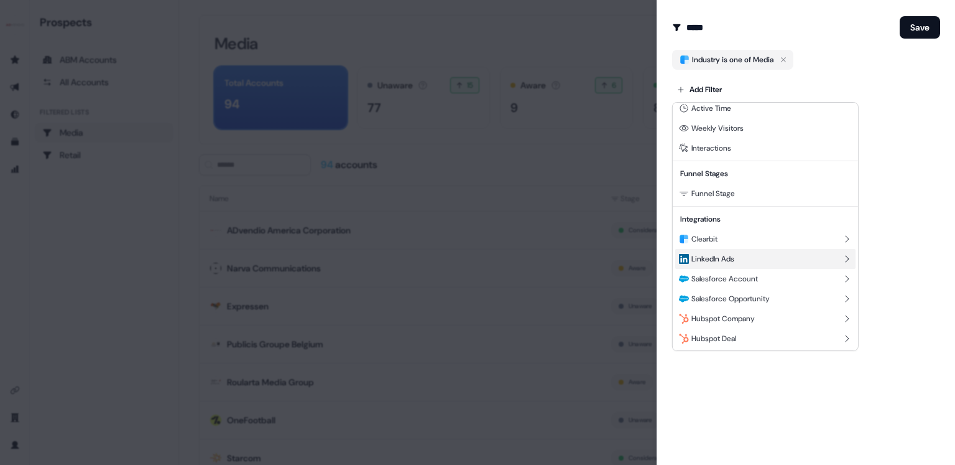
scroll to position [167, 0]
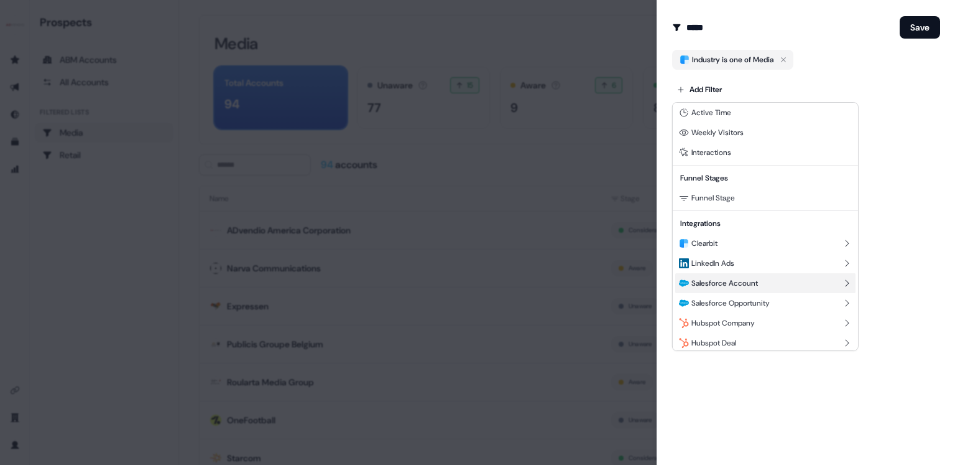
click at [843, 280] on icon at bounding box center [847, 283] width 10 height 10
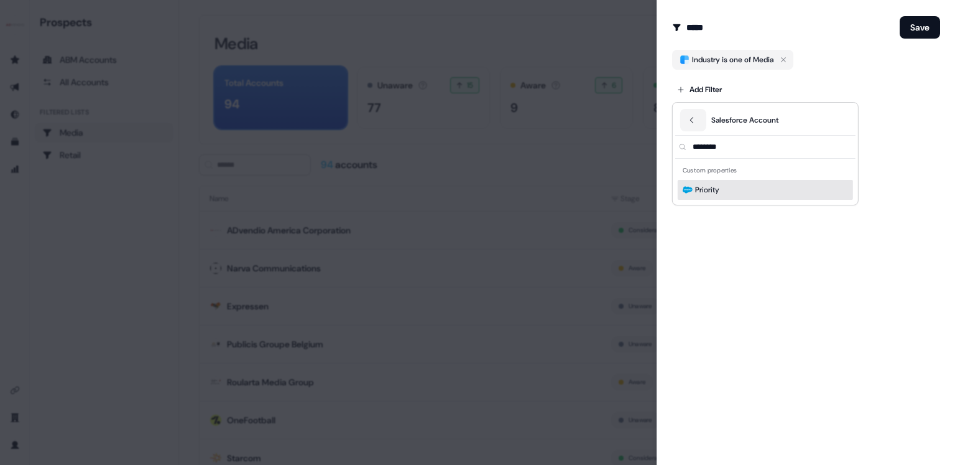
type input "********"
click at [714, 188] on span "Priority" at bounding box center [707, 189] width 24 height 12
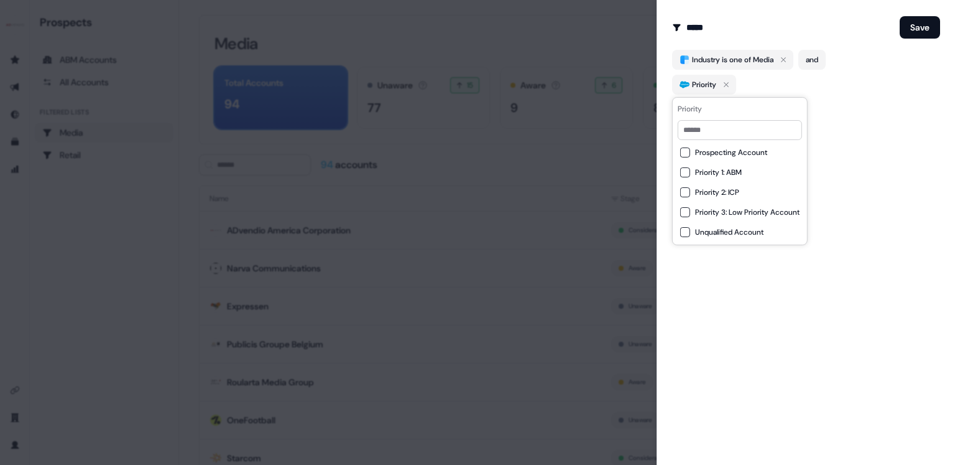
click at [713, 175] on span "Priority 1: ABM" at bounding box center [718, 172] width 47 height 10
click at [853, 107] on div "Add Filter" at bounding box center [806, 112] width 268 height 25
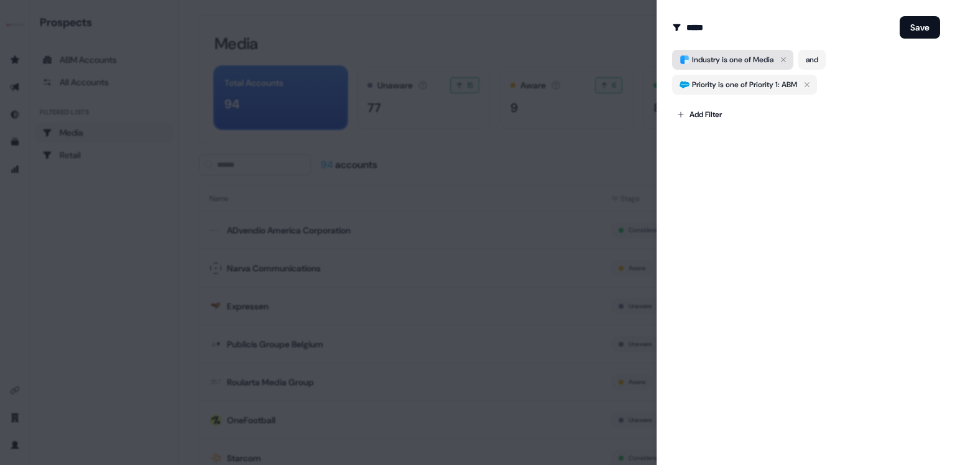
click at [719, 59] on span "Industry is one of Media" at bounding box center [732, 59] width 81 height 12
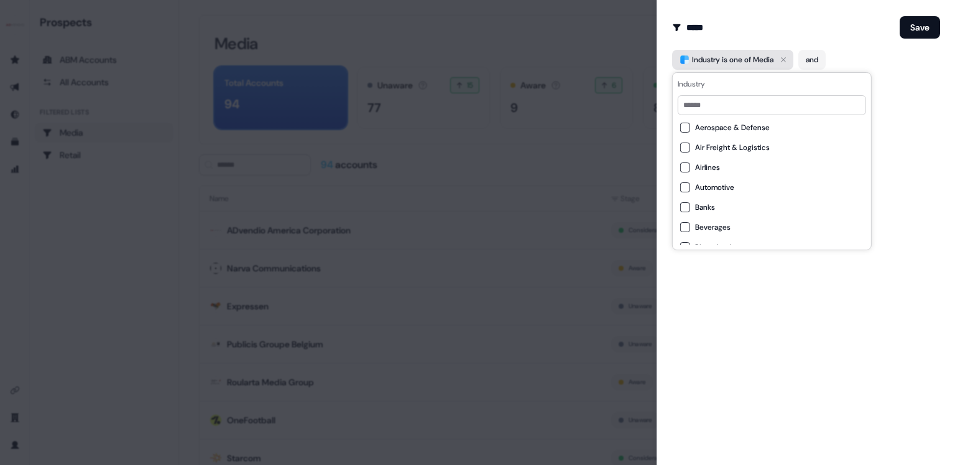
click at [719, 59] on span "Industry is one of Media" at bounding box center [732, 59] width 81 height 12
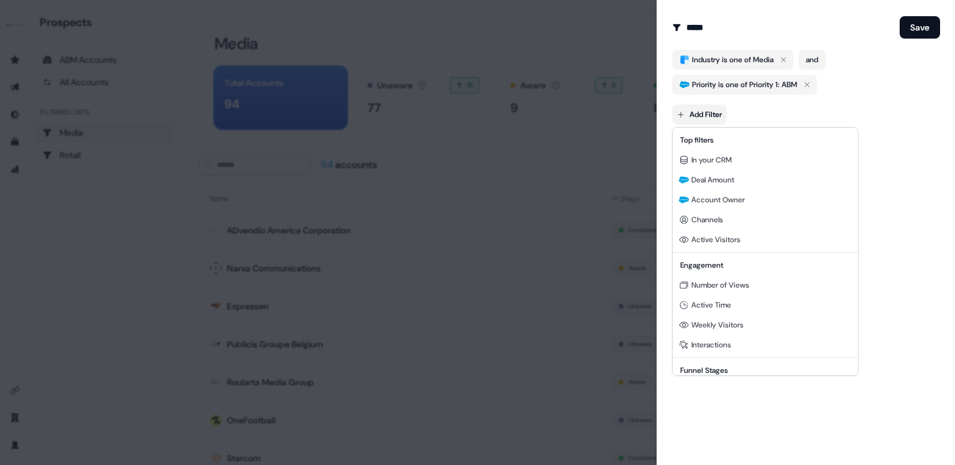
click at [705, 110] on body "For the best experience switch devices to a bigger screen. Go to Userled.io Pro…" at bounding box center [477, 232] width 955 height 465
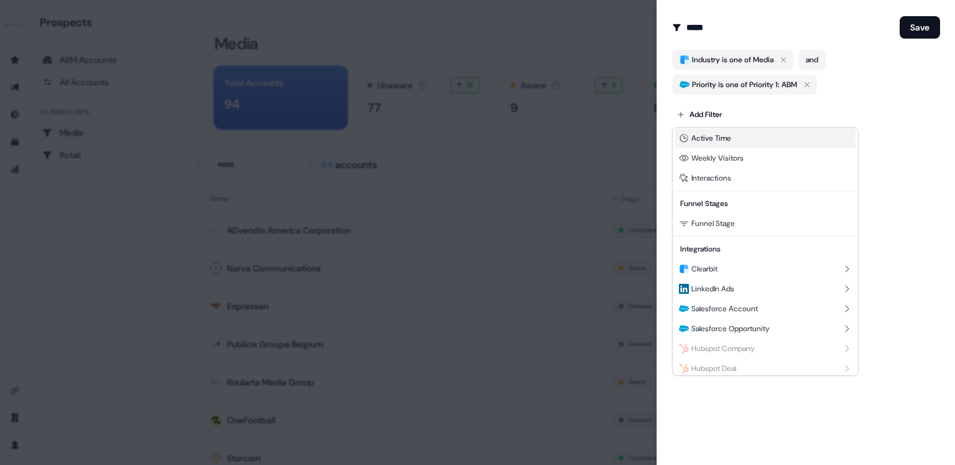
scroll to position [172, 0]
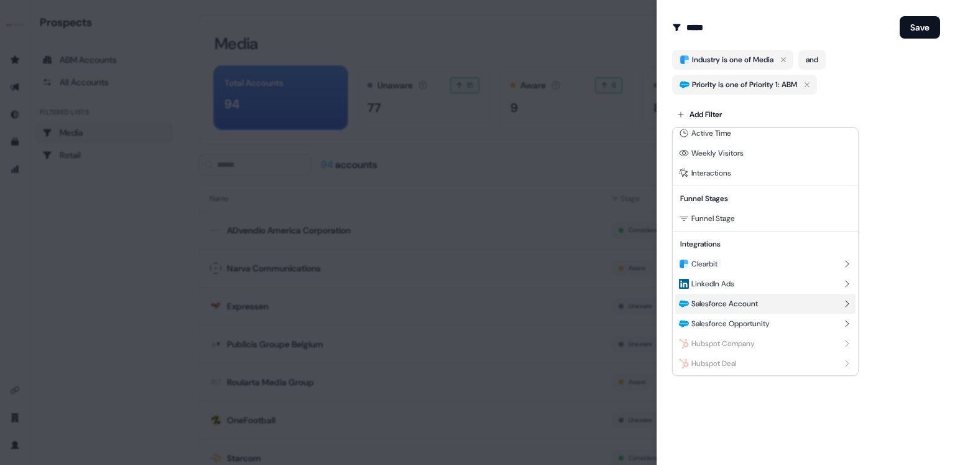
click at [796, 304] on div "Salesforce Account" at bounding box center [765, 304] width 180 height 20
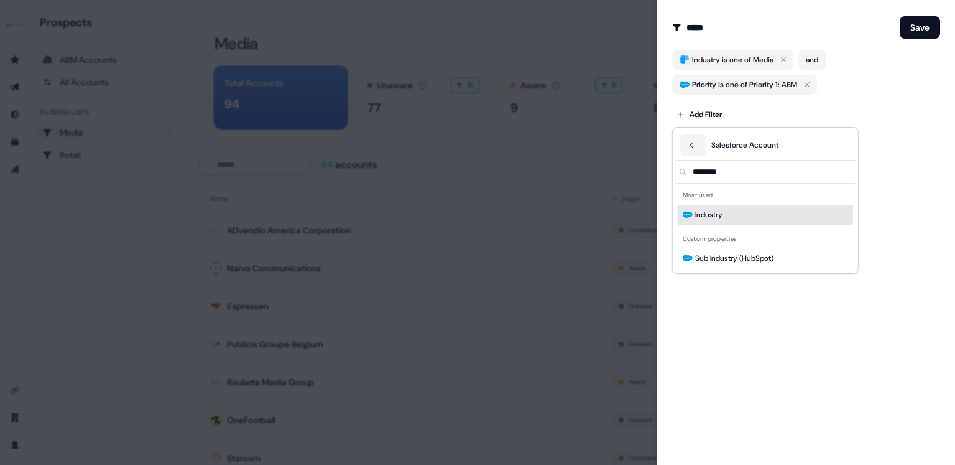
type input "********"
click at [716, 211] on span "Industry" at bounding box center [708, 214] width 27 height 12
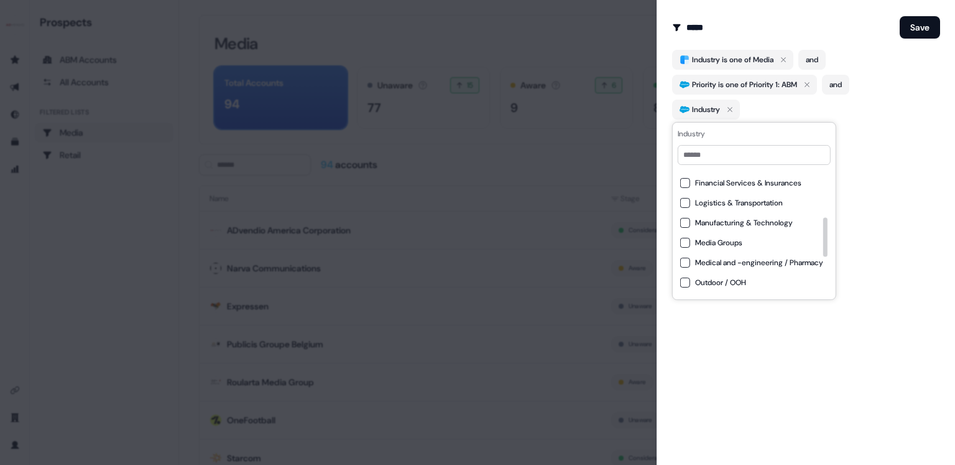
scroll to position [160, 0]
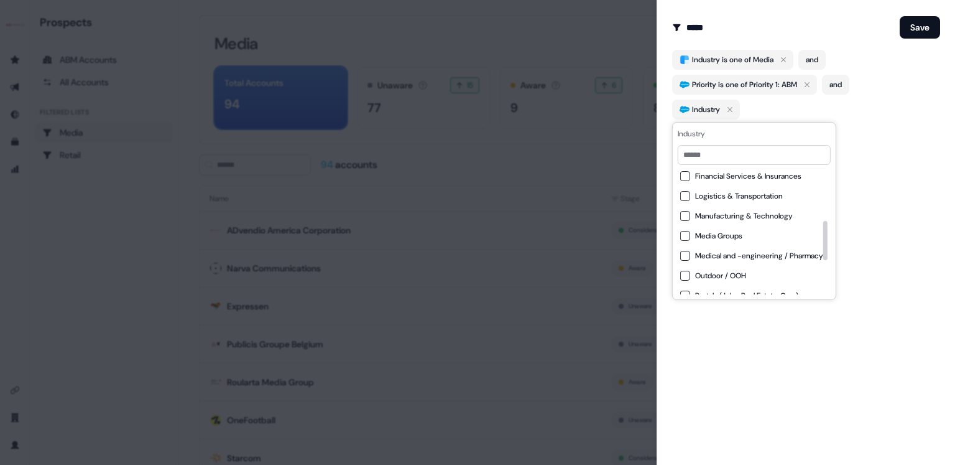
click at [725, 235] on span "Media Groups" at bounding box center [718, 236] width 47 height 10
click at [745, 207] on span "Publisher & Broadcaster" at bounding box center [735, 207] width 81 height 10
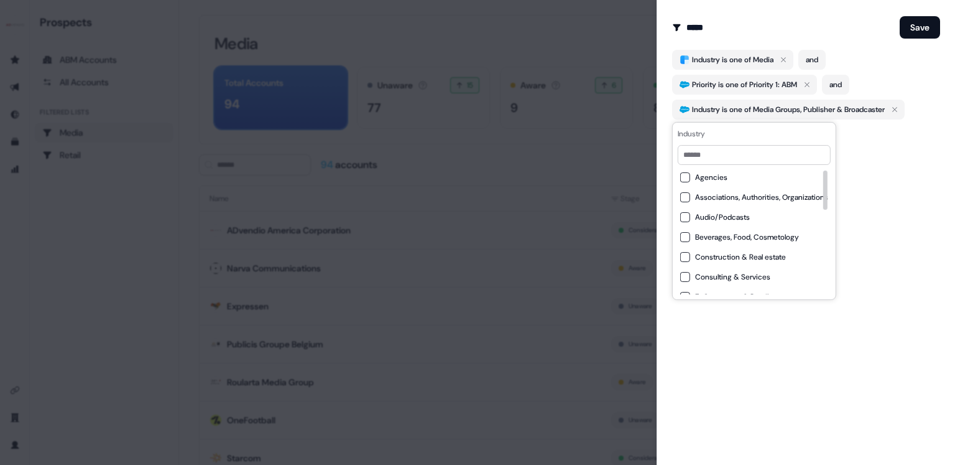
click at [885, 229] on div "Edit Audience Filter Modify the name and filters for this audience ***** Save I…" at bounding box center [806, 232] width 299 height 465
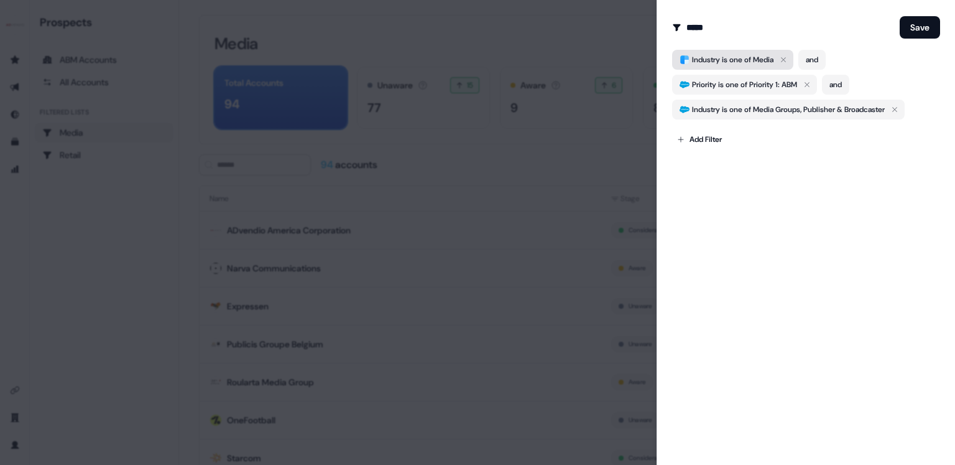
click at [788, 58] on icon "button" at bounding box center [783, 59] width 15 height 15
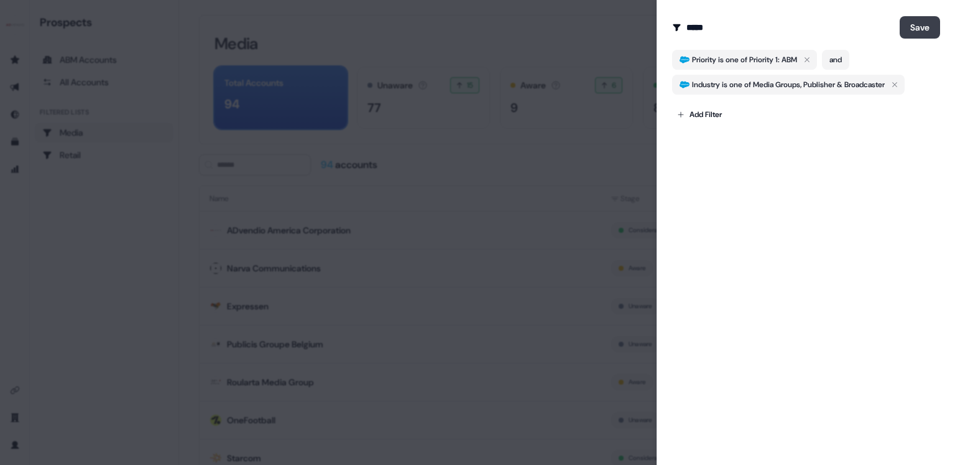
click at [926, 25] on button "Save" at bounding box center [920, 27] width 40 height 22
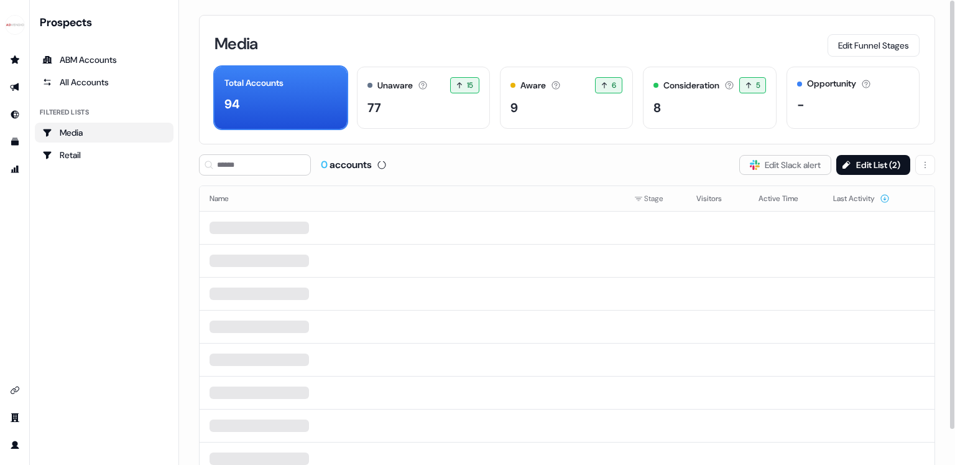
scroll to position [2, 0]
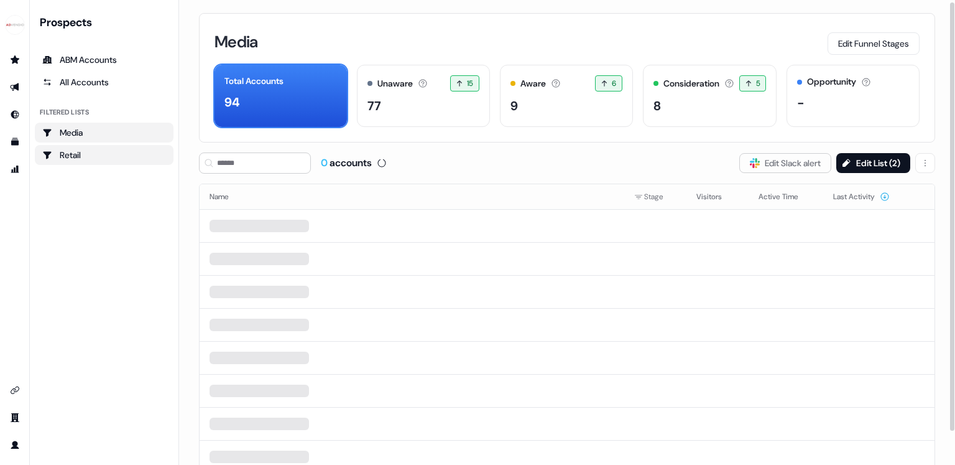
click at [127, 159] on div "Retail" at bounding box center [104, 155] width 124 height 12
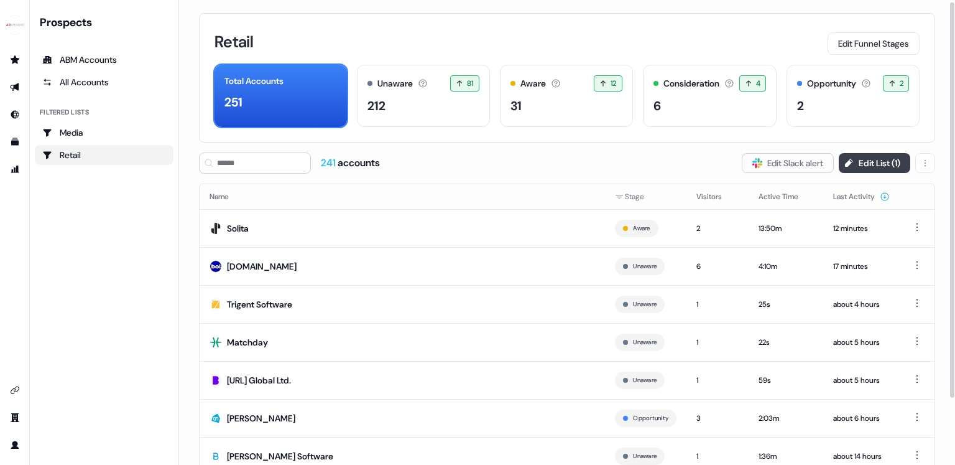
click at [882, 161] on button "Edit List ( 1 )" at bounding box center [875, 163] width 72 height 20
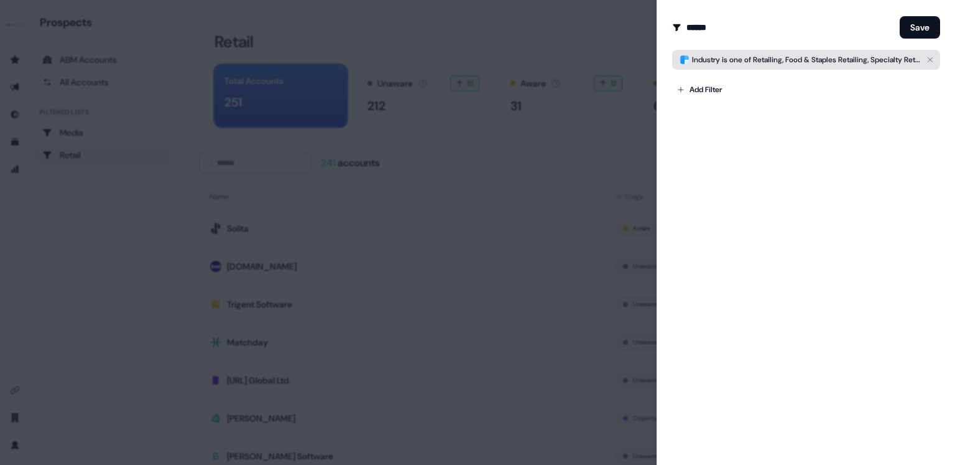
click at [933, 58] on icon "button" at bounding box center [930, 59] width 15 height 15
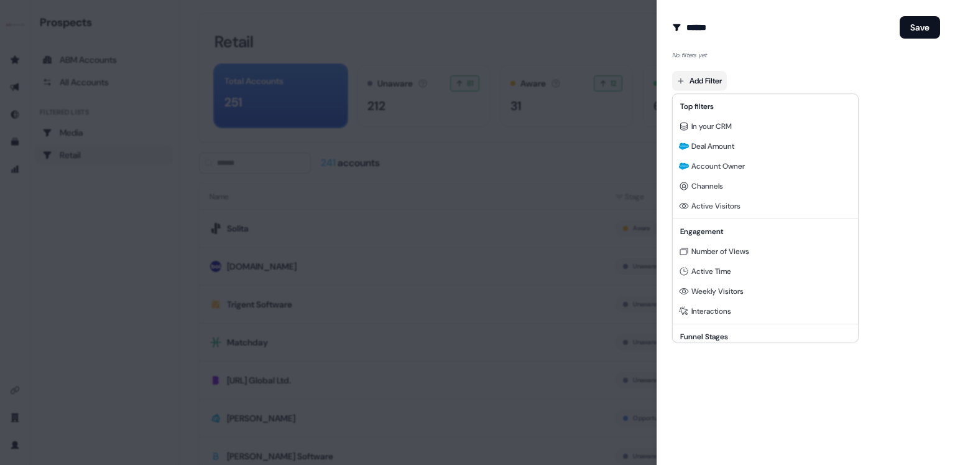
click at [707, 80] on body "For the best experience switch devices to a bigger screen. Go to Userled.io Pro…" at bounding box center [477, 232] width 955 height 465
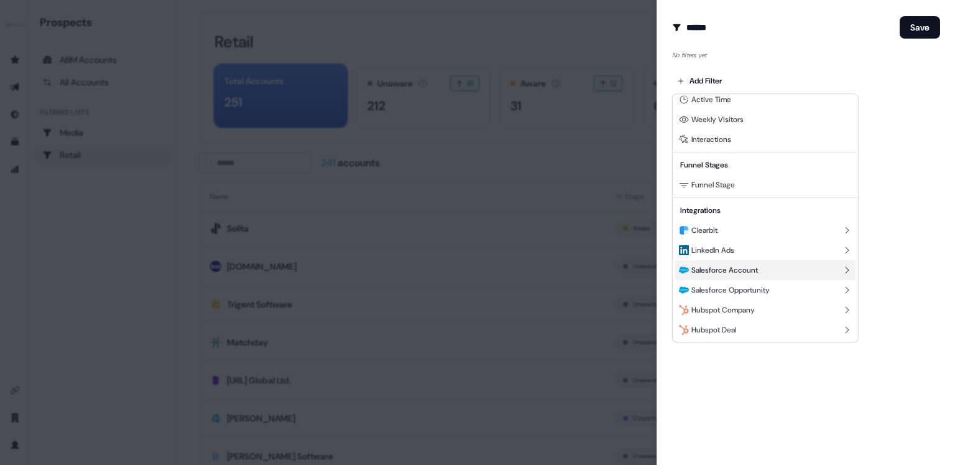
click at [823, 267] on div "Salesforce Account" at bounding box center [765, 270] width 180 height 20
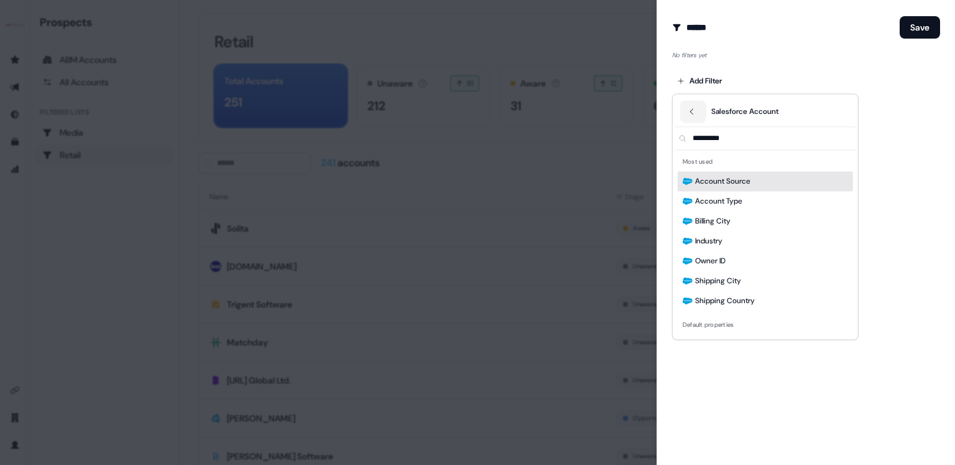
scroll to position [0, 0]
type input "******"
click at [748, 178] on div "Priority" at bounding box center [765, 181] width 175 height 20
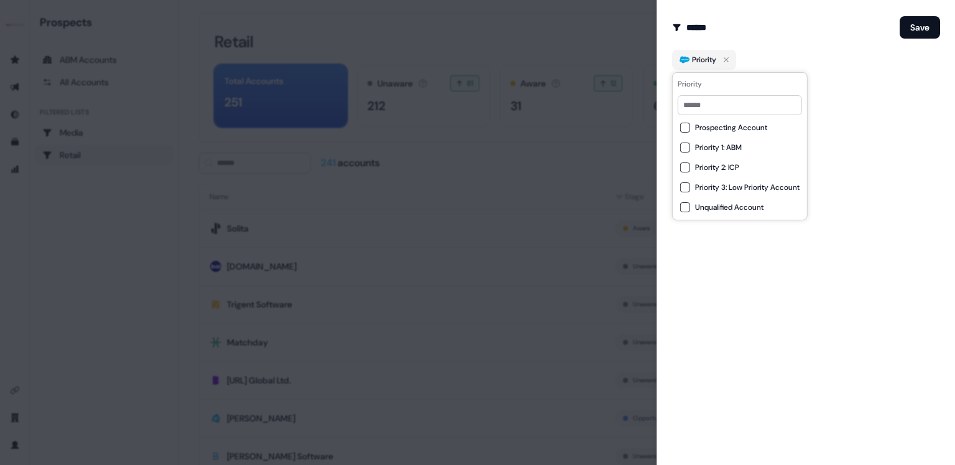
click at [710, 142] on span "Priority 1: ABM" at bounding box center [718, 147] width 47 height 10
click at [857, 105] on div "Edit Audience Filter Modify the name and filters for this audience ****** Save …" at bounding box center [806, 232] width 299 height 465
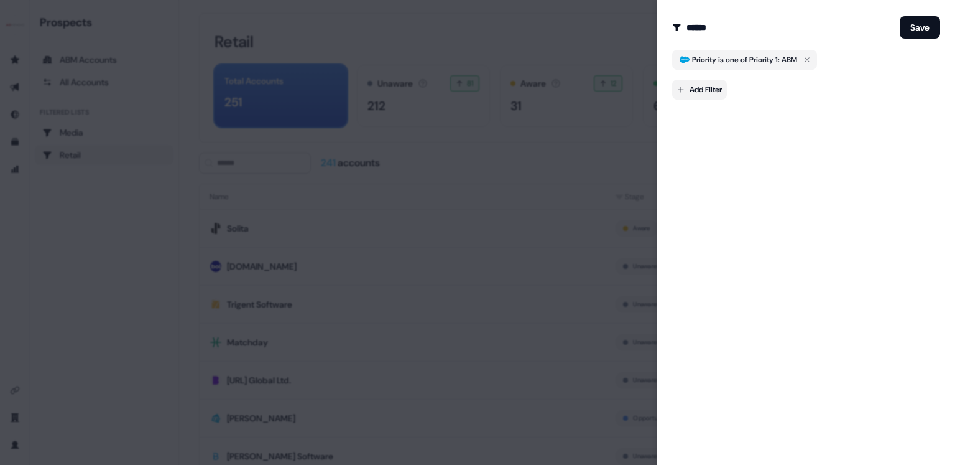
click at [690, 91] on body "For the best experience switch devices to a bigger screen. Go to Userled.io Pro…" at bounding box center [477, 232] width 955 height 465
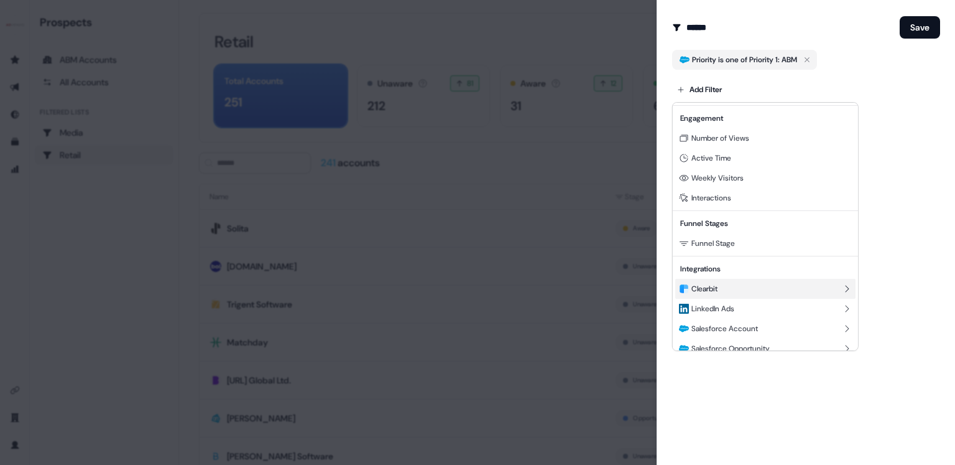
scroll to position [172, 0]
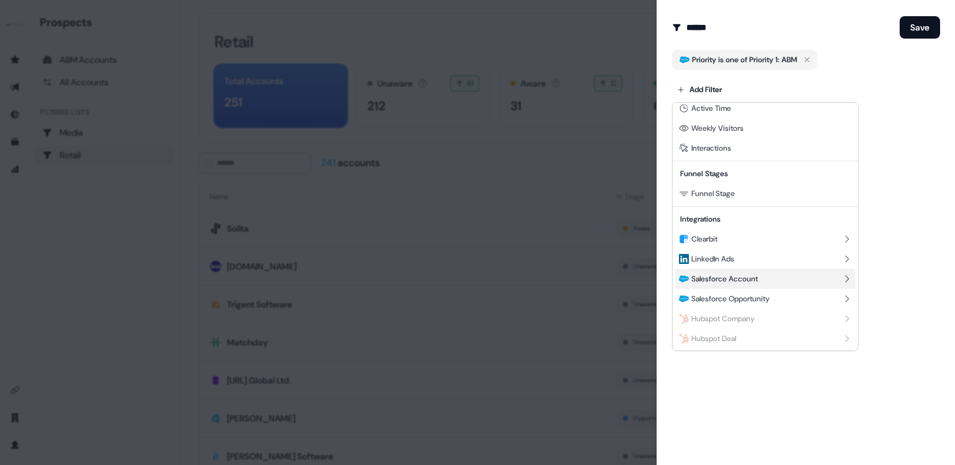
click at [749, 279] on span "Salesforce Account" at bounding box center [725, 279] width 67 height 10
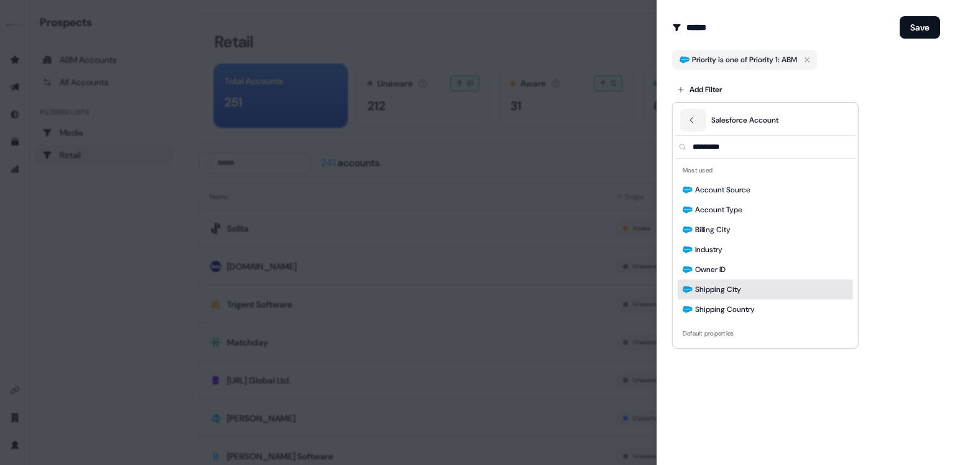
scroll to position [0, 0]
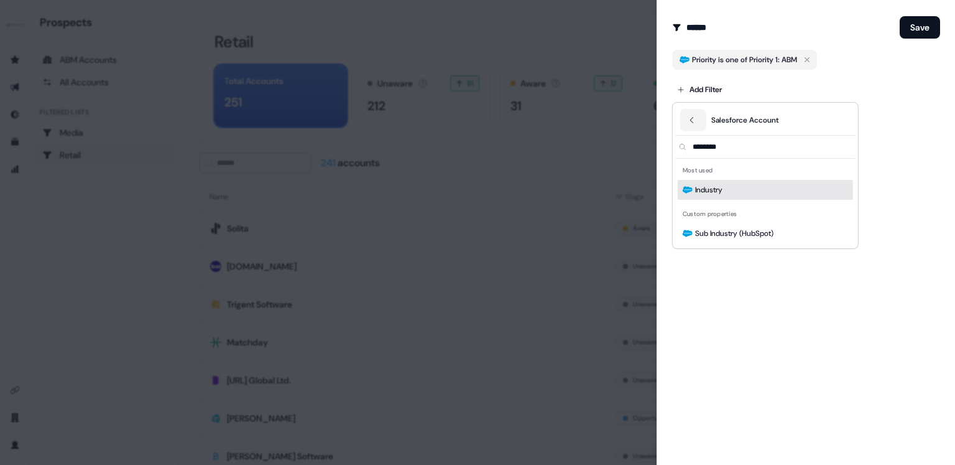
type input "********"
click at [713, 193] on span "Industry" at bounding box center [708, 189] width 27 height 12
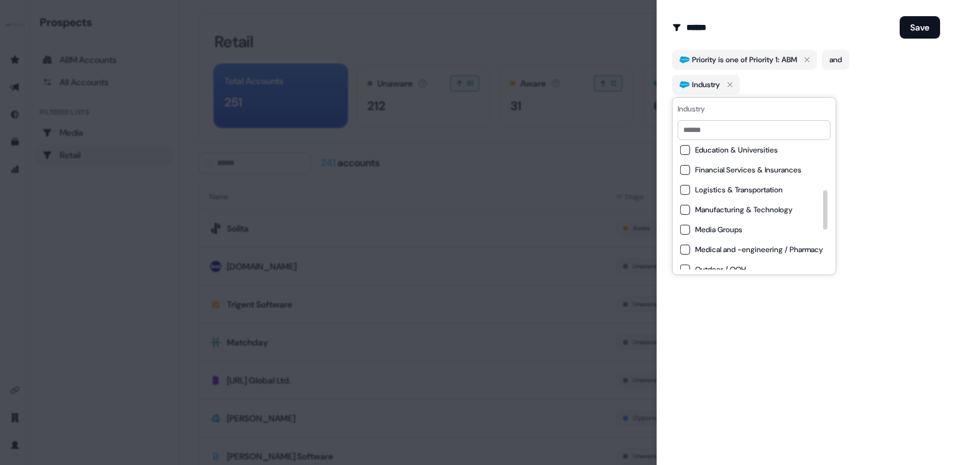
scroll to position [149, 0]
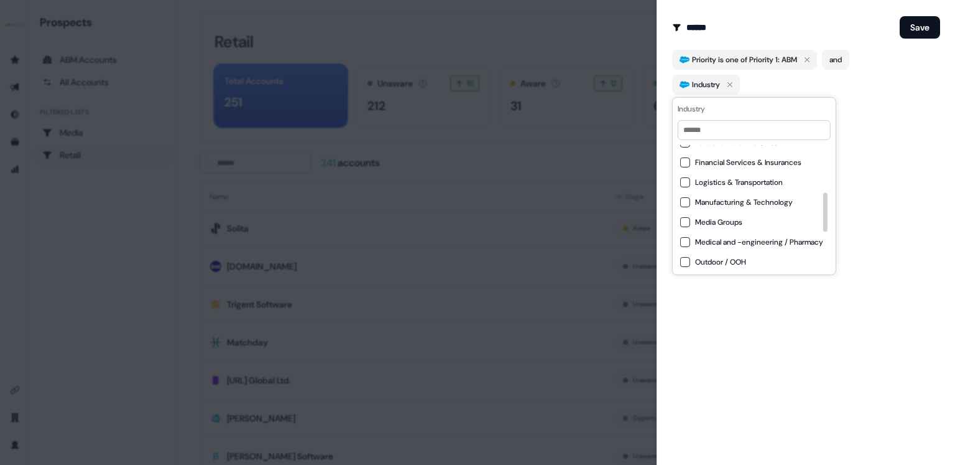
click at [685, 222] on Groups "Media Groups" at bounding box center [685, 222] width 10 height 10
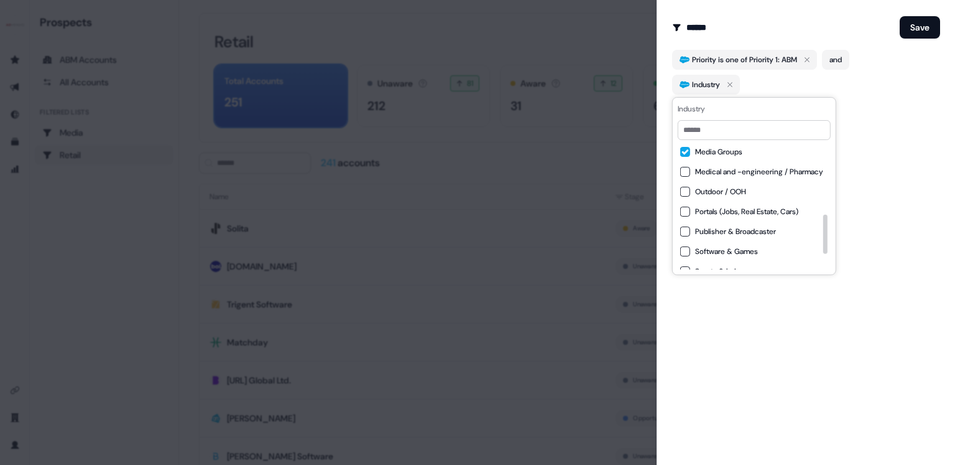
click at [685, 230] on Broadcaster "Publisher & Broadcaster" at bounding box center [685, 231] width 10 height 10
click at [689, 147] on Groups "Media Groups" at bounding box center [685, 152] width 10 height 10
click at [688, 231] on Broadcaster "Publisher & Broadcaster" at bounding box center [685, 231] width 10 height 10
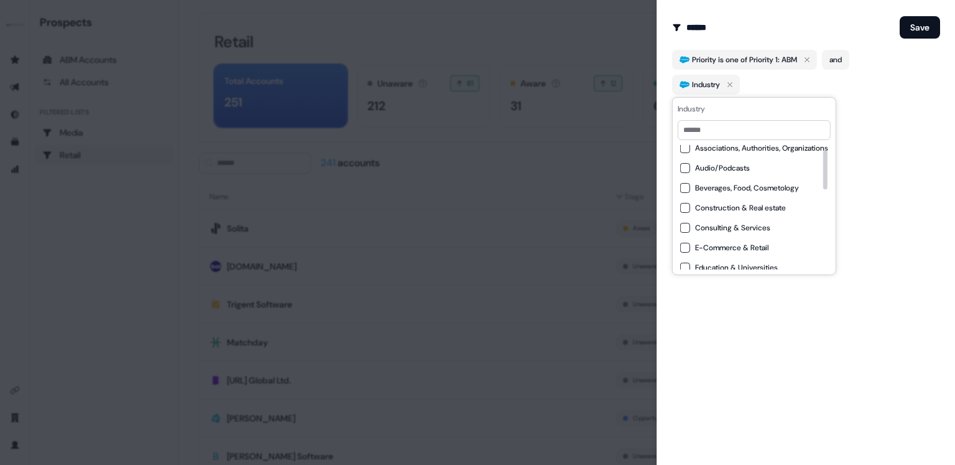
scroll to position [32, 0]
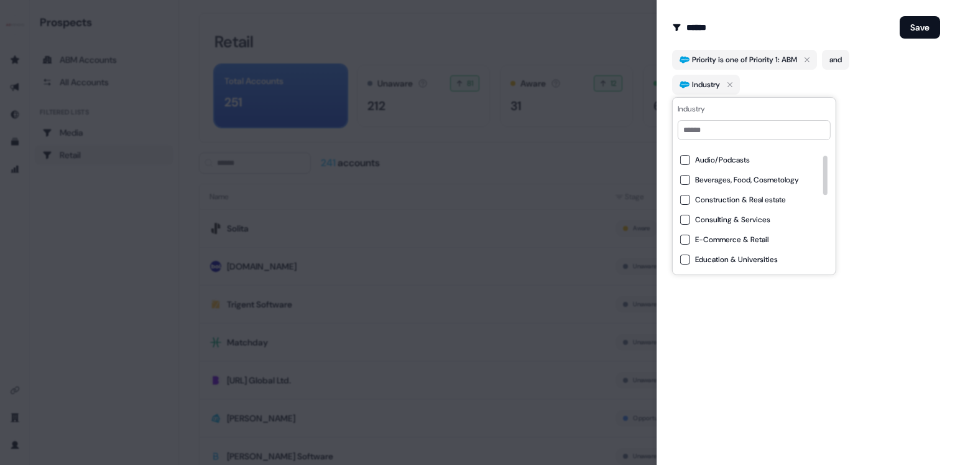
click at [680, 236] on Retail "E-Commerce & Retail" at bounding box center [685, 239] width 10 height 10
click at [914, 30] on button "Save" at bounding box center [920, 27] width 40 height 22
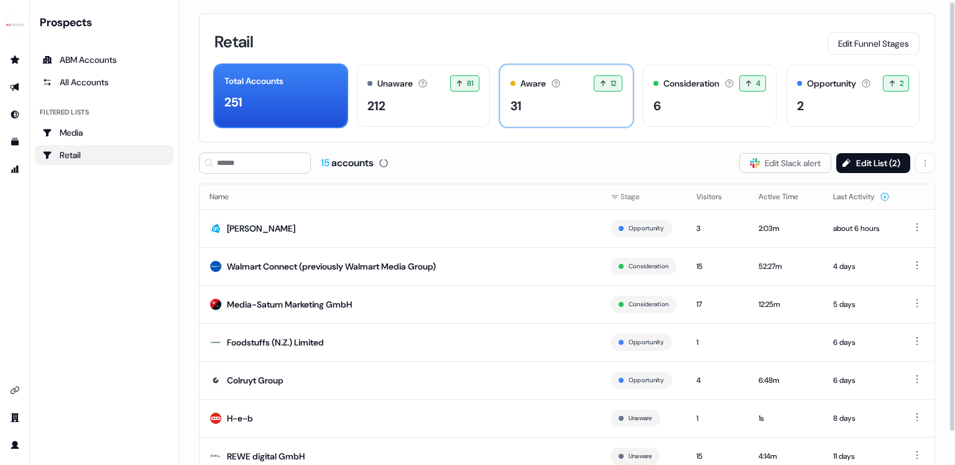
click at [550, 118] on div "Aware The account has shown light engagement, but no buying signals yet. 12 12 …" at bounding box center [566, 96] width 133 height 62
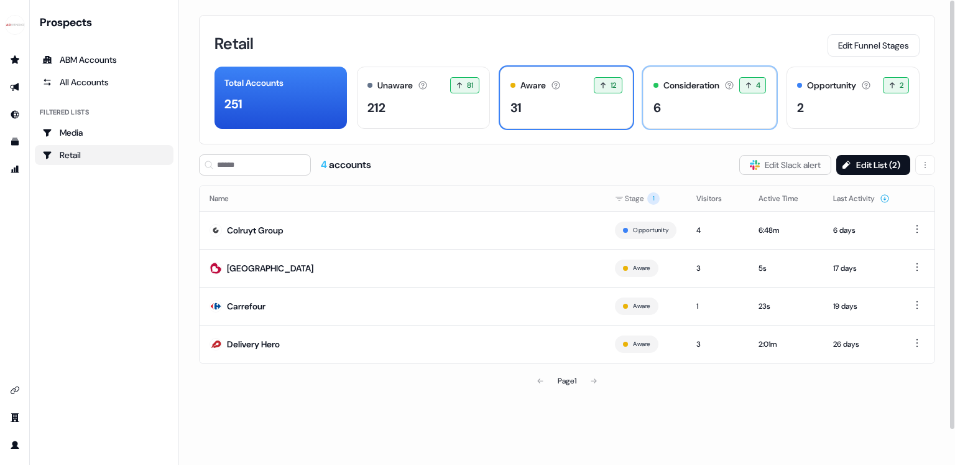
click at [670, 108] on div "6" at bounding box center [710, 107] width 113 height 19
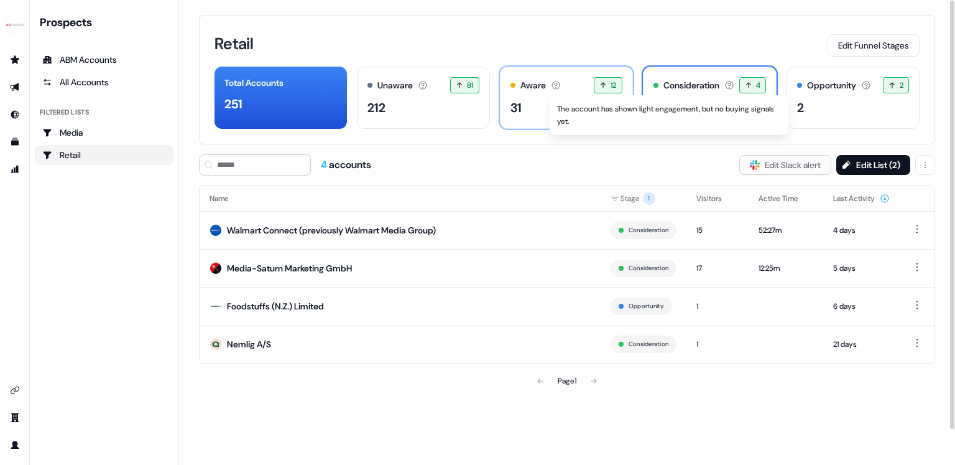
click at [555, 84] on icon at bounding box center [556, 85] width 10 height 10
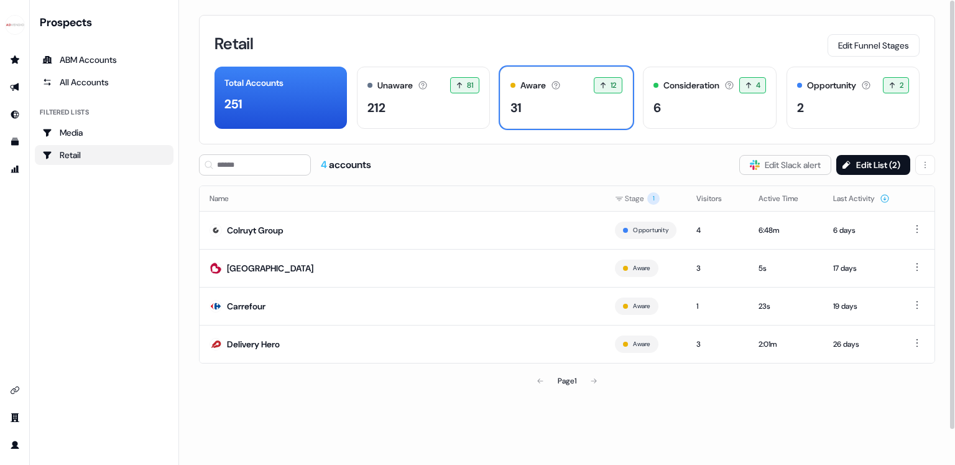
click at [598, 381] on div "Page 1" at bounding box center [567, 380] width 239 height 25
click at [258, 89] on div "Total Accounts" at bounding box center [254, 82] width 59 height 13
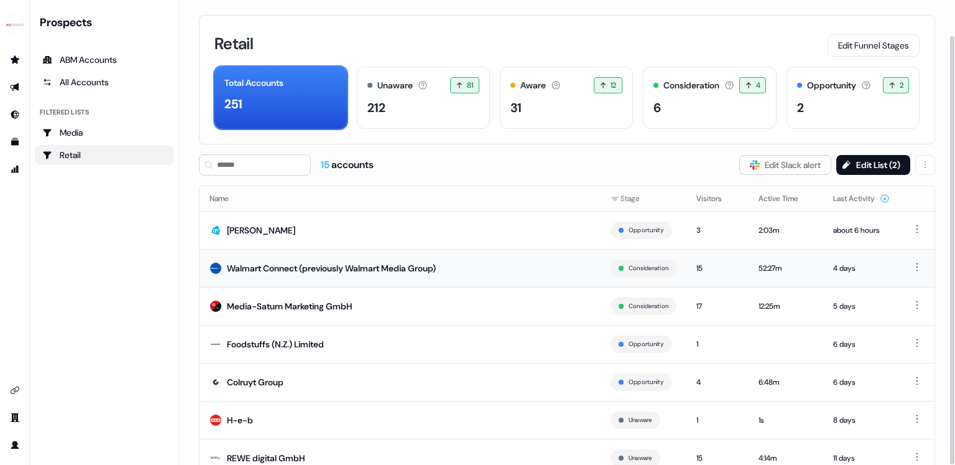
scroll to position [80, 0]
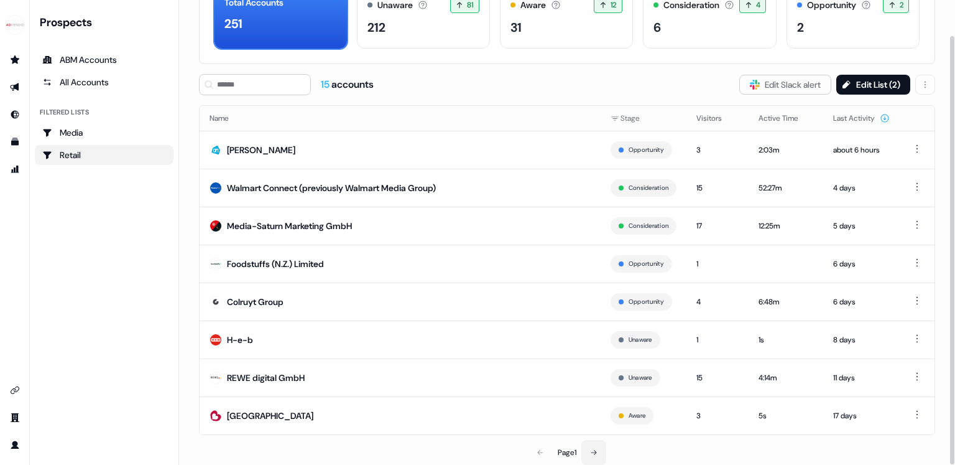
click at [598, 450] on icon at bounding box center [593, 451] width 7 height 7
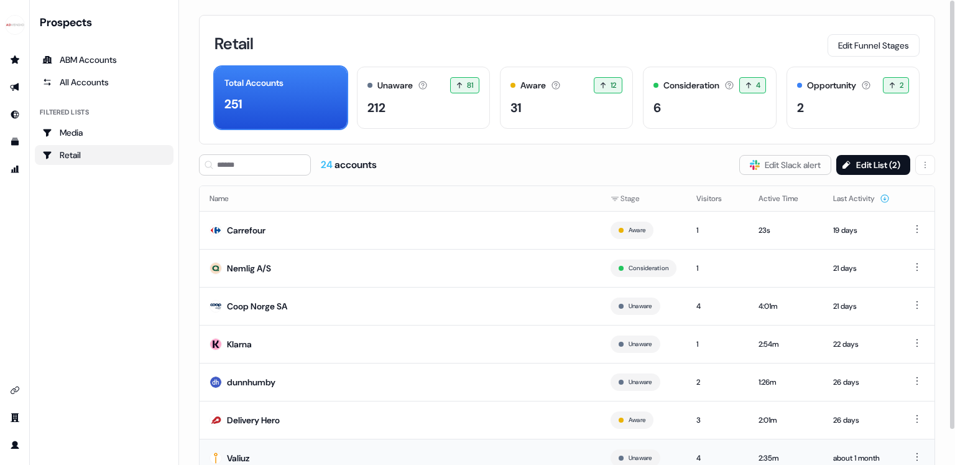
scroll to position [80, 0]
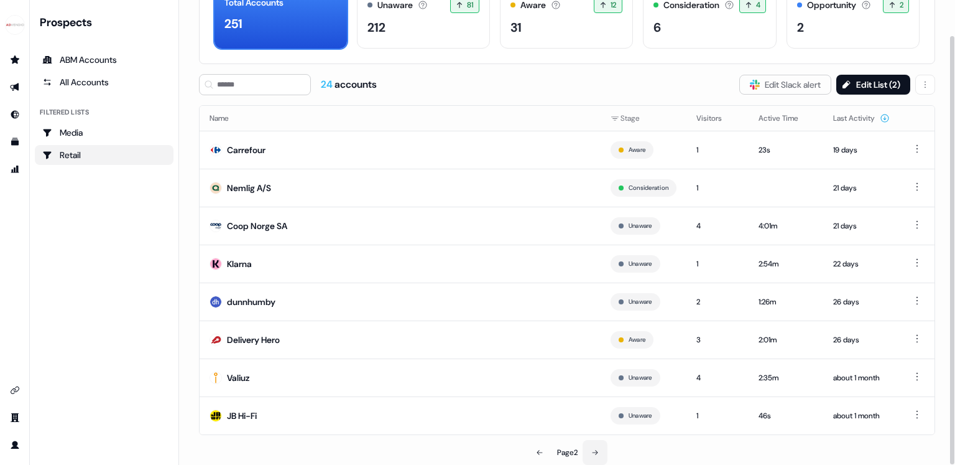
click at [602, 452] on button at bounding box center [595, 452] width 25 height 25
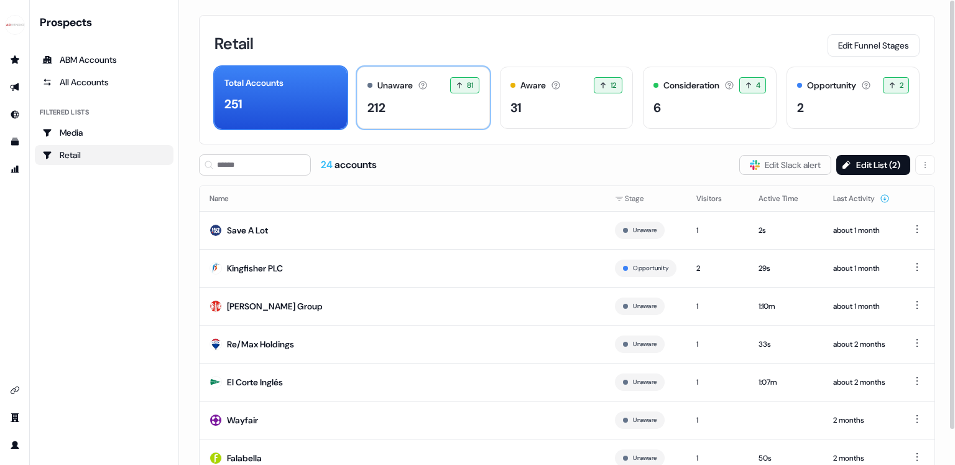
click at [399, 83] on div "Unaware" at bounding box center [395, 85] width 35 height 13
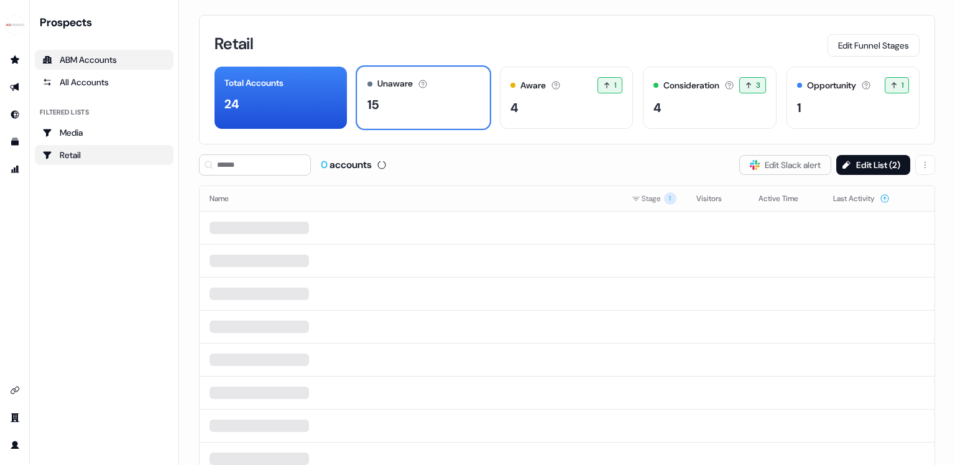
click at [118, 63] on div "ABM Accounts" at bounding box center [104, 59] width 124 height 12
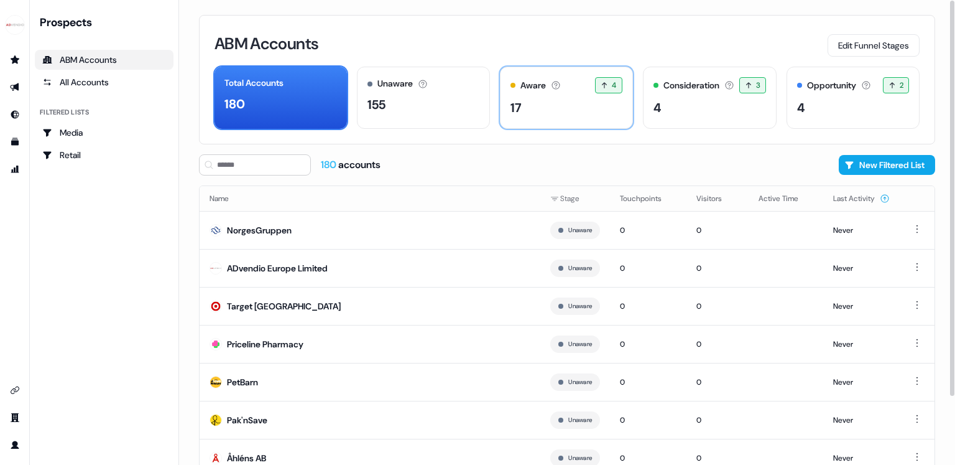
click at [536, 115] on div "17" at bounding box center [567, 107] width 112 height 19
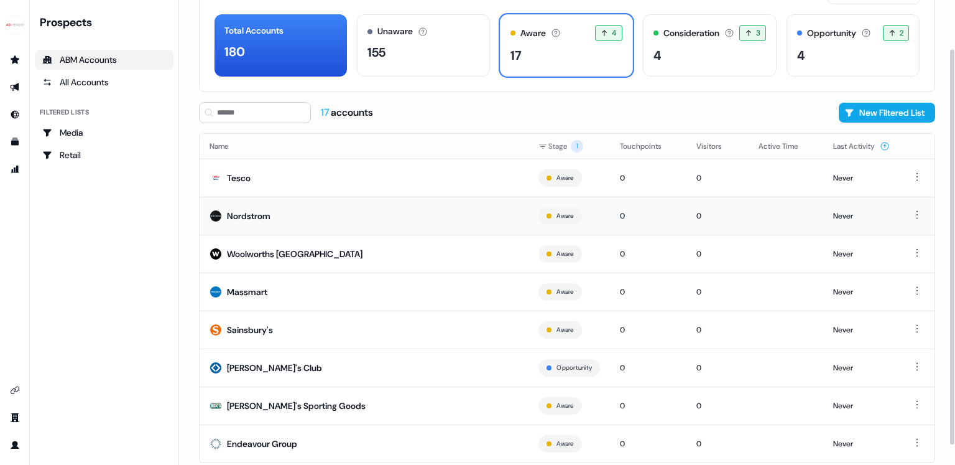
scroll to position [80, 0]
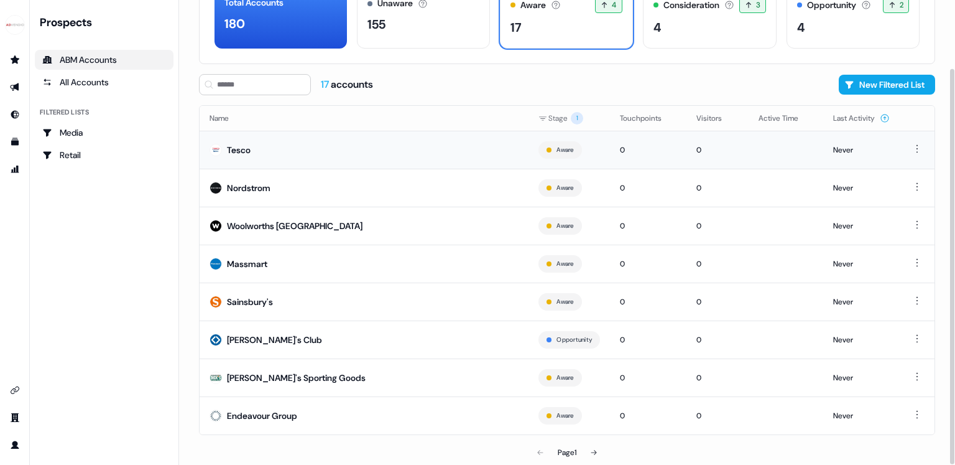
click at [279, 154] on td "Tesco" at bounding box center [364, 150] width 329 height 38
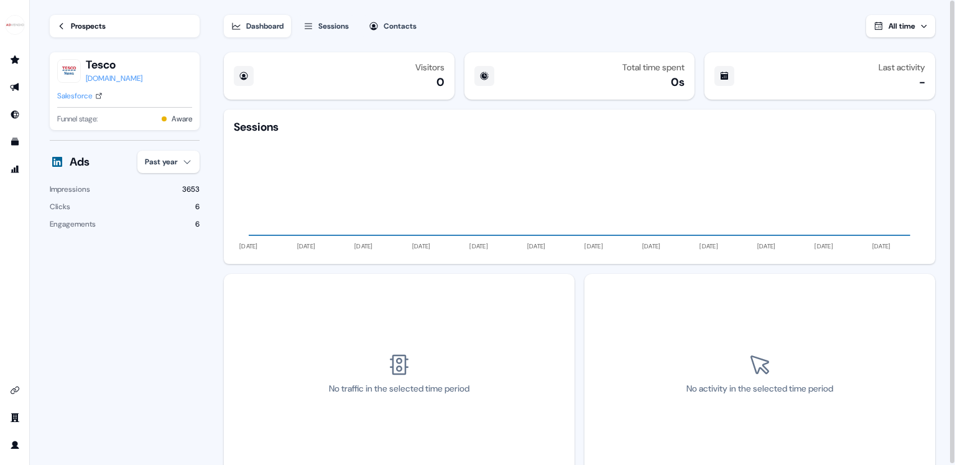
scroll to position [1, 0]
click at [91, 22] on div "Prospects" at bounding box center [88, 25] width 35 height 12
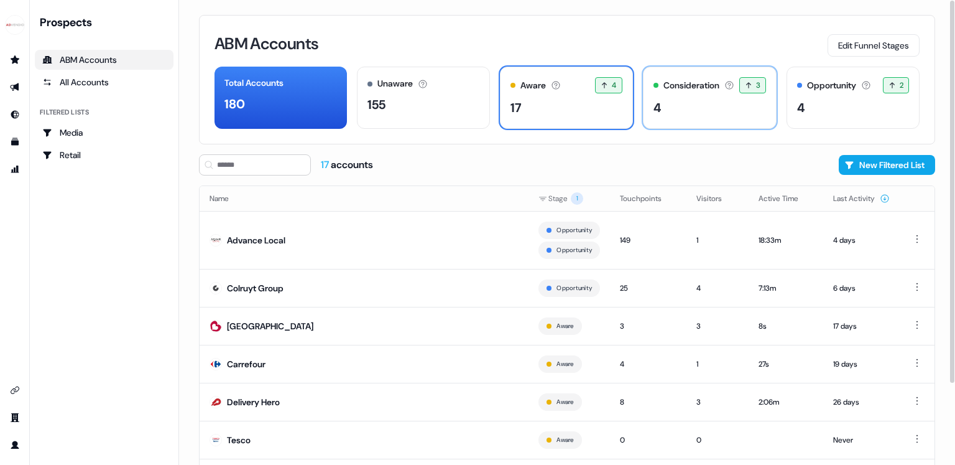
click at [708, 105] on div "4" at bounding box center [710, 107] width 113 height 19
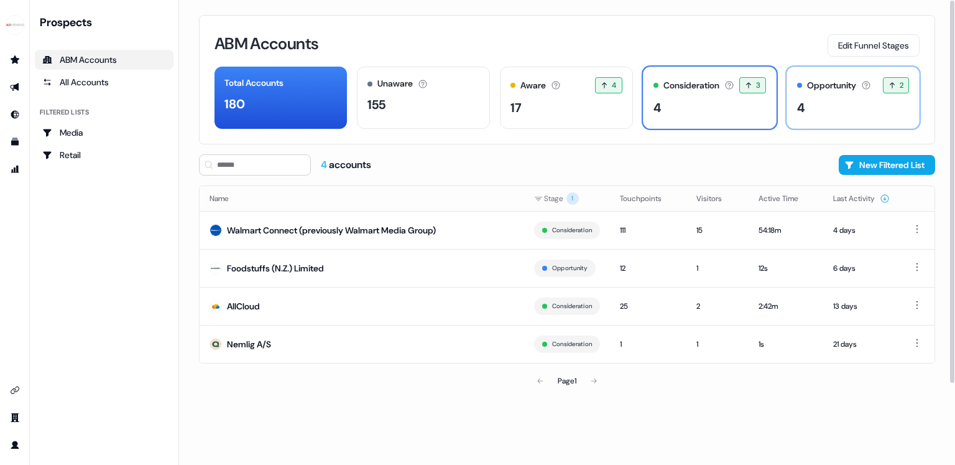
click at [850, 98] on div "4" at bounding box center [853, 107] width 112 height 19
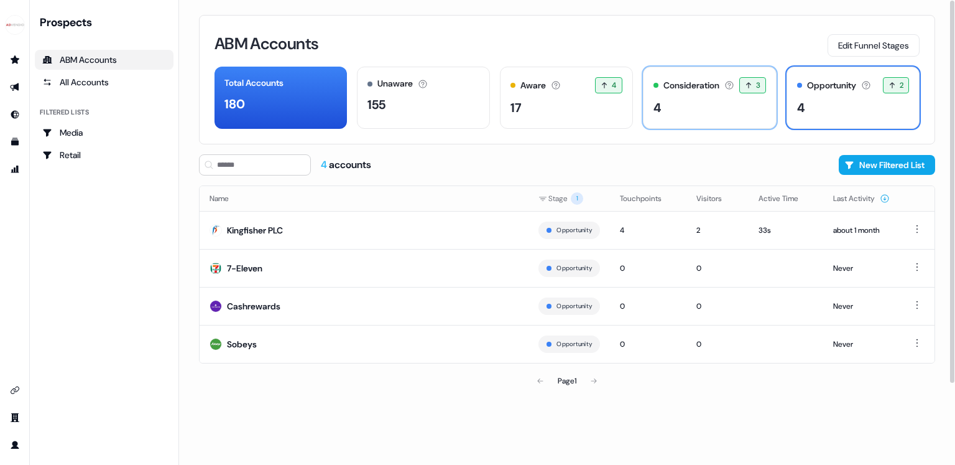
click at [739, 108] on div "4" at bounding box center [710, 107] width 113 height 19
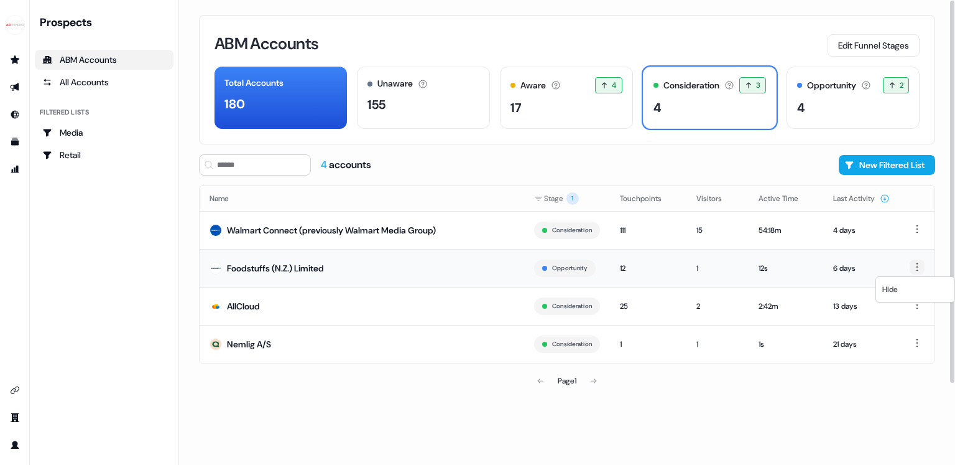
click at [914, 264] on html "For the best experience switch devices to a bigger screen. Go to [DOMAIN_NAME] …" at bounding box center [477, 232] width 955 height 465
click at [862, 258] on html "For the best experience switch devices to a bigger screen. Go to [DOMAIN_NAME] …" at bounding box center [477, 232] width 955 height 465
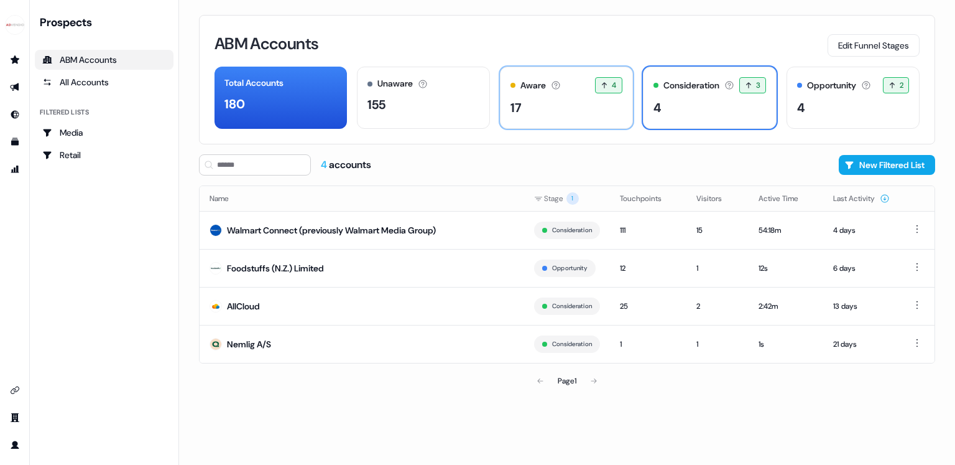
click at [560, 112] on div "17" at bounding box center [567, 107] width 112 height 19
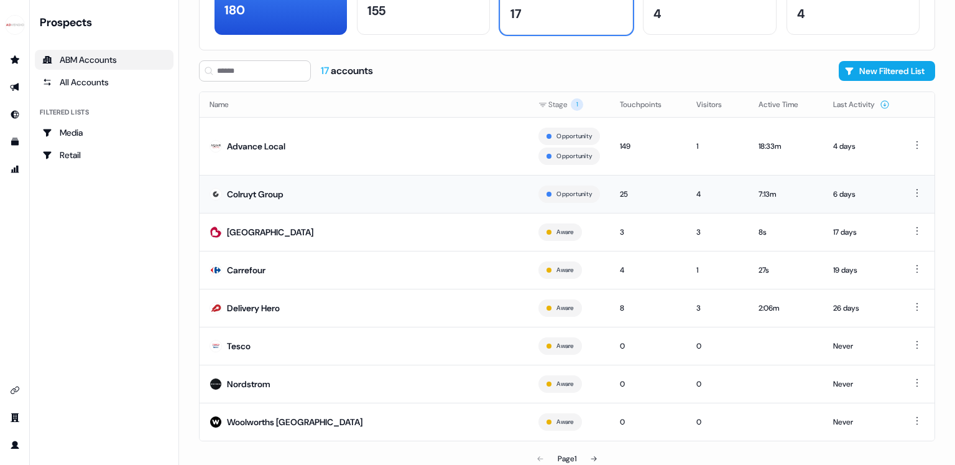
scroll to position [100, 0]
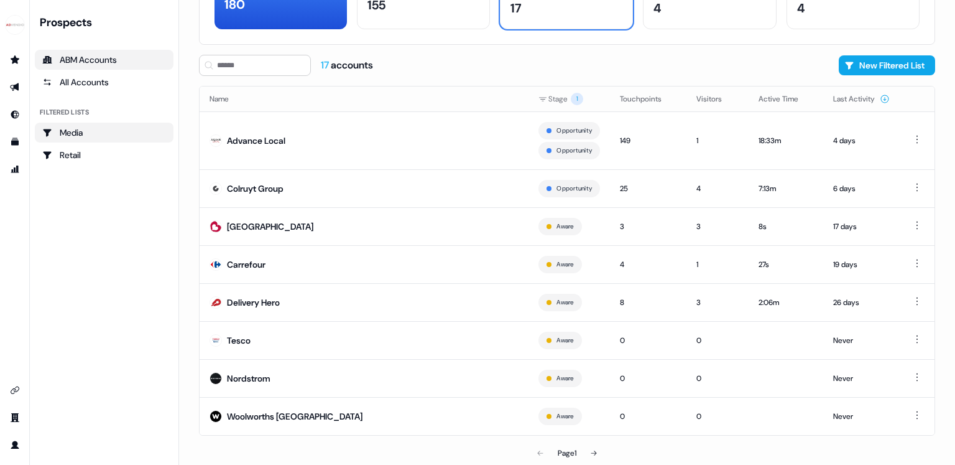
click at [65, 132] on div "Media" at bounding box center [104, 132] width 124 height 12
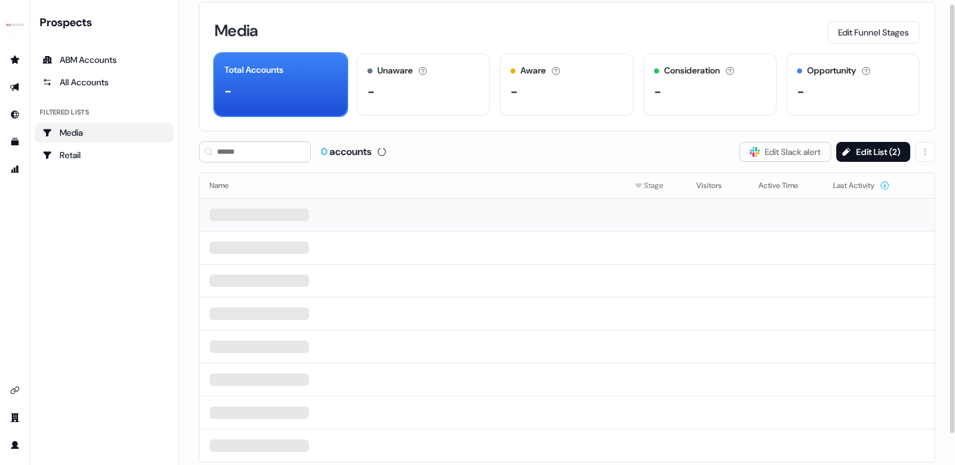
scroll to position [39, 0]
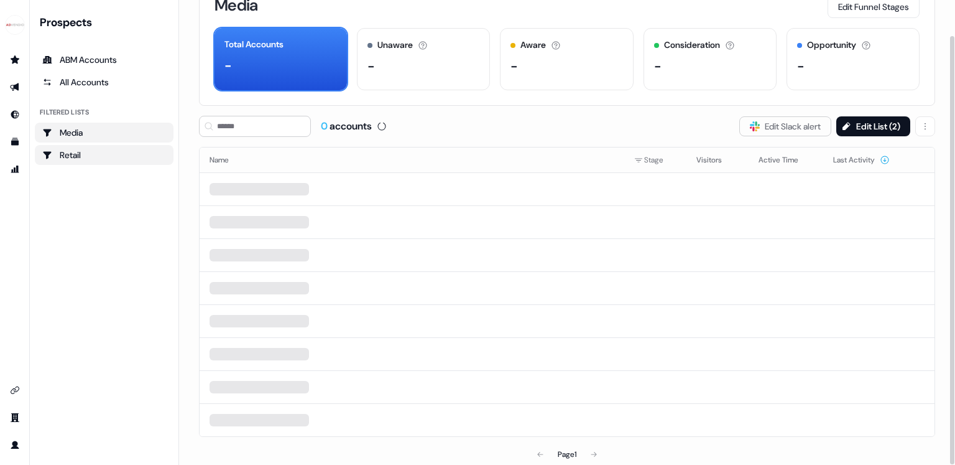
click at [127, 162] on link "Retail" at bounding box center [104, 155] width 139 height 20
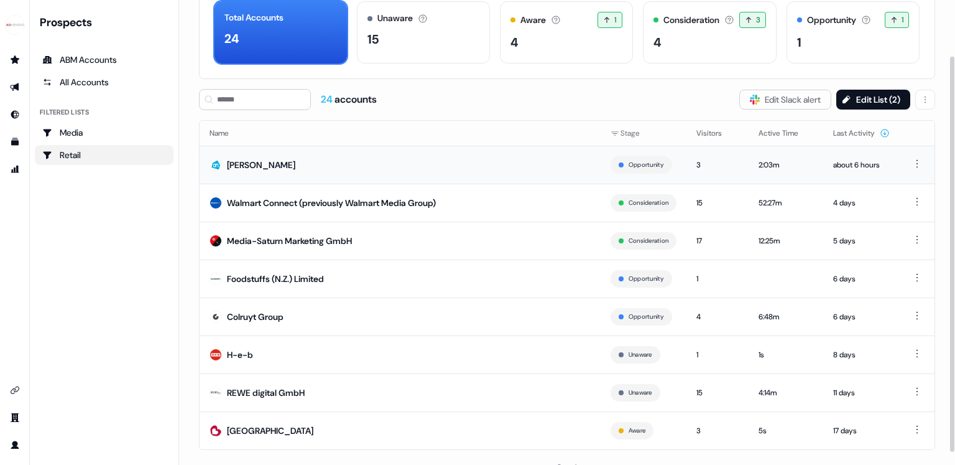
scroll to position [80, 0]
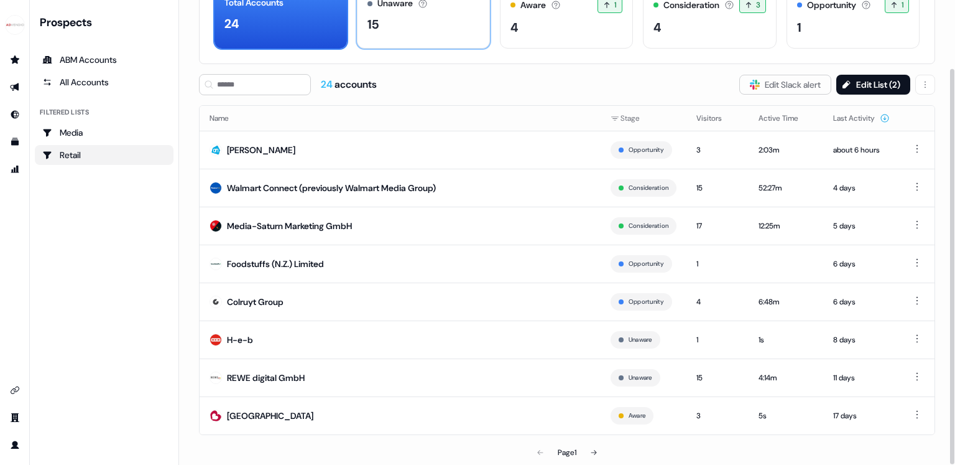
click at [458, 32] on div "15" at bounding box center [424, 24] width 112 height 19
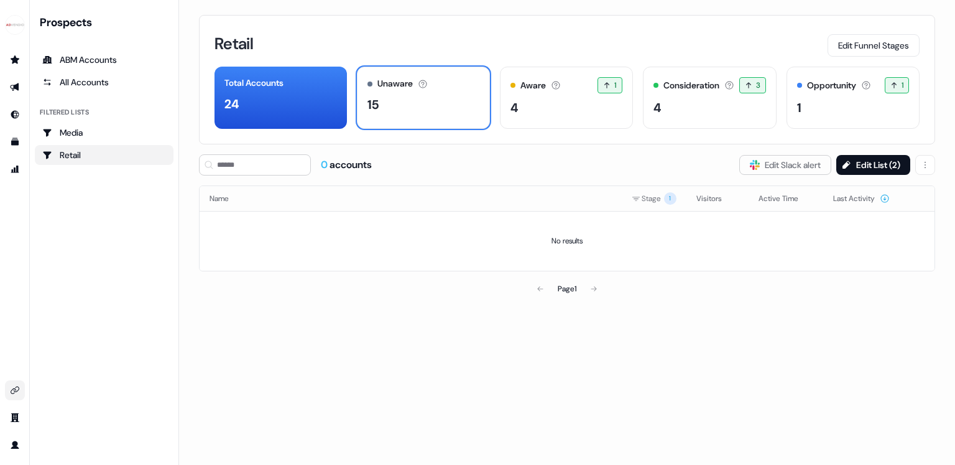
click at [14, 392] on icon "Go to integrations" at bounding box center [15, 390] width 10 height 10
click at [13, 390] on icon "Go to integrations" at bounding box center [15, 390] width 10 height 10
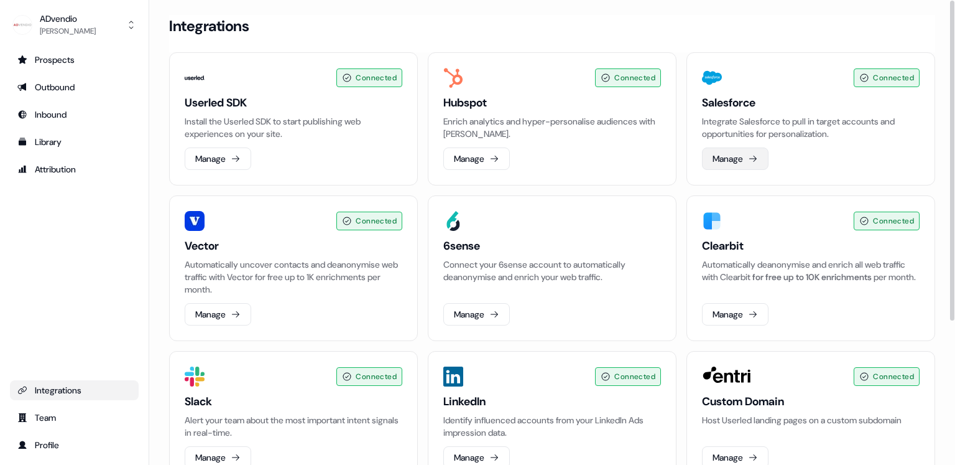
click at [745, 157] on button "Manage" at bounding box center [735, 158] width 67 height 22
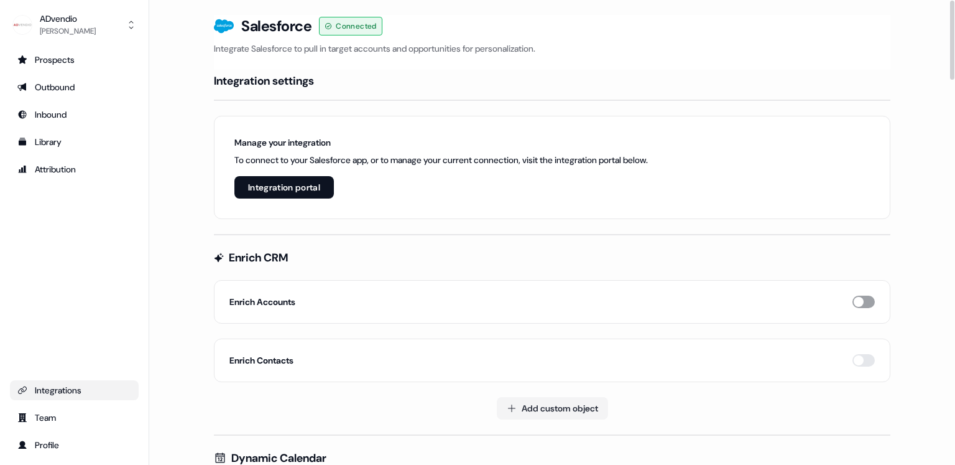
click at [855, 297] on button "button" at bounding box center [864, 301] width 22 height 12
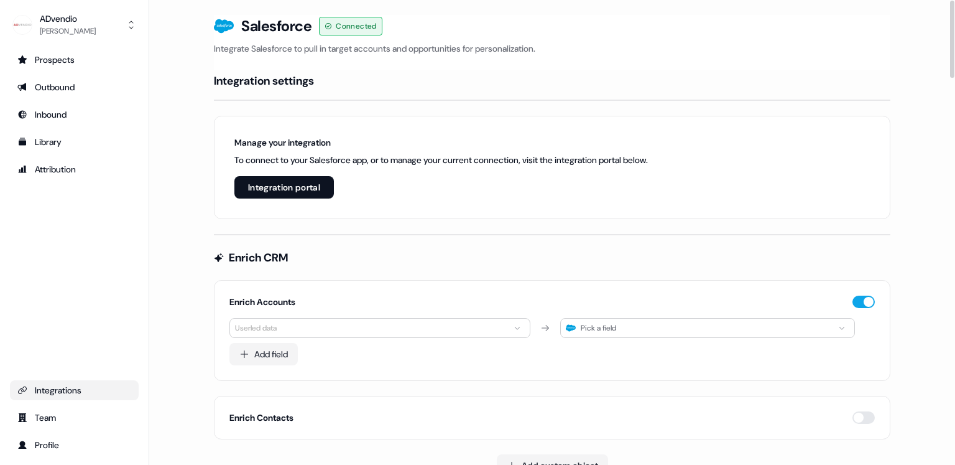
click at [323, 328] on html "**********" at bounding box center [477, 232] width 955 height 465
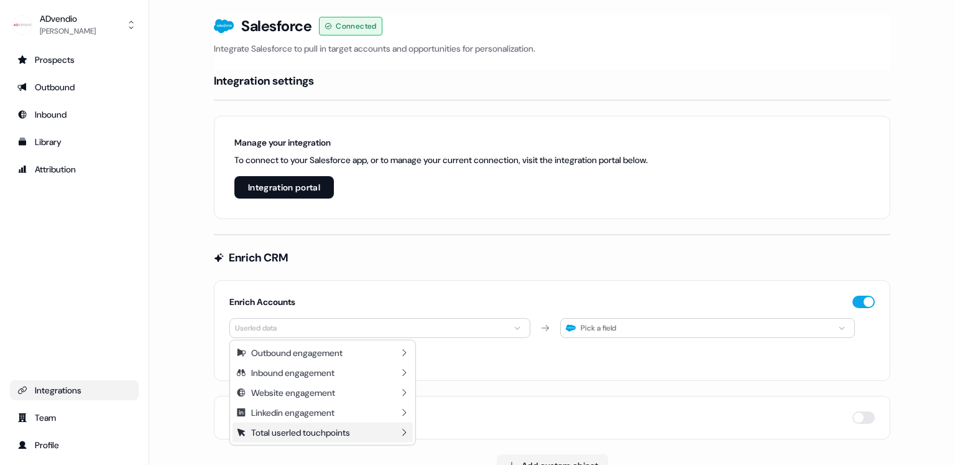
click at [394, 433] on div "Total userled touchpoints" at bounding box center [323, 432] width 180 height 20
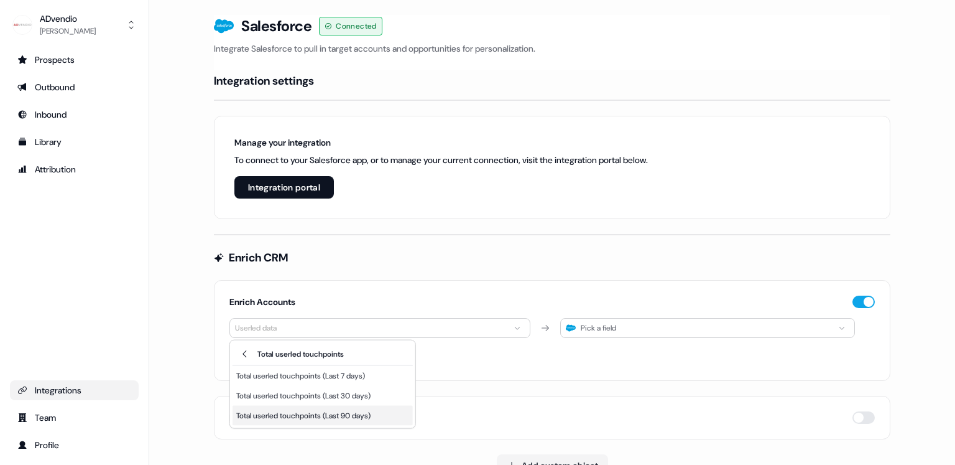
click at [327, 416] on div "Total userled touchpoints (Last 90 days)" at bounding box center [303, 415] width 134 height 12
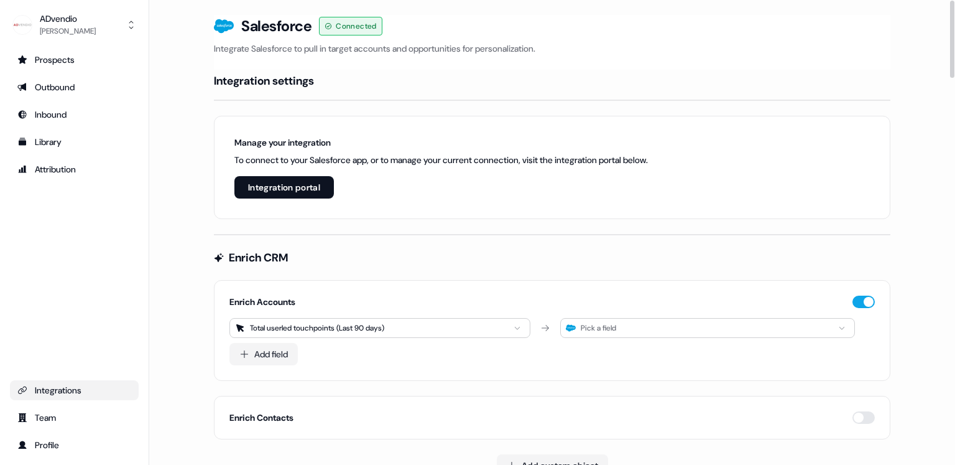
click at [619, 322] on div "Pick a field" at bounding box center [707, 328] width 295 height 20
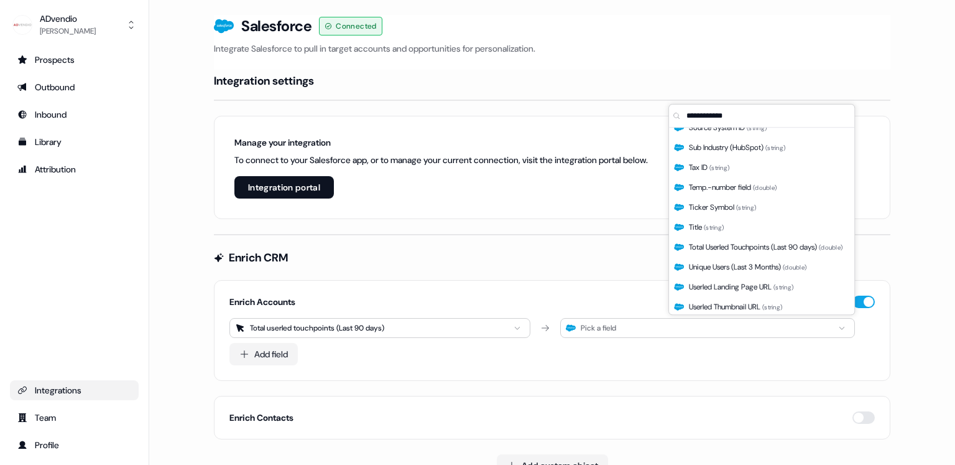
scroll to position [1598, 0]
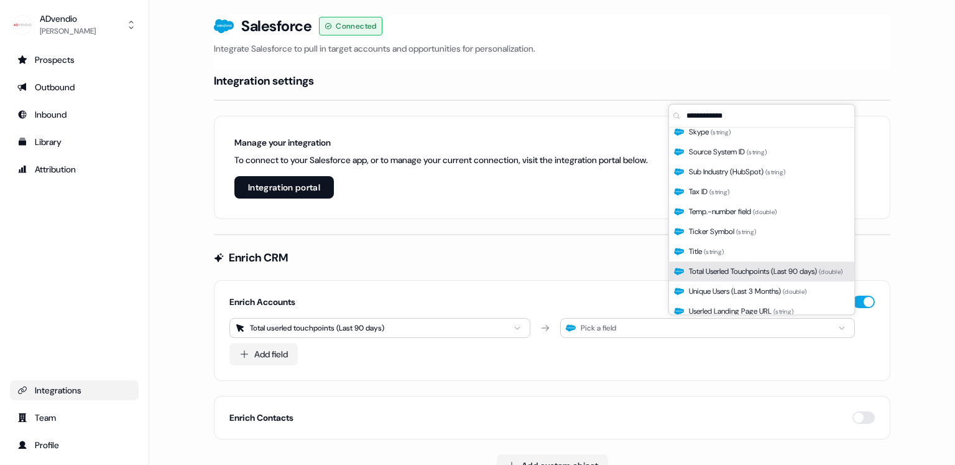
click at [762, 272] on span "Total Userled Touchpoints (Last 90 days) ( double )" at bounding box center [766, 271] width 154 height 12
click at [718, 272] on span "Total Userled Touchpoints (Last 90 days) ( double )" at bounding box center [766, 271] width 154 height 12
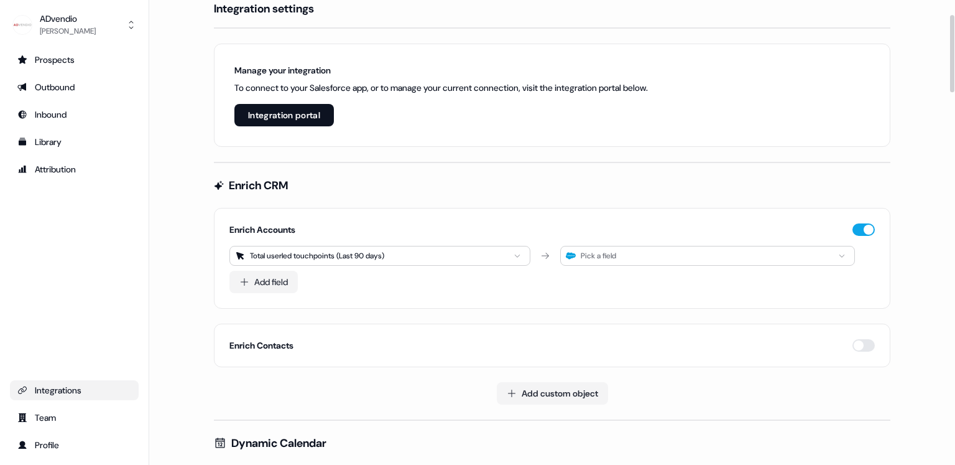
scroll to position [87, 0]
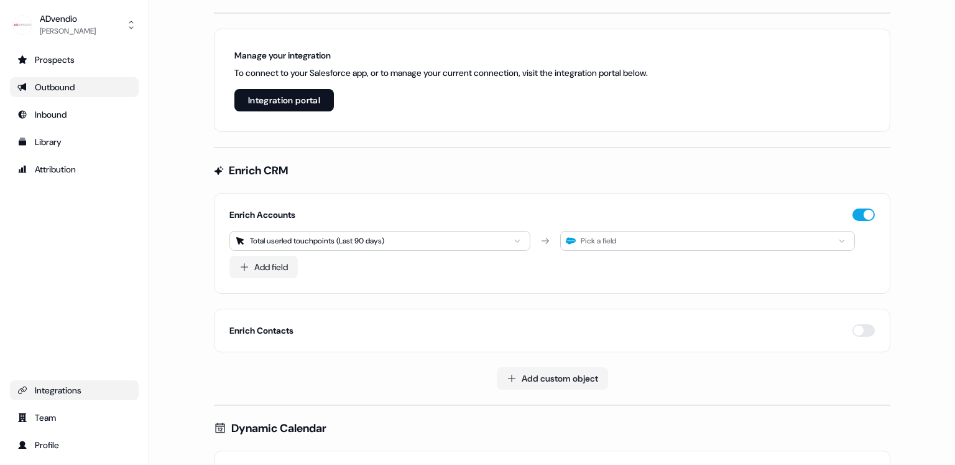
click at [65, 88] on div "Outbound" at bounding box center [74, 87] width 114 height 12
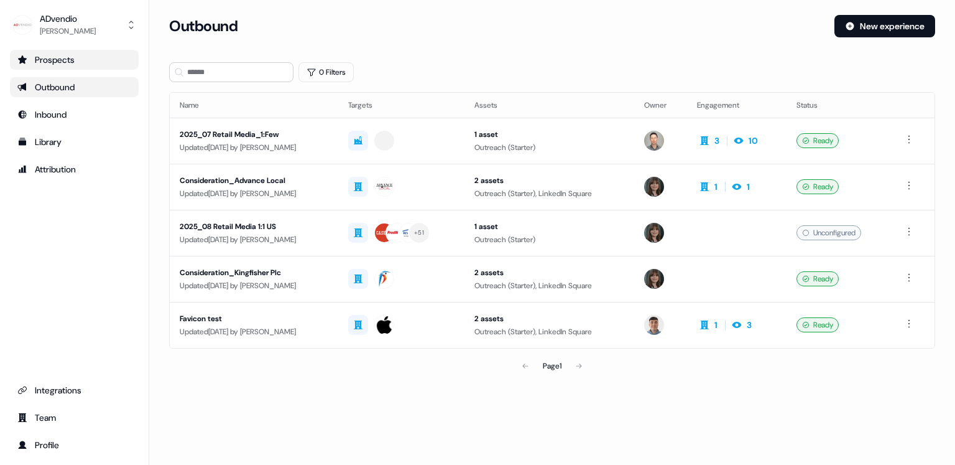
click at [62, 61] on div "Prospects" at bounding box center [74, 59] width 114 height 12
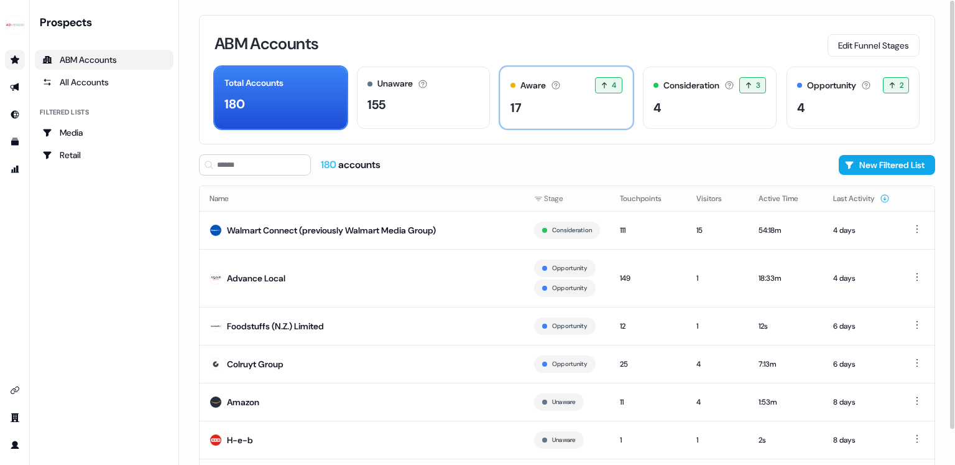
click at [558, 111] on div "17" at bounding box center [567, 107] width 112 height 19
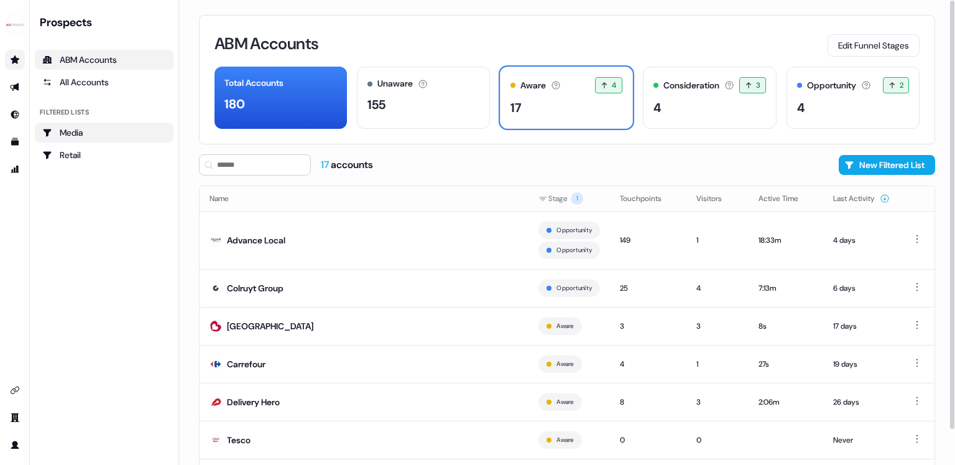
click at [83, 140] on link "Media" at bounding box center [104, 133] width 139 height 20
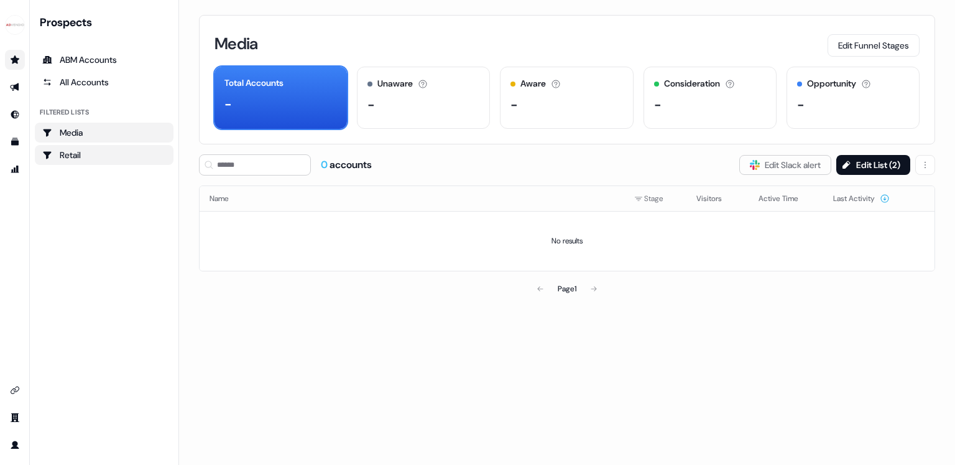
click at [82, 155] on div "Retail" at bounding box center [104, 155] width 124 height 12
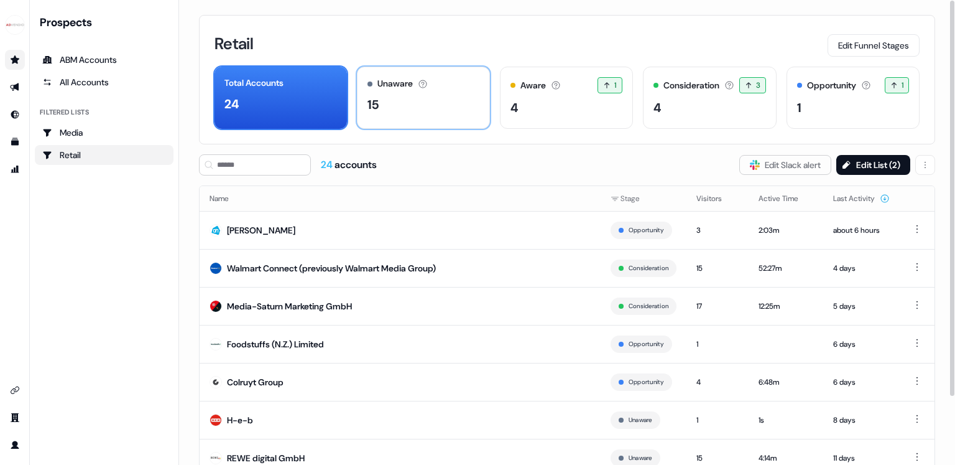
click at [413, 113] on div "Unaware The default stage all accounts start in. 15" at bounding box center [423, 98] width 133 height 62
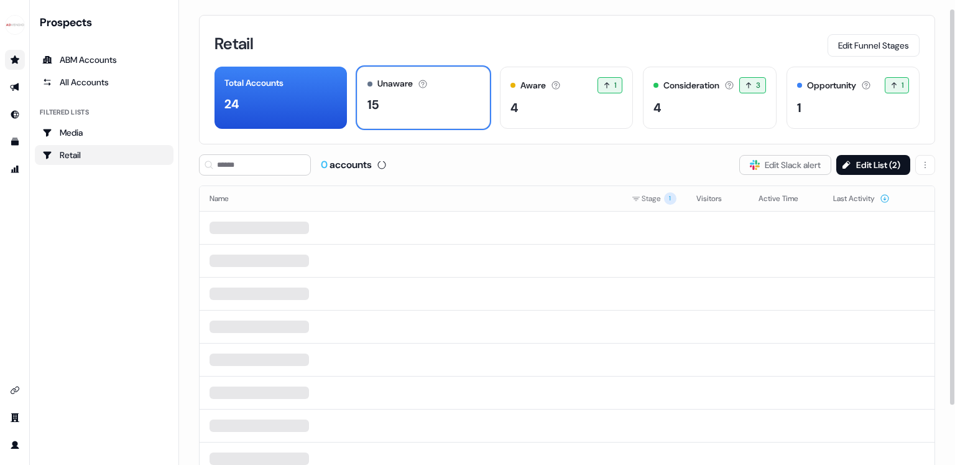
scroll to position [39, 0]
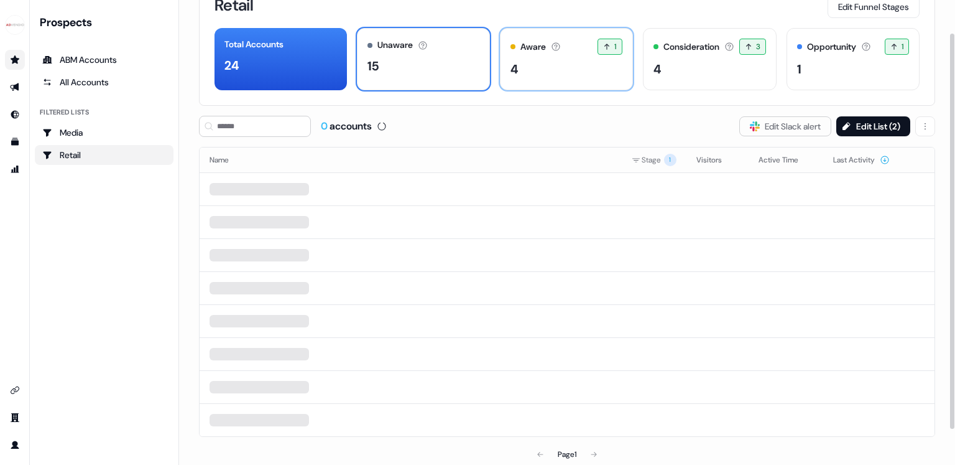
click at [534, 77] on div "4" at bounding box center [567, 69] width 112 height 19
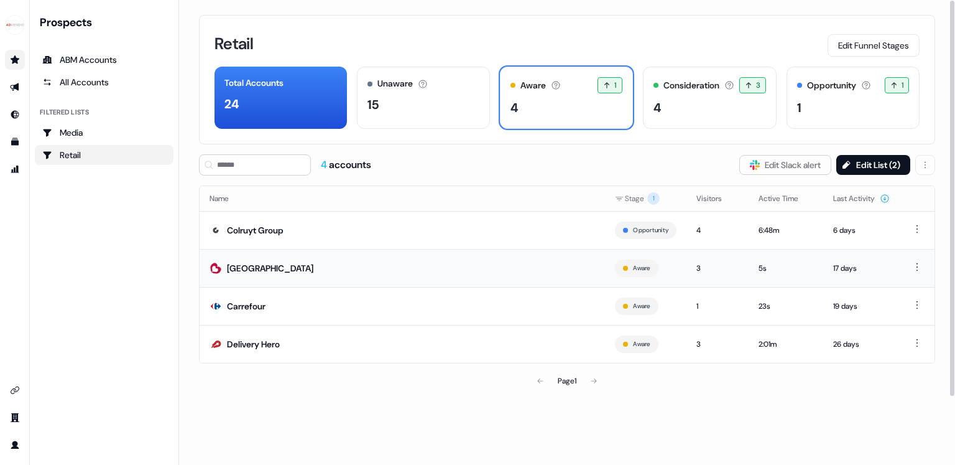
click at [282, 271] on td "[GEOGRAPHIC_DATA]" at bounding box center [402, 268] width 405 height 38
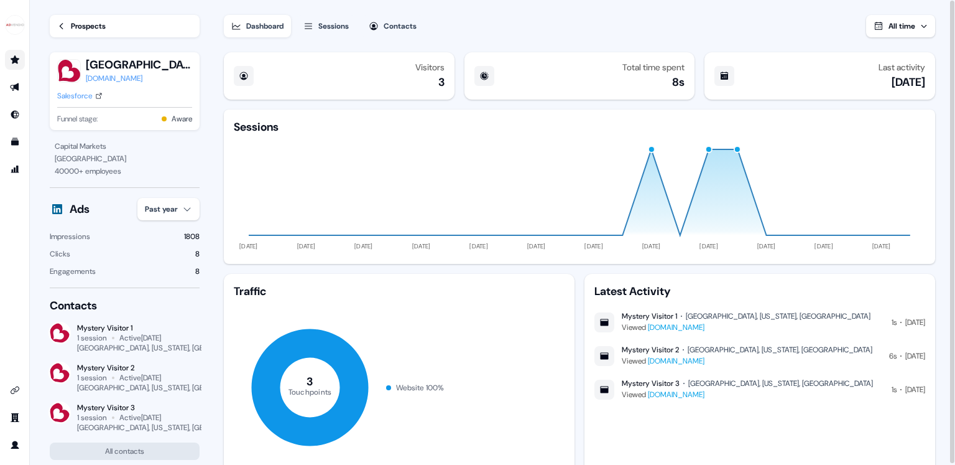
click at [105, 30] on div "Prospects" at bounding box center [88, 26] width 35 height 12
click at [61, 25] on icon at bounding box center [62, 26] width 4 height 6
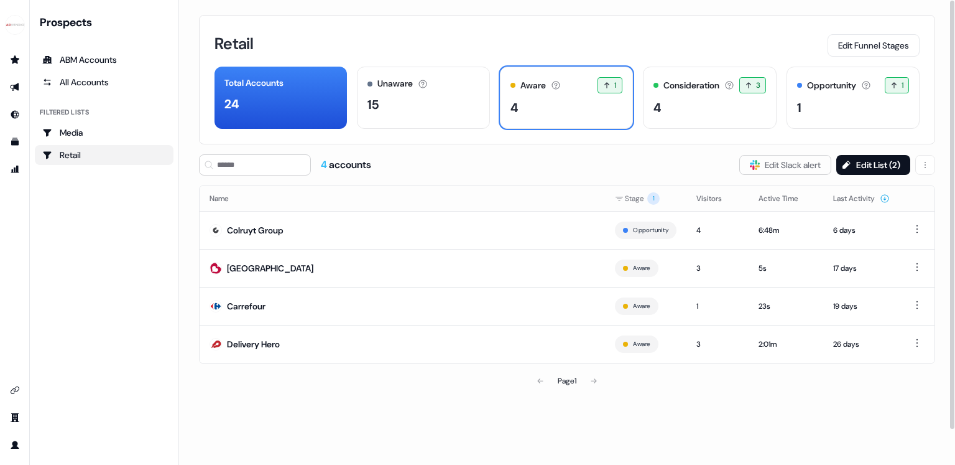
click at [633, 104] on div "Total Accounts 24 Unaware The default stage all accounts start in. 15 Aware The…" at bounding box center [567, 98] width 705 height 62
click at [679, 103] on div "4" at bounding box center [710, 107] width 113 height 19
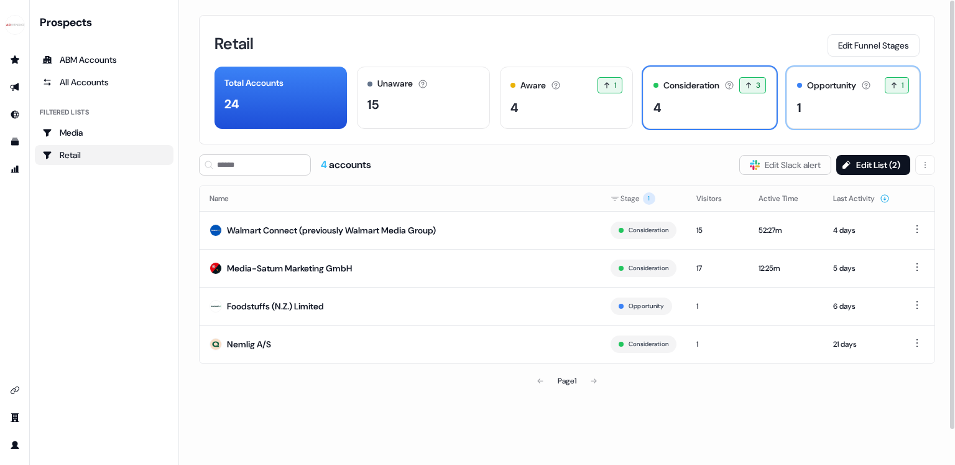
click at [827, 102] on div "1" at bounding box center [853, 107] width 112 height 19
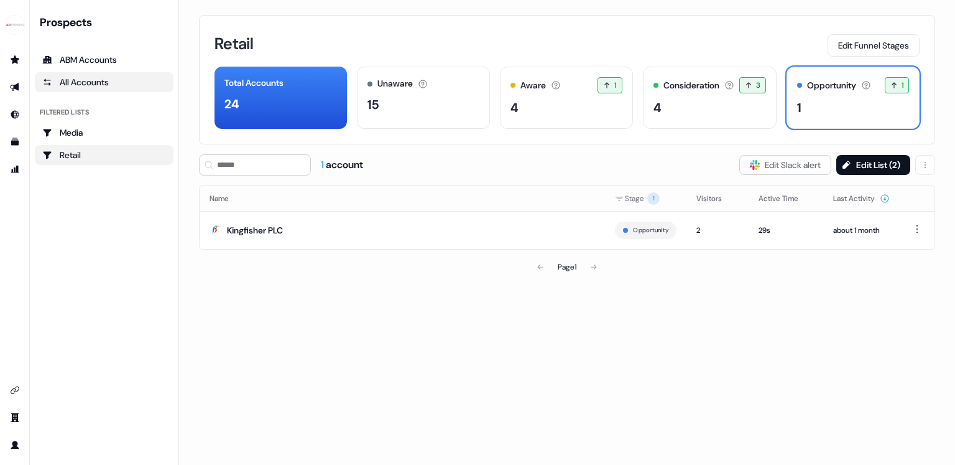
click at [113, 75] on link "All Accounts" at bounding box center [104, 82] width 139 height 20
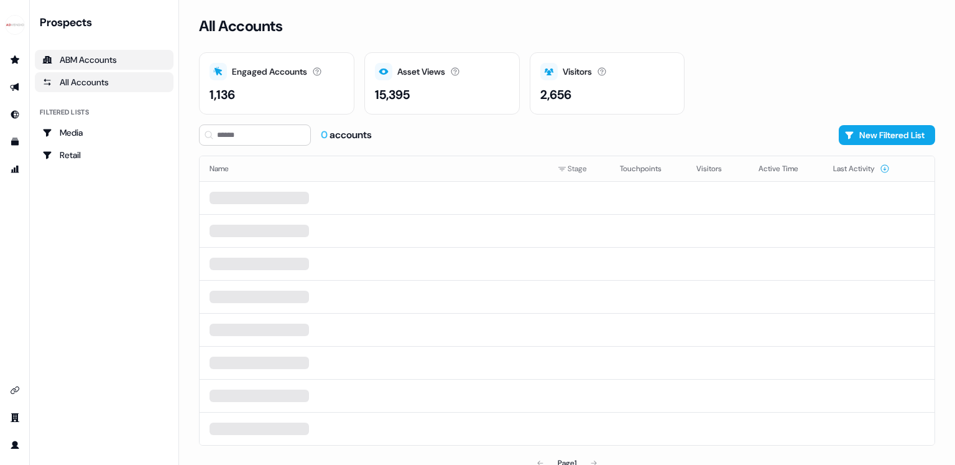
click at [113, 64] on div "ABM Accounts" at bounding box center [104, 59] width 124 height 12
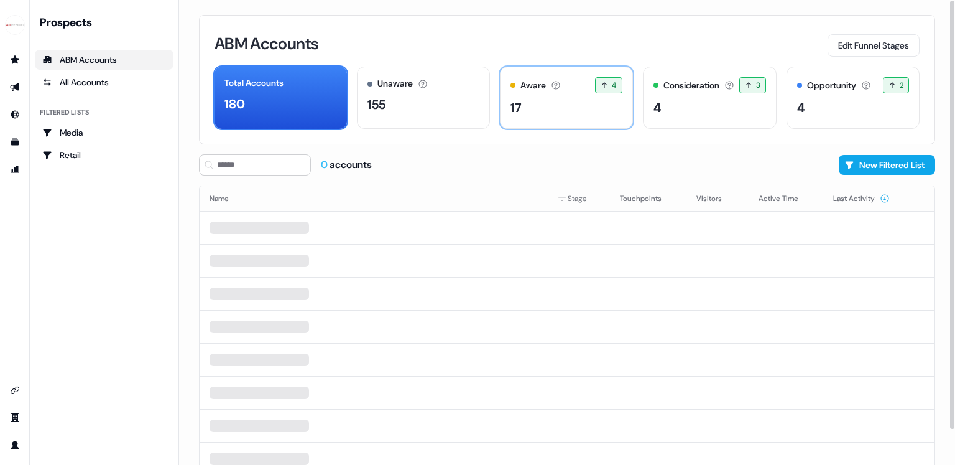
click at [536, 120] on div "Aware The account has shown light engagement, but no buying signals yet. 4 4 ac…" at bounding box center [566, 98] width 133 height 62
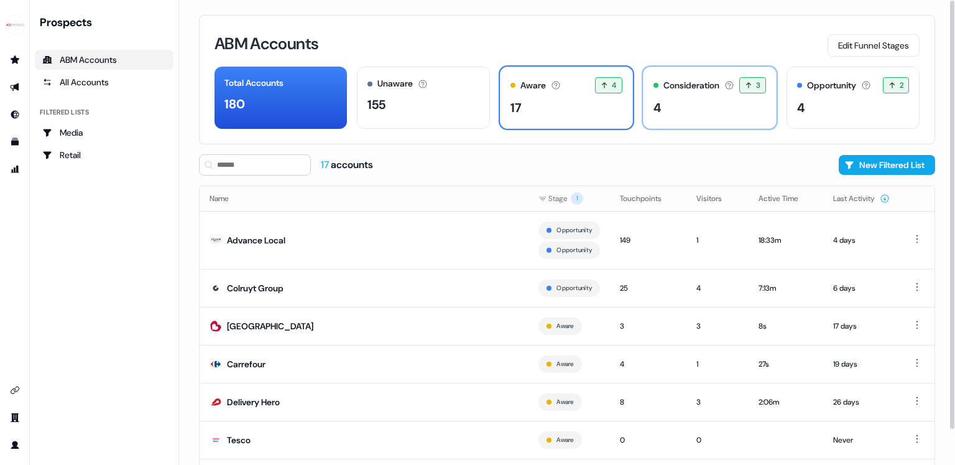
click at [687, 100] on div "4" at bounding box center [710, 107] width 113 height 19
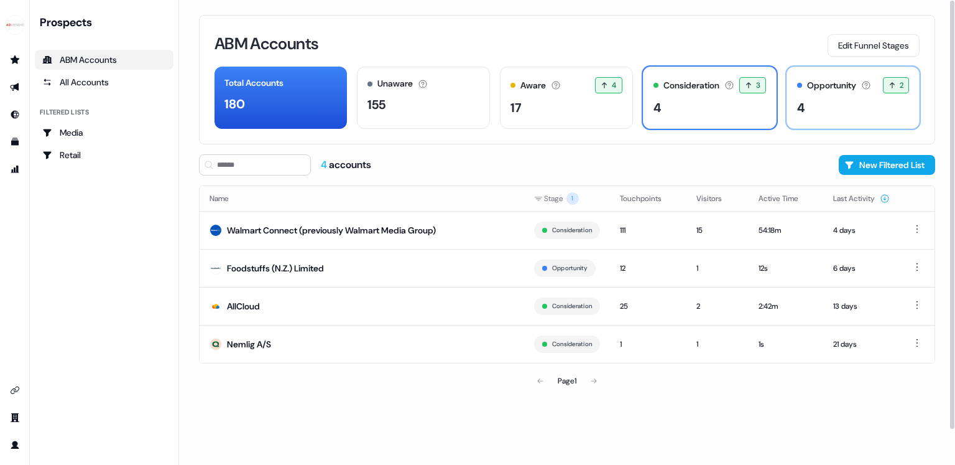
click at [819, 98] on div "4" at bounding box center [853, 107] width 112 height 19
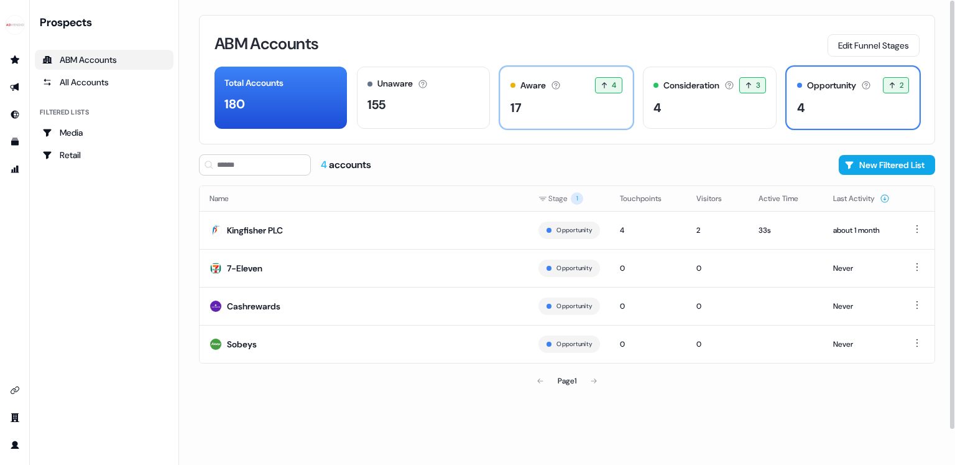
click at [574, 102] on div "17" at bounding box center [567, 107] width 112 height 19
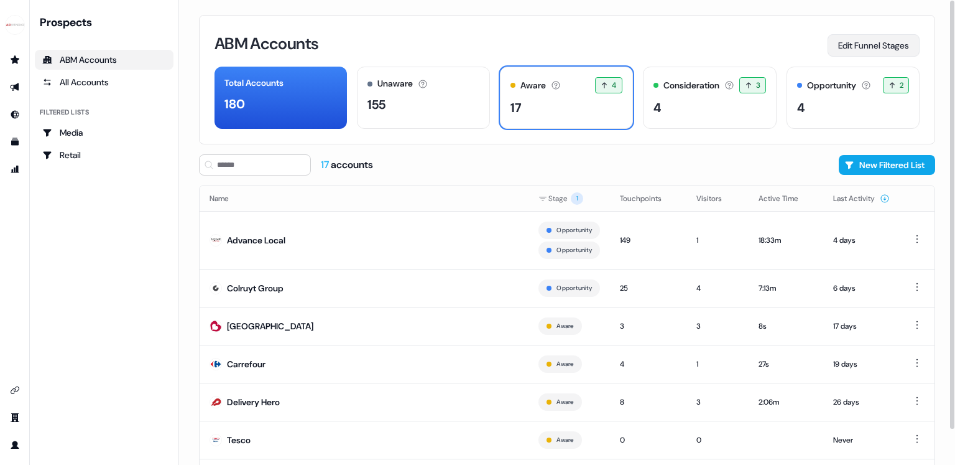
click at [830, 45] on button "Edit Funnel Stages" at bounding box center [874, 45] width 92 height 22
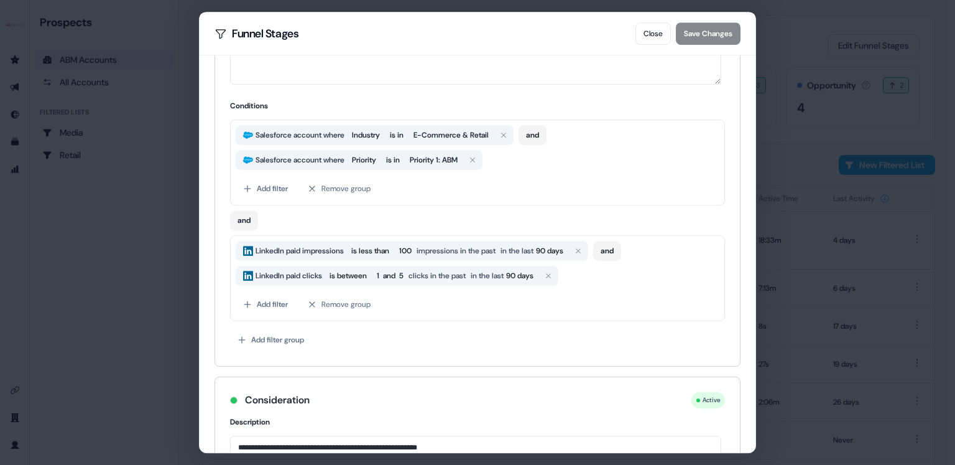
scroll to position [210, 0]
click at [651, 29] on button "Close" at bounding box center [653, 33] width 35 height 22
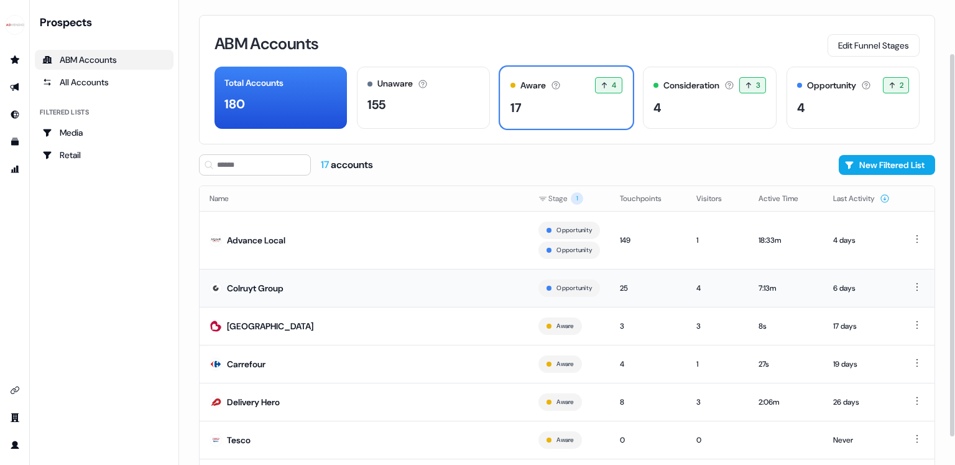
scroll to position [100, 0]
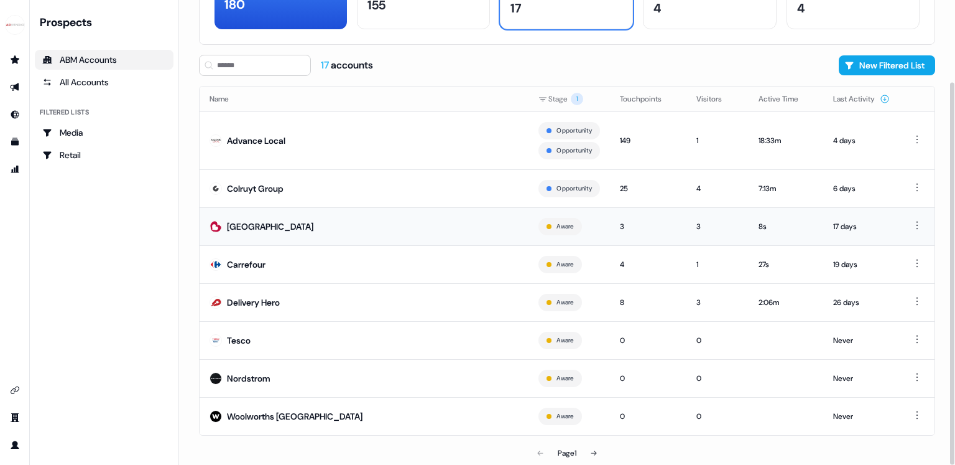
click at [259, 230] on div "[GEOGRAPHIC_DATA]" at bounding box center [270, 226] width 86 height 12
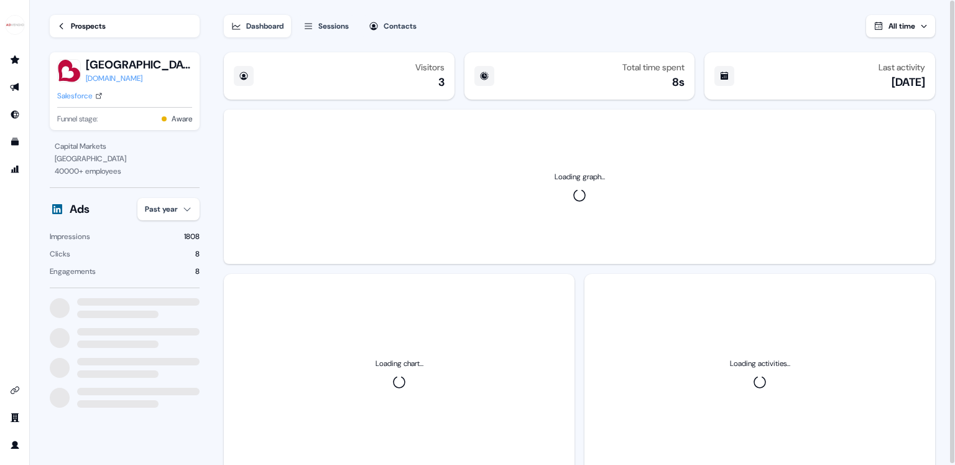
click at [186, 210] on html "For the best experience switch devices to a bigger screen. Go to Userled.io Loa…" at bounding box center [477, 232] width 955 height 465
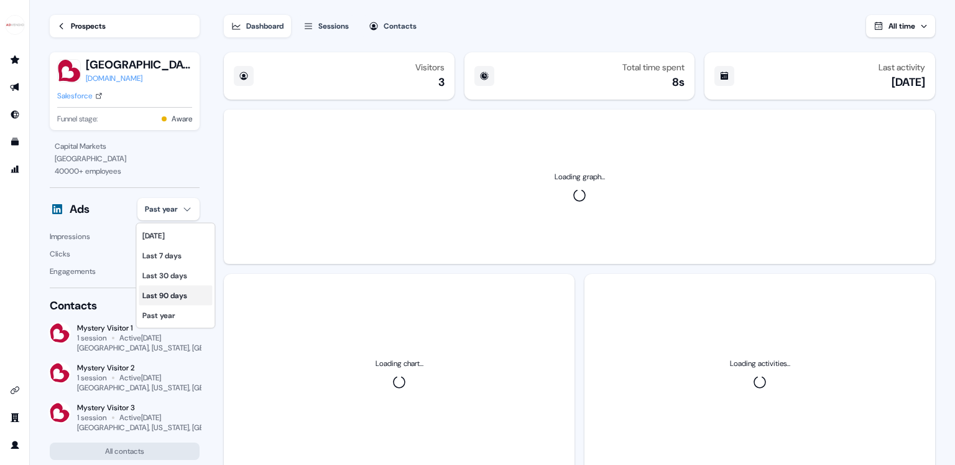
click at [187, 293] on div "Last 90 days" at bounding box center [175, 295] width 73 height 20
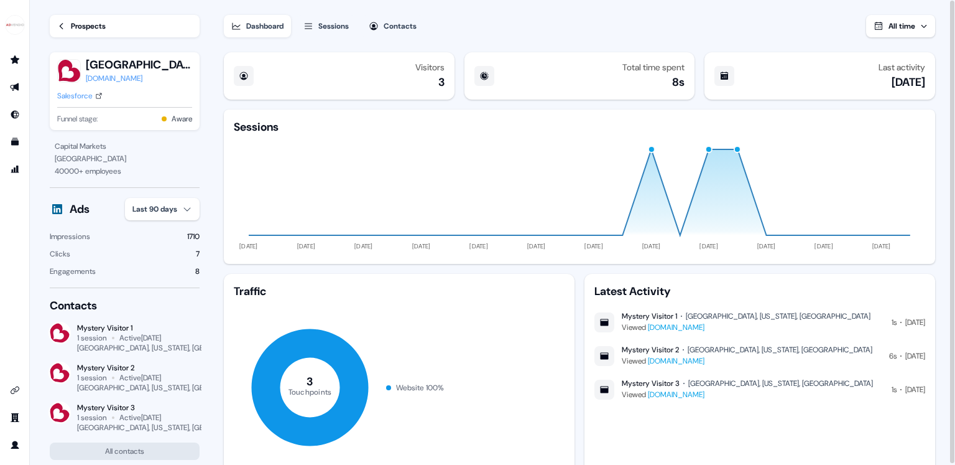
click at [109, 26] on link "Prospects" at bounding box center [125, 26] width 150 height 22
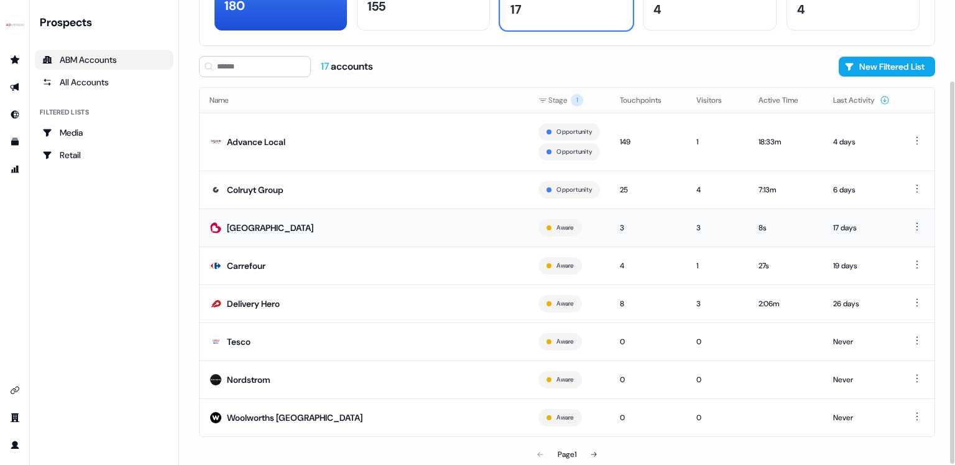
scroll to position [93, 0]
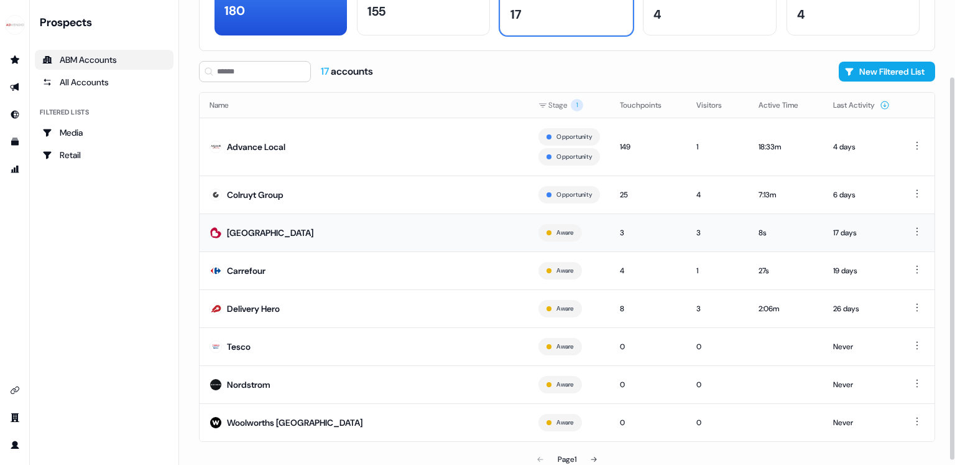
click at [285, 234] on td "[GEOGRAPHIC_DATA]" at bounding box center [364, 232] width 329 height 38
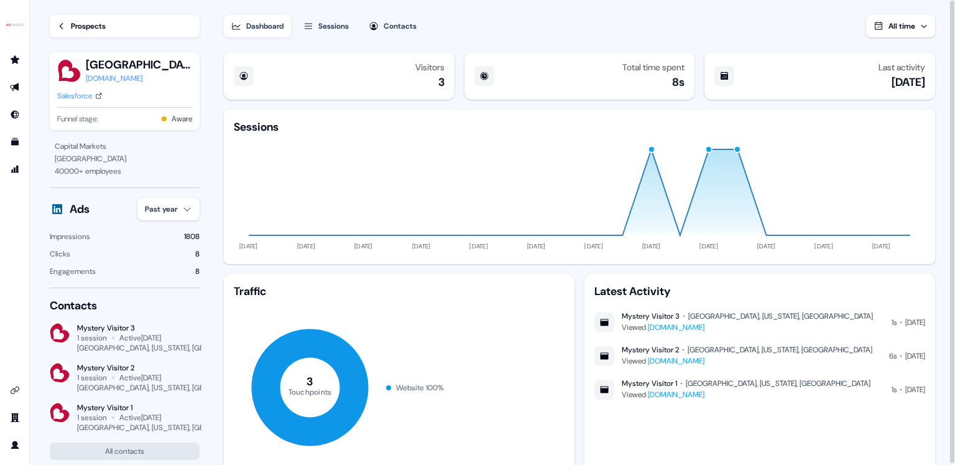
click at [116, 29] on link "Prospects" at bounding box center [125, 26] width 150 height 22
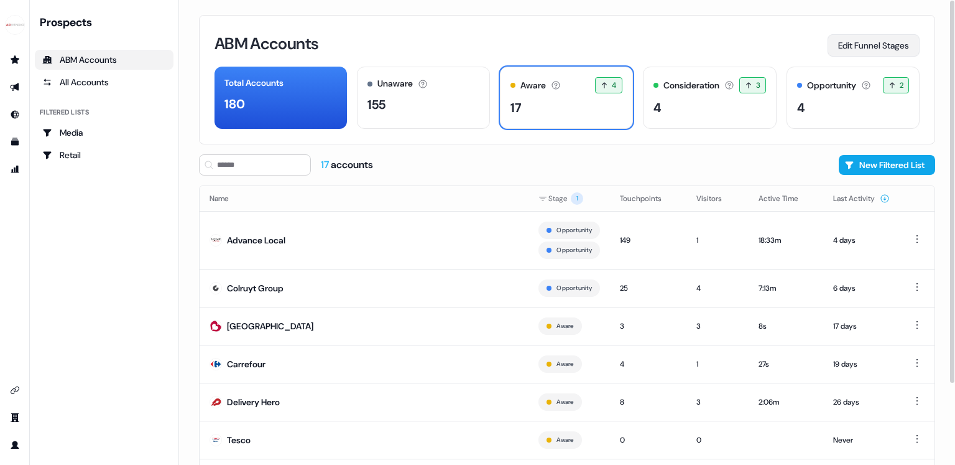
click at [865, 42] on button "Edit Funnel Stages" at bounding box center [874, 45] width 92 height 22
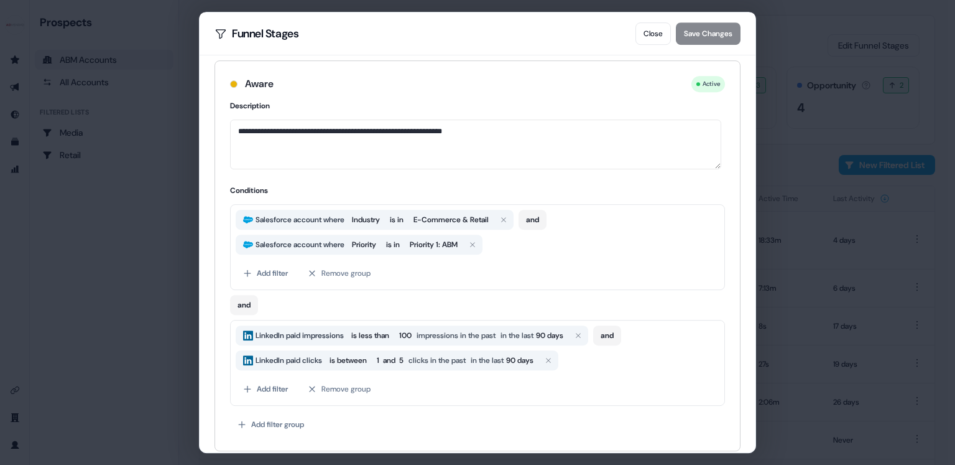
scroll to position [129, 0]
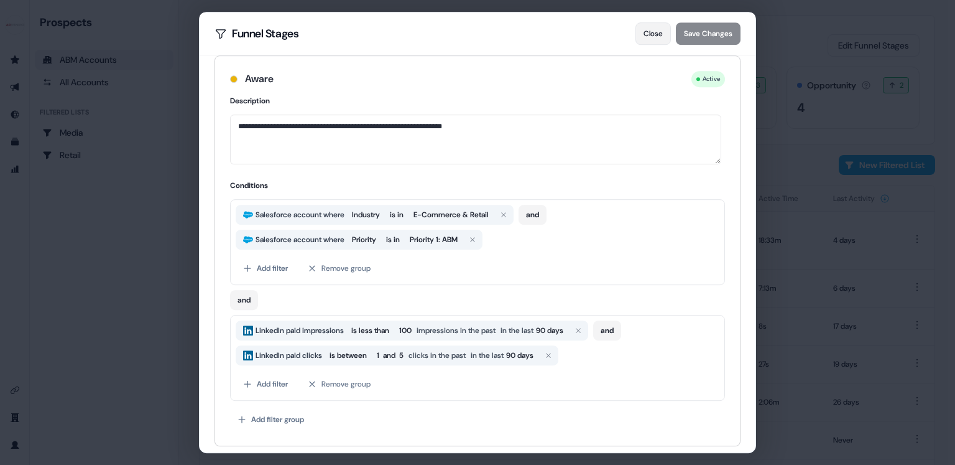
click at [636, 33] on button "Close" at bounding box center [653, 33] width 35 height 22
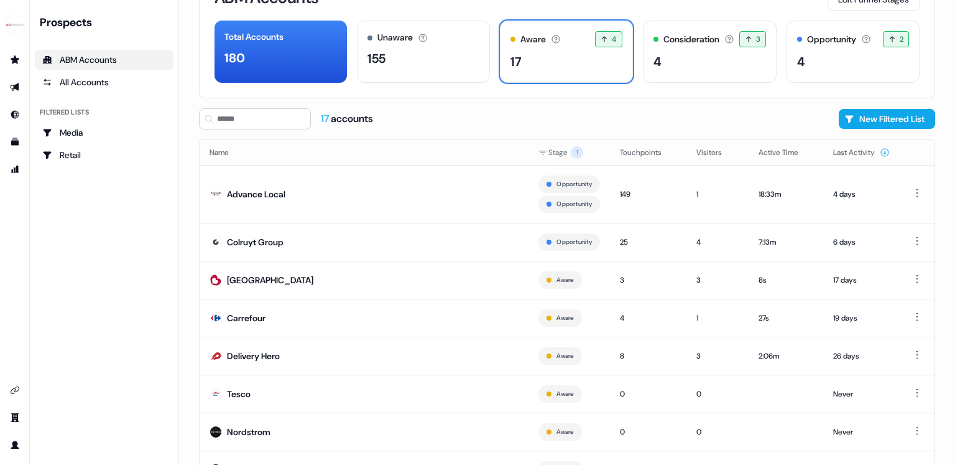
scroll to position [76, 0]
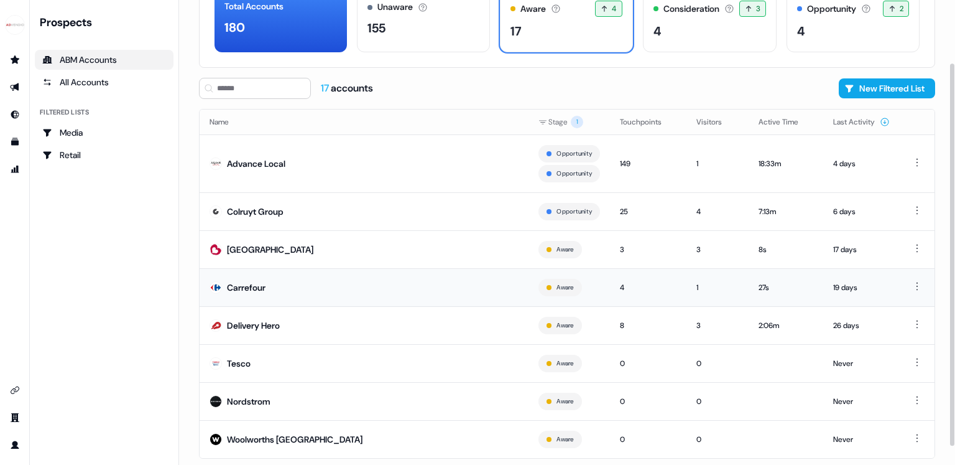
click at [248, 285] on div "Carrefour" at bounding box center [246, 287] width 39 height 12
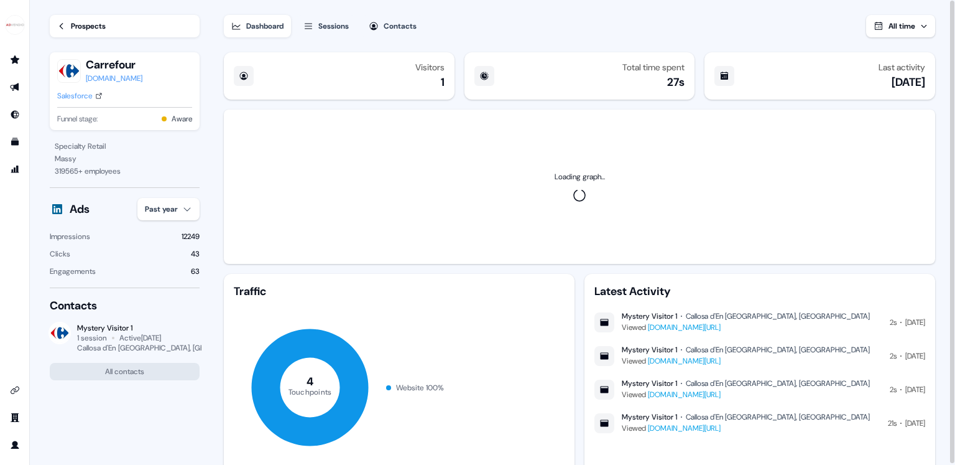
click at [183, 215] on html "For the best experience switch devices to a bigger screen. Go to [DOMAIN_NAME] …" at bounding box center [477, 232] width 955 height 465
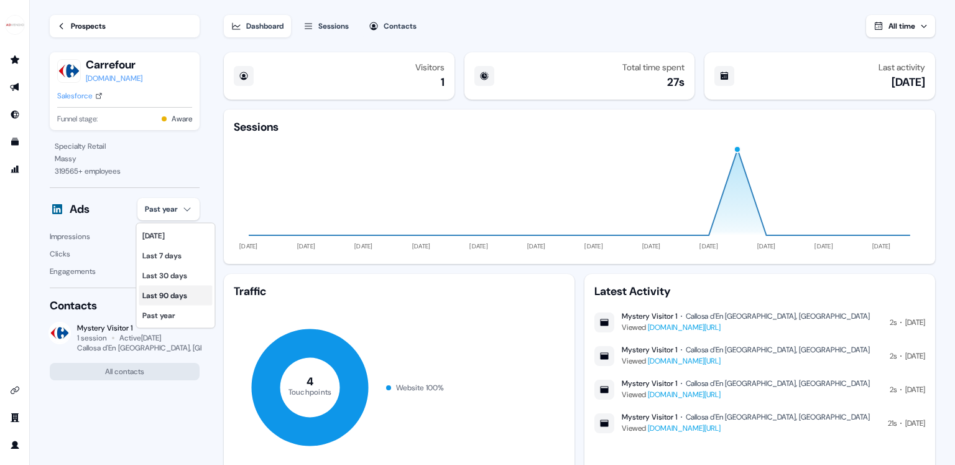
click at [167, 292] on div "Last 90 days" at bounding box center [175, 295] width 73 height 20
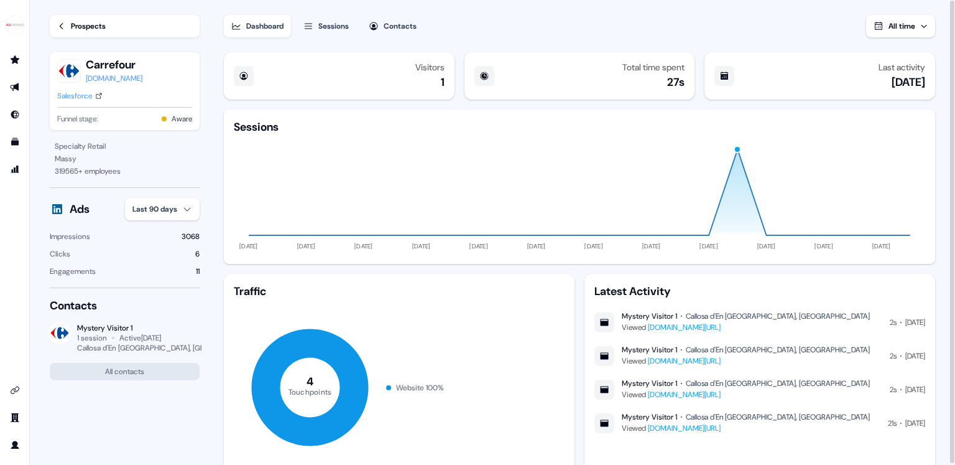
click at [72, 29] on div "Prospects" at bounding box center [88, 26] width 35 height 12
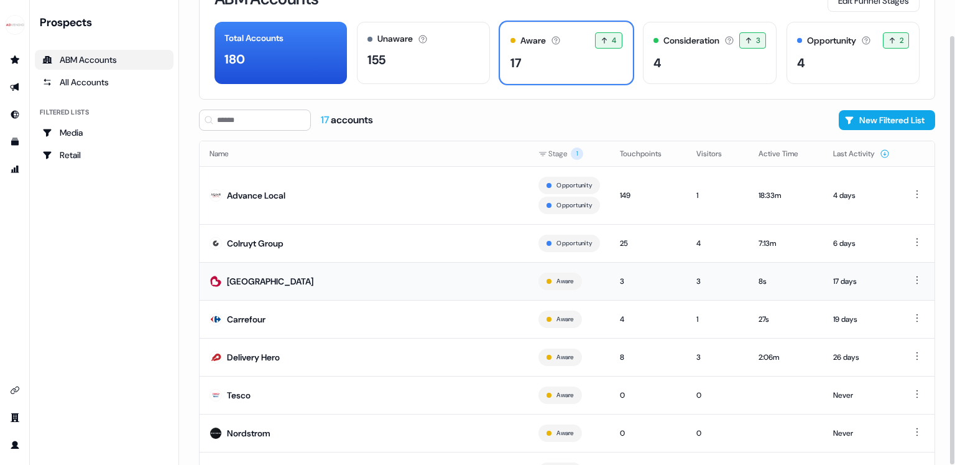
scroll to position [100, 0]
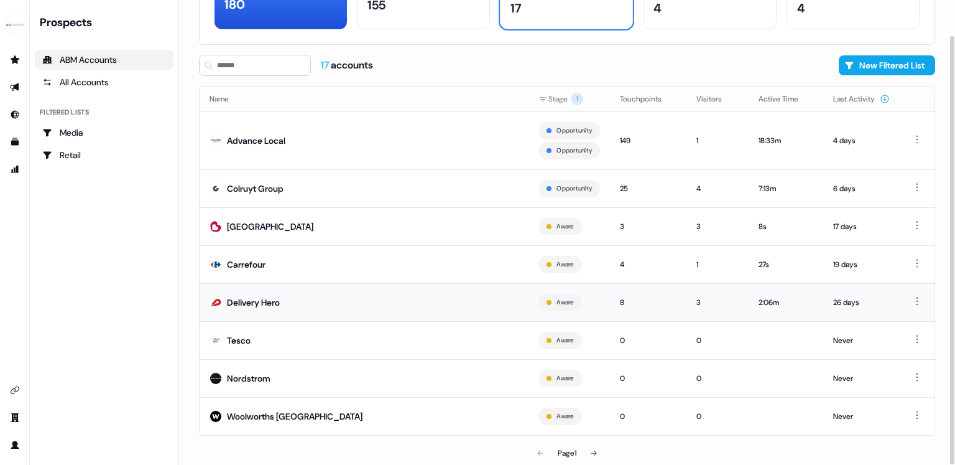
click at [293, 296] on td "Delivery Hero" at bounding box center [364, 302] width 329 height 38
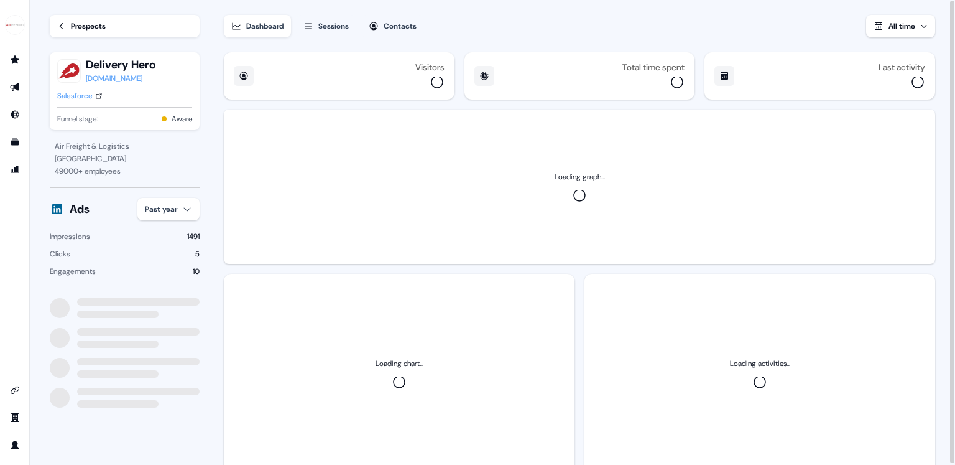
click at [202, 203] on section "Loading... Prospects Delivery Hero [DOMAIN_NAME] Salesforce Funnel stage: Aware…" at bounding box center [492, 233] width 925 height 466
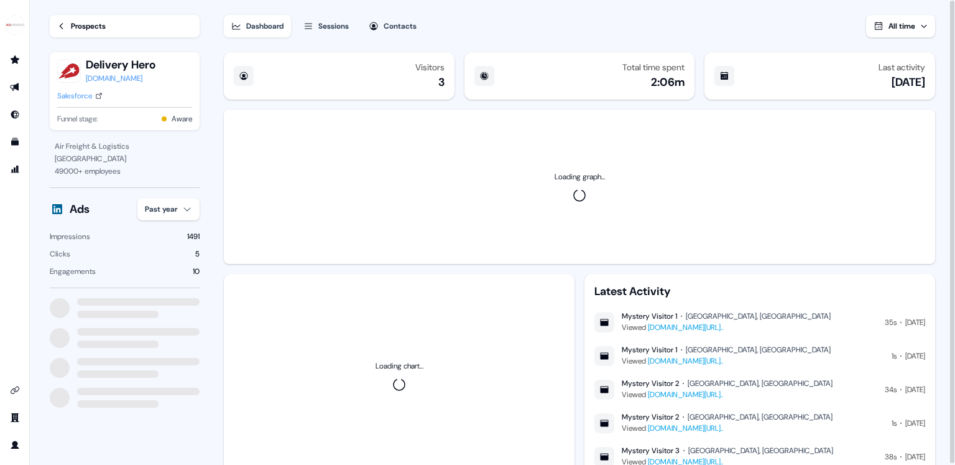
click at [190, 208] on html "For the best experience switch devices to a bigger screen. Go to [DOMAIN_NAME] …" at bounding box center [477, 232] width 955 height 465
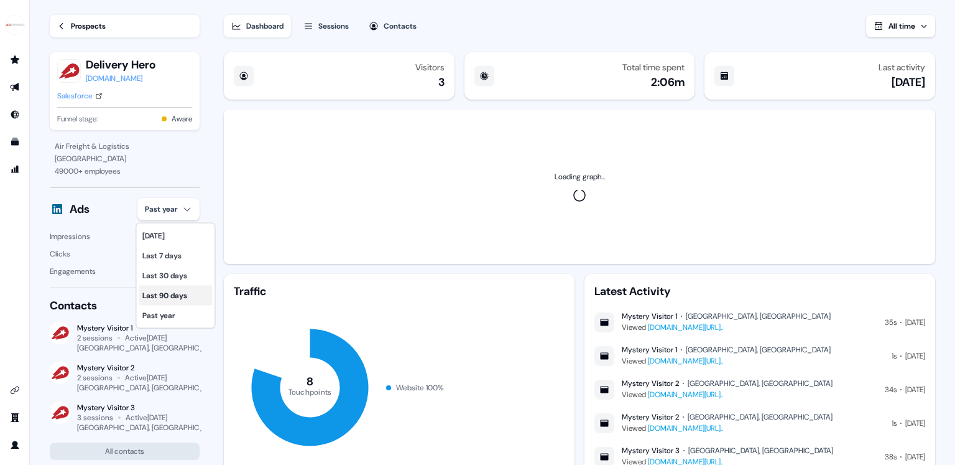
click at [168, 293] on div "Last 90 days" at bounding box center [175, 295] width 73 height 20
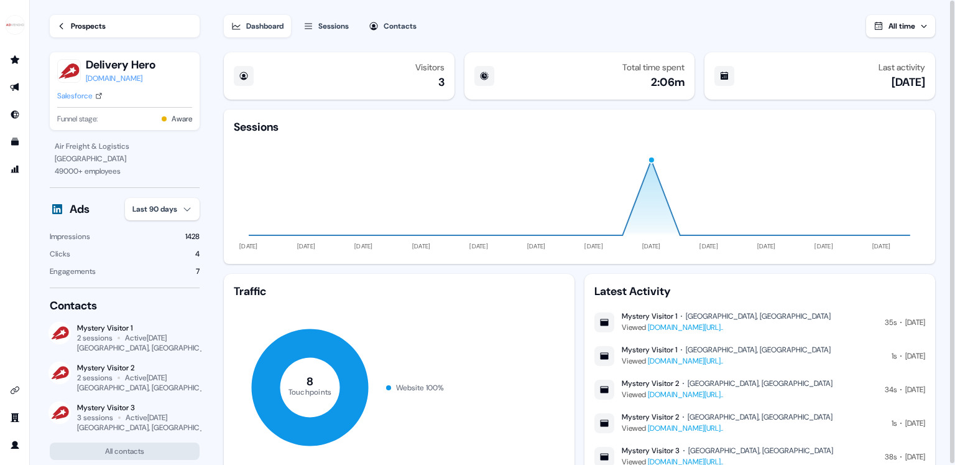
click at [95, 25] on div "Prospects" at bounding box center [88, 26] width 35 height 12
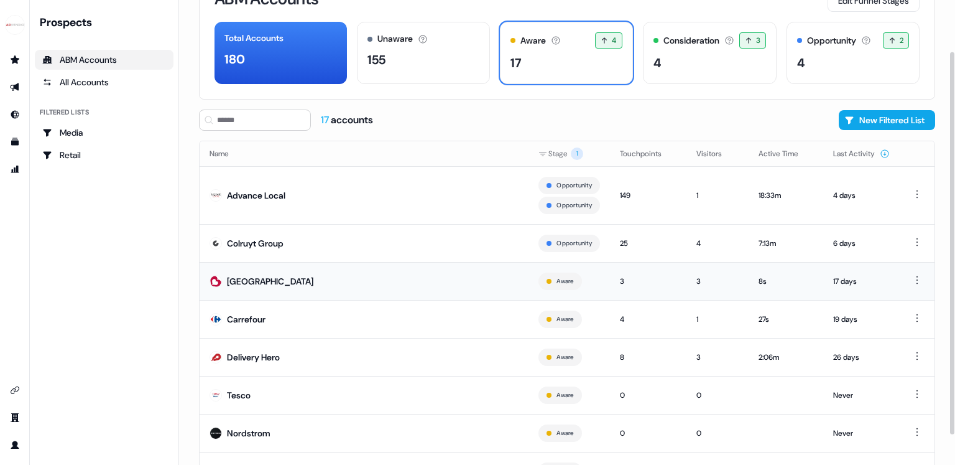
scroll to position [100, 0]
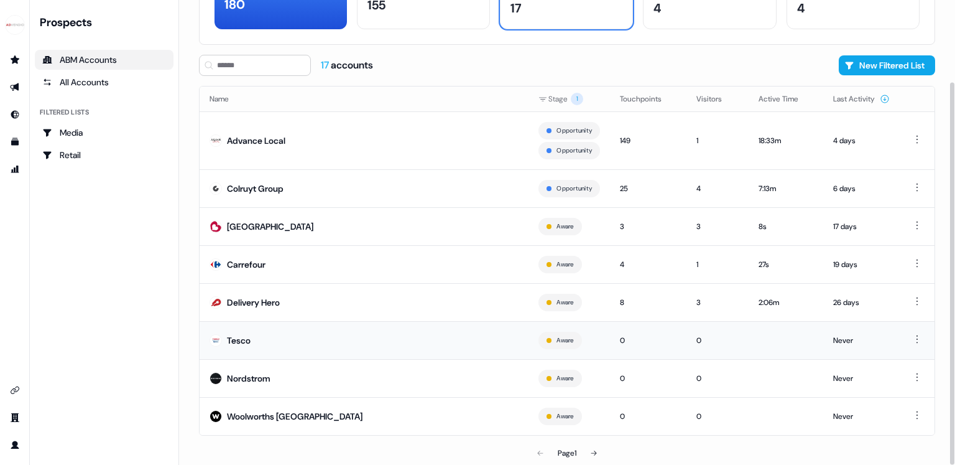
click at [238, 340] on div "Tesco" at bounding box center [239, 340] width 24 height 12
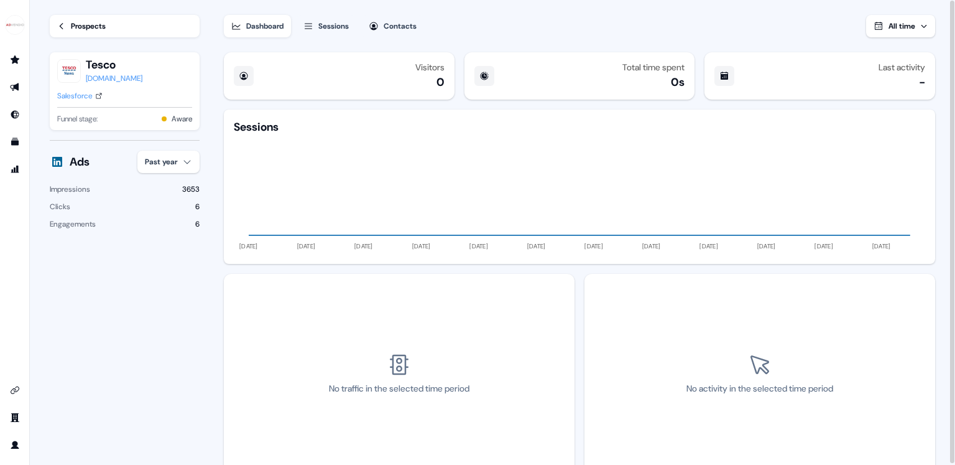
click at [188, 165] on html "For the best experience switch devices to a bigger screen. Go to [DOMAIN_NAME] …" at bounding box center [477, 232] width 955 height 465
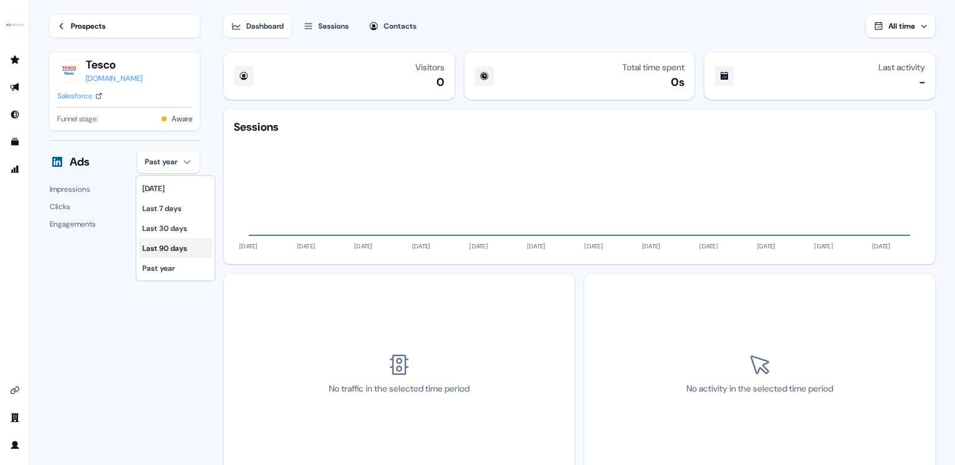
click at [197, 244] on div "Last 90 days" at bounding box center [175, 248] width 73 height 20
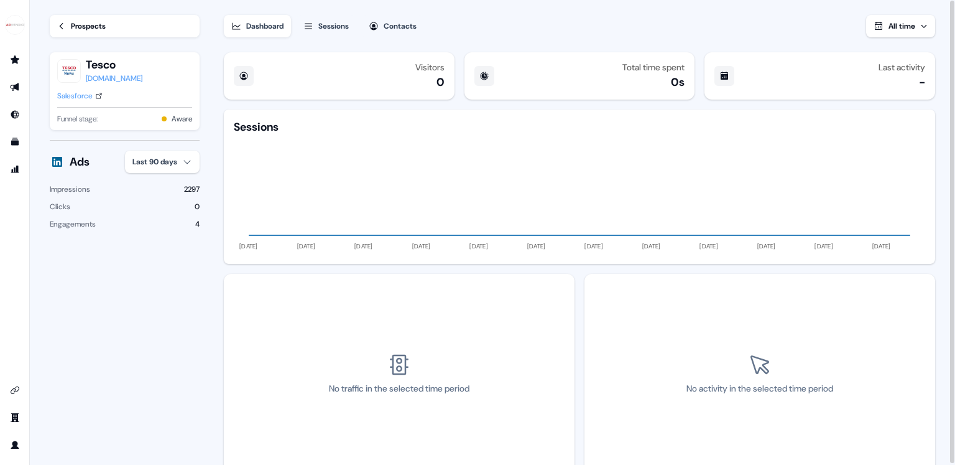
click at [115, 32] on link "Prospects" at bounding box center [125, 26] width 150 height 22
